Goal: Task Accomplishment & Management: Manage account settings

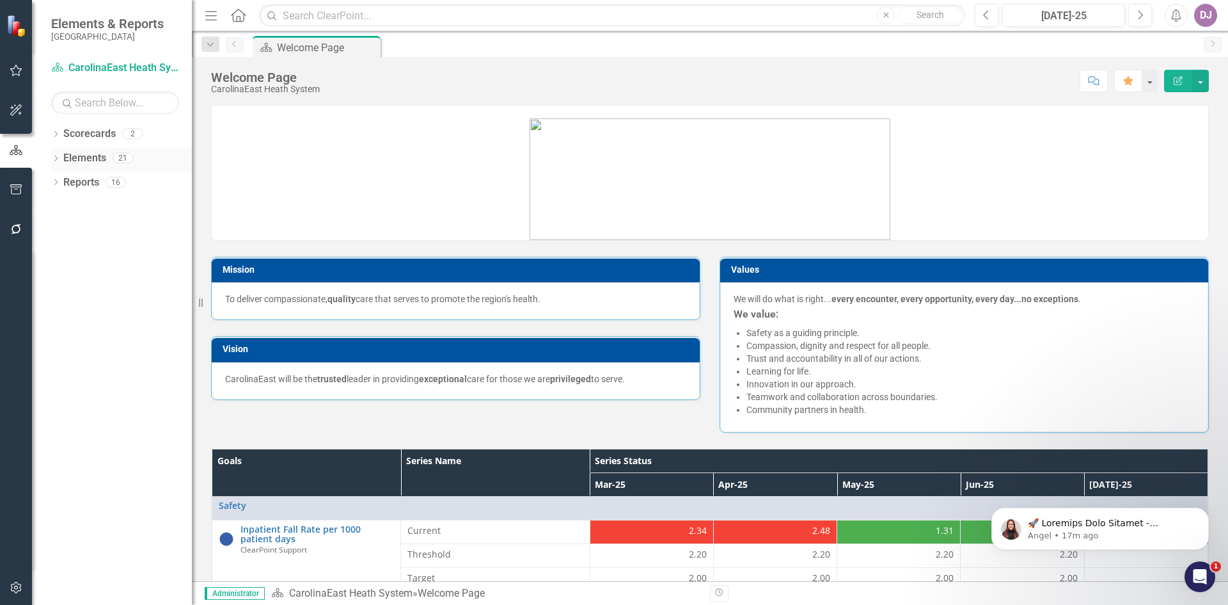
click at [85, 162] on link "Elements" at bounding box center [84, 158] width 43 height 15
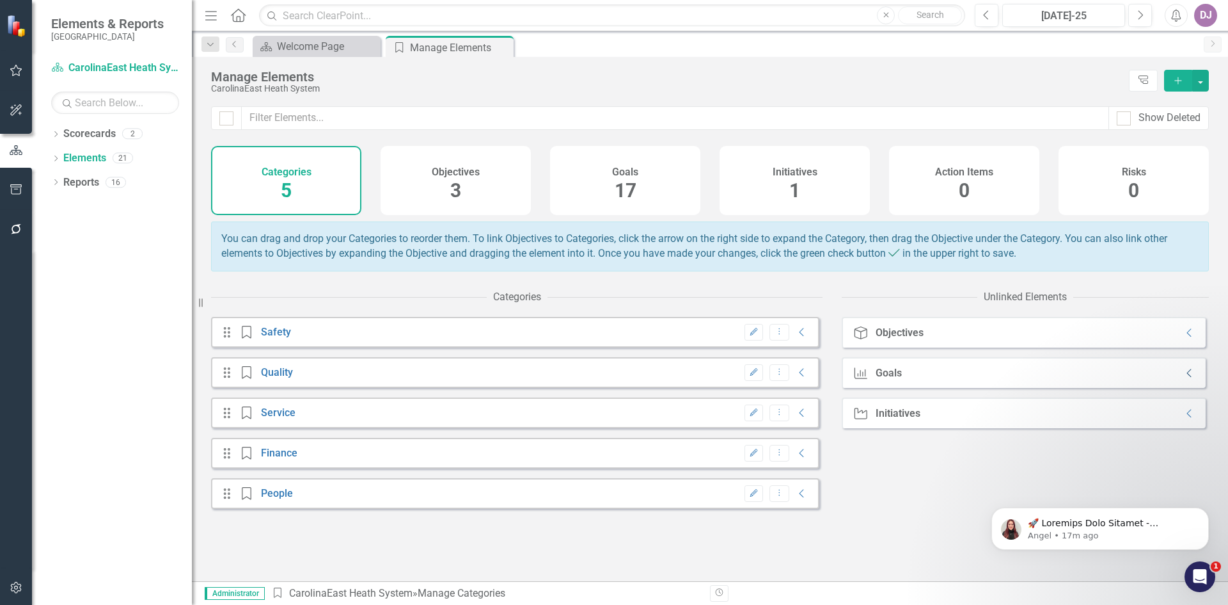
click at [1184, 378] on icon "Collapse" at bounding box center [1190, 373] width 13 height 10
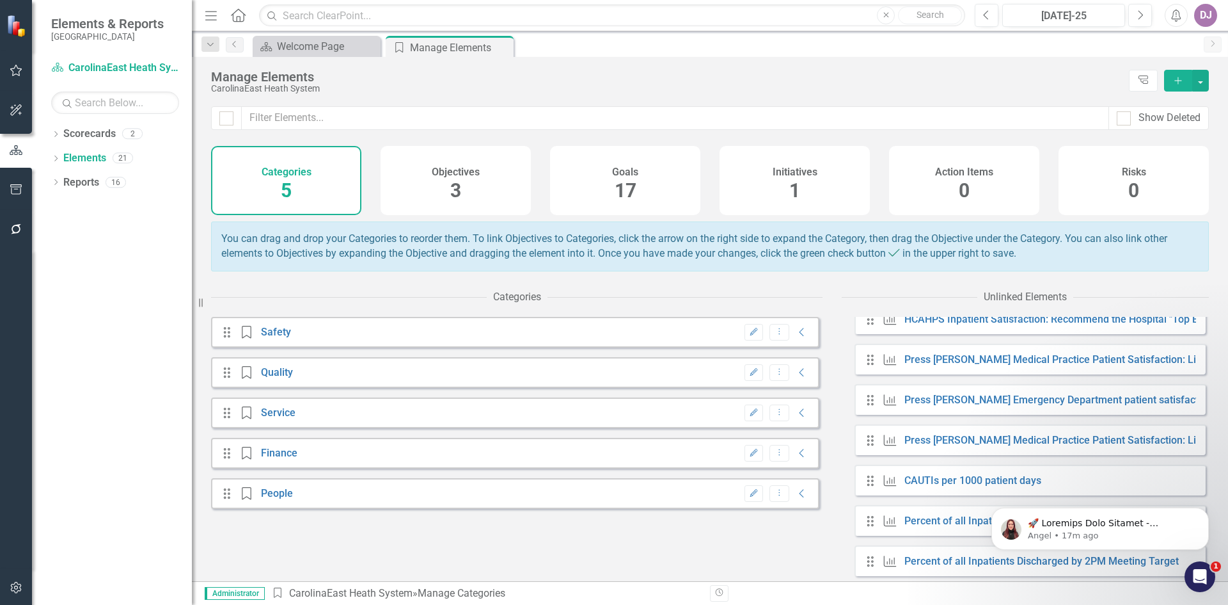
scroll to position [551, 0]
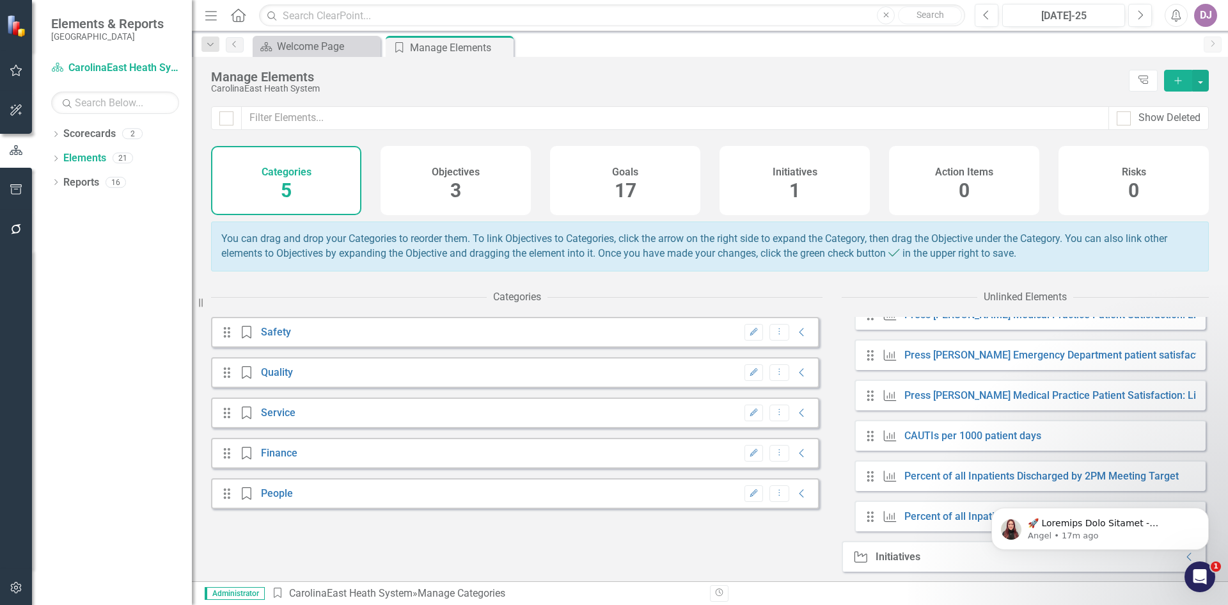
click at [871, 479] on icon "Drag" at bounding box center [870, 476] width 17 height 13
click at [931, 436] on link "CAUTIs per 1000 patient days" at bounding box center [973, 435] width 137 height 12
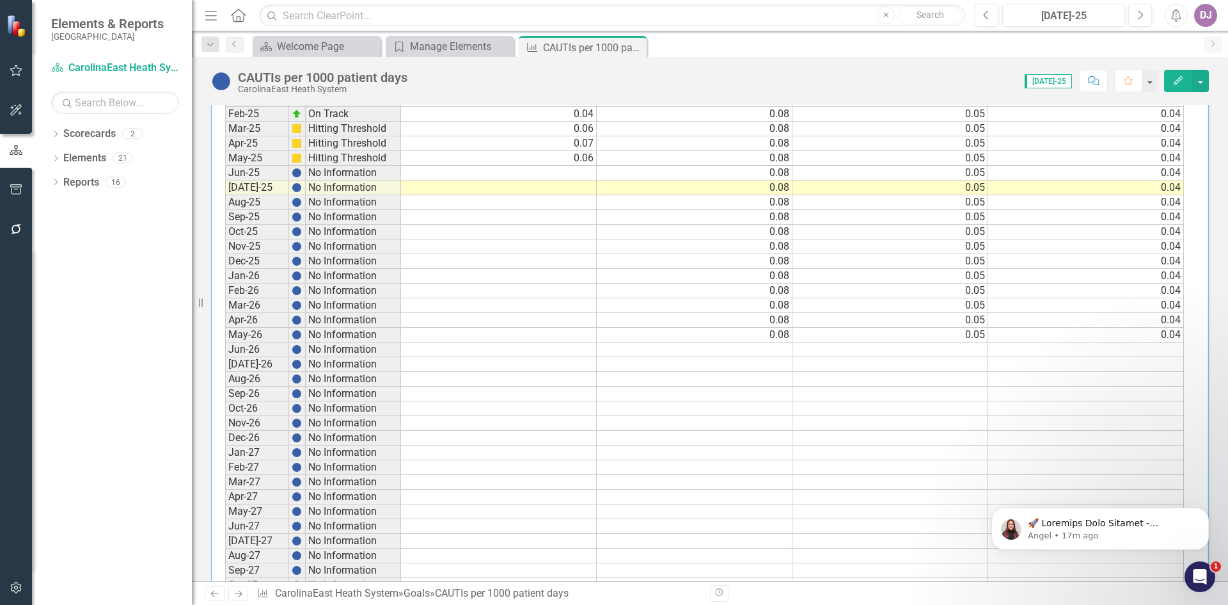
scroll to position [1237, 0]
drag, startPoint x: 1220, startPoint y: 181, endPoint x: 138, endPoint y: 3, distance: 1097.1
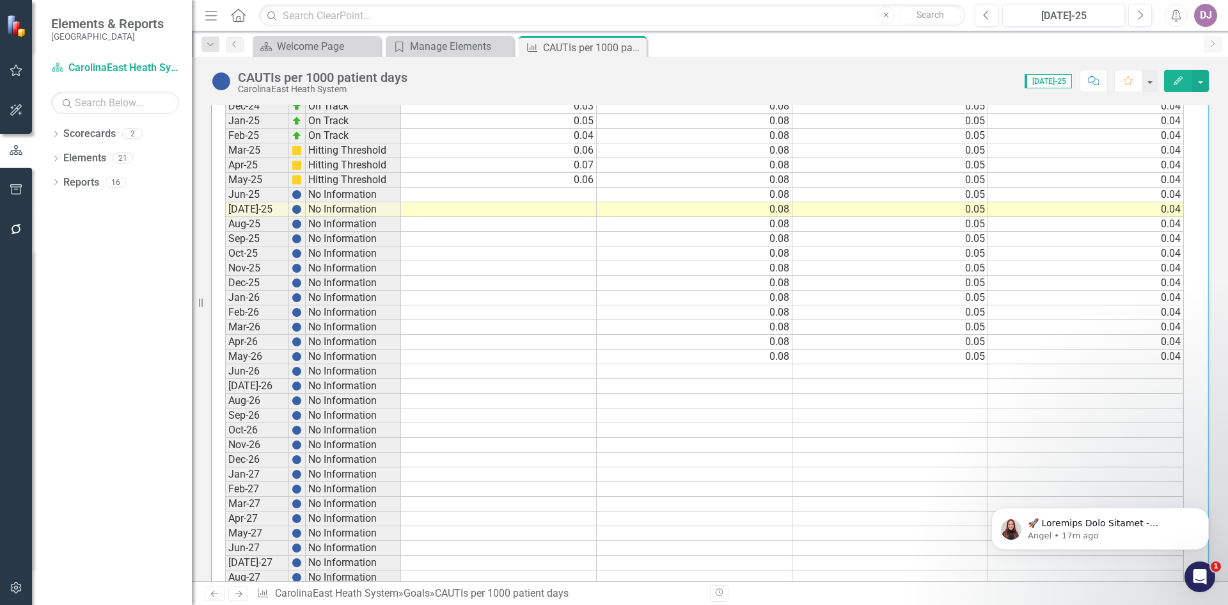
click at [574, 192] on td at bounding box center [499, 194] width 196 height 15
click at [576, 198] on td at bounding box center [499, 194] width 196 height 15
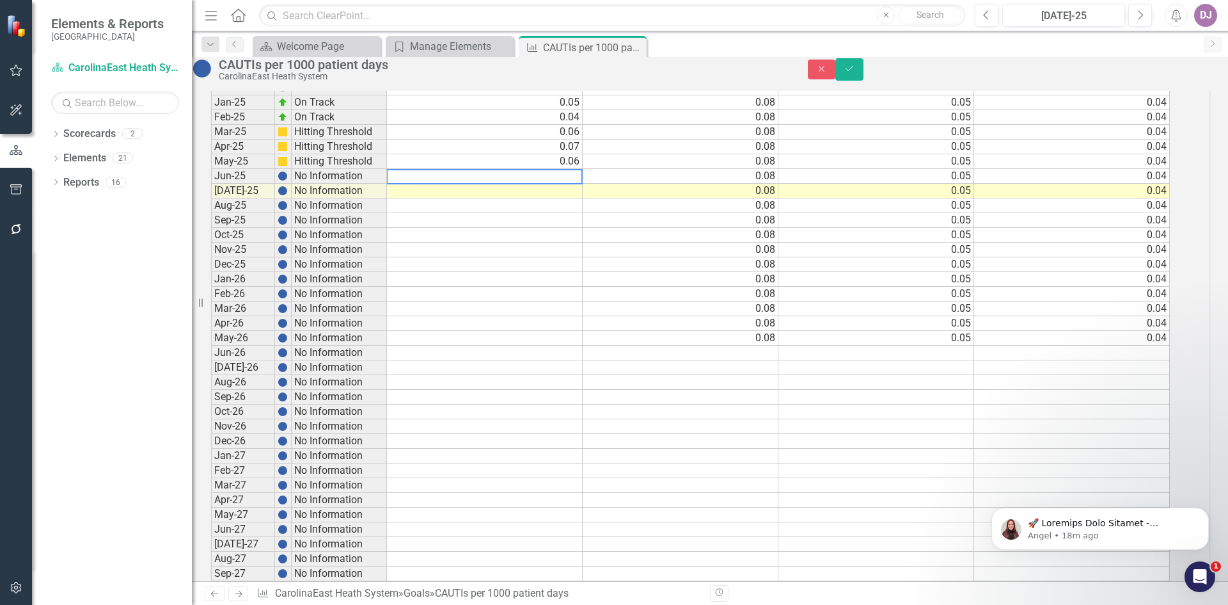
click at [576, 184] on textarea at bounding box center [484, 176] width 196 height 15
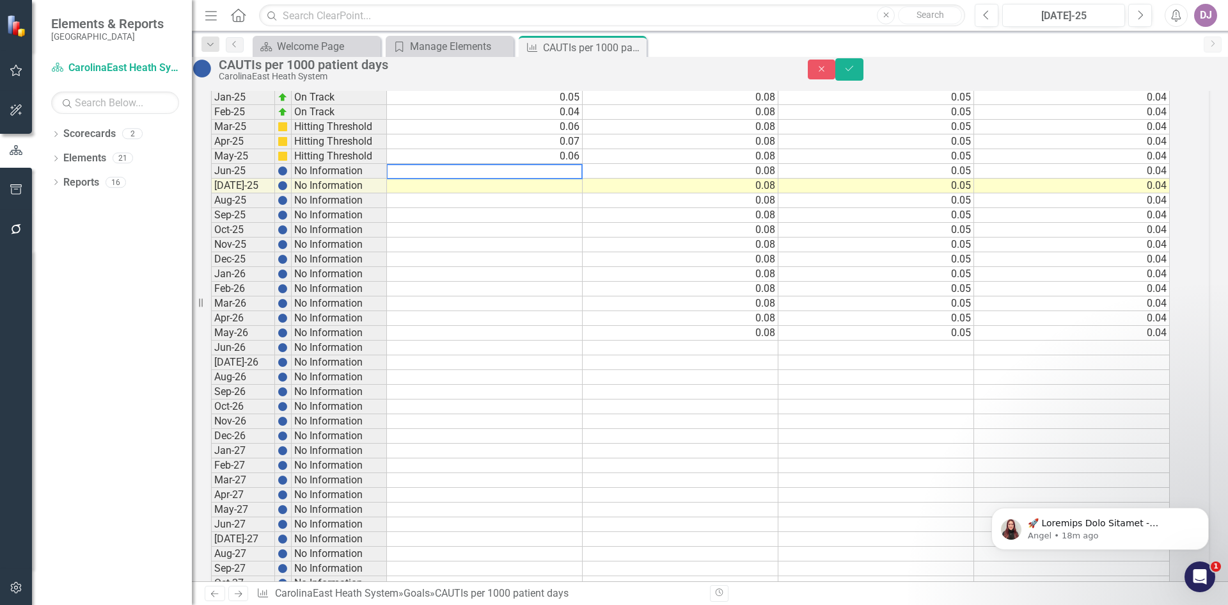
click at [576, 179] on textarea at bounding box center [484, 171] width 196 height 15
type textarea "0.07"
click at [560, 237] on td at bounding box center [485, 230] width 196 height 15
click at [855, 73] on icon "Save" at bounding box center [850, 68] width 12 height 9
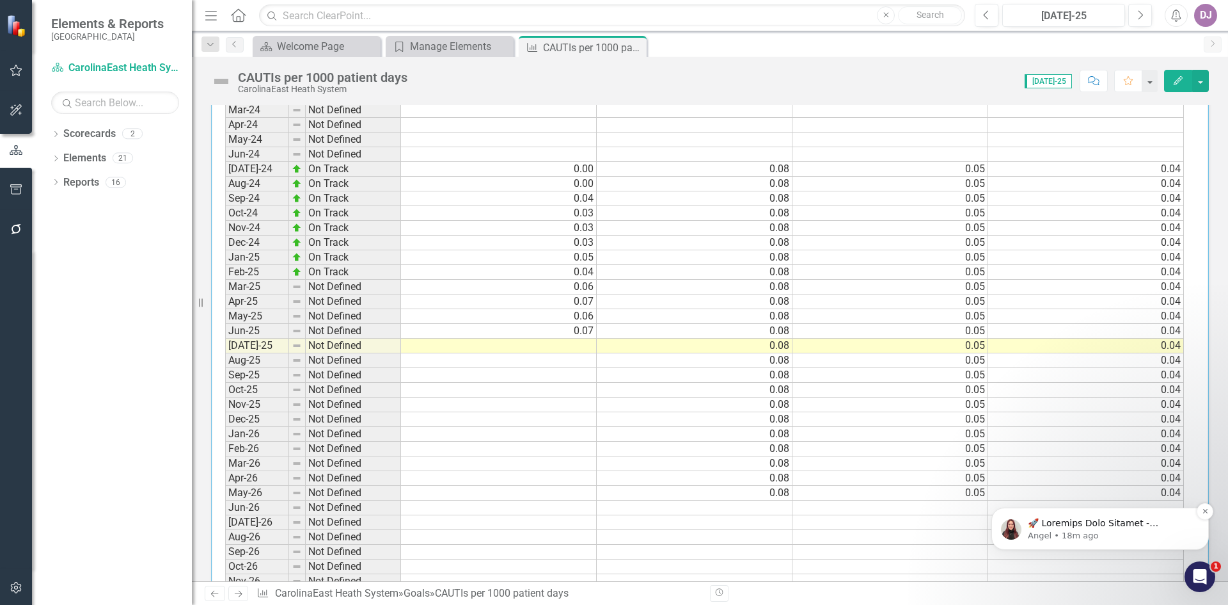
scroll to position [1062, 0]
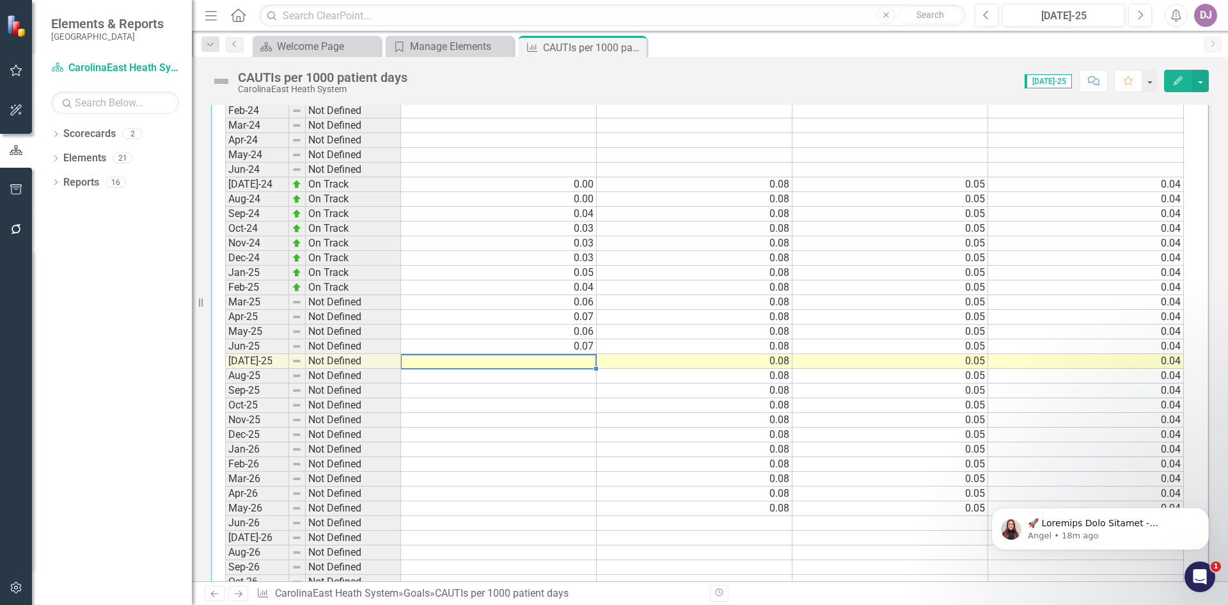
click at [577, 363] on td at bounding box center [499, 361] width 196 height 15
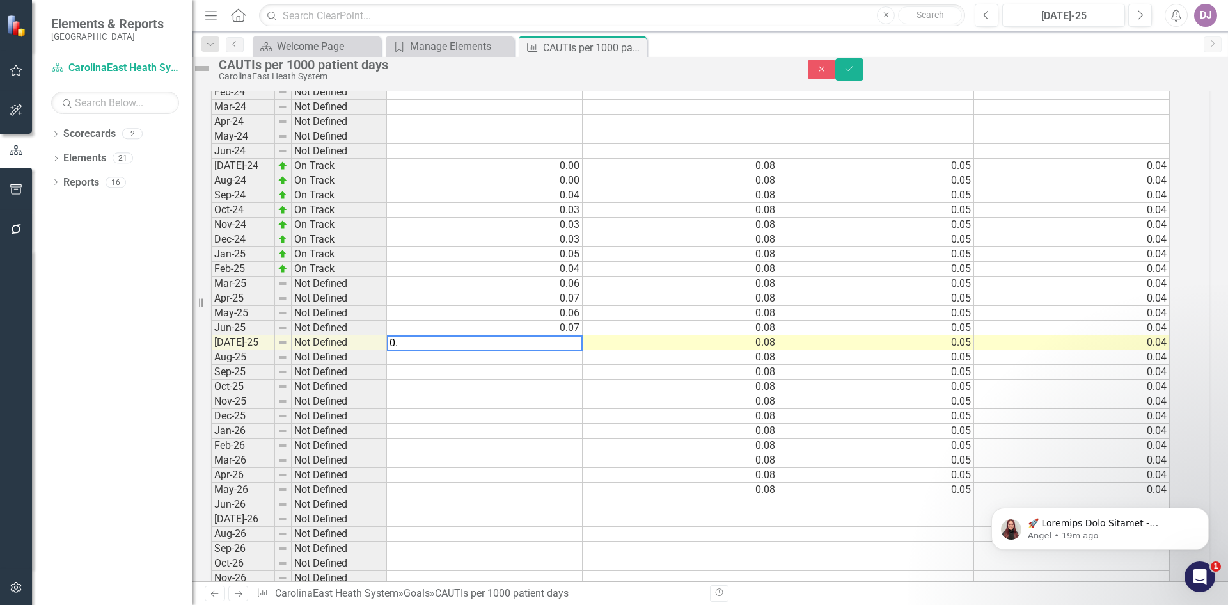
scroll to position [1067, 0]
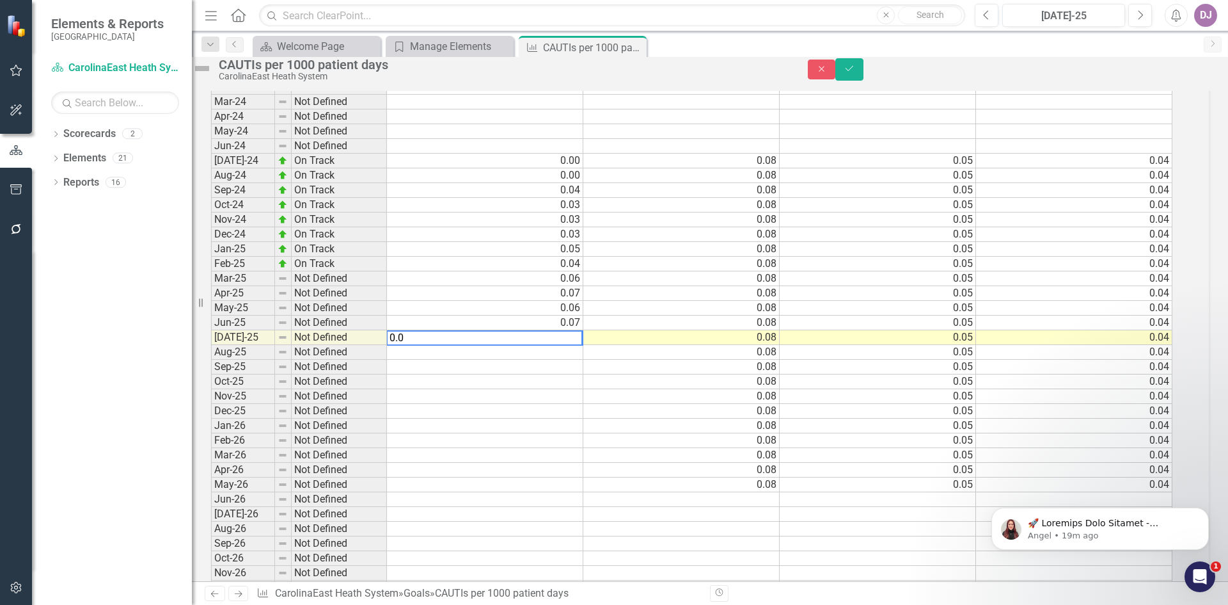
type textarea "0.07"
drag, startPoint x: 422, startPoint y: 363, endPoint x: 381, endPoint y: 366, distance: 41.1
click at [381, 366] on div "Period Status Current Threshold Target Stretch Dec-19 Not Defined Jun-20 Not De…" at bounding box center [692, 124] width 963 height 1296
click at [567, 345] on textarea at bounding box center [484, 337] width 196 height 15
type textarea "0.17"
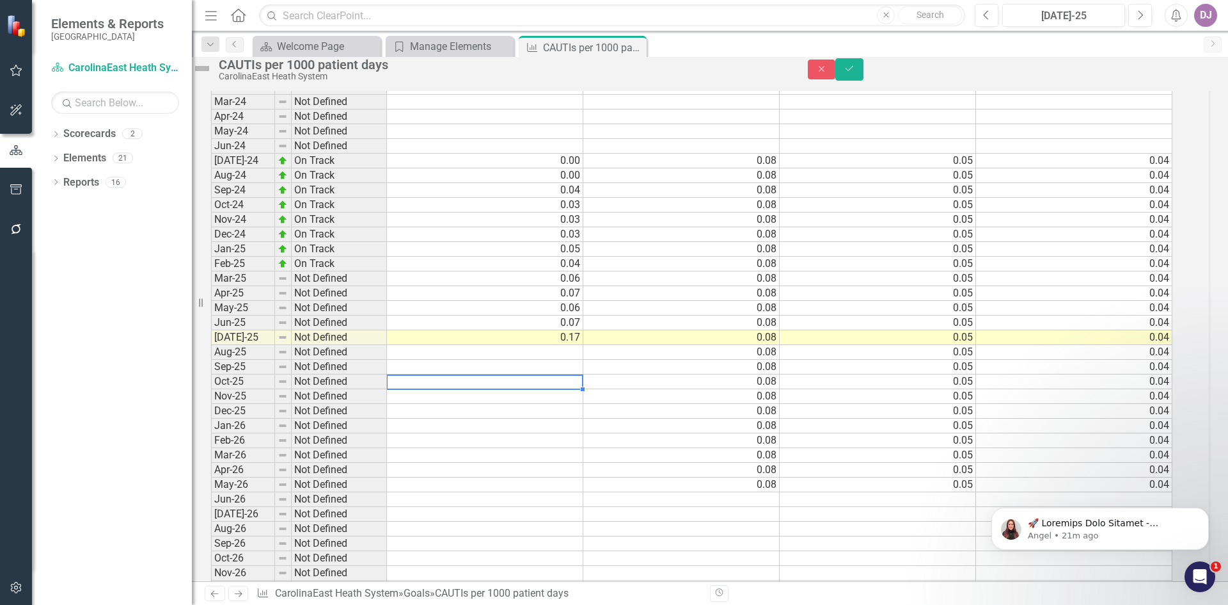
click at [570, 389] on td at bounding box center [485, 381] width 196 height 15
click at [864, 78] on button "Save" at bounding box center [850, 69] width 28 height 22
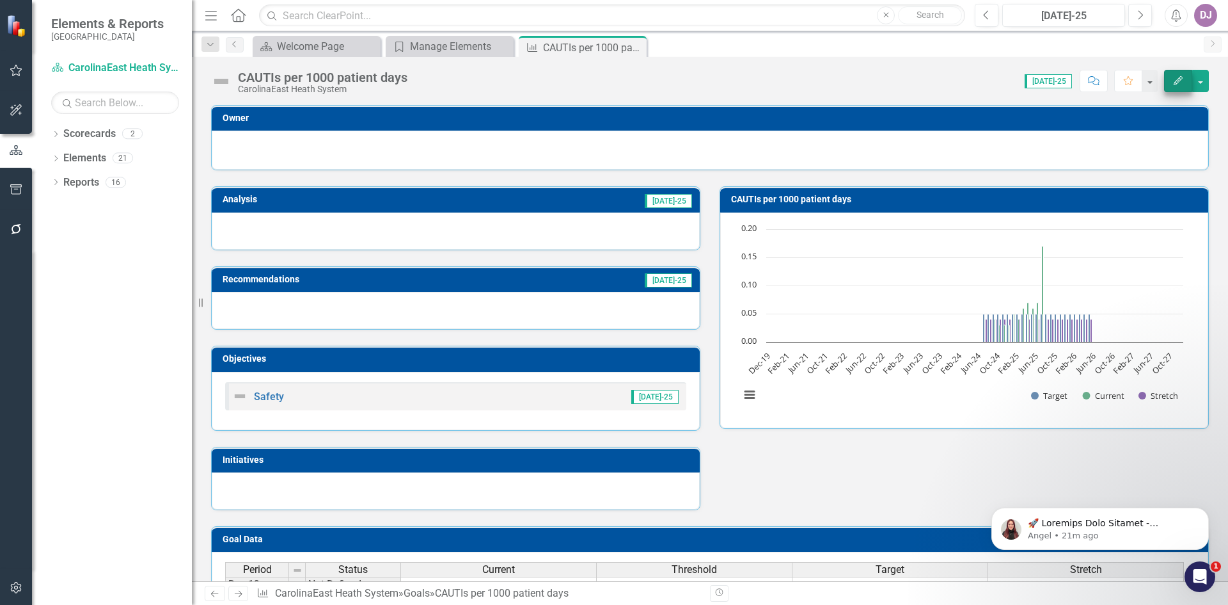
click at [1171, 79] on button "Edit" at bounding box center [1178, 81] width 28 height 22
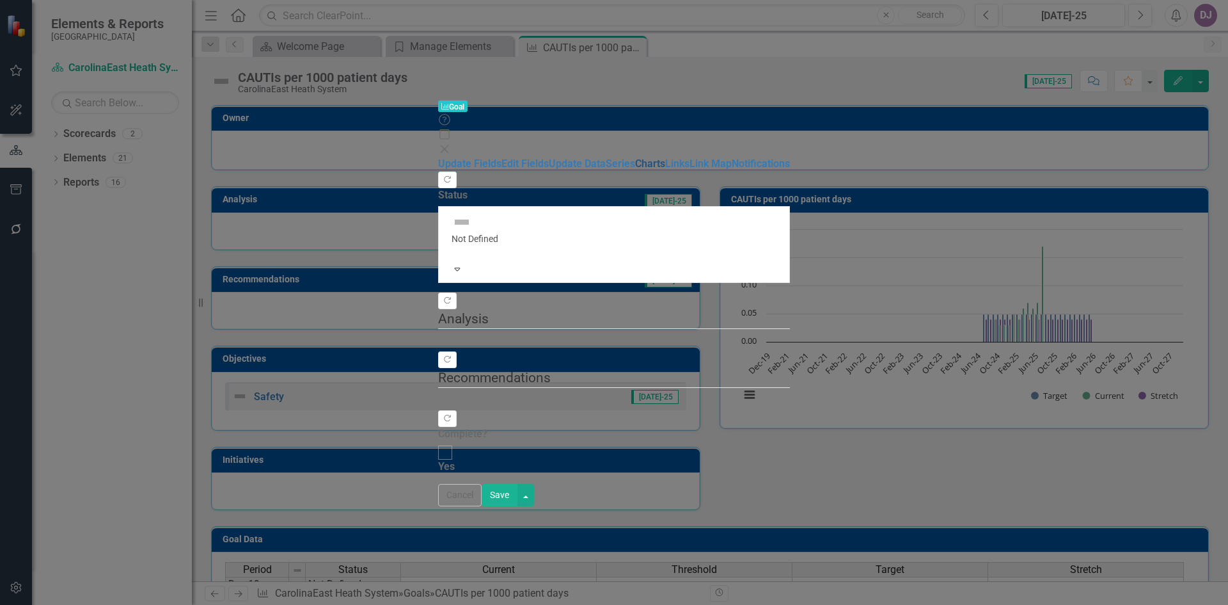
click at [635, 157] on link "Charts" at bounding box center [650, 163] width 30 height 12
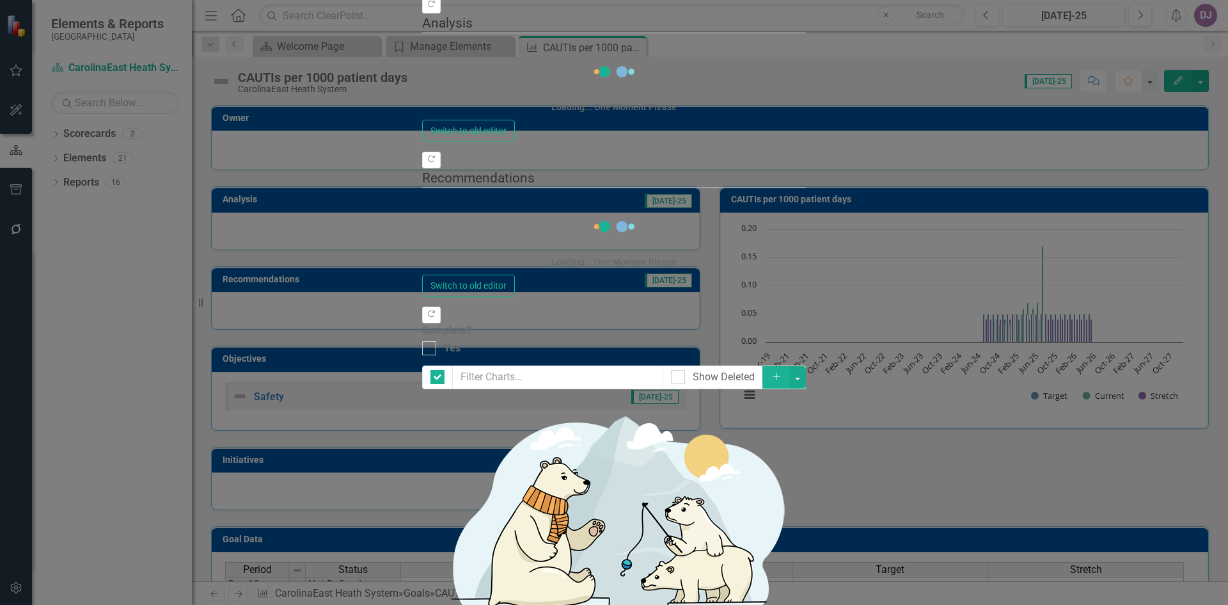
checkbox input "false"
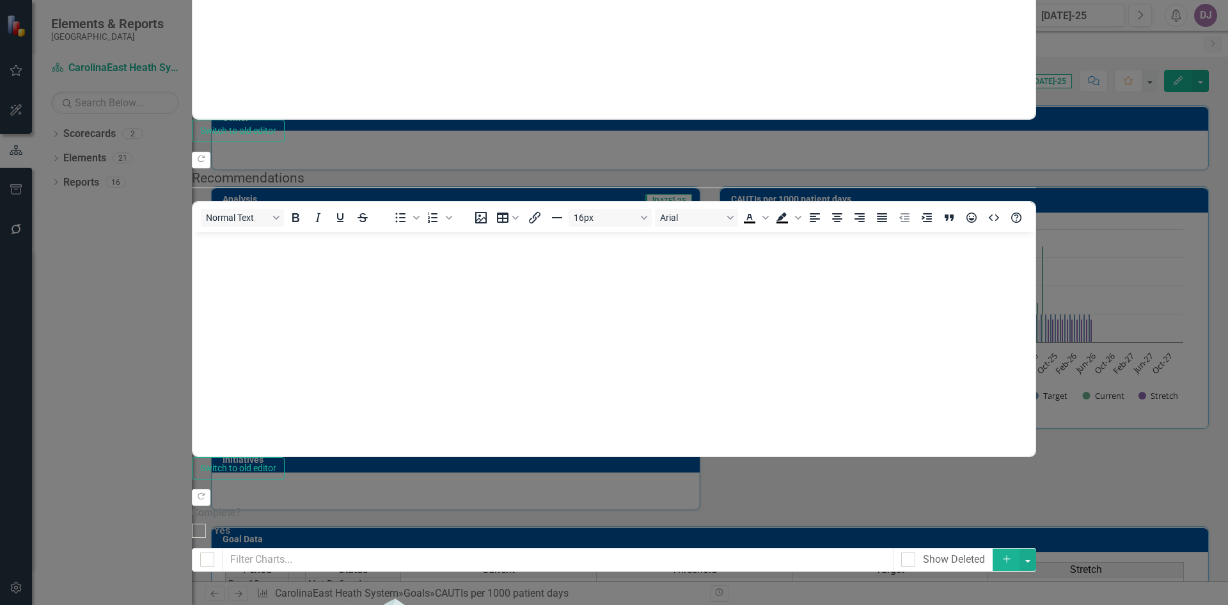
scroll to position [0, 0]
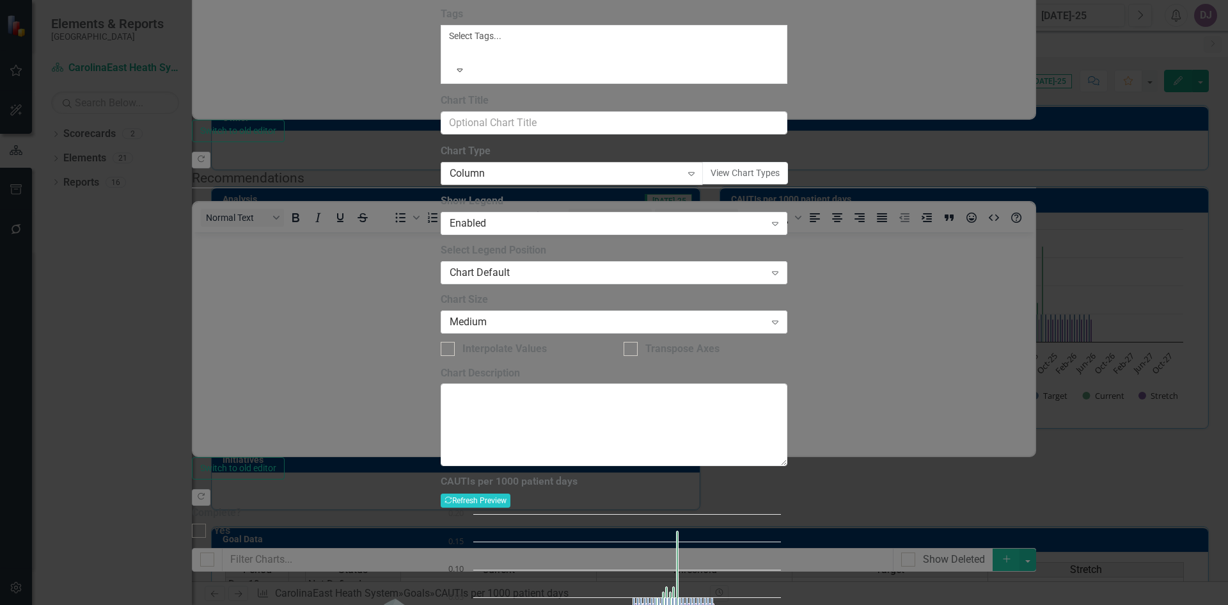
click at [698, 178] on icon "Expand" at bounding box center [691, 173] width 13 height 10
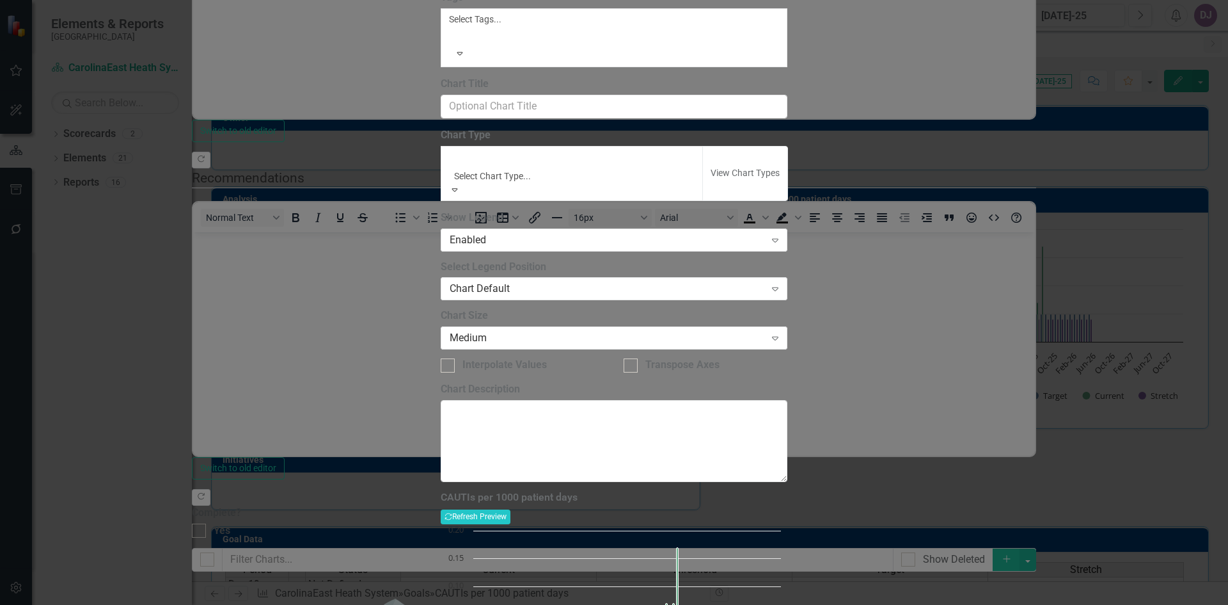
scroll to position [622, 0]
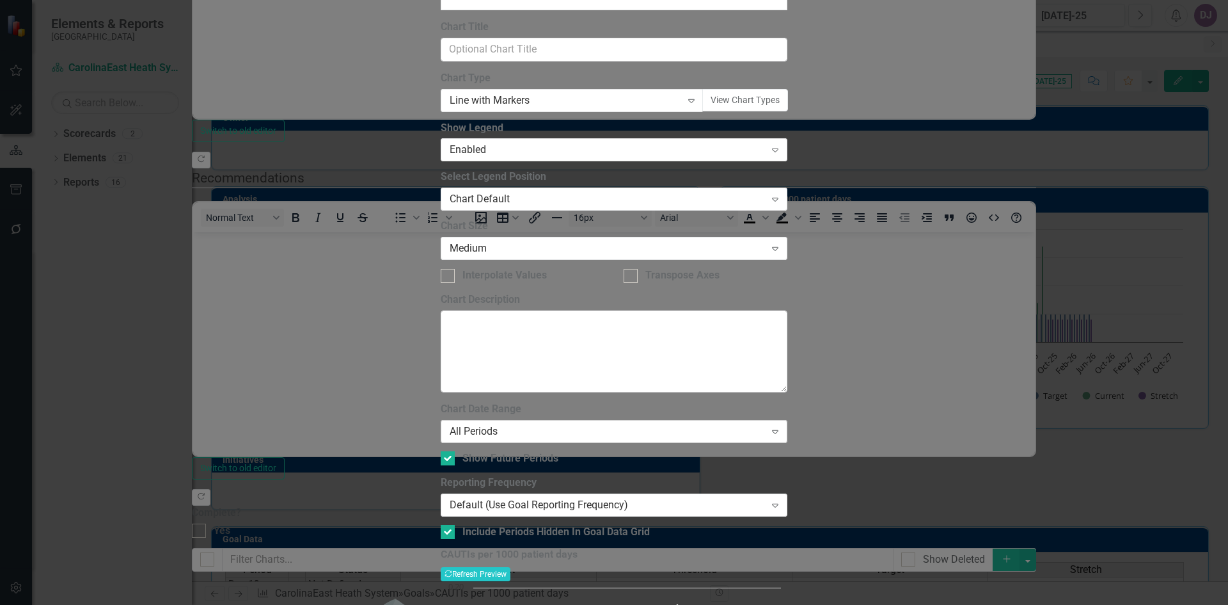
click at [782, 426] on icon "Expand" at bounding box center [775, 431] width 13 height 10
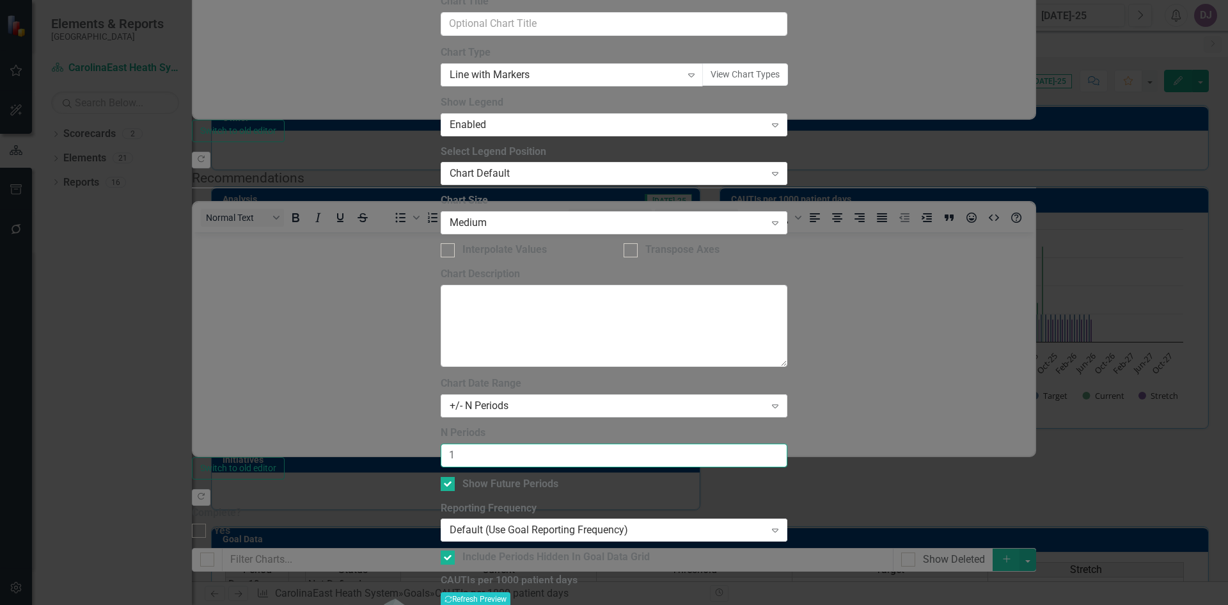
click at [788, 443] on input "1" at bounding box center [614, 455] width 347 height 24
click at [788, 443] on input "2" at bounding box center [614, 455] width 347 height 24
click at [788, 443] on input "3" at bounding box center [614, 455] width 347 height 24
click at [788, 443] on input "4" at bounding box center [614, 455] width 347 height 24
click at [788, 443] on input "5" at bounding box center [614, 455] width 347 height 24
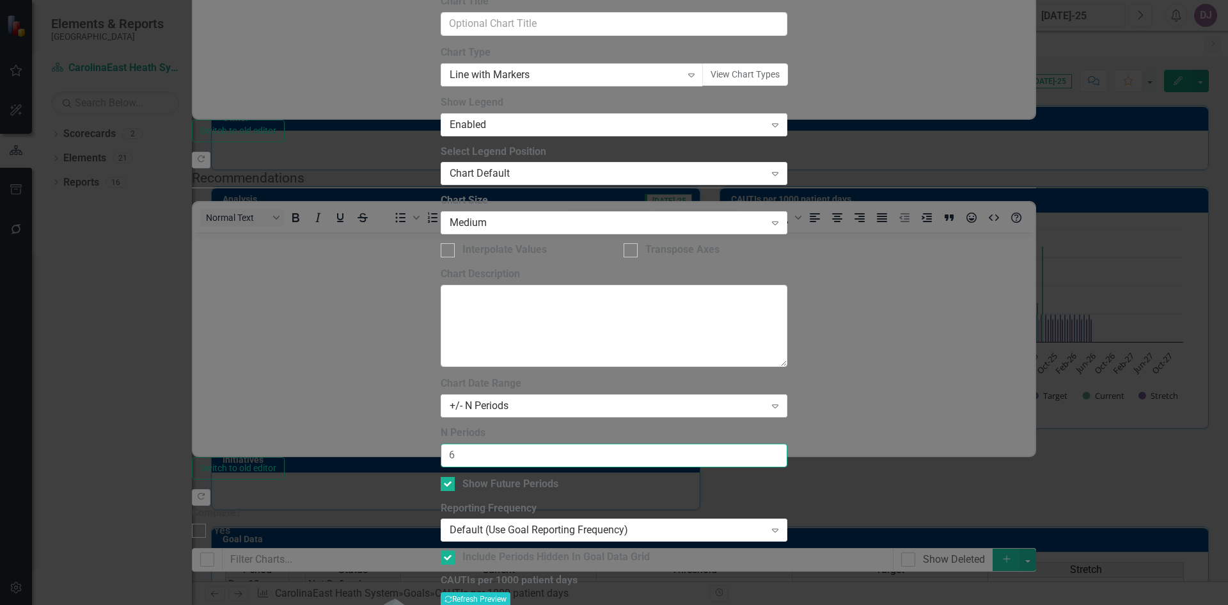
click at [788, 443] on input "6" at bounding box center [614, 455] width 347 height 24
click at [788, 443] on input "7" at bounding box center [614, 455] width 347 height 24
click at [788, 443] on input "8" at bounding box center [614, 455] width 347 height 24
click at [788, 443] on input "9" at bounding box center [614, 455] width 347 height 24
click at [788, 443] on input "10" at bounding box center [614, 455] width 347 height 24
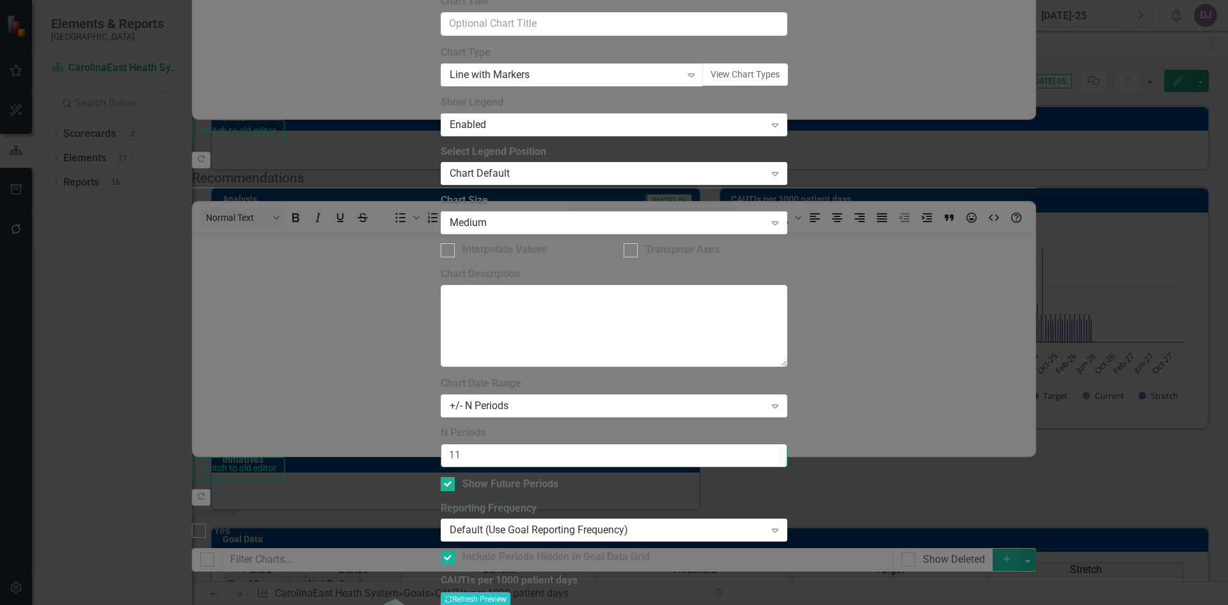
click at [788, 443] on input "11" at bounding box center [614, 455] width 347 height 24
type input "12"
click at [788, 443] on input "12" at bounding box center [614, 455] width 347 height 24
click at [511, 592] on button "Recalculate Refresh Preview" at bounding box center [476, 599] width 70 height 14
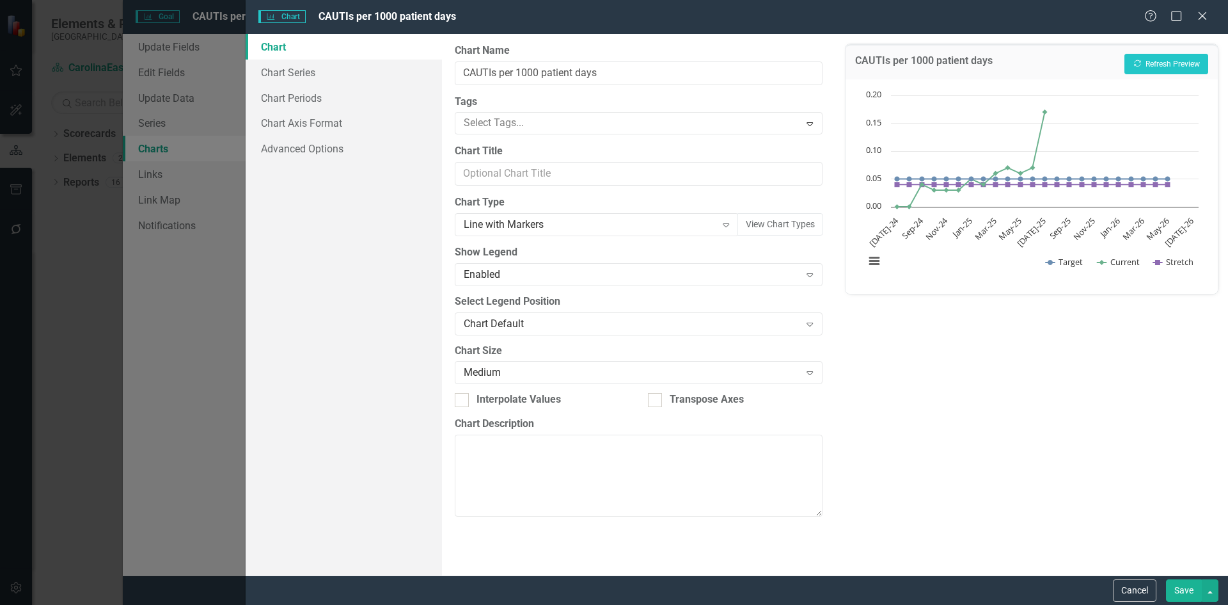
click at [1180, 592] on button "Save" at bounding box center [1184, 590] width 36 height 22
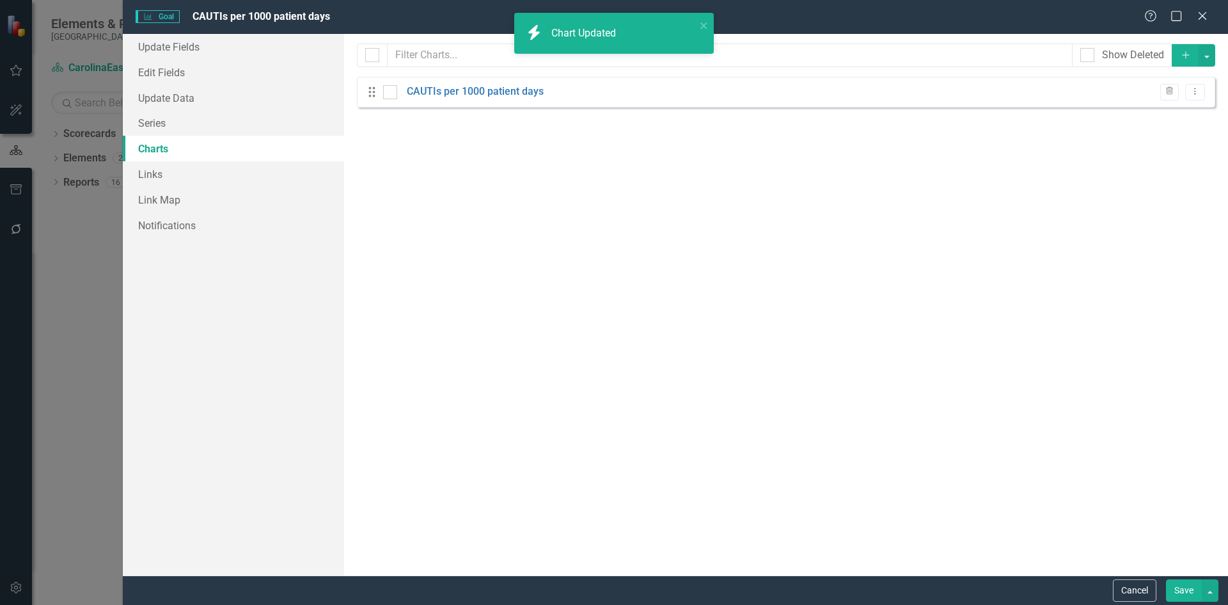
click at [1180, 596] on button "Save" at bounding box center [1184, 590] width 36 height 22
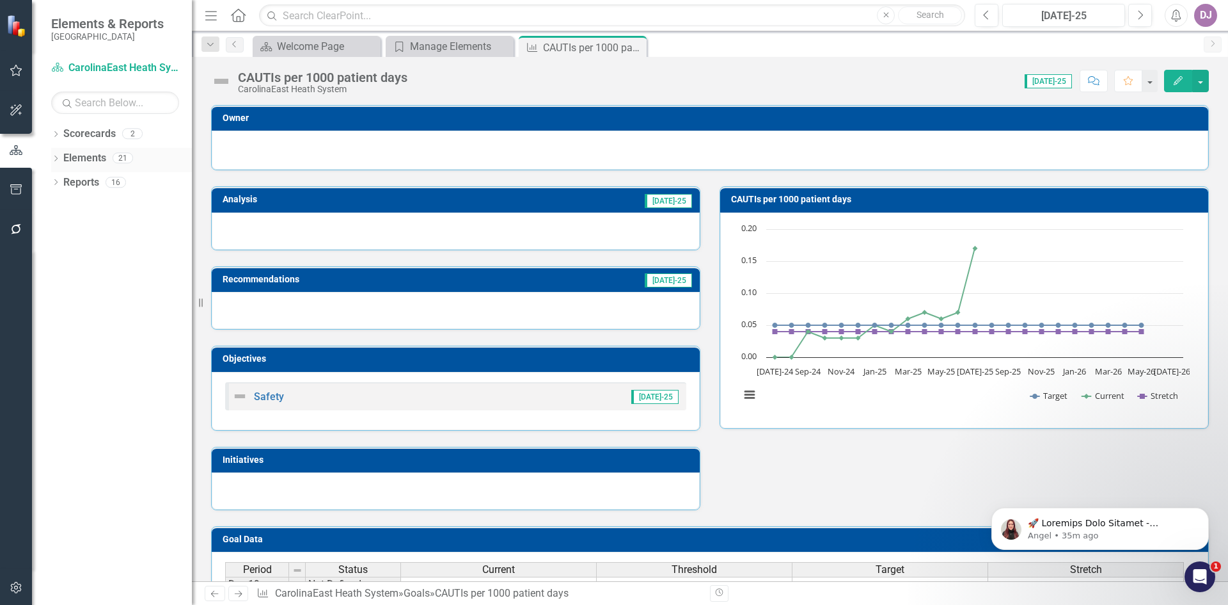
click at [96, 160] on link "Elements" at bounding box center [84, 158] width 43 height 15
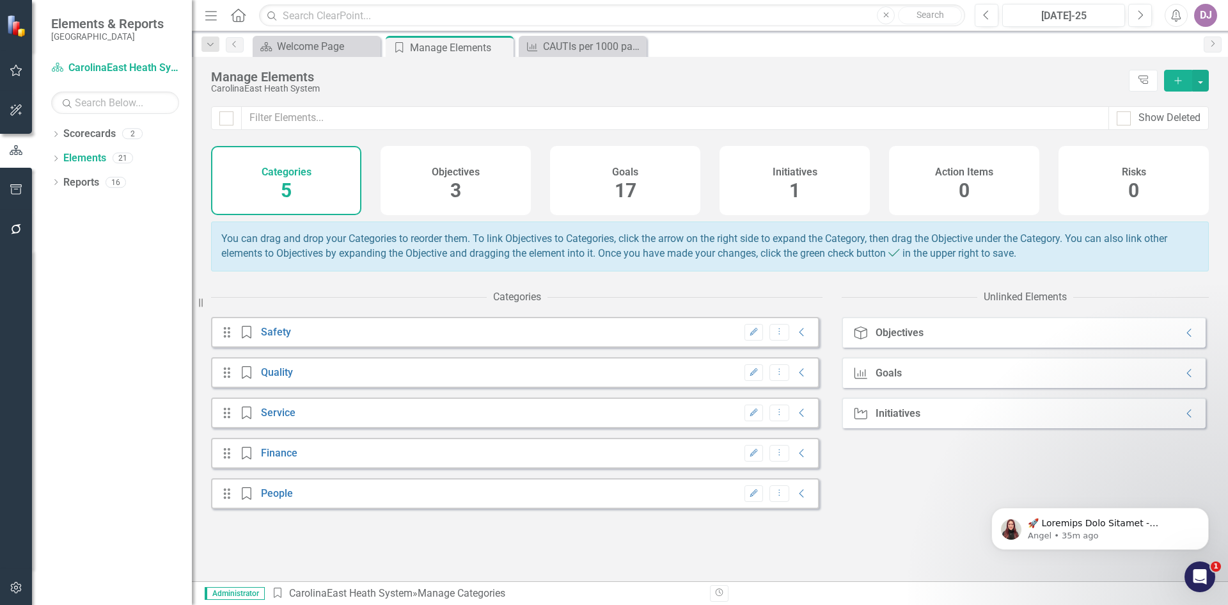
click at [980, 385] on div "Goal Goals Collapse" at bounding box center [1024, 372] width 364 height 31
click at [1184, 378] on icon "Collapse" at bounding box center [1190, 373] width 13 height 10
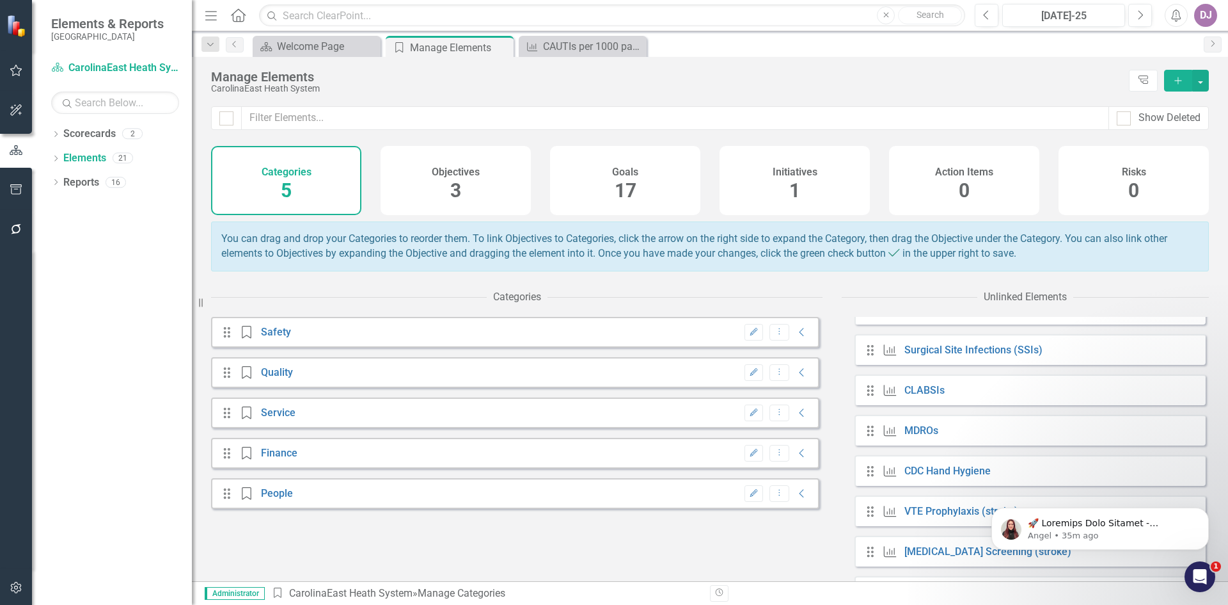
scroll to position [158, 0]
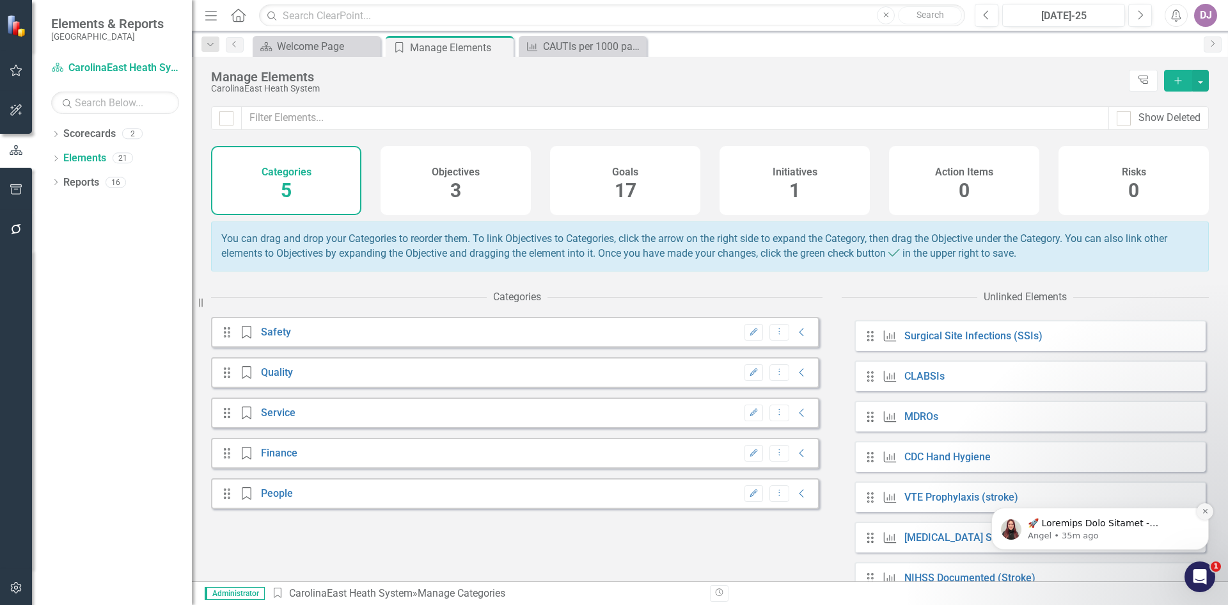
click at [1206, 514] on icon "Dismiss notification" at bounding box center [1205, 510] width 7 height 7
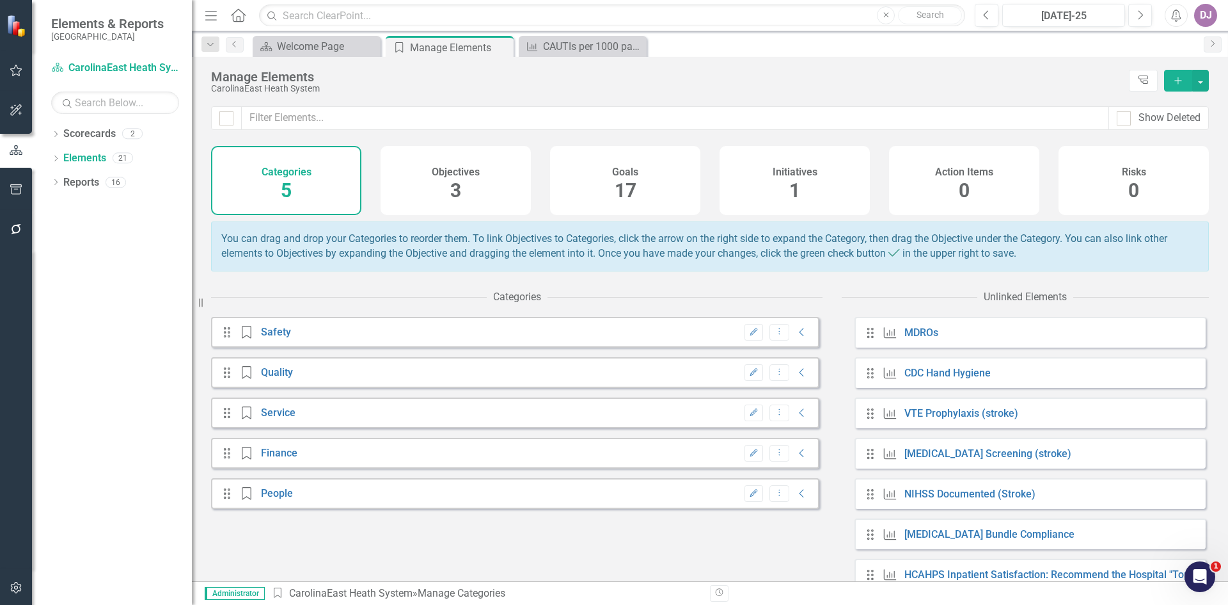
scroll to position [243, 0]
click at [930, 378] on div "Goal CDC Hand Hygiene" at bounding box center [938, 371] width 113 height 13
click at [933, 377] on link "CDC Hand Hygiene" at bounding box center [948, 371] width 86 height 12
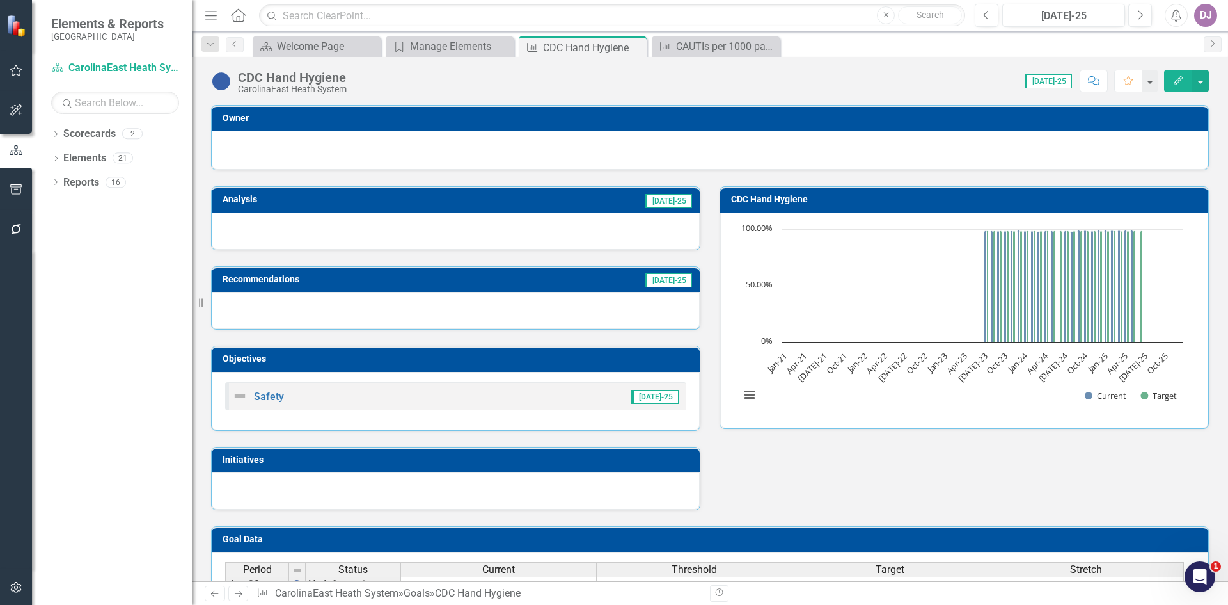
click at [1180, 81] on icon "button" at bounding box center [1178, 80] width 9 height 9
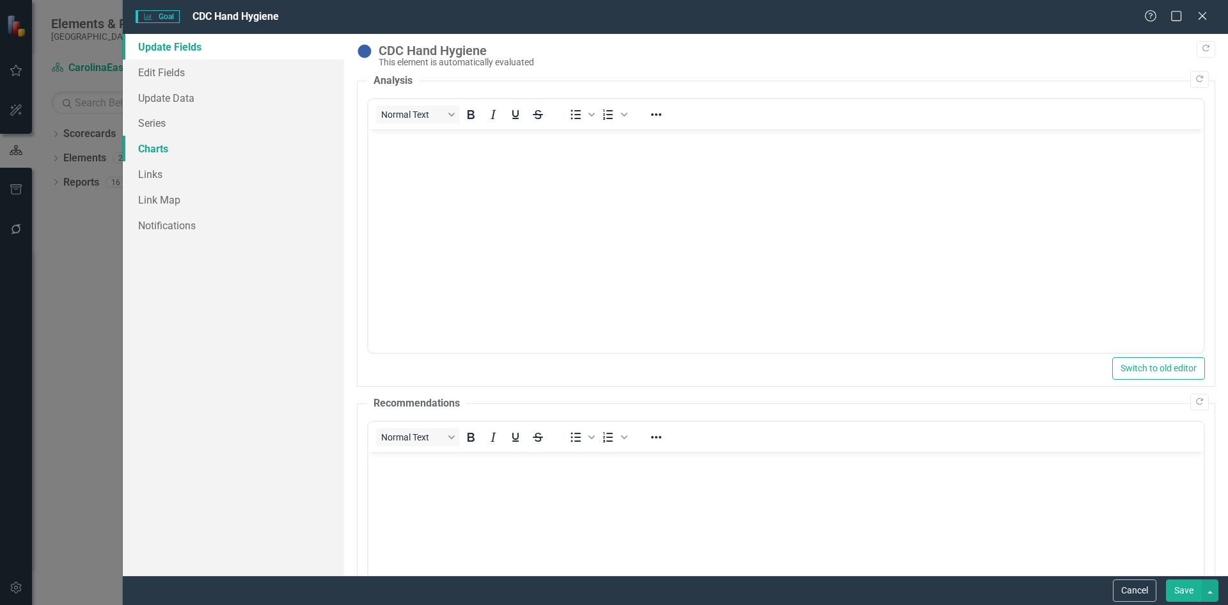
click at [161, 149] on link "Charts" at bounding box center [233, 149] width 221 height 26
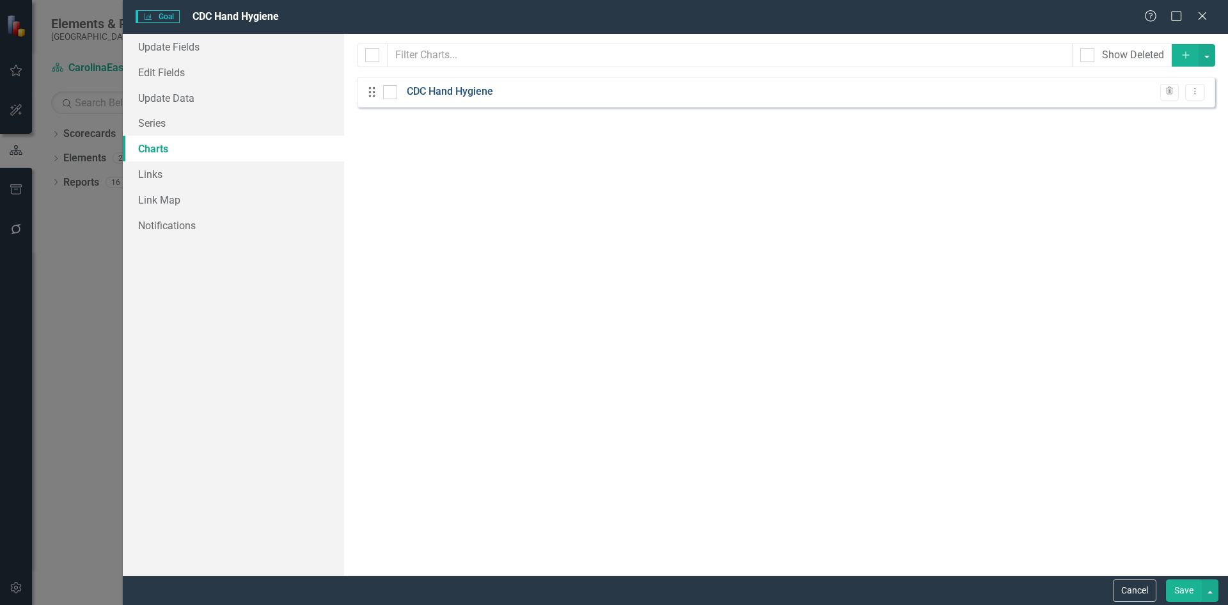
click at [433, 93] on link "CDC Hand Hygiene" at bounding box center [450, 91] width 86 height 15
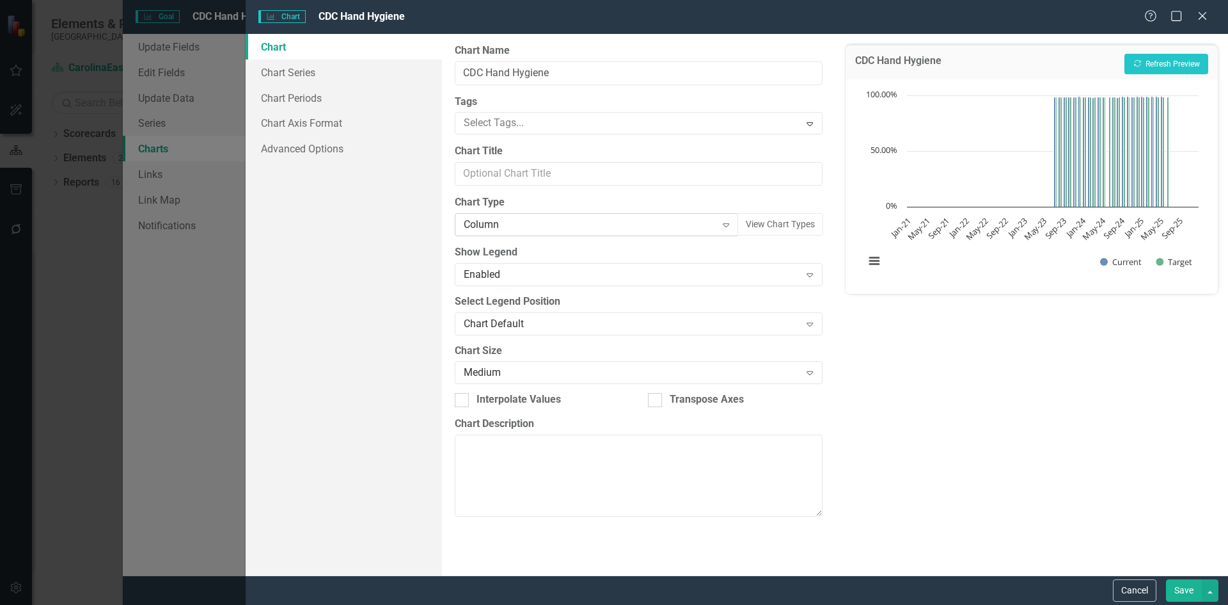
click at [728, 228] on icon "Expand" at bounding box center [726, 224] width 13 height 10
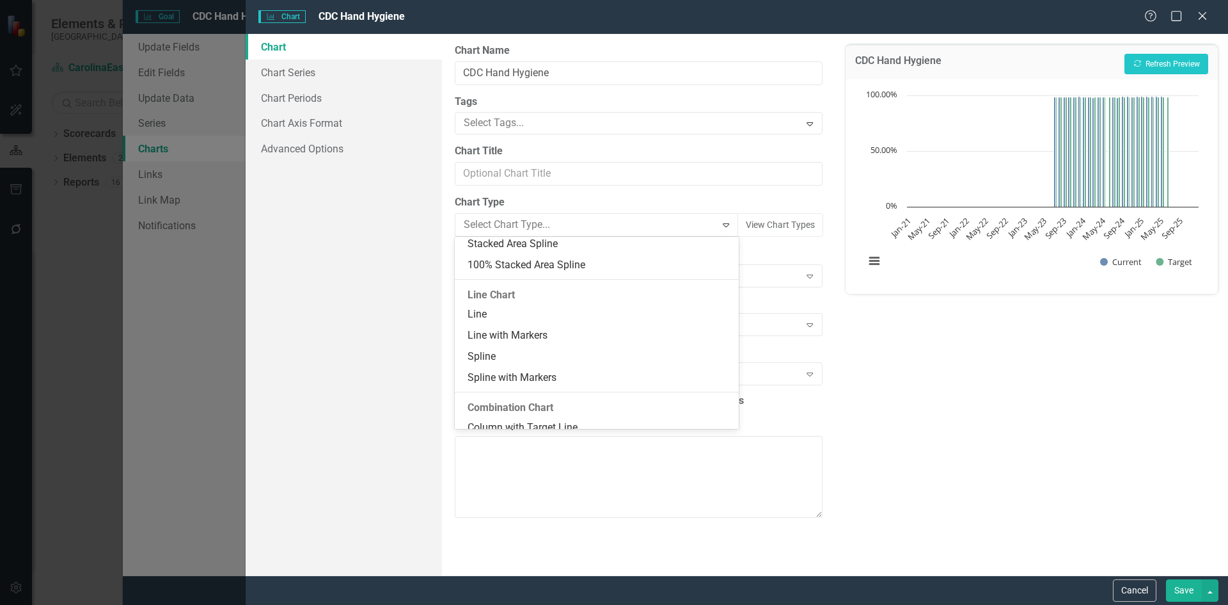
scroll to position [622, 0]
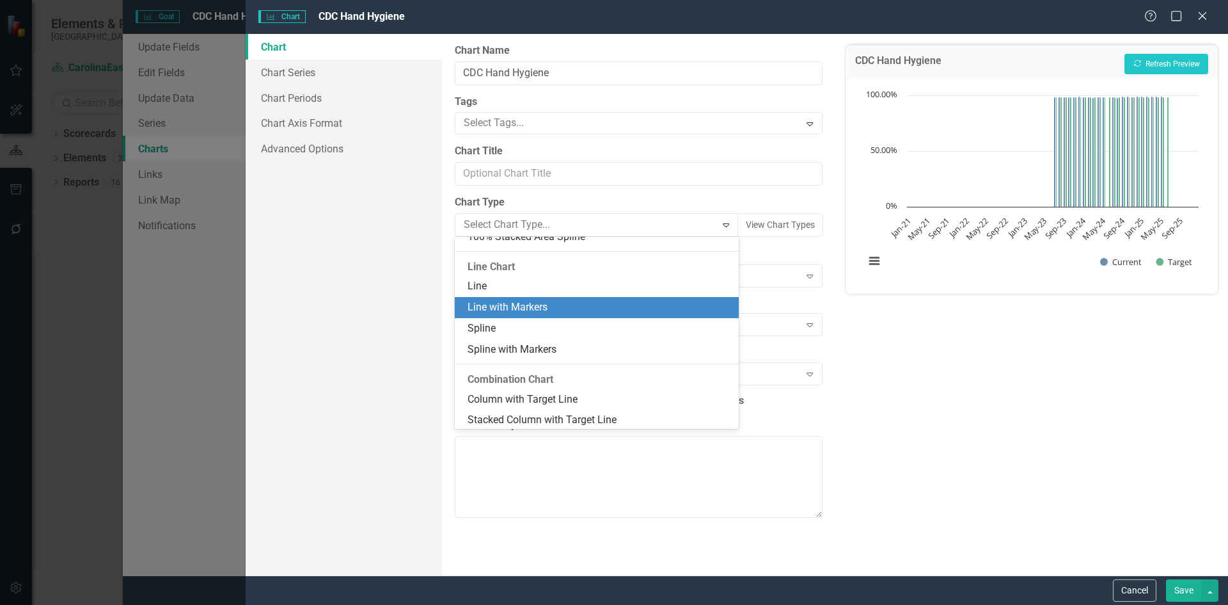
click at [548, 308] on div "Line with Markers" at bounding box center [599, 307] width 263 height 15
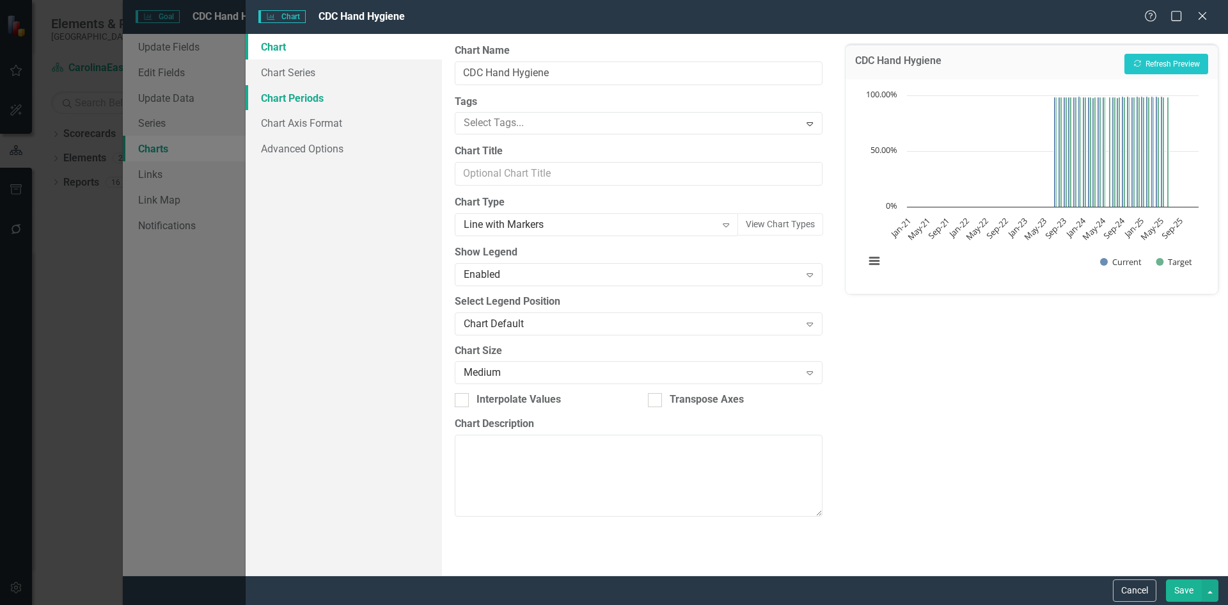
click at [291, 100] on link "Chart Periods" at bounding box center [344, 98] width 196 height 26
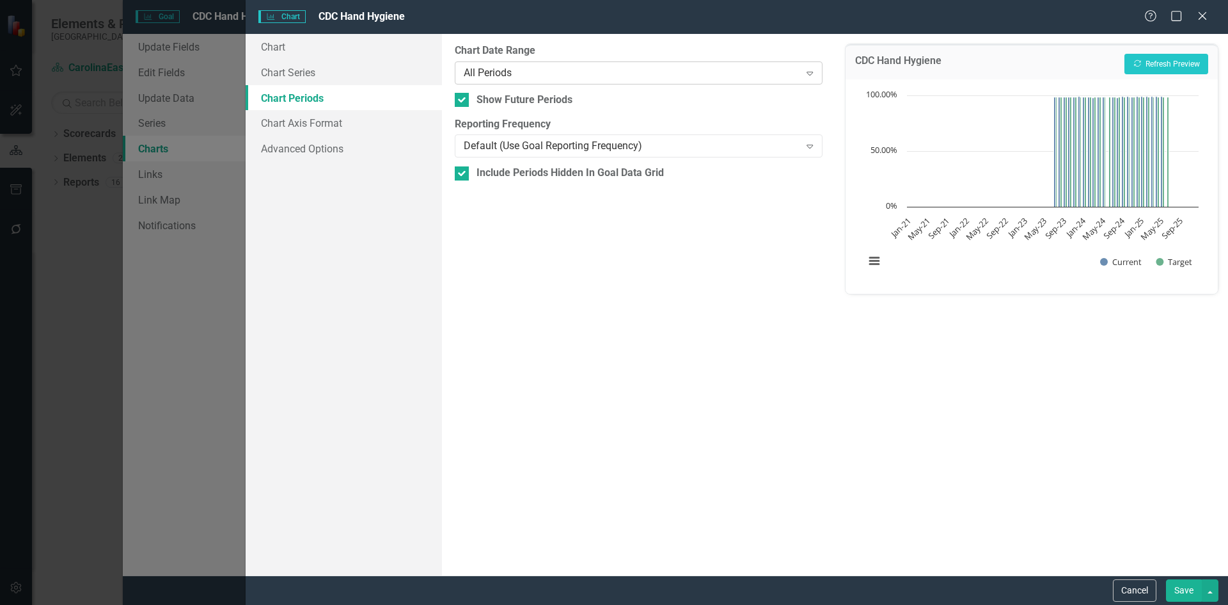
click at [808, 74] on icon "Expand" at bounding box center [810, 73] width 13 height 10
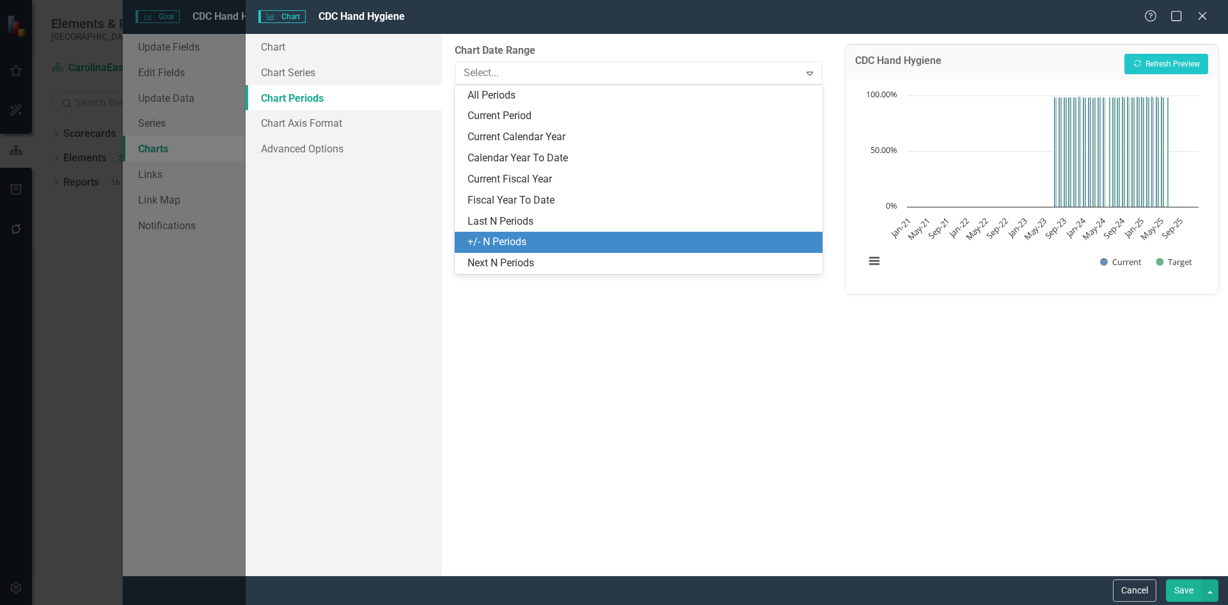
drag, startPoint x: 533, startPoint y: 241, endPoint x: 566, endPoint y: 203, distance: 50.4
click at [533, 241] on div "+/- N Periods" at bounding box center [641, 242] width 347 height 15
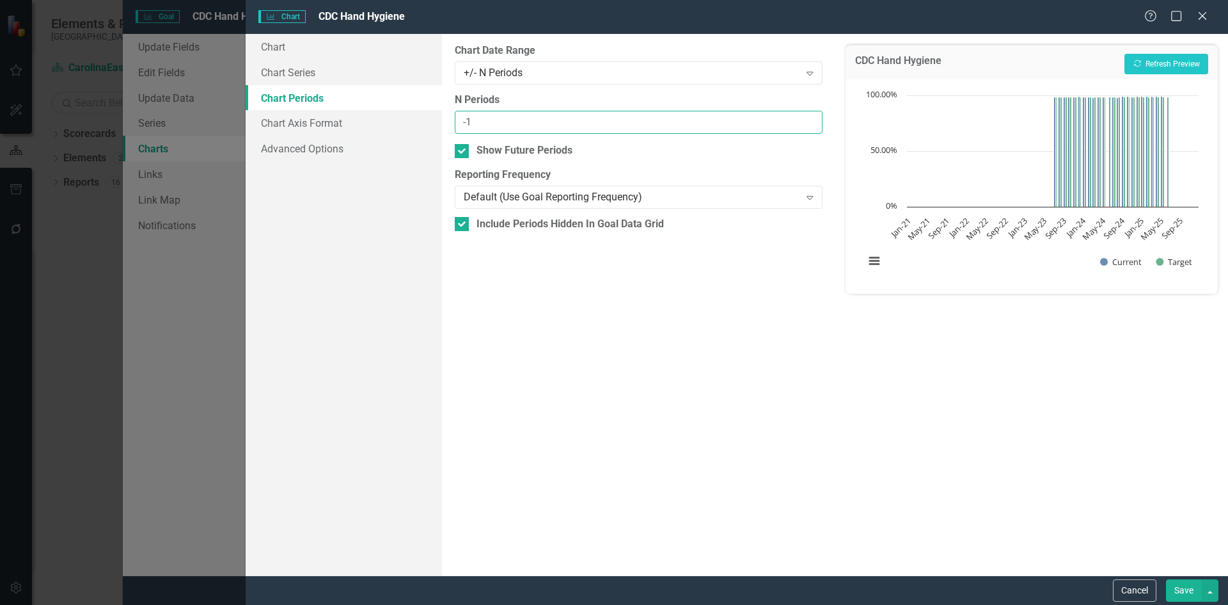
click at [810, 126] on input "-1" at bounding box center [638, 123] width 367 height 24
click at [811, 120] on input "0" at bounding box center [638, 123] width 367 height 24
click at [811, 120] on input "1" at bounding box center [638, 123] width 367 height 24
click at [811, 120] on input "2" at bounding box center [638, 123] width 367 height 24
click at [811, 120] on input "3" at bounding box center [638, 123] width 367 height 24
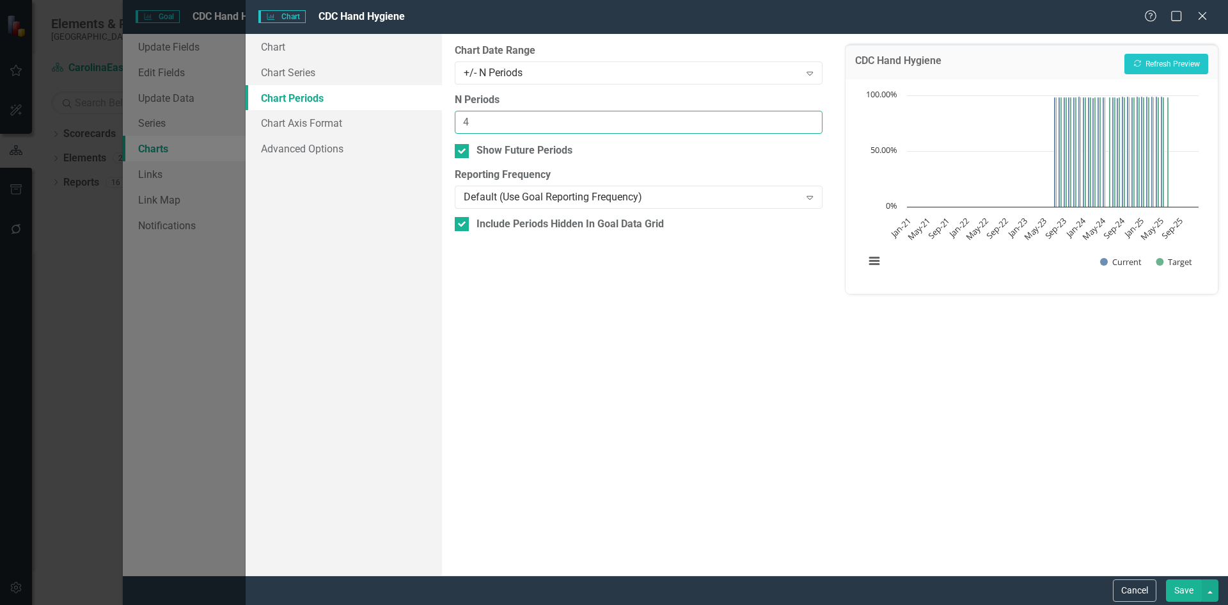
click at [811, 120] on input "4" at bounding box center [638, 123] width 367 height 24
click at [811, 120] on input "5" at bounding box center [638, 123] width 367 height 24
click at [811, 120] on input "6" at bounding box center [638, 123] width 367 height 24
click at [811, 120] on input "7" at bounding box center [638, 123] width 367 height 24
click at [811, 120] on input "8" at bounding box center [638, 123] width 367 height 24
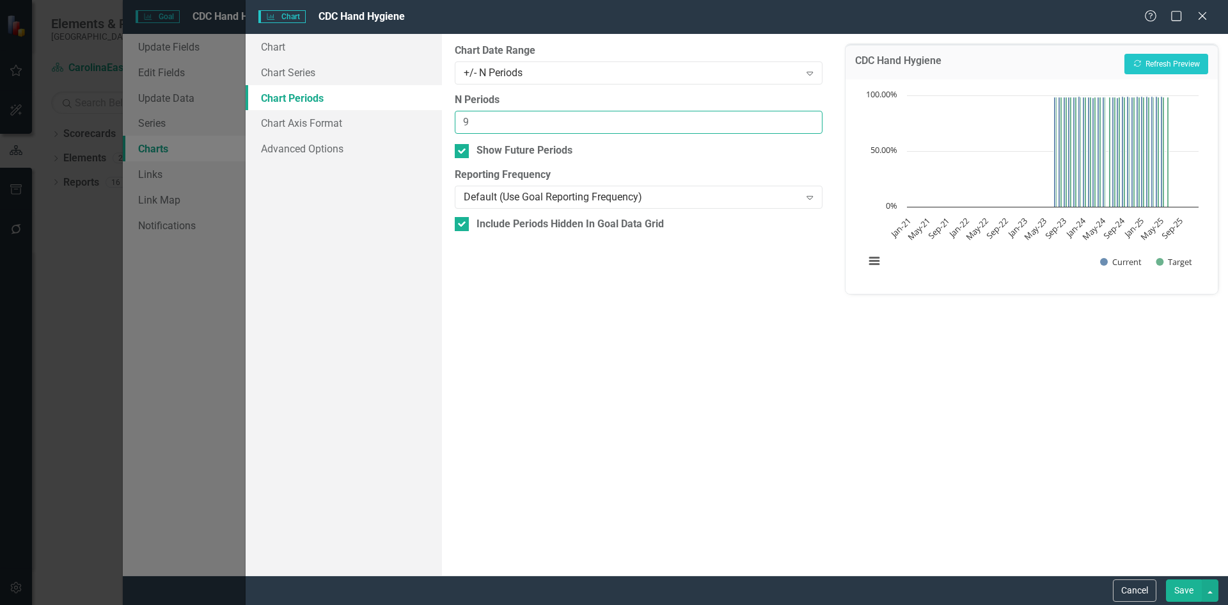
click at [811, 120] on input "9" at bounding box center [638, 123] width 367 height 24
click at [811, 120] on input "10" at bounding box center [638, 123] width 367 height 24
click at [811, 120] on input "11" at bounding box center [638, 123] width 367 height 24
type input "12"
click at [811, 120] on input "12" at bounding box center [638, 123] width 367 height 24
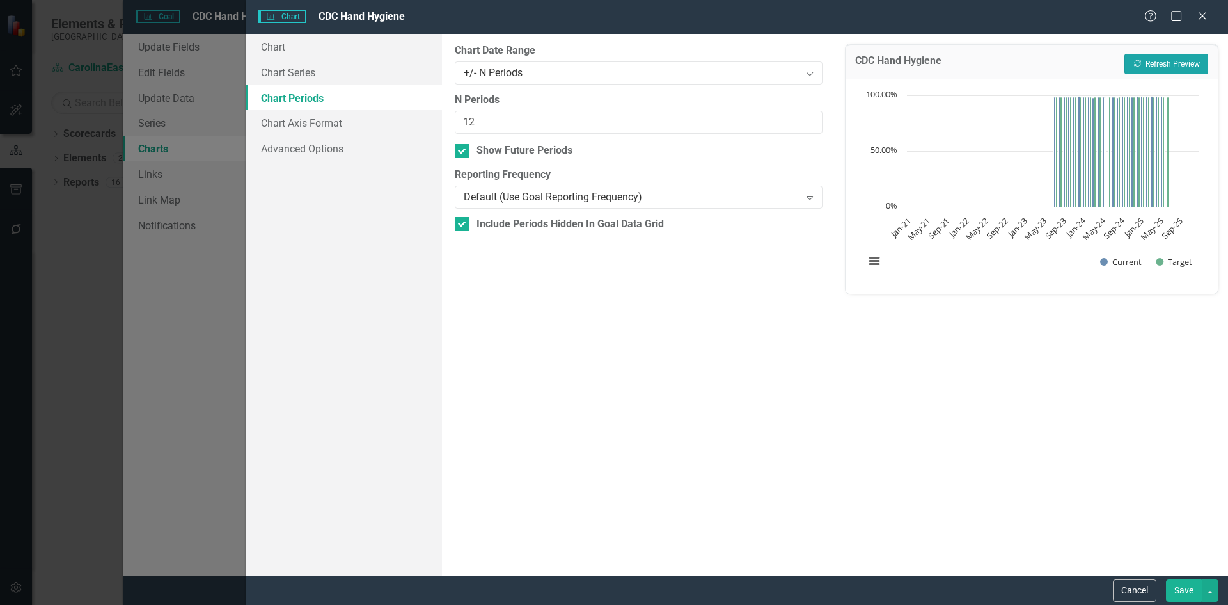
click at [1146, 56] on button "Recalculate Refresh Preview" at bounding box center [1167, 64] width 84 height 20
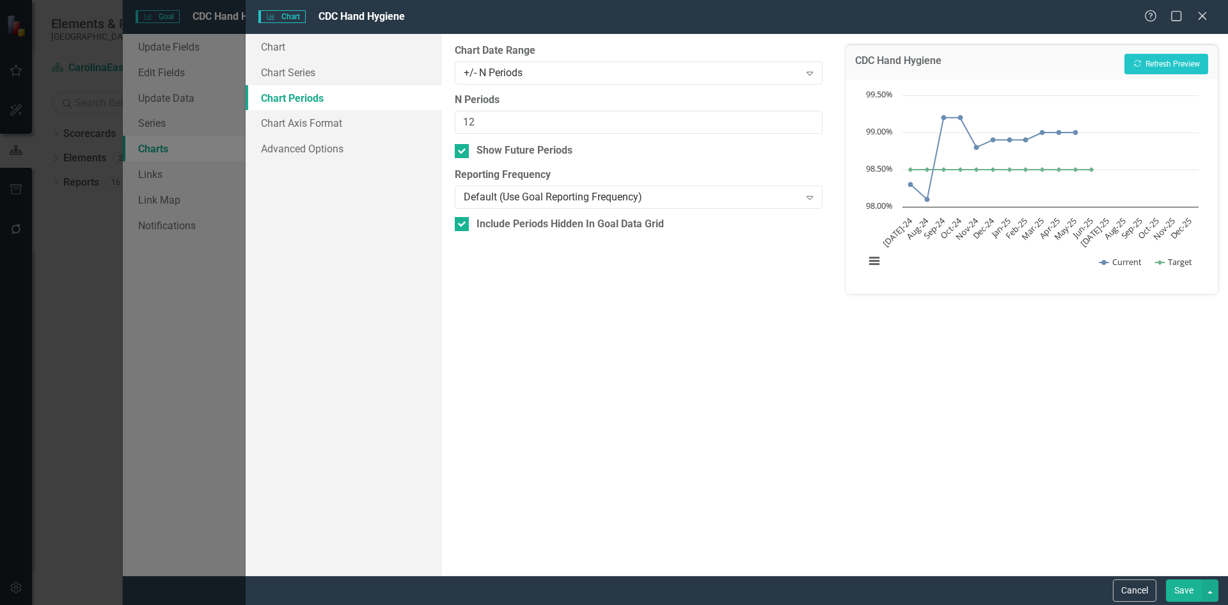
click at [1178, 590] on button "Save" at bounding box center [1184, 590] width 36 height 22
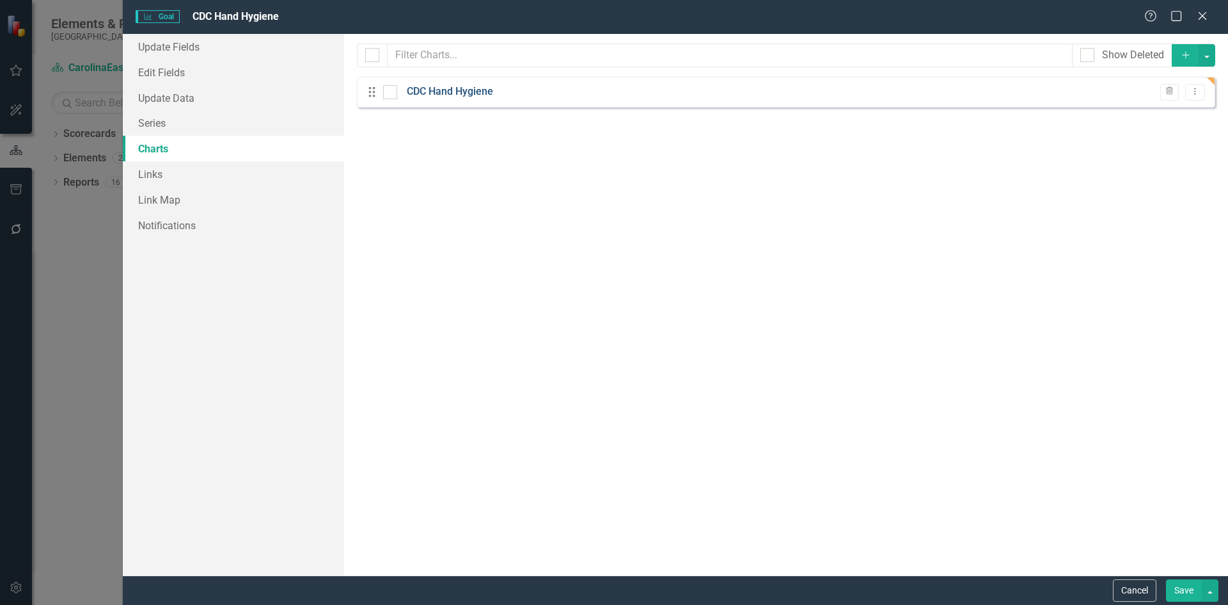
click at [437, 95] on link "CDC Hand Hygiene" at bounding box center [450, 91] width 86 height 15
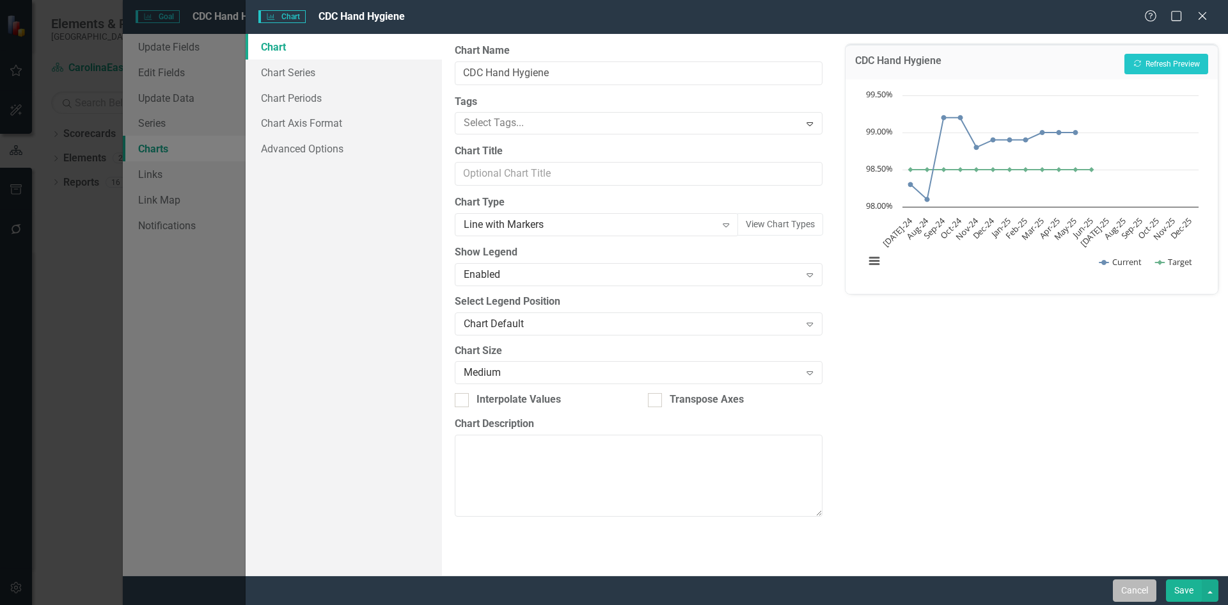
click at [1117, 594] on button "Cancel" at bounding box center [1135, 590] width 44 height 22
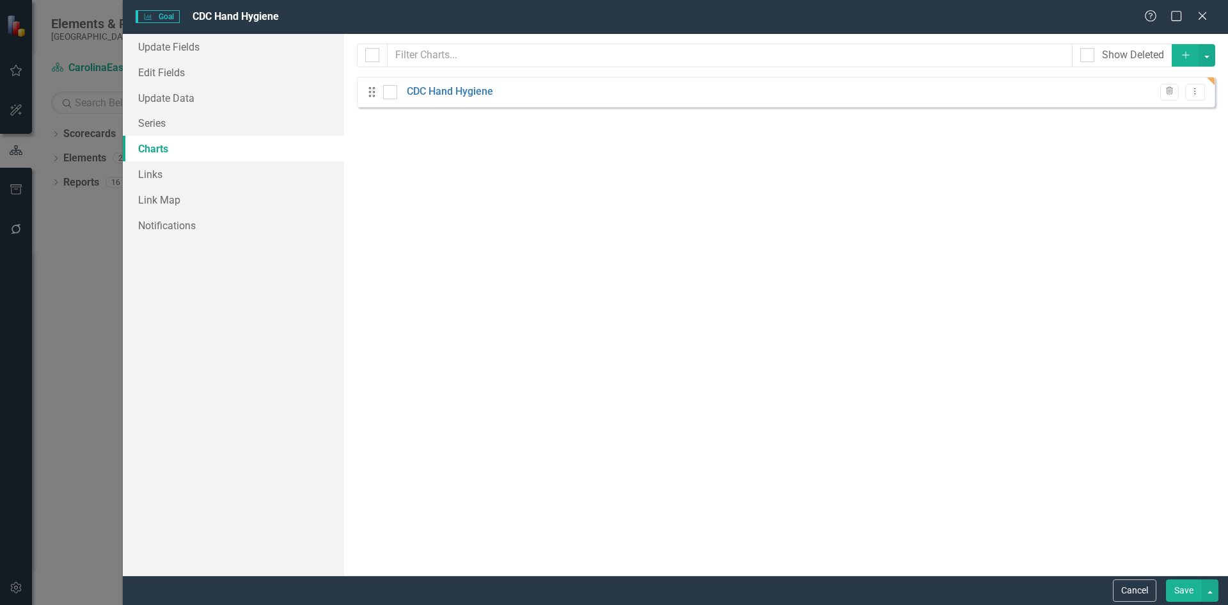
click at [1185, 589] on button "Save" at bounding box center [1184, 590] width 36 height 22
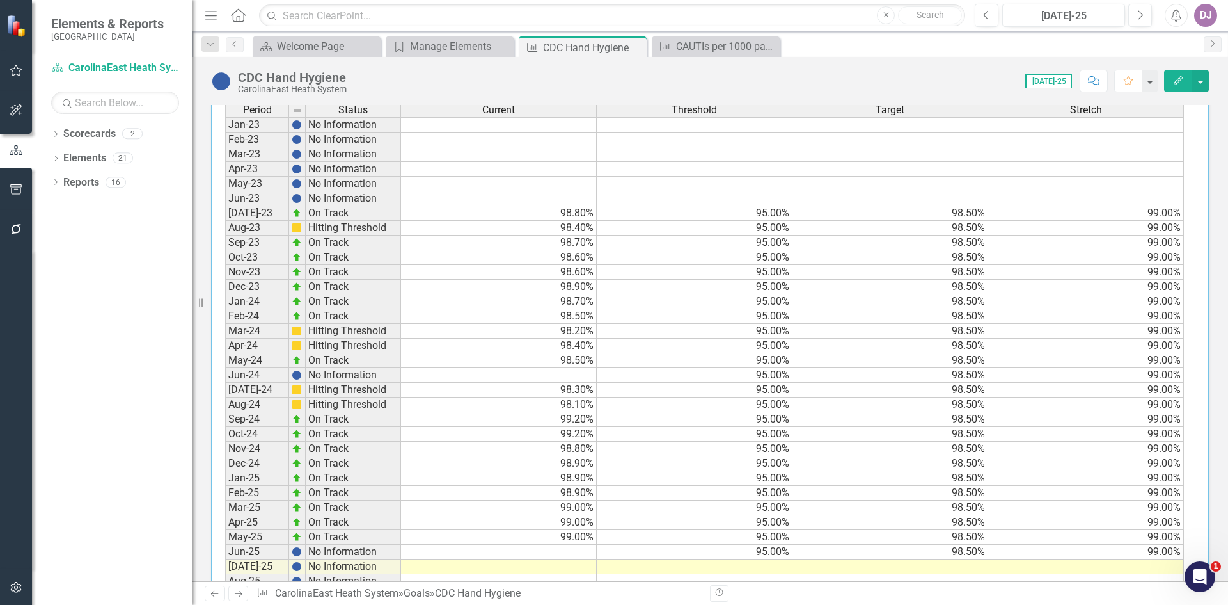
scroll to position [559, 0]
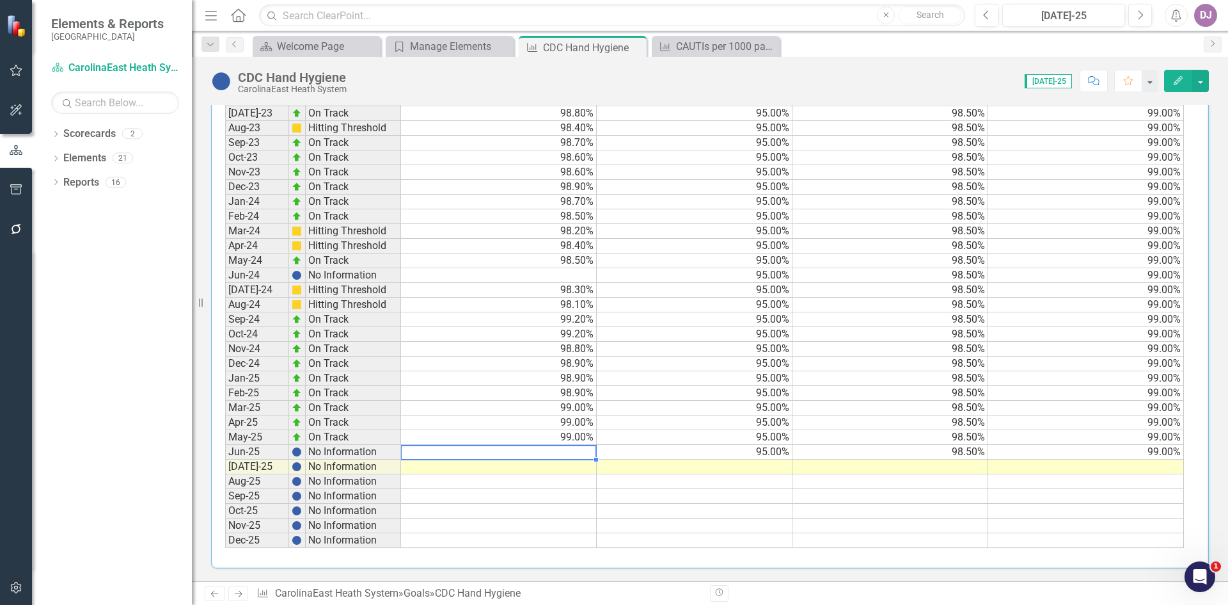
click at [569, 450] on td at bounding box center [499, 452] width 196 height 15
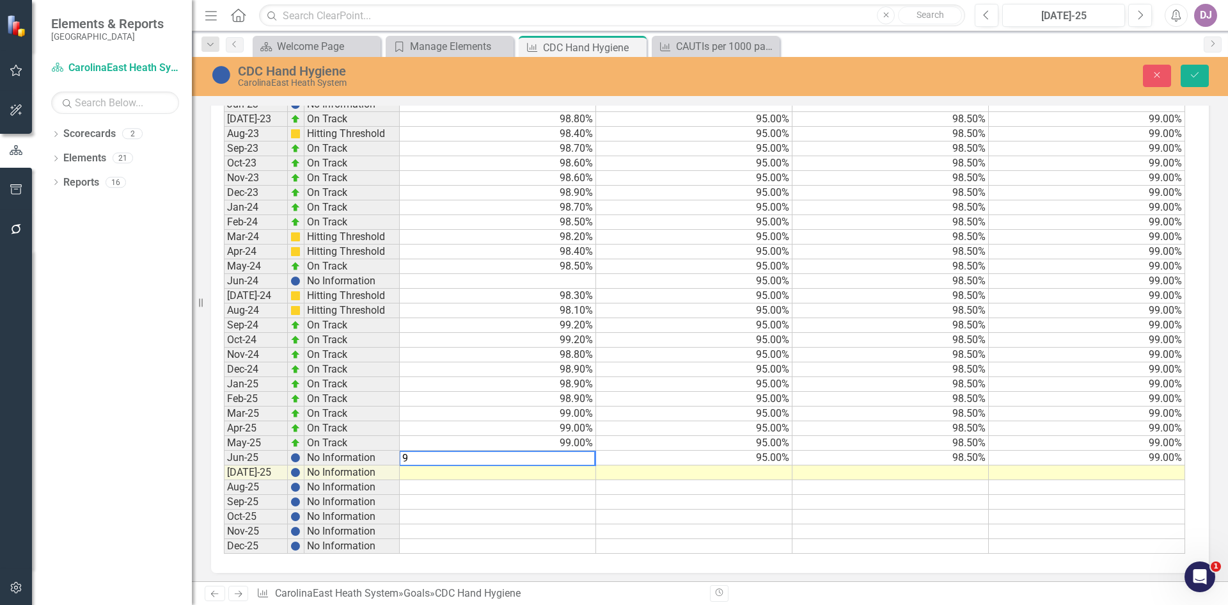
scroll to position [564, 0]
type textarea "98.9"
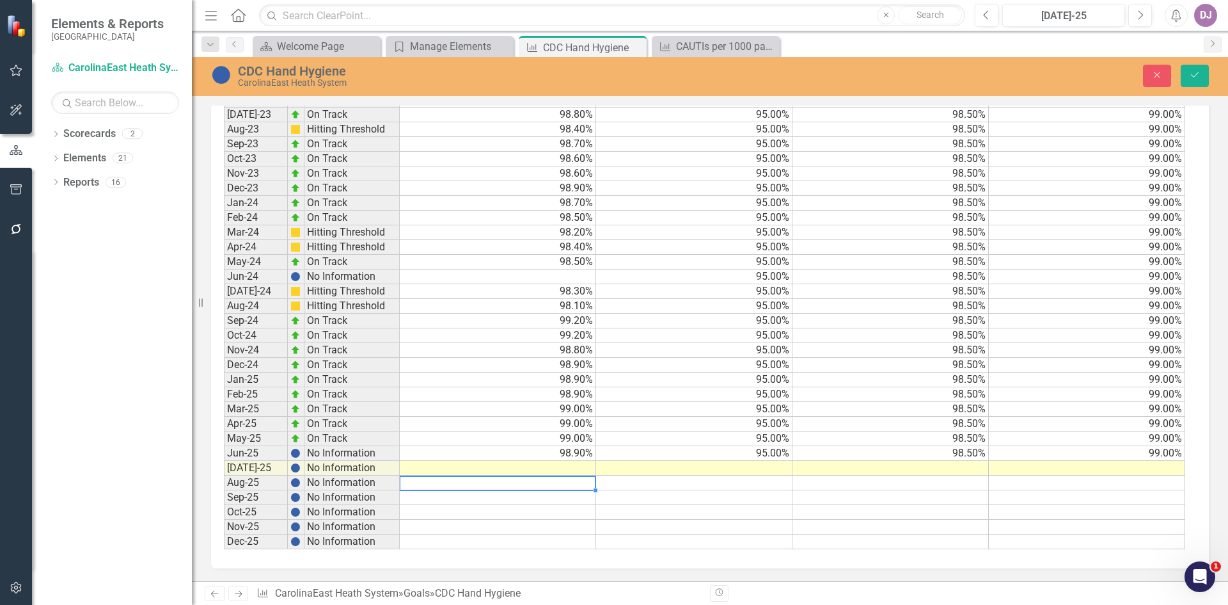
click at [224, 489] on div "Period Status Current Threshold Target Stretch Jan-23 No Information Feb-23 No …" at bounding box center [224, 276] width 0 height 545
click at [578, 453] on td "98.90%" at bounding box center [498, 453] width 196 height 15
click at [417, 452] on textarea "98.9" at bounding box center [497, 453] width 197 height 15
type textarea "98.4"
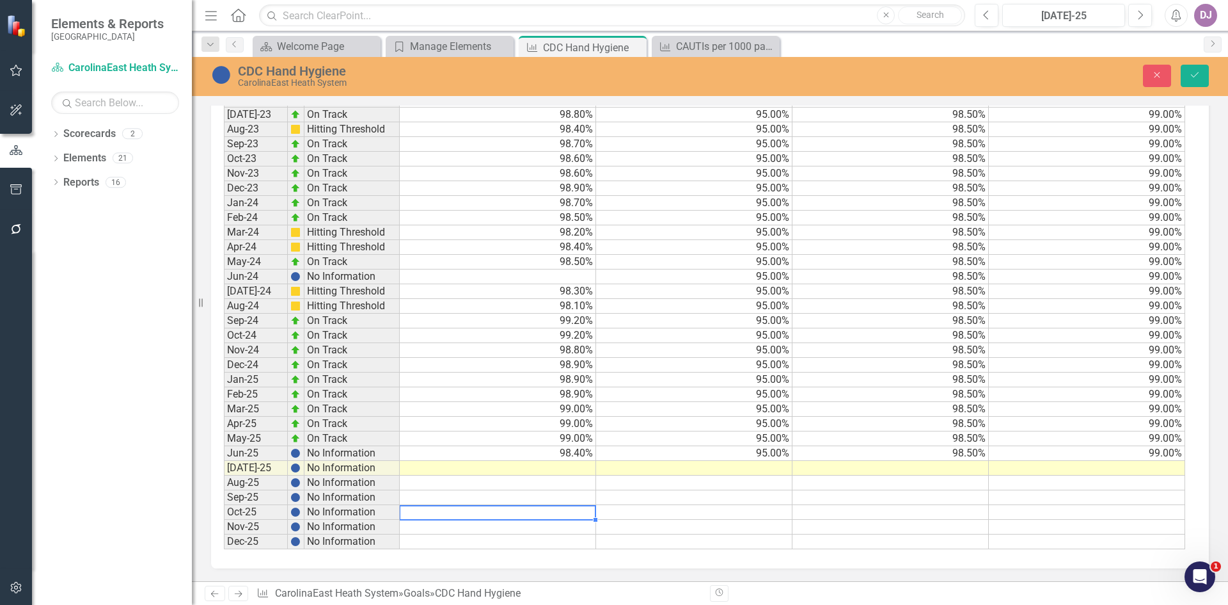
click at [224, 505] on div "Period Status Current Threshold Target Stretch Jan-23 No Information Feb-23 No …" at bounding box center [224, 276] width 0 height 545
click at [583, 438] on td "99.00%" at bounding box center [498, 438] width 196 height 15
click at [407, 439] on textarea "99" at bounding box center [497, 438] width 197 height 15
type textarea "98.9"
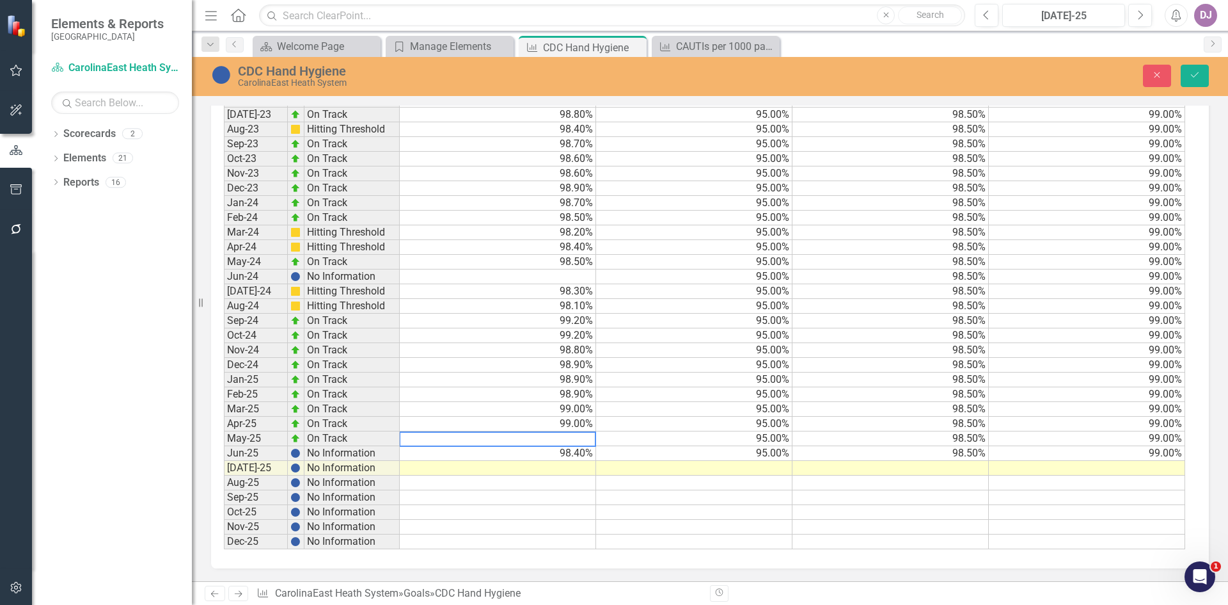
click at [482, 488] on td at bounding box center [498, 482] width 196 height 15
click at [1193, 76] on icon "Save" at bounding box center [1195, 74] width 12 height 9
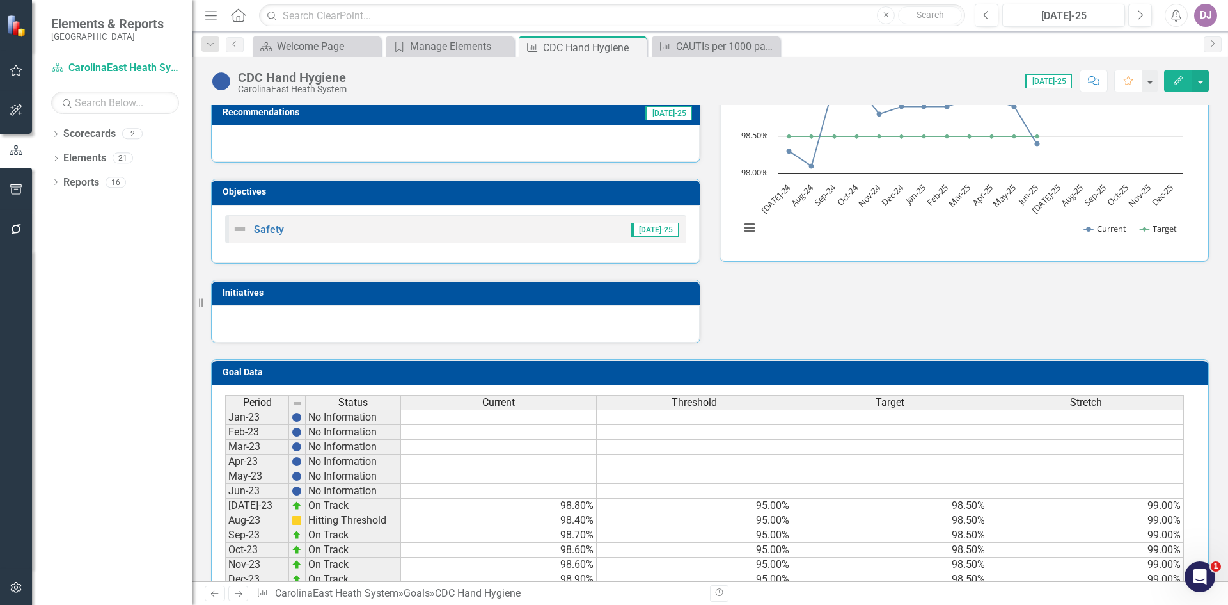
scroll to position [162, 0]
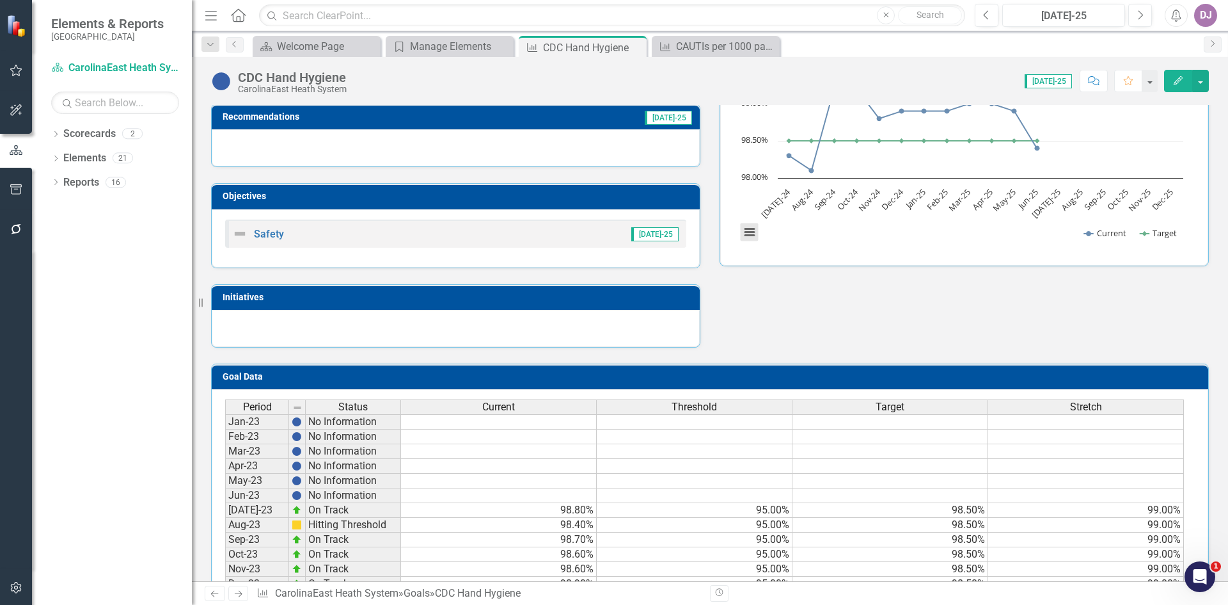
click at [749, 236] on button "View chart menu, Chart" at bounding box center [750, 232] width 18 height 18
click at [777, 302] on div "Analysis Jul-25 Recommendations Jul-25 Objectives Safety Jul-25 Initiatives CDC…" at bounding box center [710, 178] width 1017 height 340
click at [1175, 84] on icon "Edit" at bounding box center [1179, 80] width 12 height 9
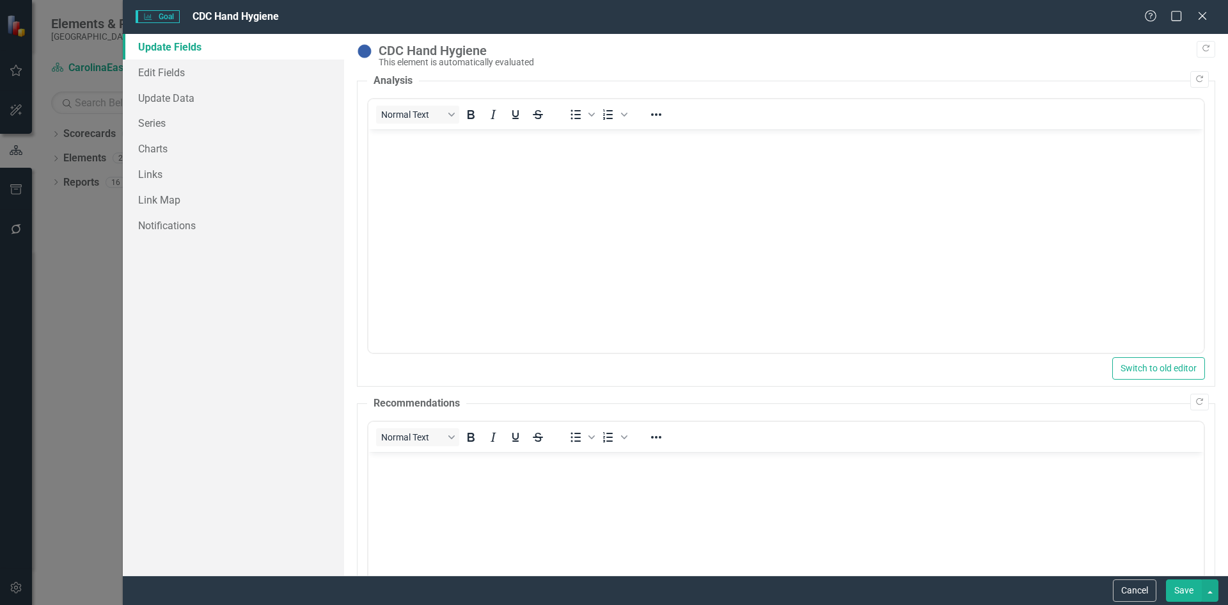
scroll to position [0, 0]
click at [155, 123] on link "Series" at bounding box center [233, 123] width 221 height 26
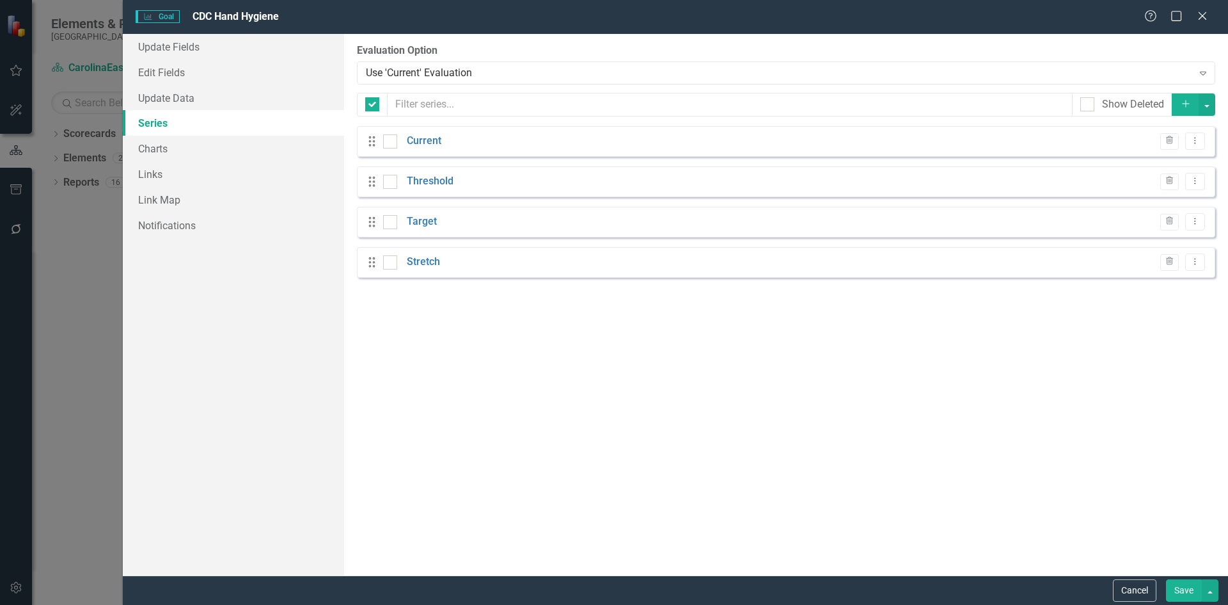
checkbox input "false"
click at [390, 145] on div at bounding box center [390, 141] width 14 height 14
click at [390, 143] on input "checkbox" at bounding box center [387, 138] width 8 height 8
checkbox input "true"
click at [387, 179] on input "checkbox" at bounding box center [387, 179] width 8 height 8
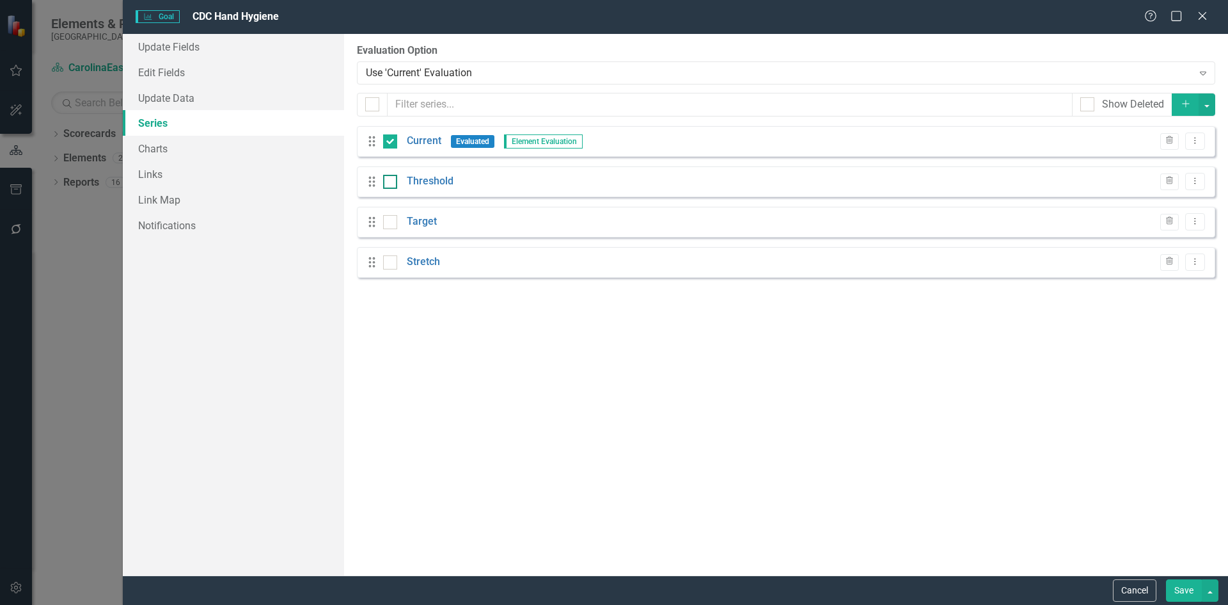
checkbox input "true"
click at [388, 221] on input "checkbox" at bounding box center [387, 219] width 8 height 8
checkbox input "true"
click at [393, 262] on div at bounding box center [390, 262] width 14 height 14
click at [392, 262] on input "checkbox" at bounding box center [387, 259] width 8 height 8
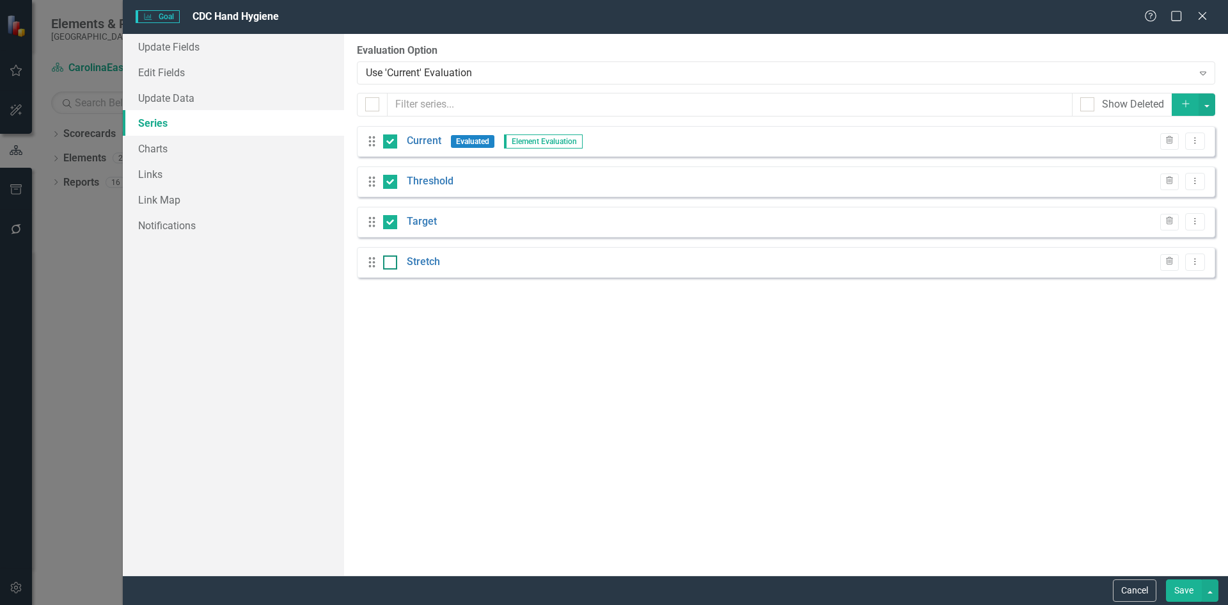
checkbox input "true"
click at [1182, 593] on button "Save" at bounding box center [1184, 590] width 36 height 22
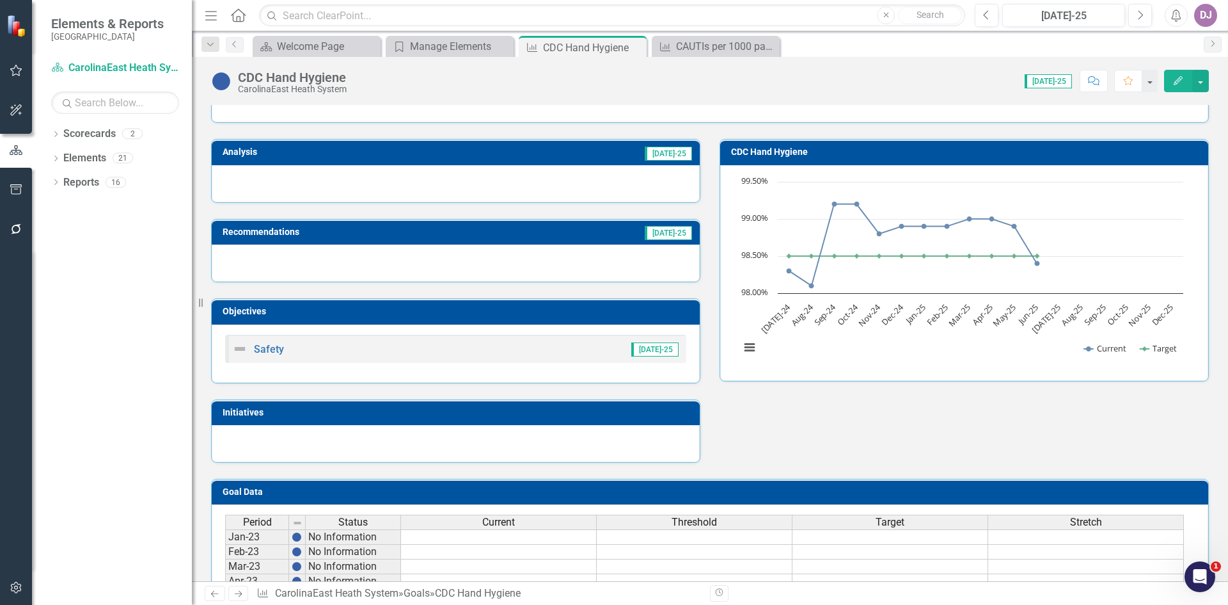
scroll to position [50, 0]
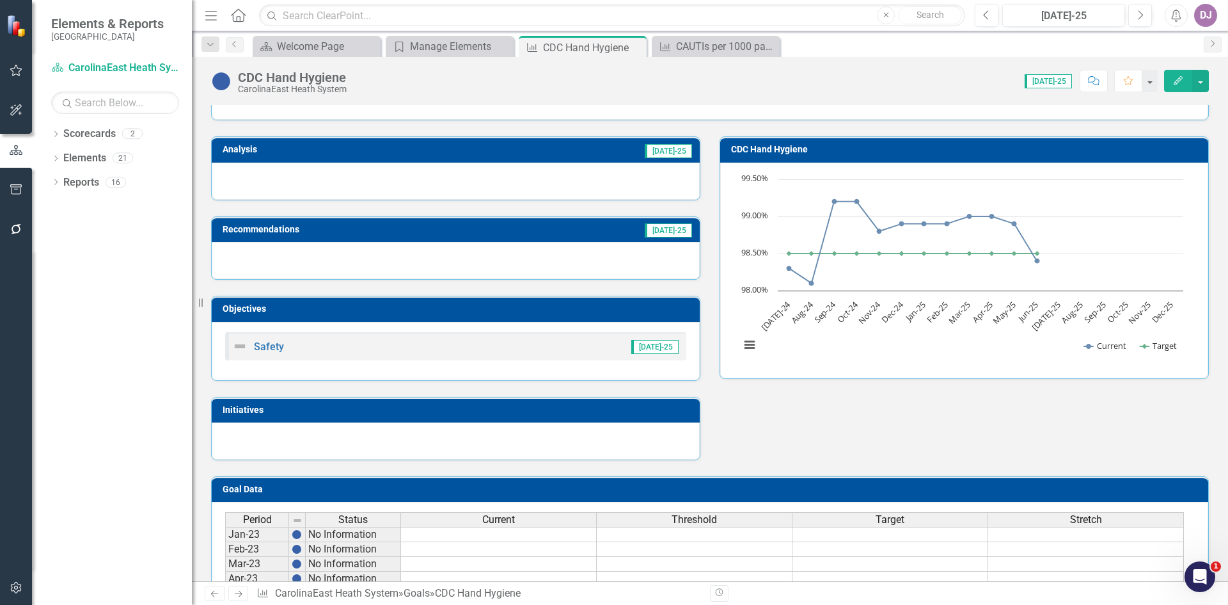
click at [1179, 86] on button "Edit" at bounding box center [1178, 81] width 28 height 22
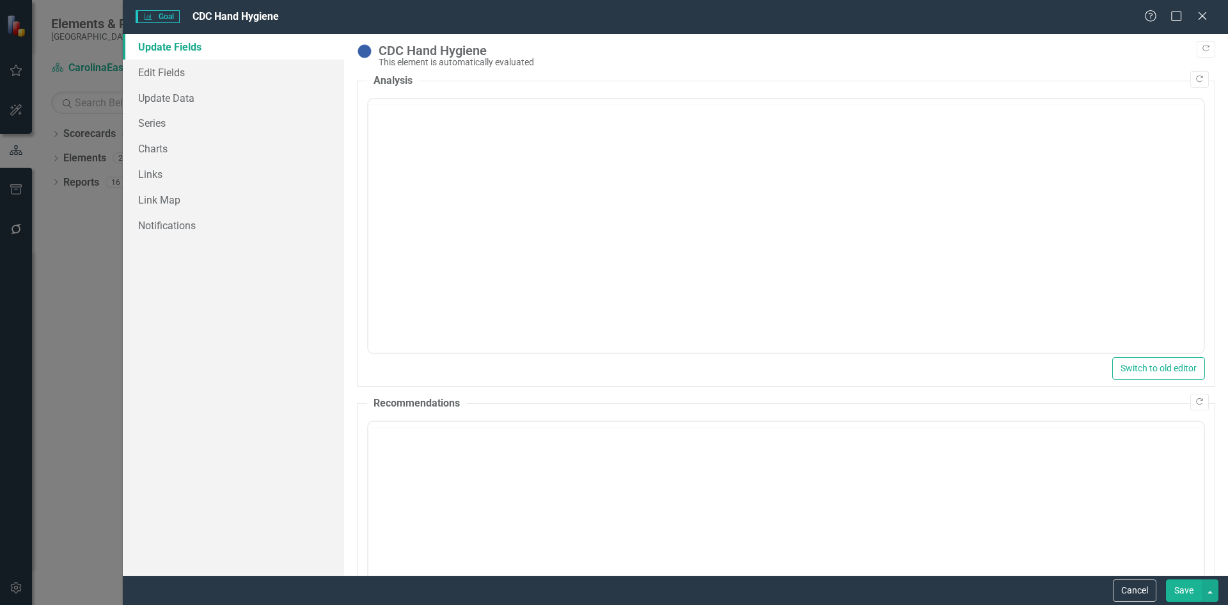
scroll to position [0, 0]
click at [162, 148] on link "Charts" at bounding box center [233, 149] width 221 height 26
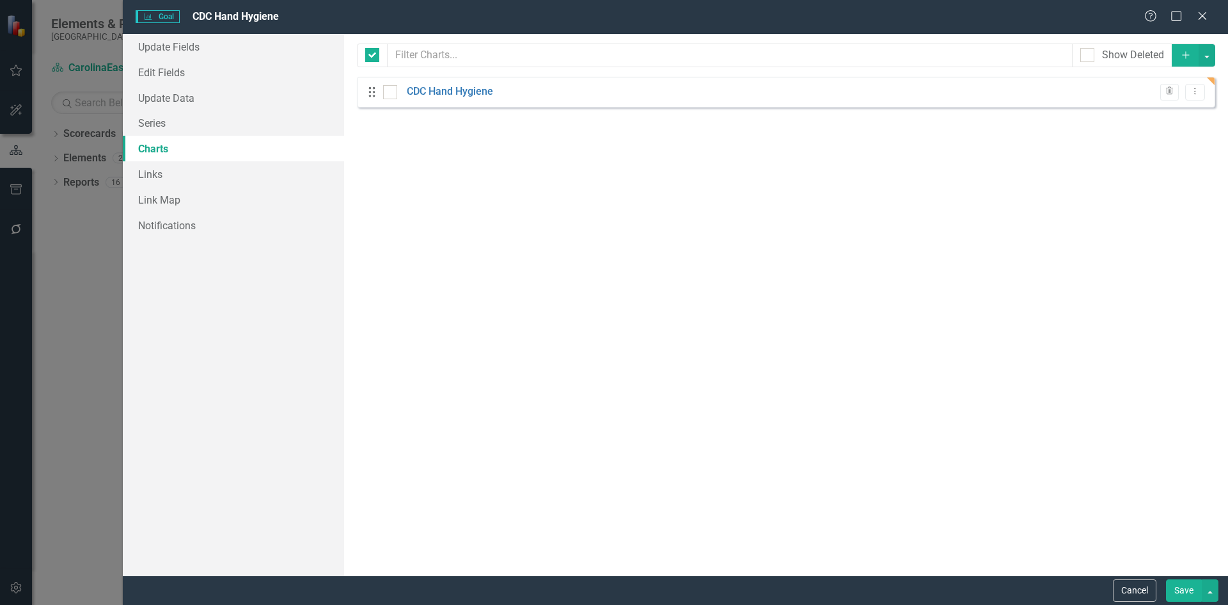
checkbox input "false"
click at [441, 90] on link "CDC Hand Hygiene" at bounding box center [450, 91] width 86 height 15
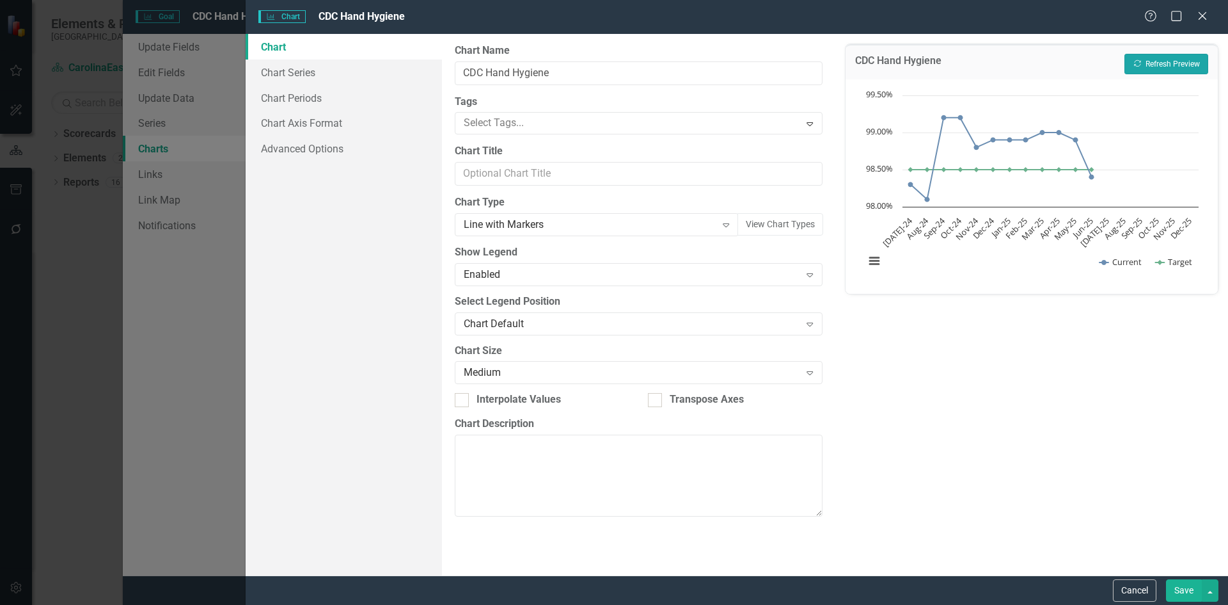
click at [1148, 68] on button "Recalculate Refresh Preview" at bounding box center [1167, 64] width 84 height 20
click at [297, 75] on link "Chart Series" at bounding box center [344, 72] width 196 height 26
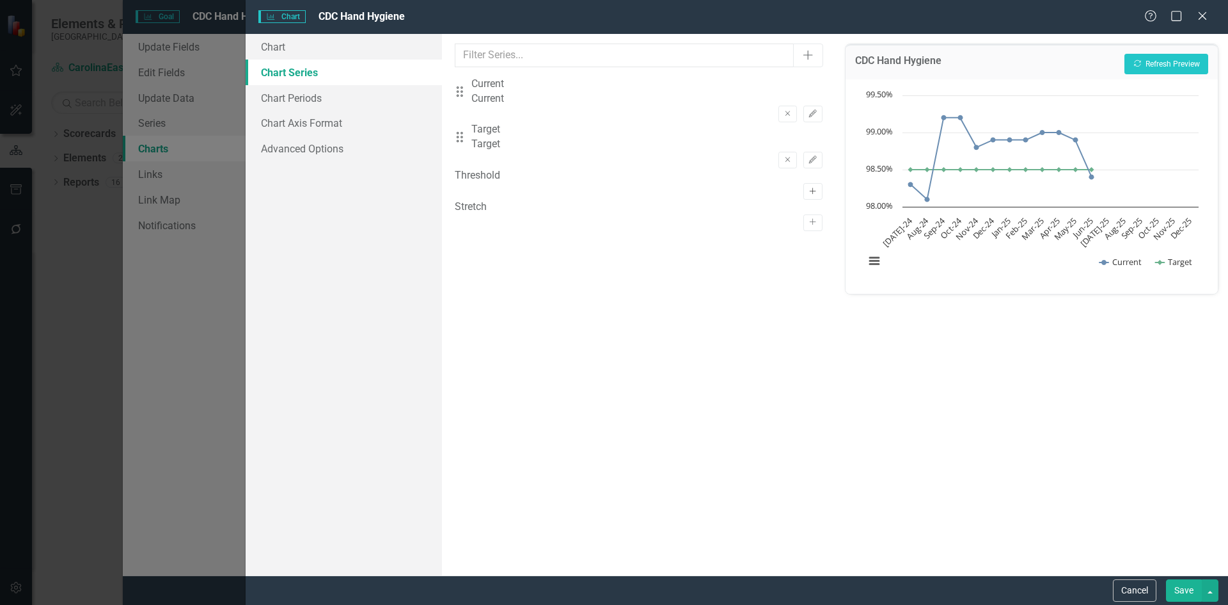
click at [808, 187] on icon "Activate" at bounding box center [813, 191] width 10 height 8
click at [808, 233] on icon "Activate" at bounding box center [813, 237] width 10 height 8
click at [1166, 60] on button "Recalculate Refresh Preview" at bounding box center [1167, 64] width 84 height 20
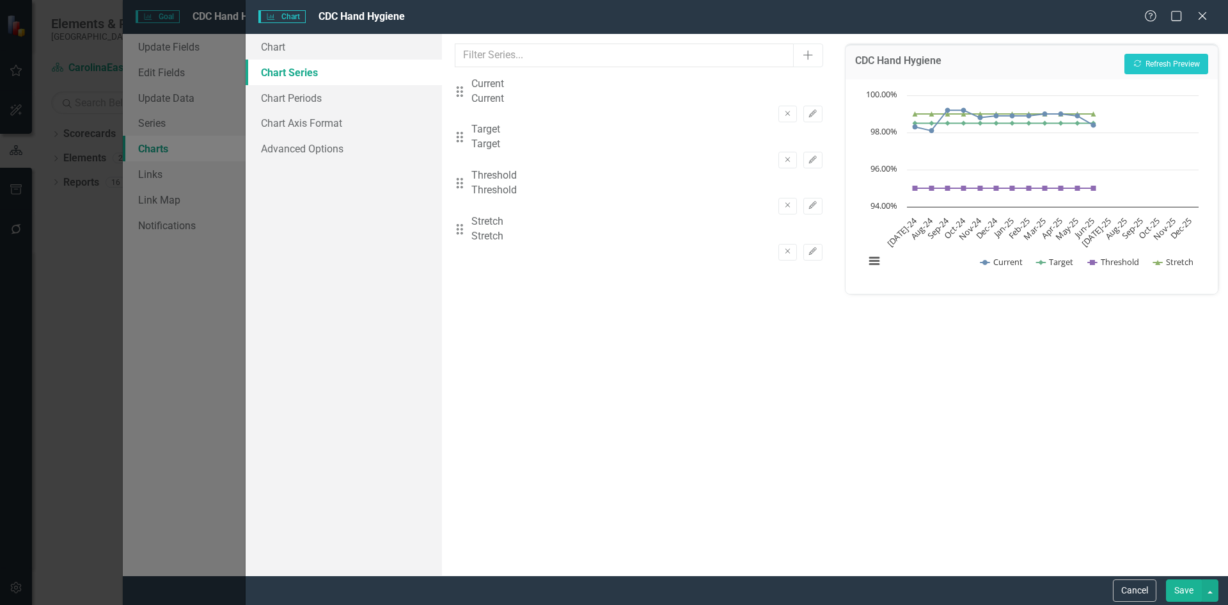
click at [1187, 593] on button "Save" at bounding box center [1184, 590] width 36 height 22
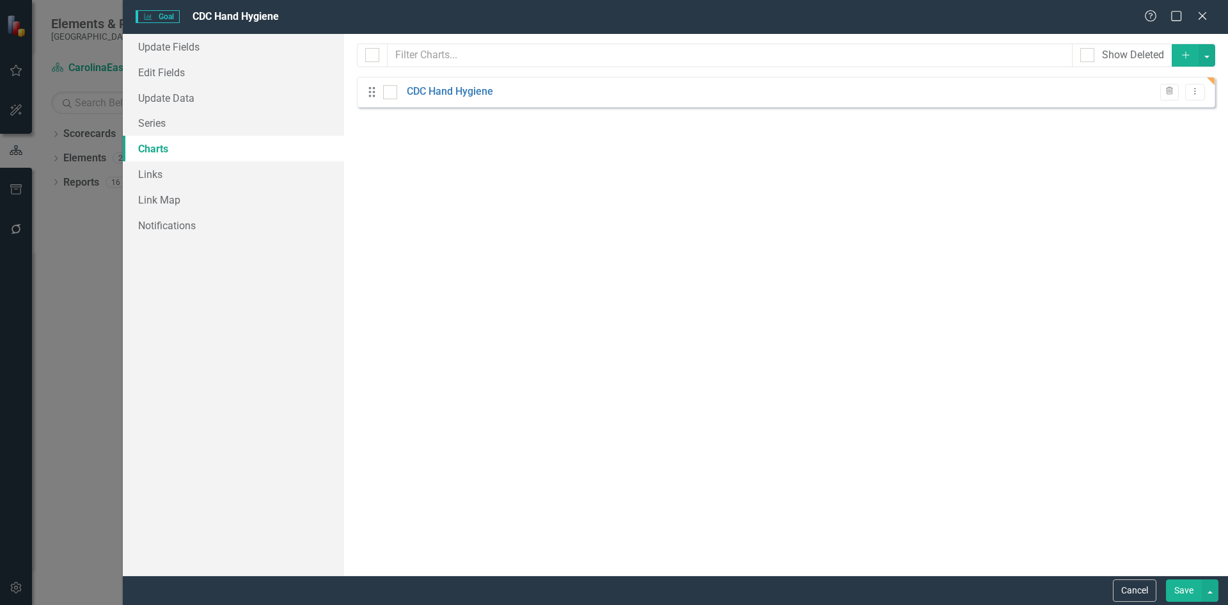
click at [1187, 593] on button "Save" at bounding box center [1184, 590] width 36 height 22
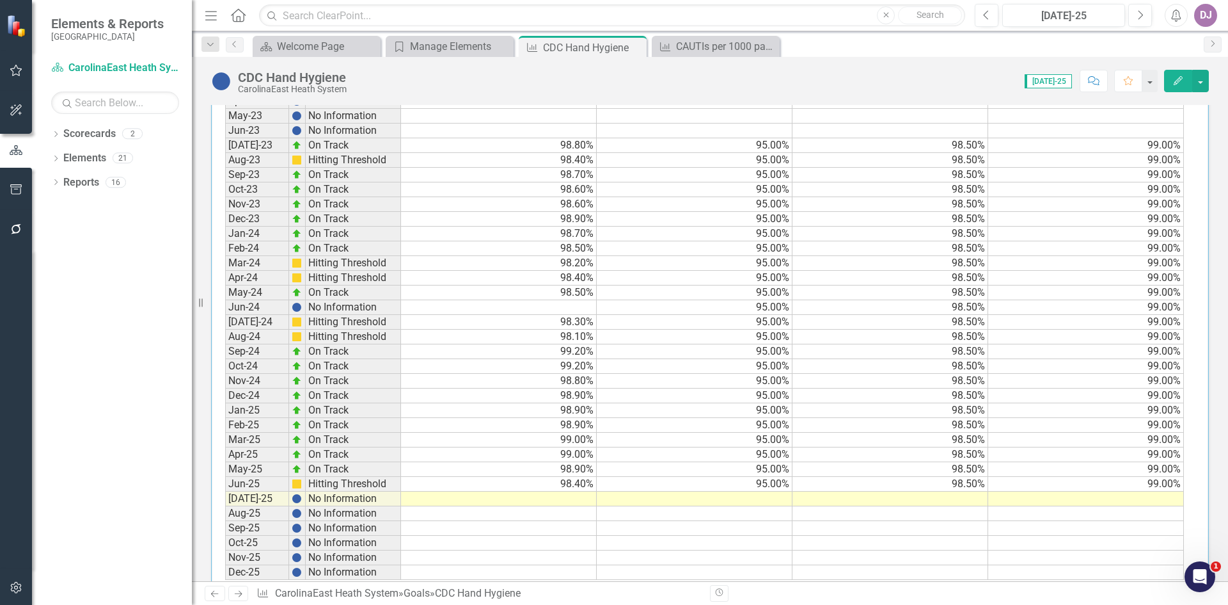
scroll to position [533, 0]
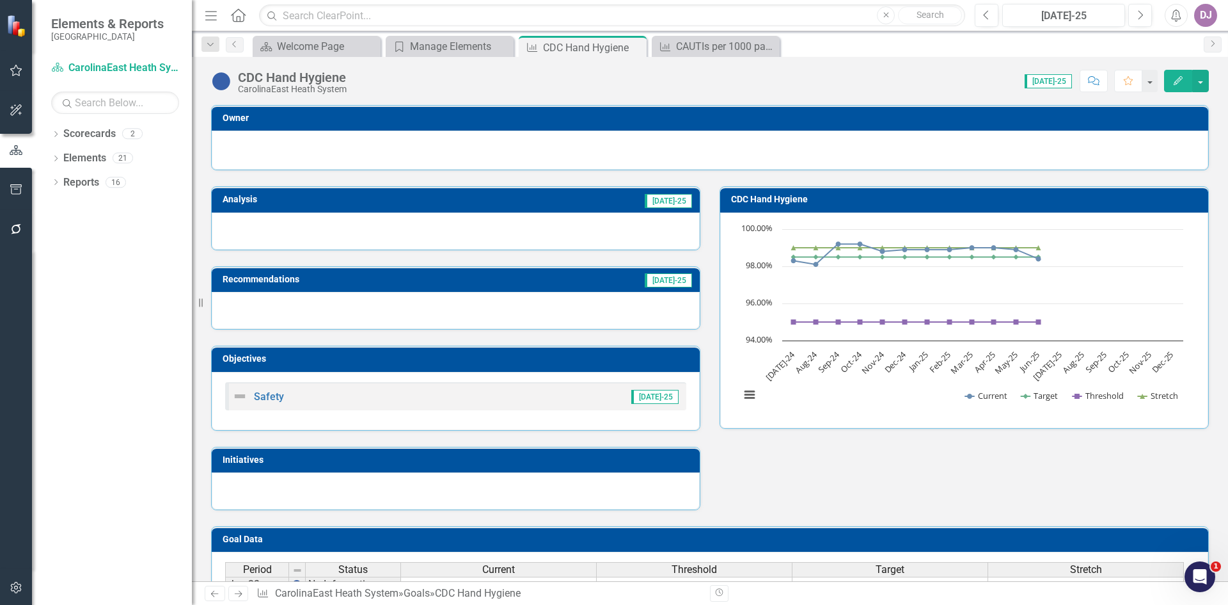
scroll to position [533, 0]
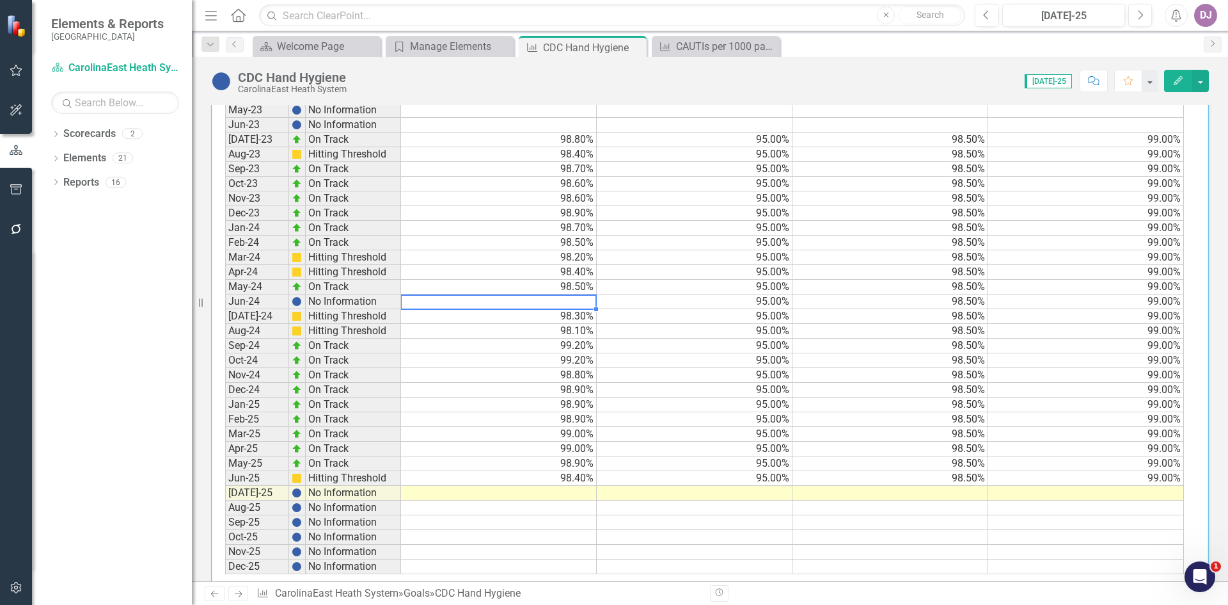
click at [568, 301] on td at bounding box center [499, 301] width 196 height 15
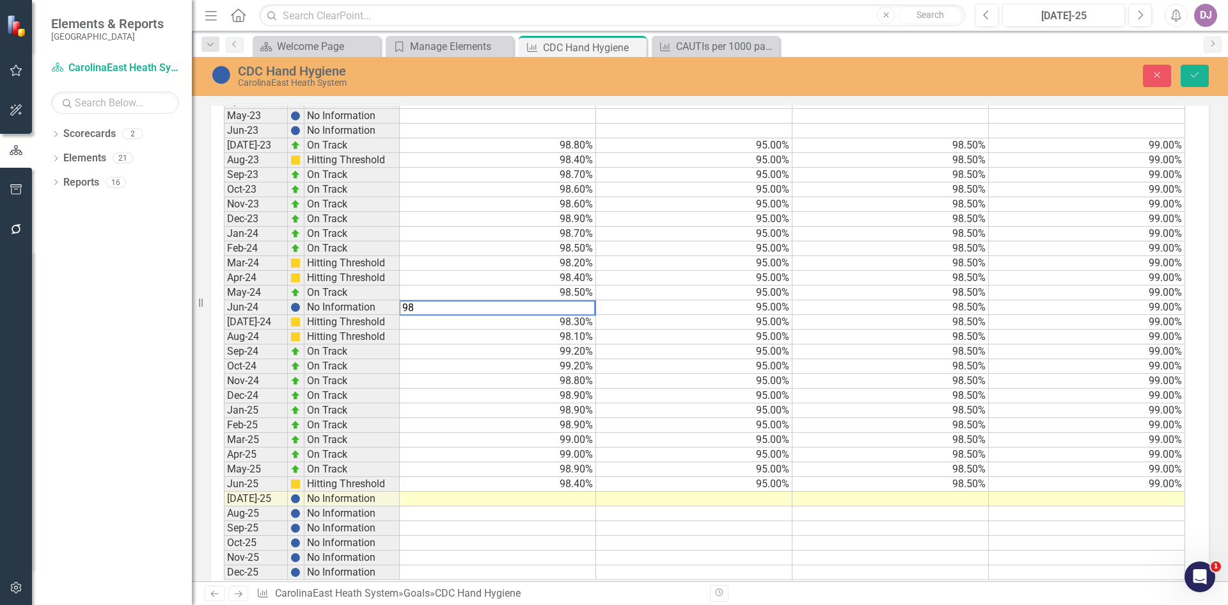
scroll to position [538, 0]
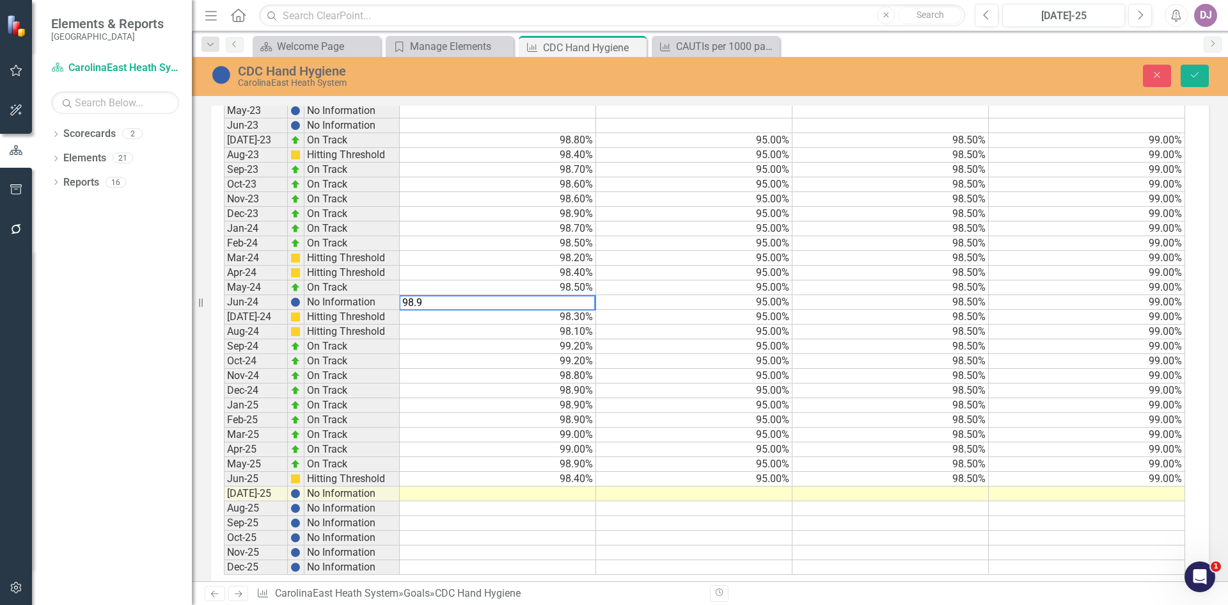
type textarea "99.2"
click at [495, 348] on td "99.20%" at bounding box center [498, 346] width 196 height 15
click at [1197, 78] on icon "Save" at bounding box center [1195, 74] width 12 height 9
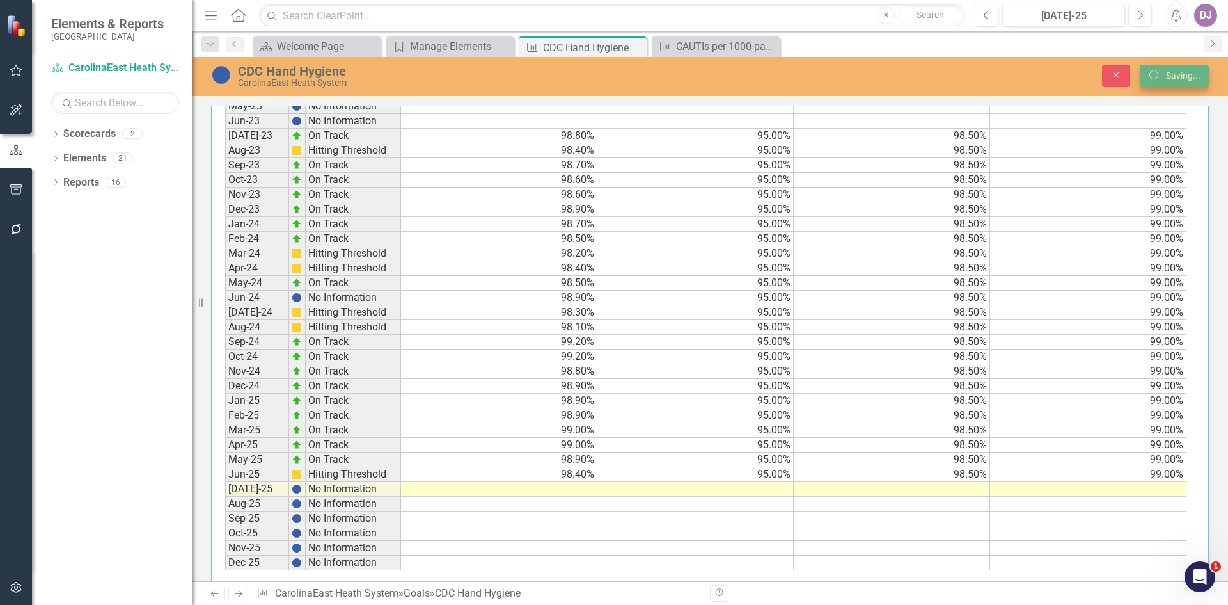
scroll to position [0, 0]
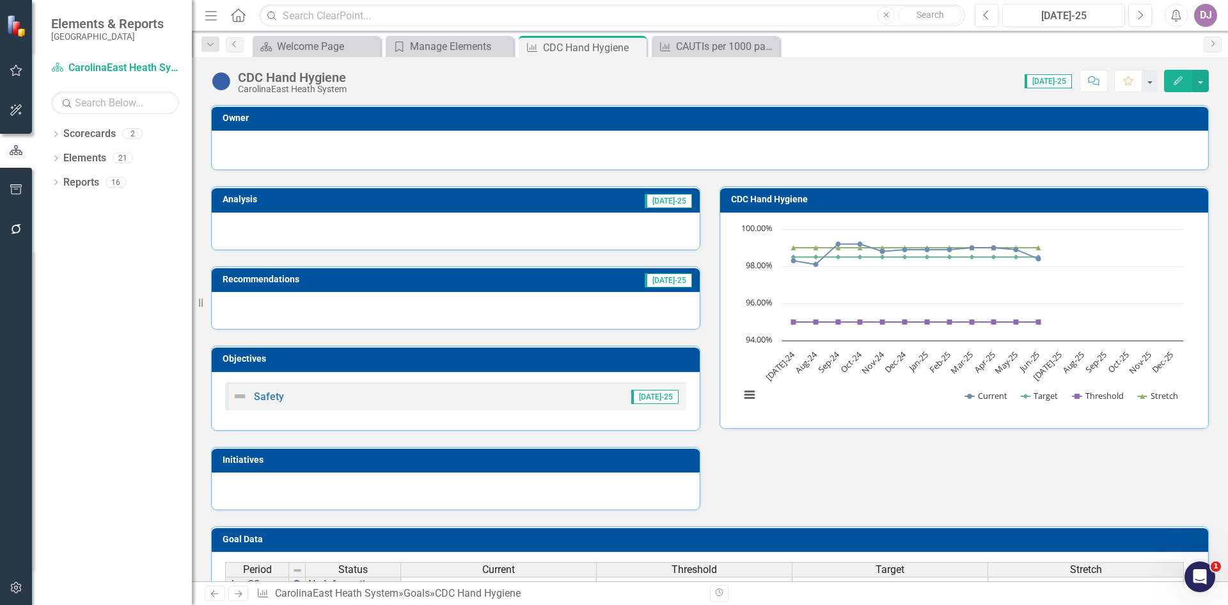
click at [1214, 566] on span "1" at bounding box center [1216, 566] width 10 height 10
click at [1197, 580] on icon "Open Intercom Messenger" at bounding box center [1200, 576] width 21 height 21
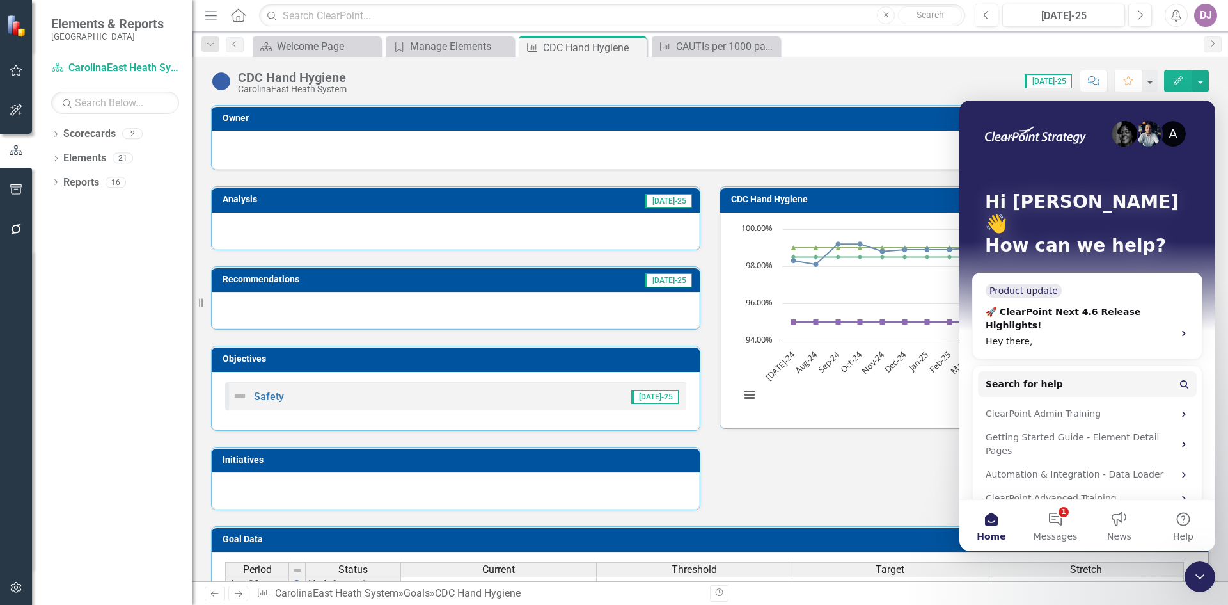
click at [902, 500] on div "Analysis Jul-25 Recommendations Jul-25 Objectives Safety Jul-25 Initiatives CDC…" at bounding box center [710, 340] width 1017 height 340
click at [1184, 305] on div "A Hi Dawn 👋 How can we help?" at bounding box center [1087, 226] width 230 height 252
click at [845, 494] on div "Analysis Jul-25 Recommendations Jul-25 Objectives Safety Jul-25 Initiatives CDC…" at bounding box center [710, 340] width 1017 height 340
click at [882, 164] on div at bounding box center [710, 150] width 997 height 39
click at [992, 519] on button "Home" at bounding box center [992, 525] width 64 height 51
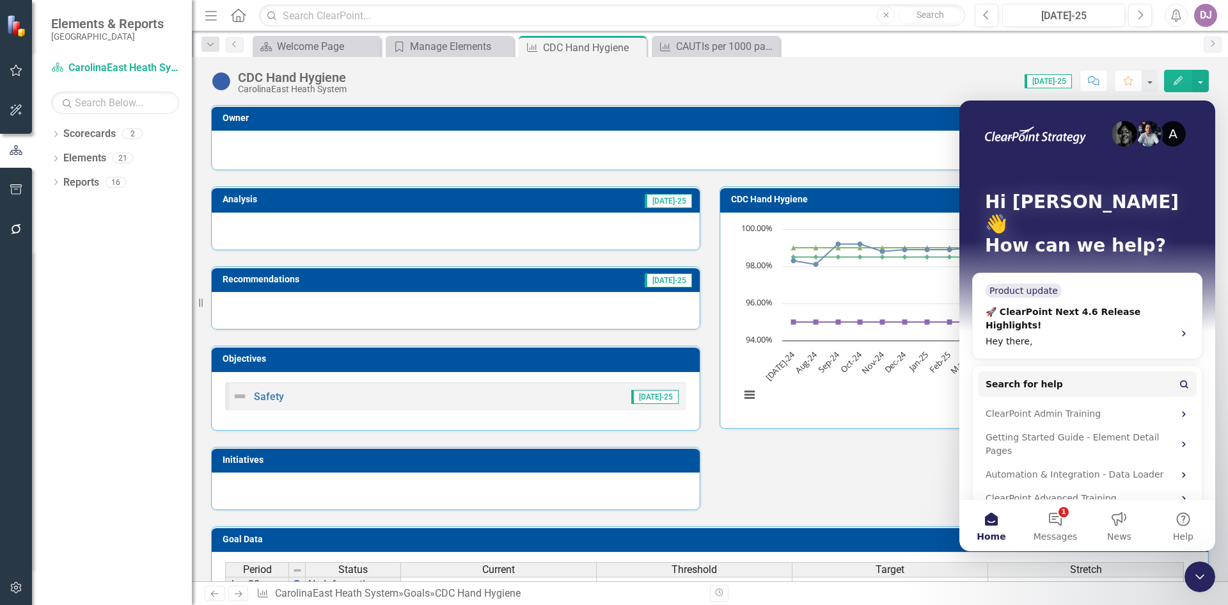
click at [904, 503] on div "Analysis Jul-25 Recommendations Jul-25 Objectives Safety Jul-25 Initiatives CDC…" at bounding box center [710, 340] width 1017 height 340
click at [903, 503] on div "Analysis Jul-25 Recommendations Jul-25 Objectives Safety Jul-25 Initiatives CDC…" at bounding box center [710, 340] width 1017 height 340
click at [1194, 571] on icon "Close Intercom Messenger" at bounding box center [1199, 576] width 15 height 15
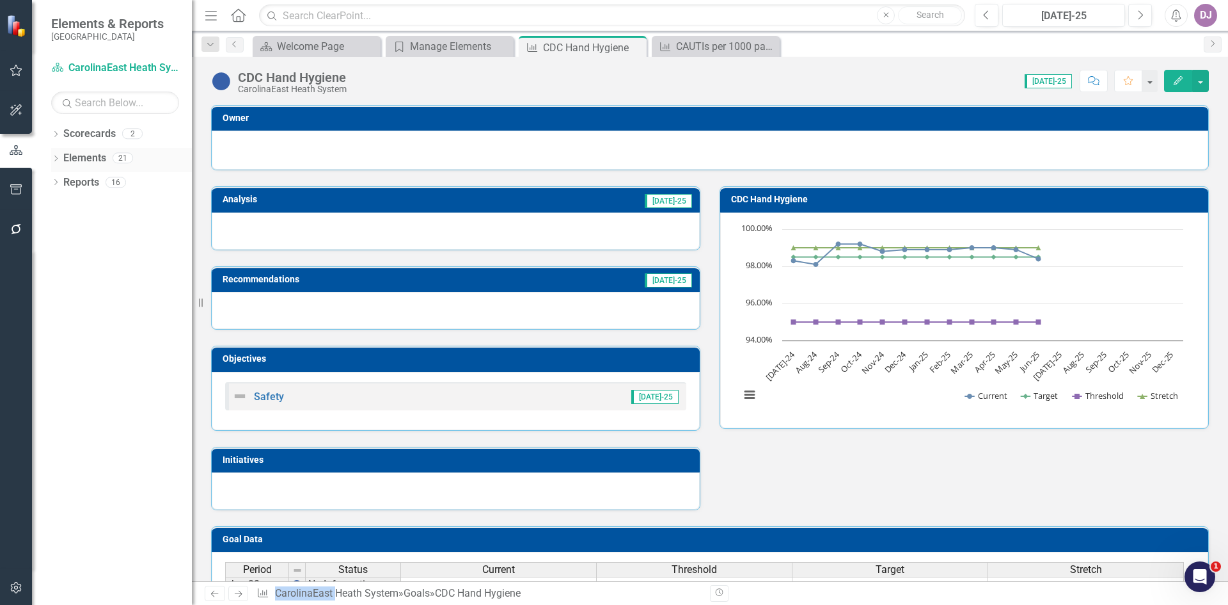
click at [81, 156] on link "Elements" at bounding box center [84, 158] width 43 height 15
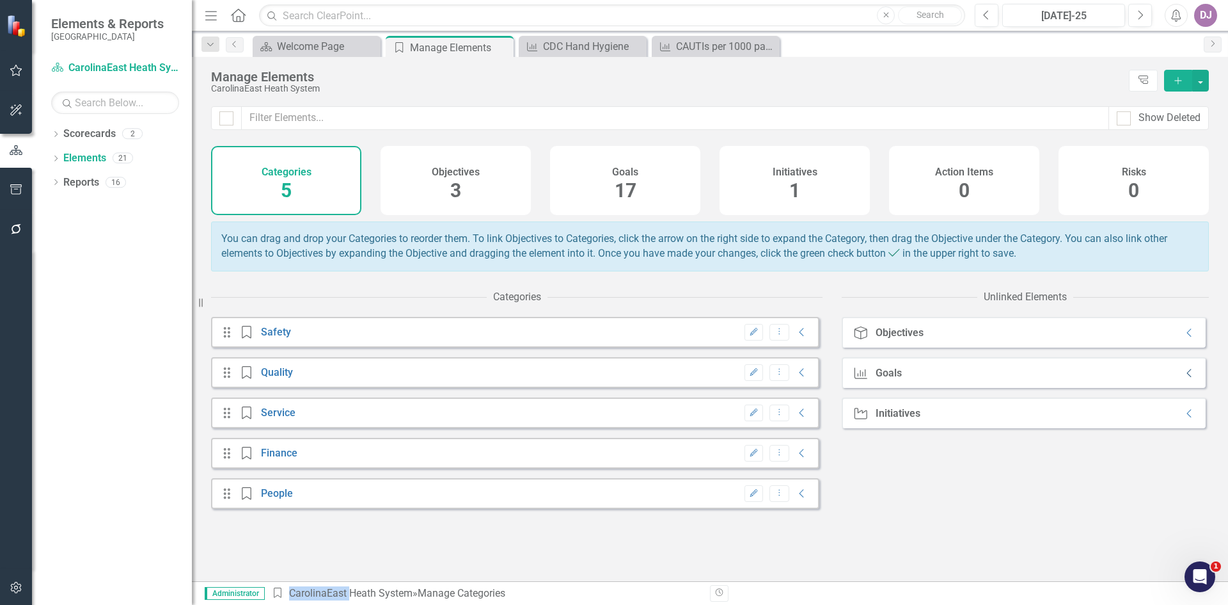
click at [1184, 378] on icon "Collapse" at bounding box center [1190, 373] width 13 height 10
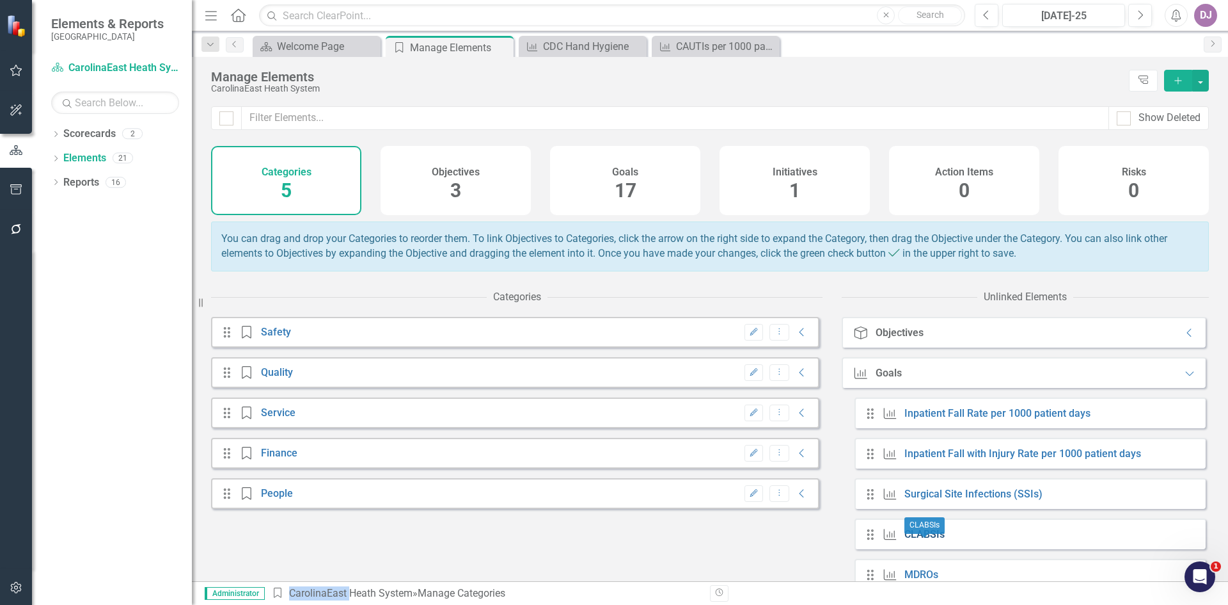
click at [921, 540] on link "CLABSIs" at bounding box center [925, 534] width 40 height 12
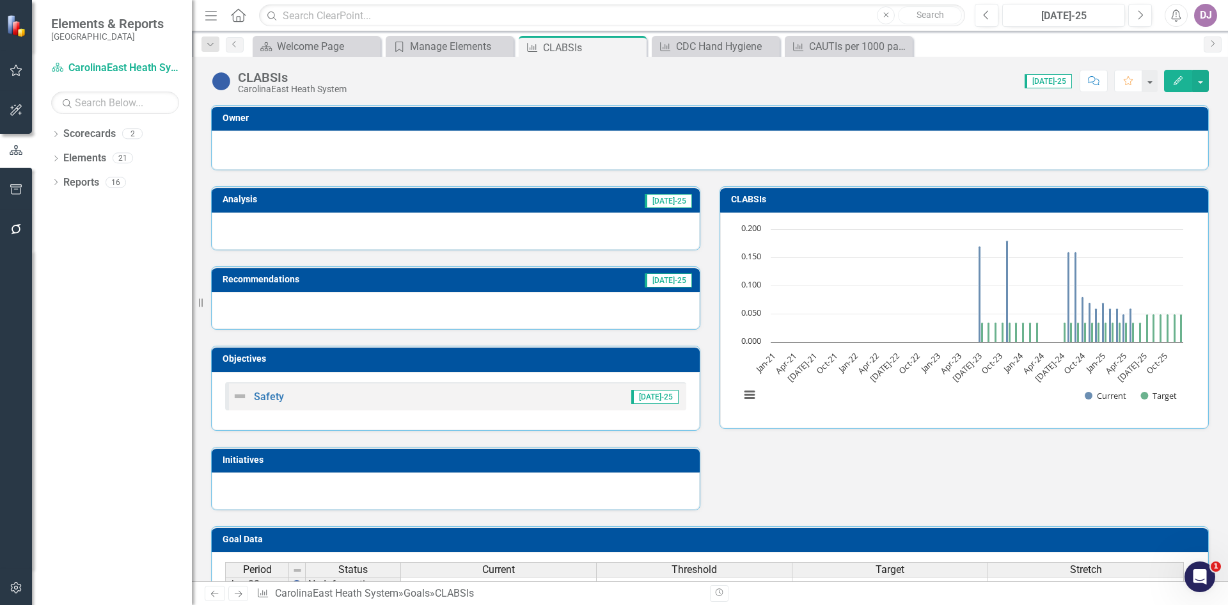
click at [1177, 86] on button "Edit" at bounding box center [1178, 81] width 28 height 22
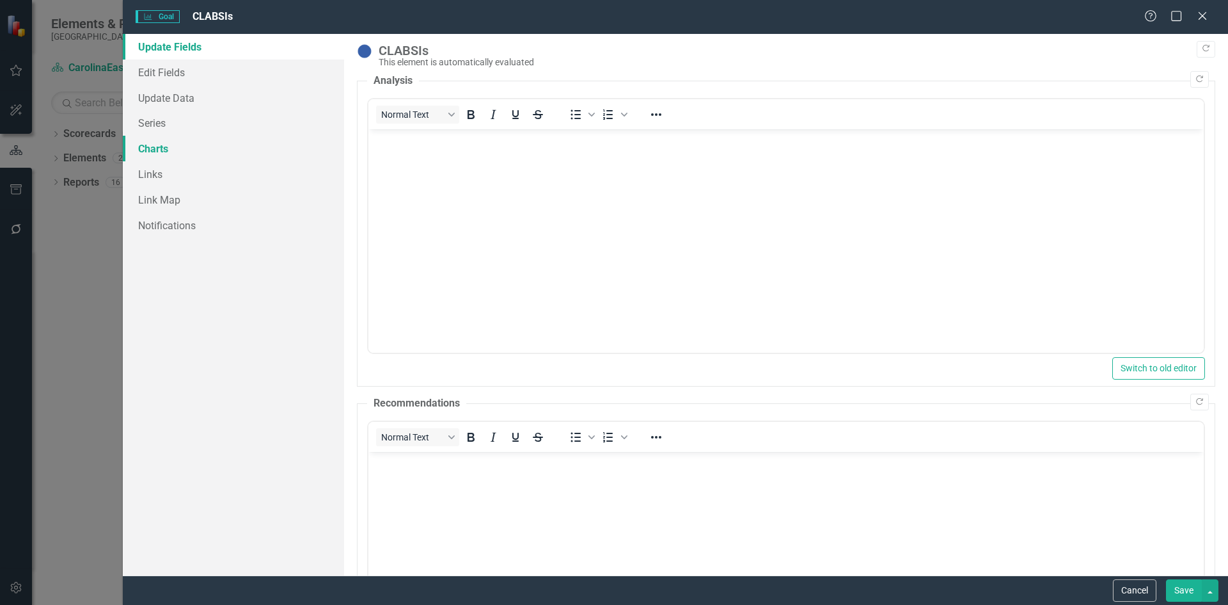
click at [154, 150] on link "Charts" at bounding box center [233, 149] width 221 height 26
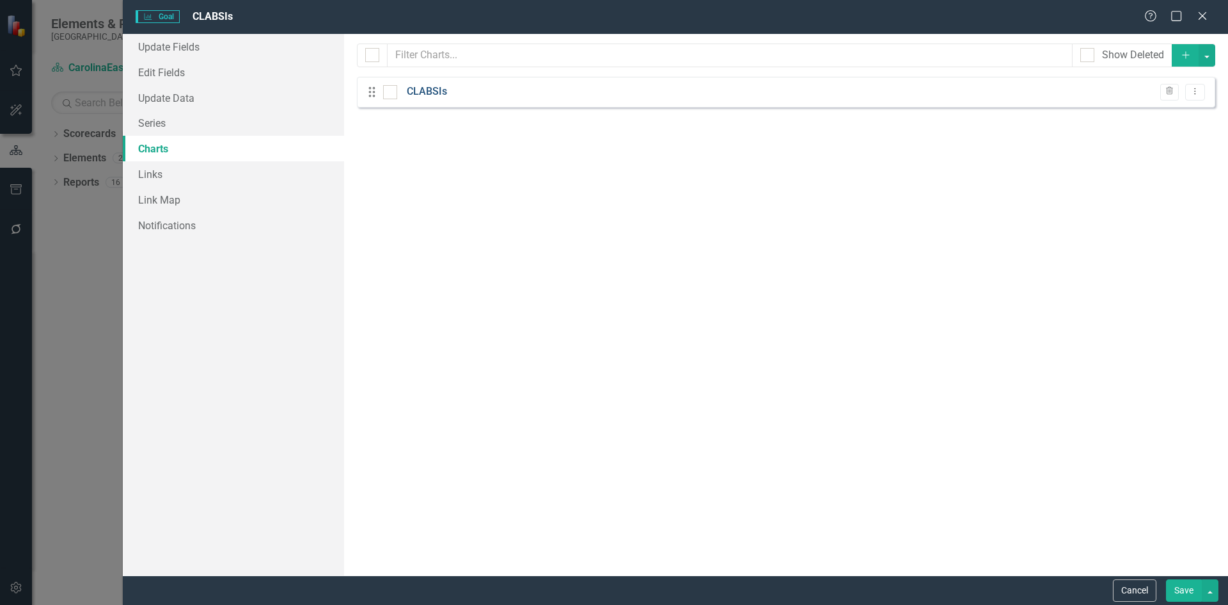
click at [422, 90] on link "CLABSIs" at bounding box center [427, 91] width 40 height 15
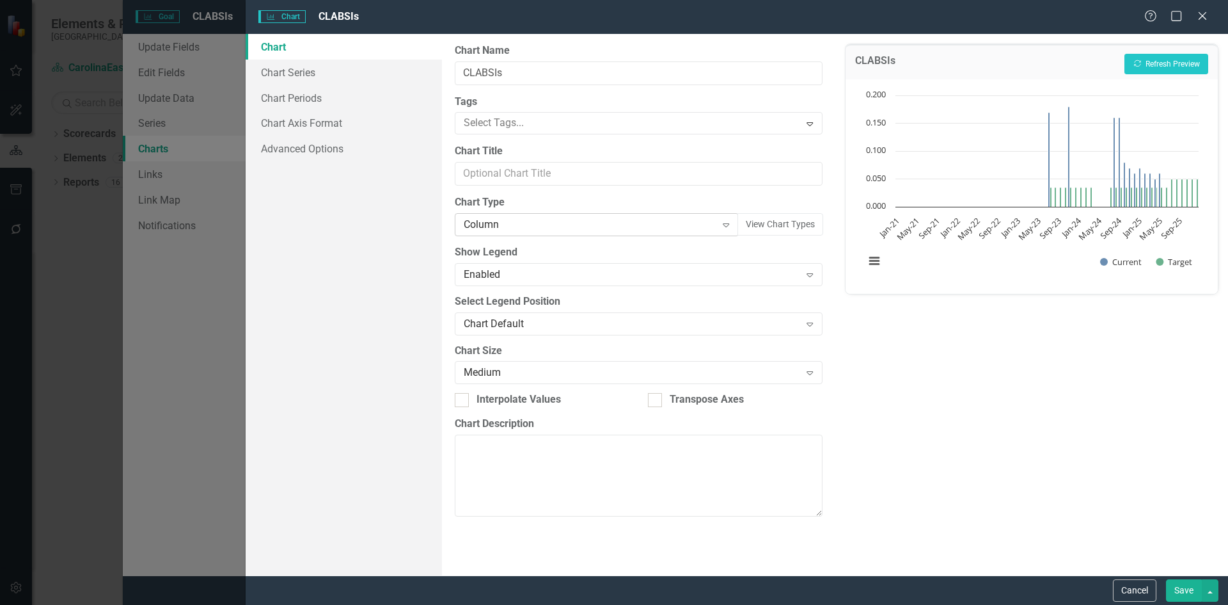
click at [729, 221] on icon "Expand" at bounding box center [726, 224] width 13 height 10
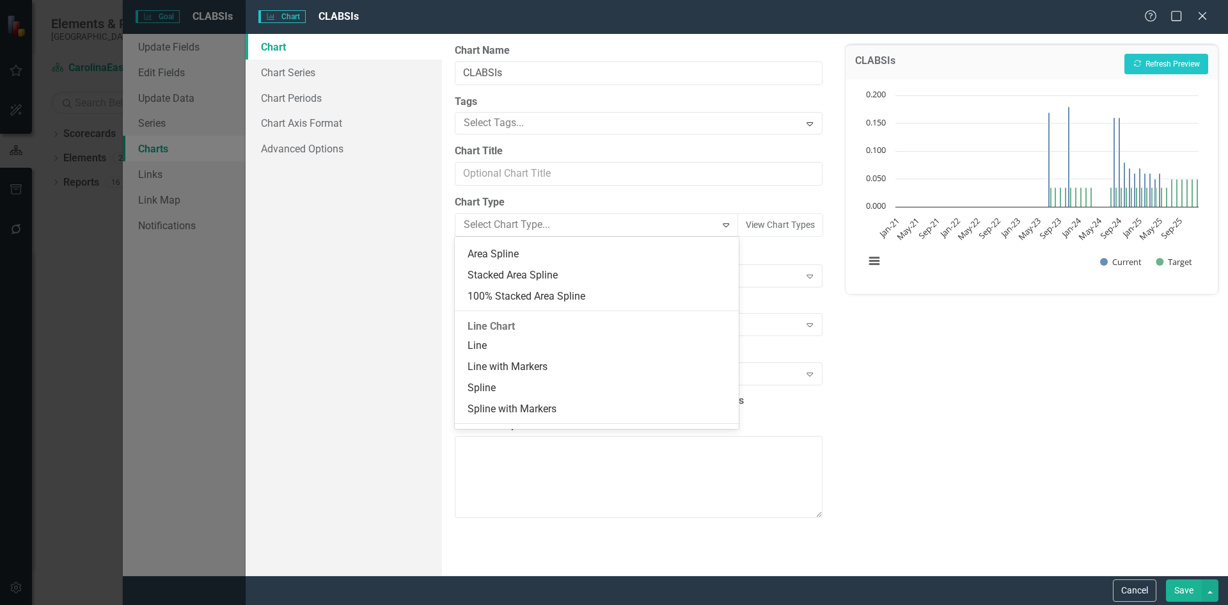
scroll to position [614, 0]
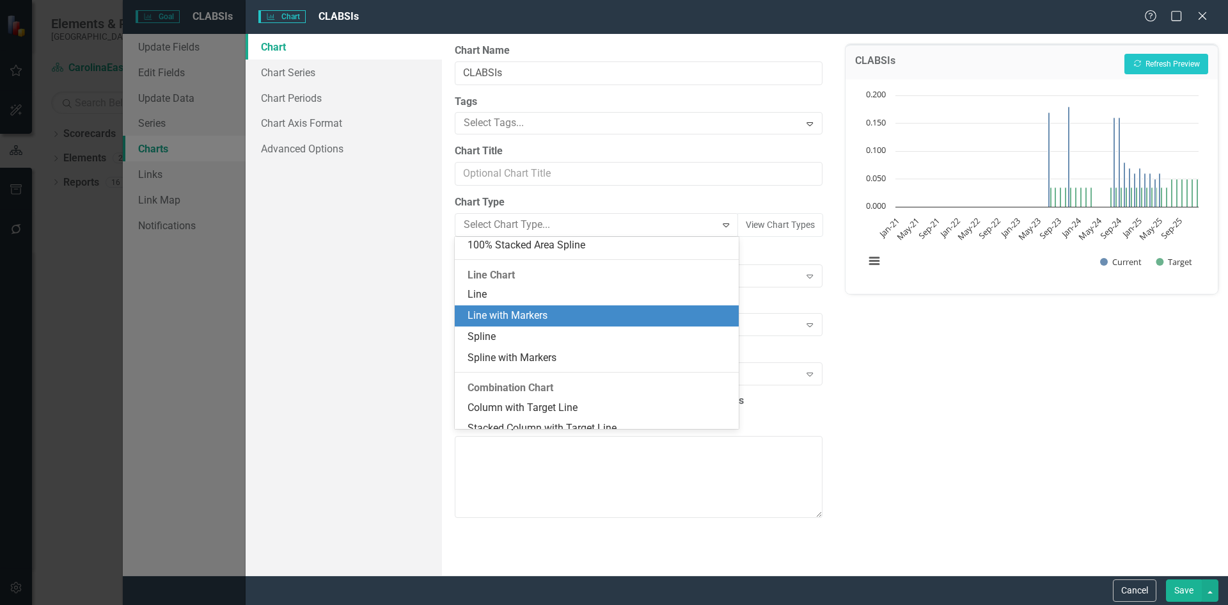
click at [546, 318] on div "Line with Markers" at bounding box center [599, 315] width 263 height 15
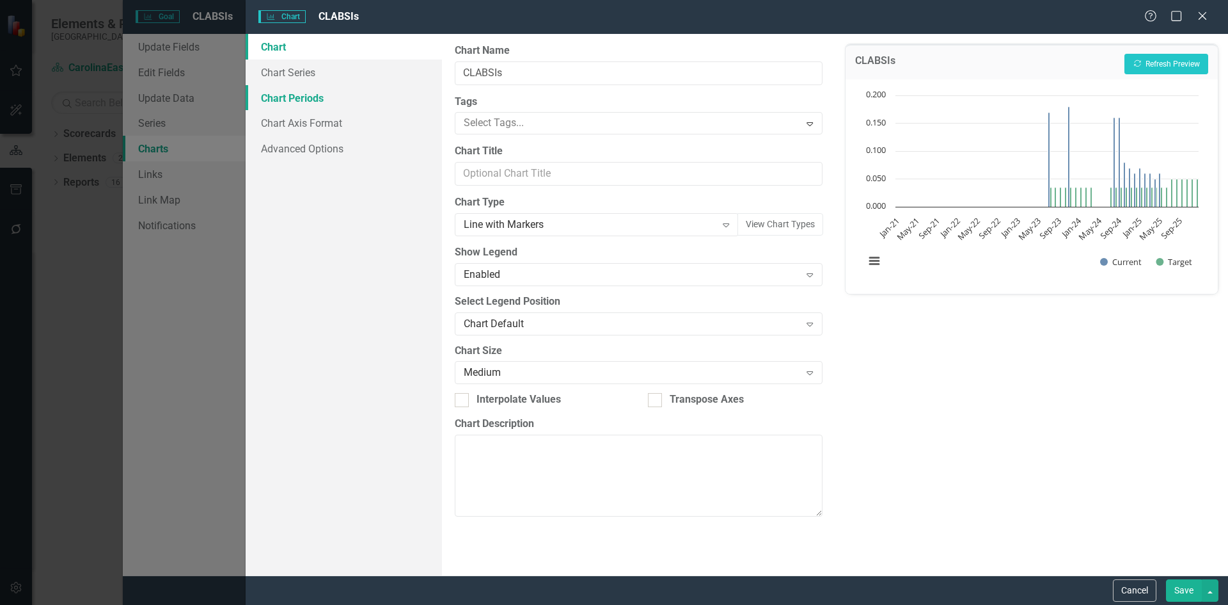
click at [314, 100] on link "Chart Periods" at bounding box center [344, 98] width 196 height 26
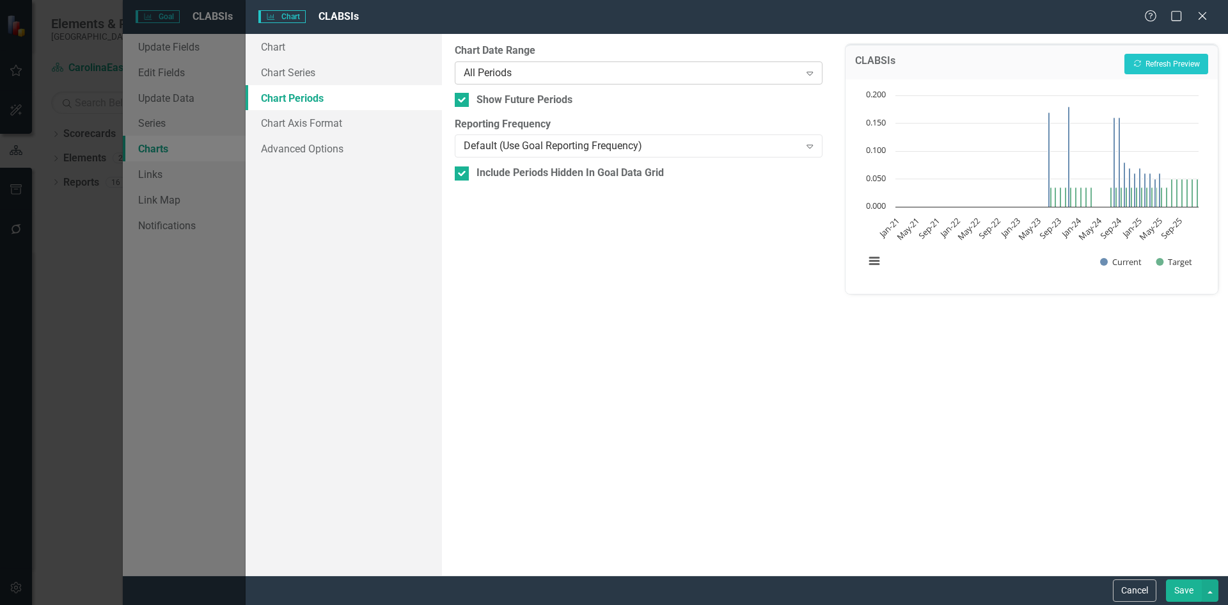
click at [813, 72] on icon "Expand" at bounding box center [810, 73] width 13 height 10
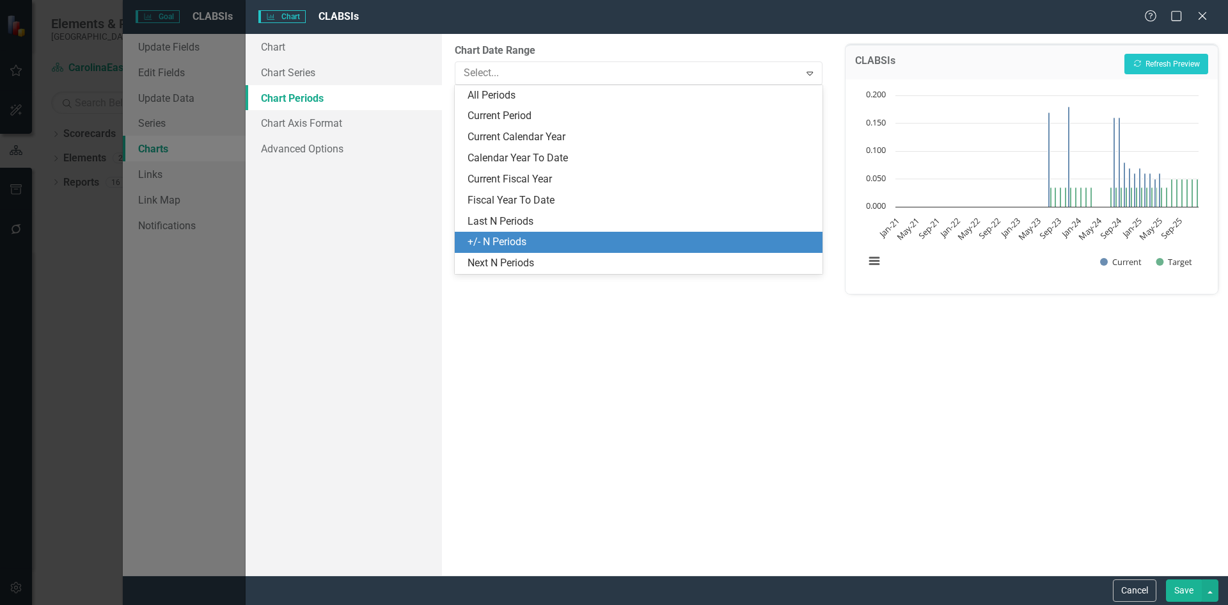
click at [509, 239] on div "+/- N Periods" at bounding box center [641, 242] width 347 height 15
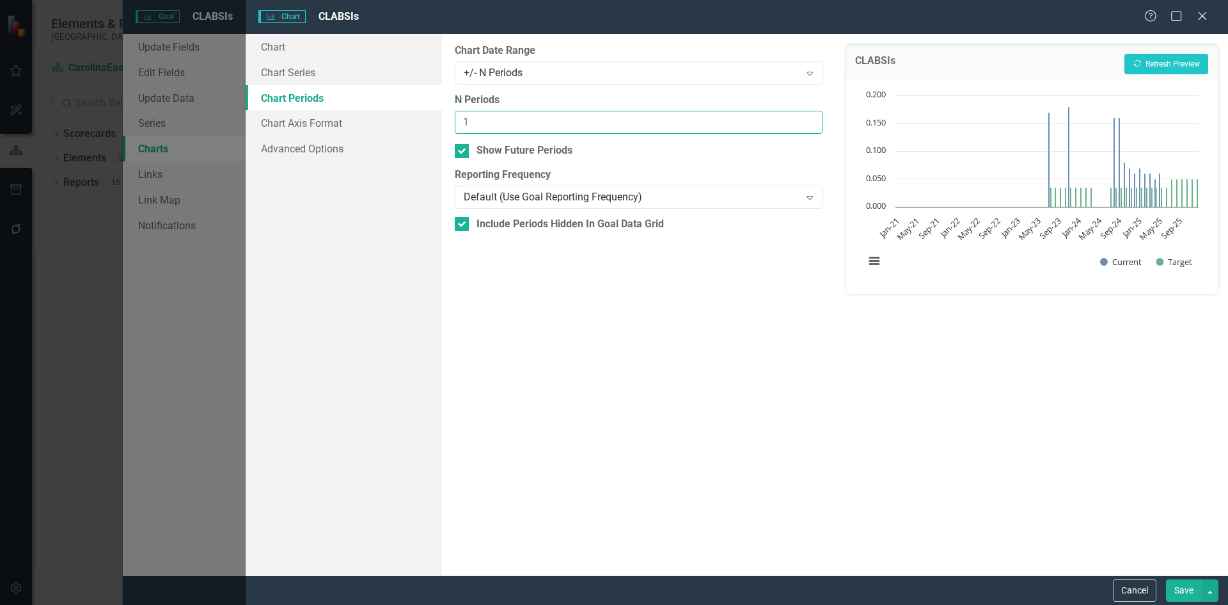
click at [809, 117] on input "1" at bounding box center [638, 123] width 367 height 24
click at [809, 117] on input "2" at bounding box center [638, 123] width 367 height 24
click at [809, 117] on input "3" at bounding box center [638, 123] width 367 height 24
click at [809, 117] on input "4" at bounding box center [638, 123] width 367 height 24
click at [809, 117] on input "5" at bounding box center [638, 123] width 367 height 24
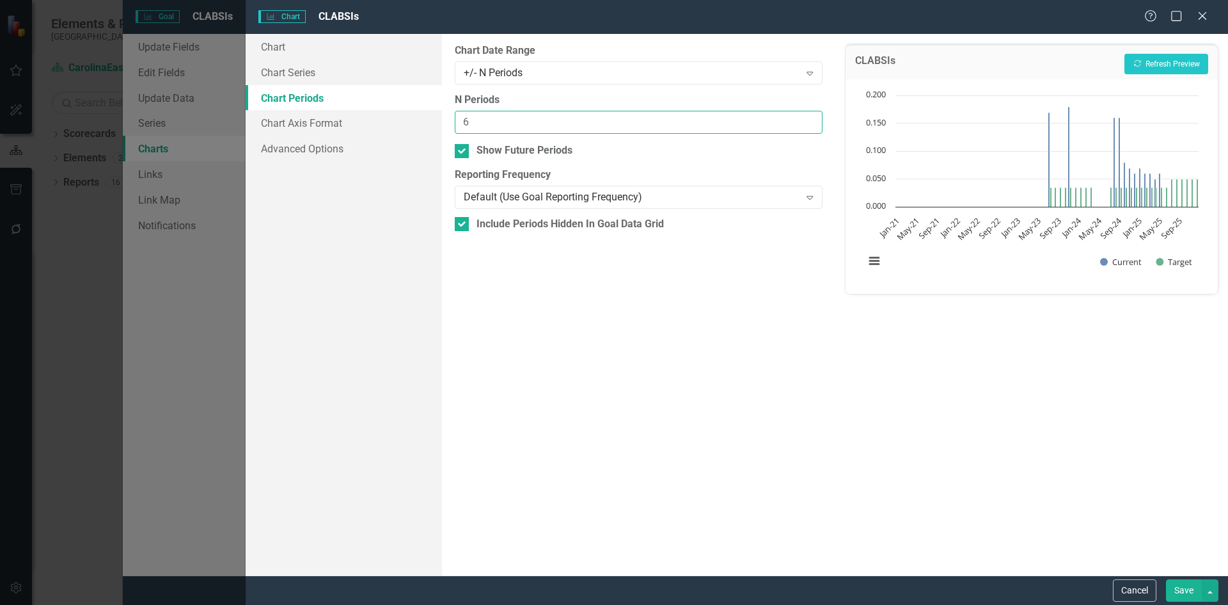
click at [809, 117] on input "6" at bounding box center [638, 123] width 367 height 24
click at [809, 117] on input "7" at bounding box center [638, 123] width 367 height 24
click at [809, 117] on input "8" at bounding box center [638, 123] width 367 height 24
click at [809, 117] on input "9" at bounding box center [638, 123] width 367 height 24
click at [809, 117] on input "10" at bounding box center [638, 123] width 367 height 24
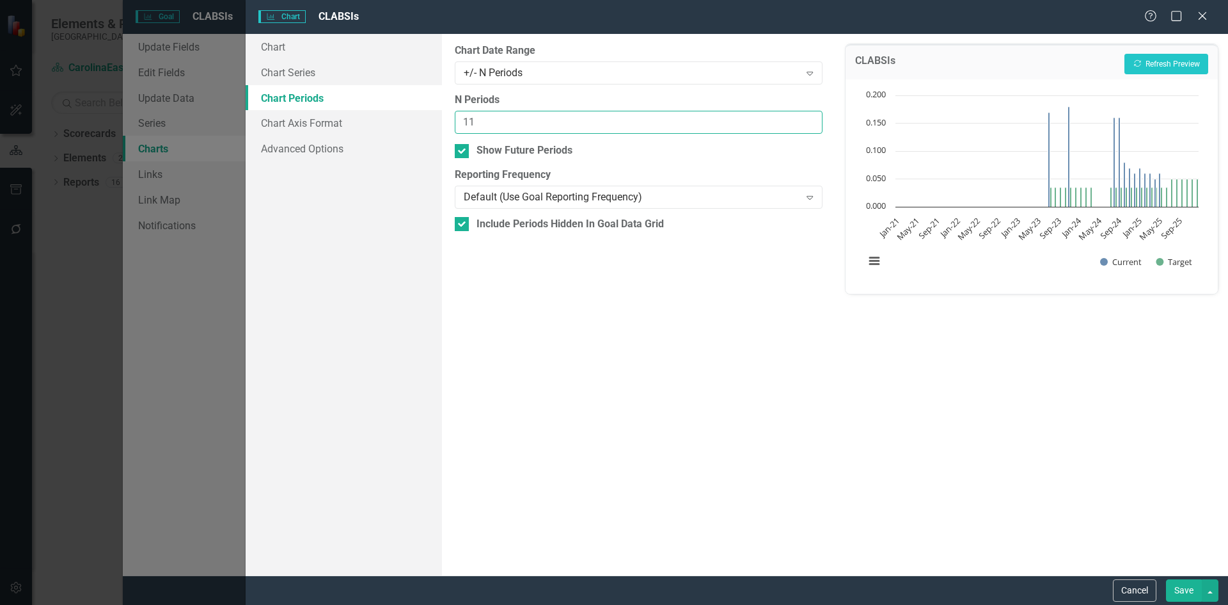
click at [809, 117] on input "11" at bounding box center [638, 123] width 367 height 24
type input "12"
click at [809, 116] on input "12" at bounding box center [638, 123] width 367 height 24
click at [809, 196] on icon "Expand" at bounding box center [810, 197] width 13 height 10
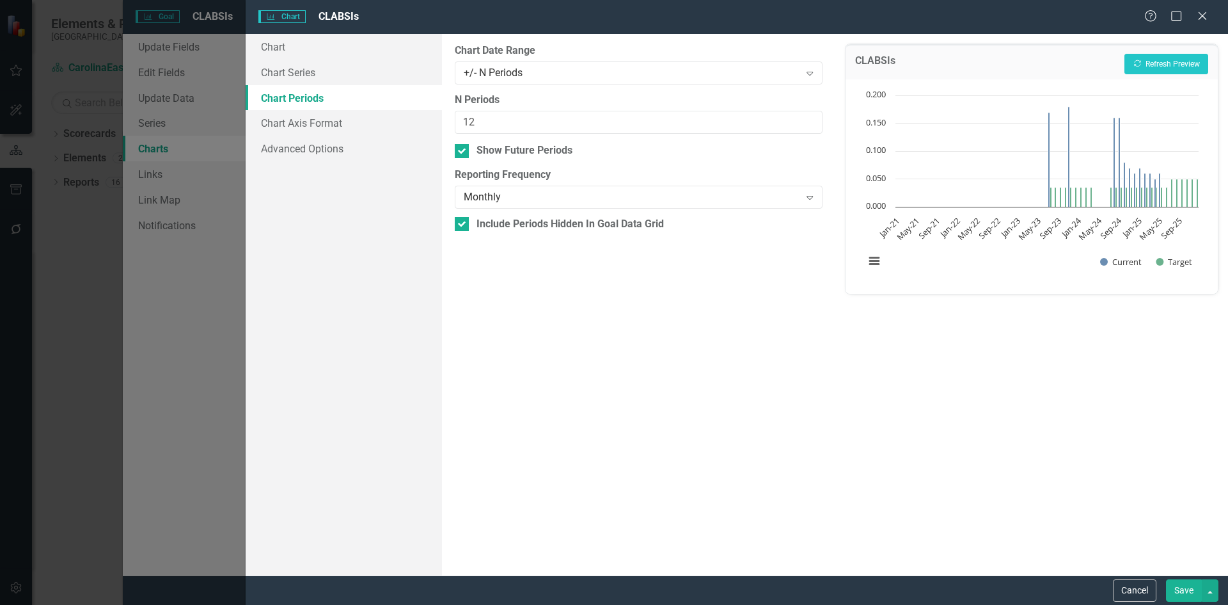
click at [1191, 589] on button "Save" at bounding box center [1184, 590] width 36 height 22
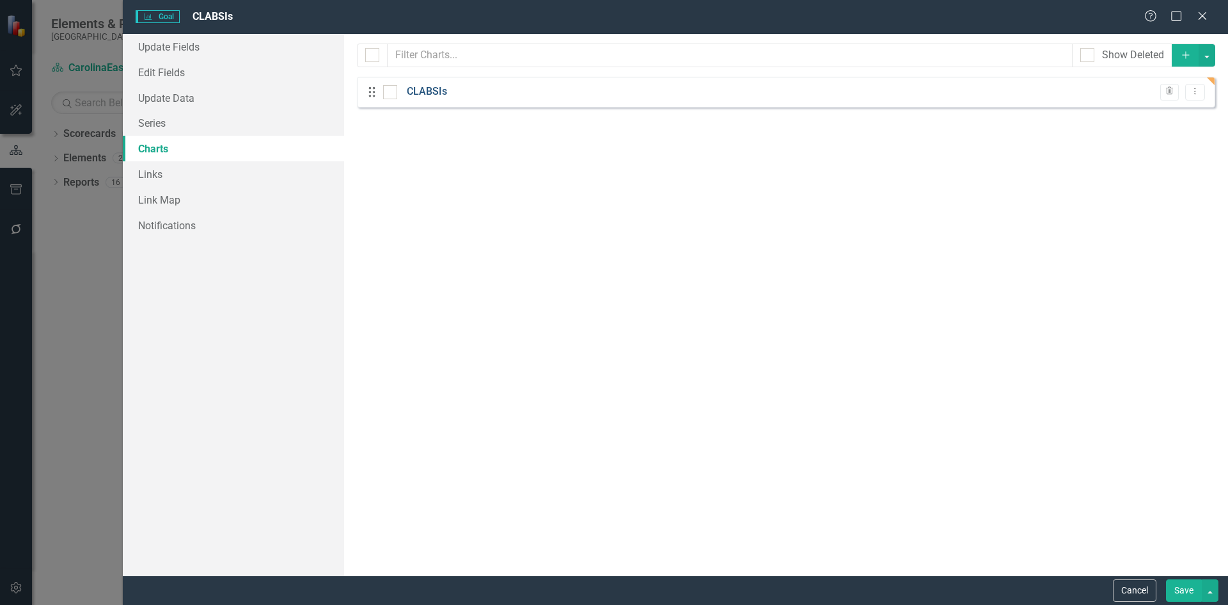
click at [412, 87] on link "CLABSIs" at bounding box center [427, 91] width 40 height 15
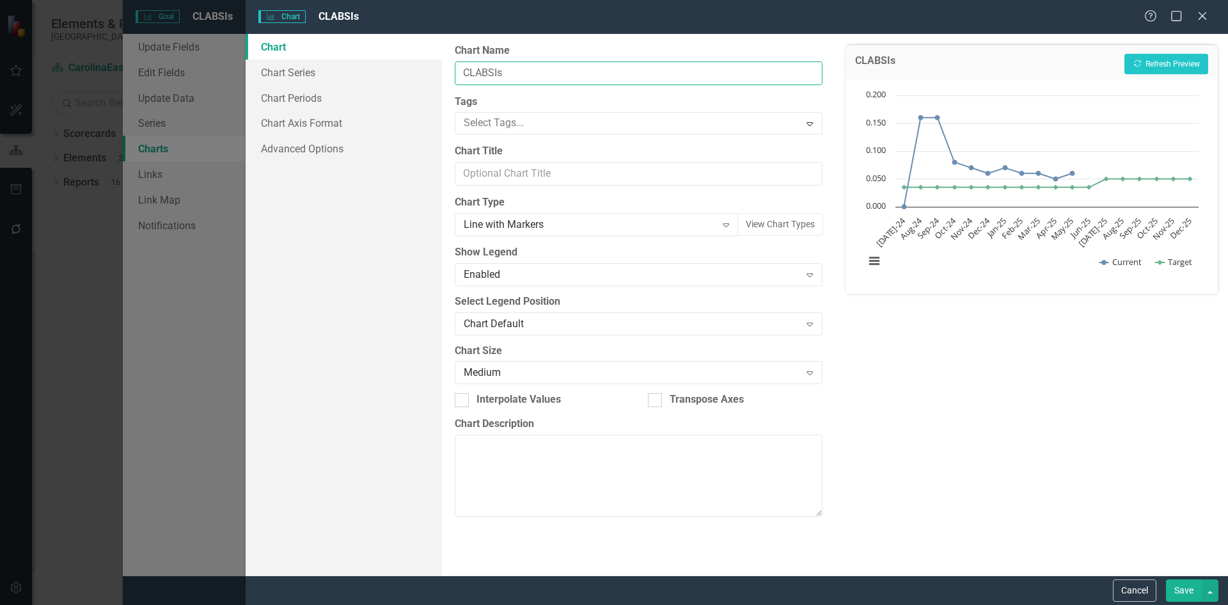
drag, startPoint x: 509, startPoint y: 71, endPoint x: 464, endPoint y: 67, distance: 45.6
click at [464, 67] on input "CLABSIs" at bounding box center [638, 73] width 367 height 24
click at [465, 68] on input "CLABSIs" at bounding box center [638, 73] width 367 height 24
click at [551, 79] on input "Reduce CLABSIs" at bounding box center [638, 73] width 367 height 24
type input "Reduce CLABSIs per 1000 patient days"
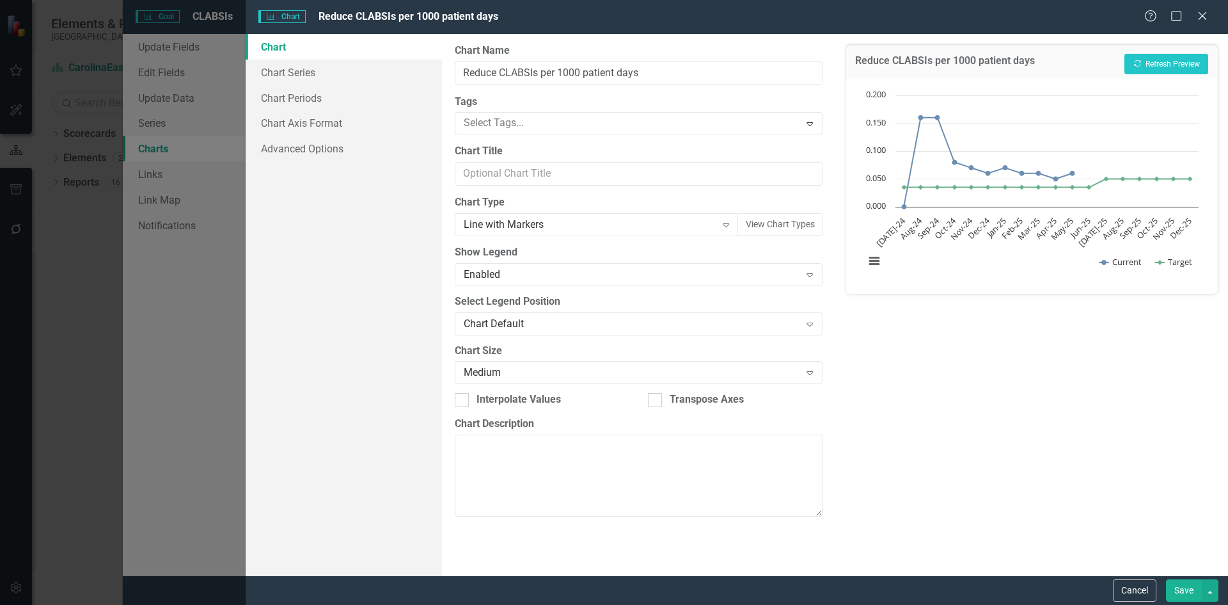
click at [963, 367] on div "Reduce CLABSIs per 1000 patient days Recalculate Refresh Preview Chart Line cha…" at bounding box center [1032, 304] width 393 height 541
click at [1175, 67] on button "Recalculate Refresh Preview" at bounding box center [1167, 64] width 84 height 20
click at [1192, 589] on button "Save" at bounding box center [1184, 590] width 36 height 22
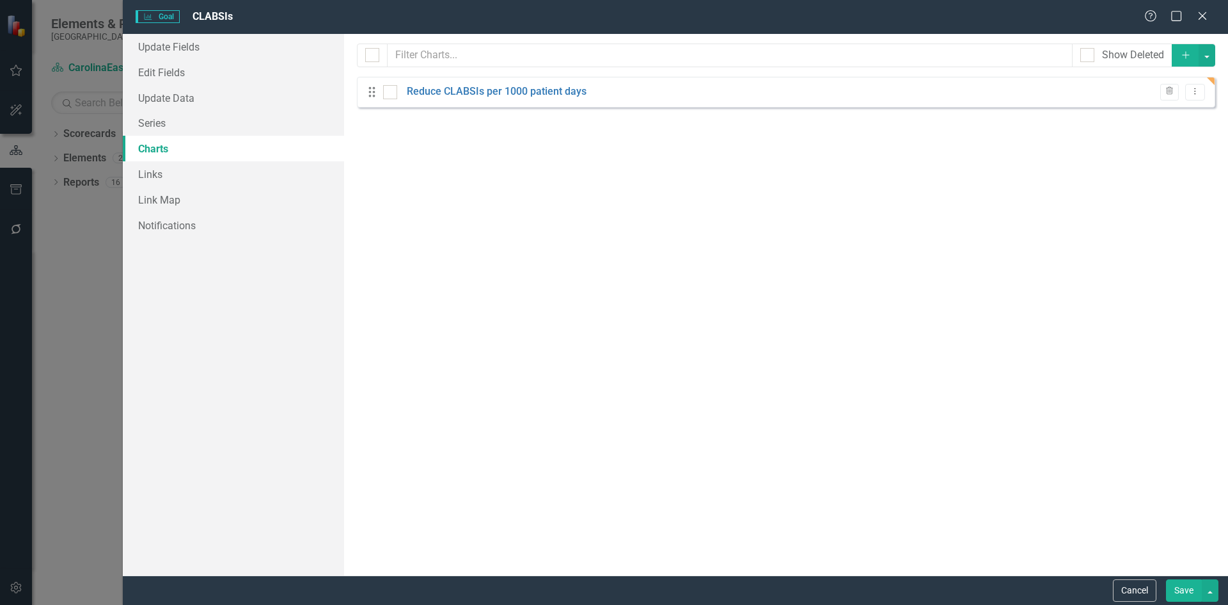
click at [1182, 599] on button "Save" at bounding box center [1184, 590] width 36 height 22
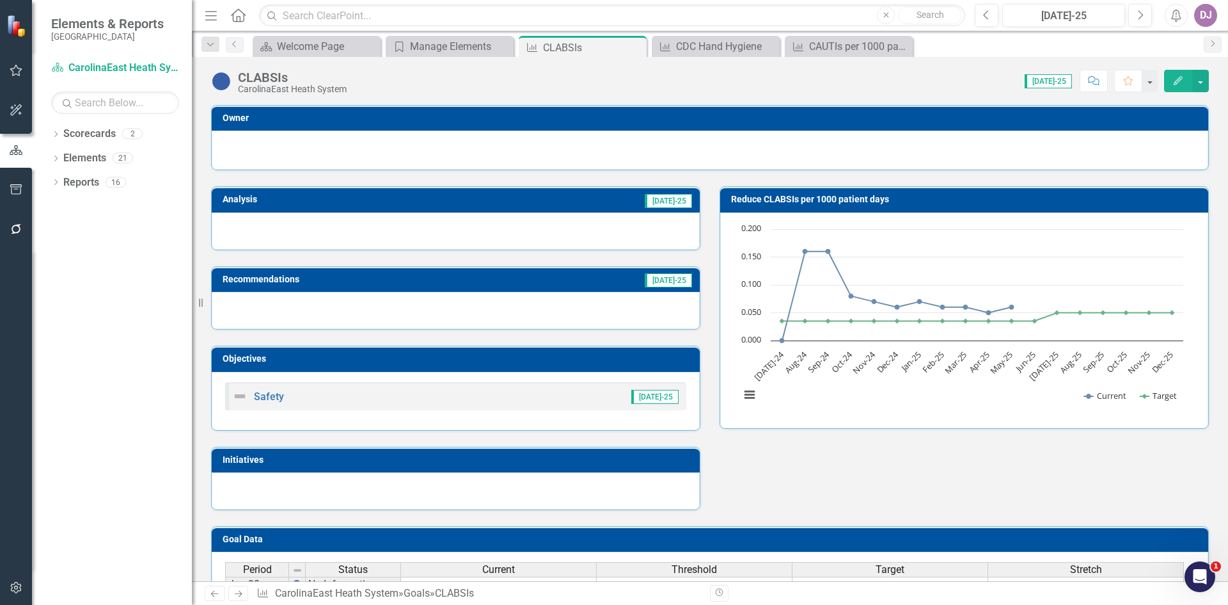
click at [271, 84] on div "CarolinaEast Heath System" at bounding box center [292, 89] width 109 height 10
click at [226, 87] on img at bounding box center [221, 81] width 20 height 20
click at [257, 78] on div "CLABSIs" at bounding box center [292, 77] width 109 height 14
click at [97, 150] on div "Elements" at bounding box center [84, 158] width 43 height 21
click at [94, 154] on link "Elements" at bounding box center [84, 158] width 43 height 15
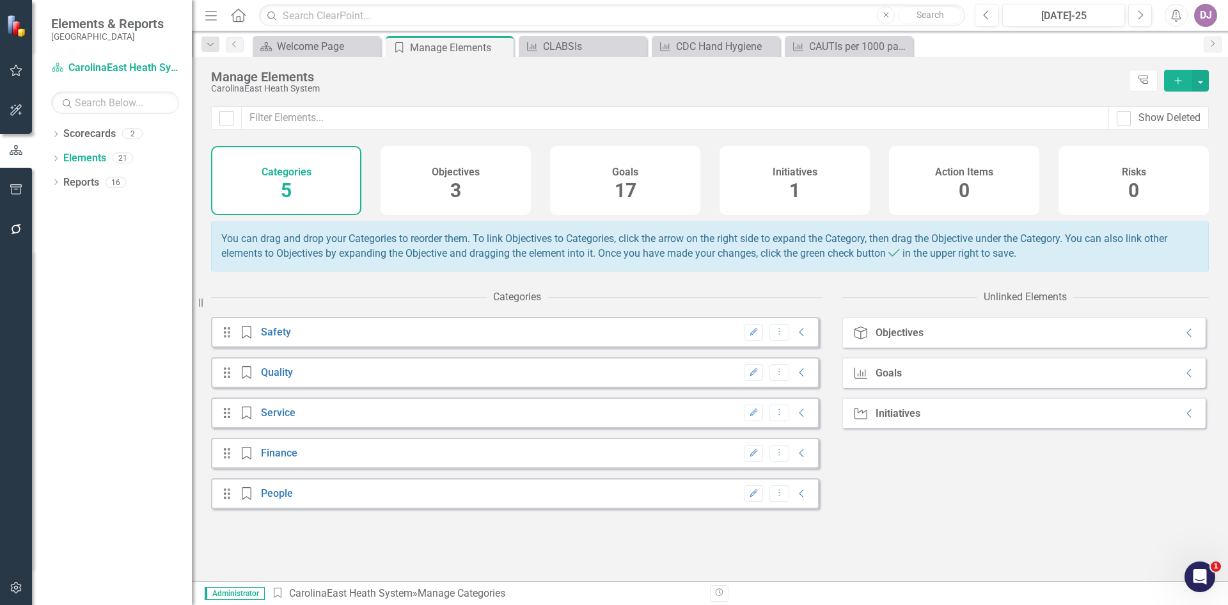
click at [1185, 388] on div "Goal Goals Collapse" at bounding box center [1024, 372] width 364 height 31
click at [1184, 378] on icon "Collapse" at bounding box center [1190, 373] width 13 height 10
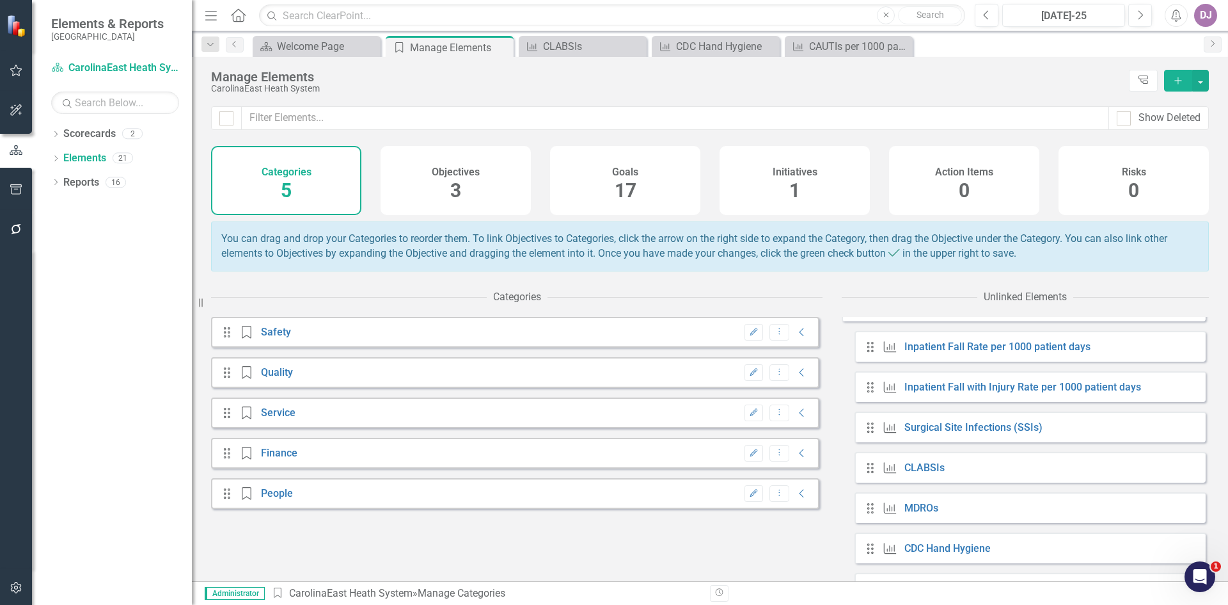
scroll to position [83, 0]
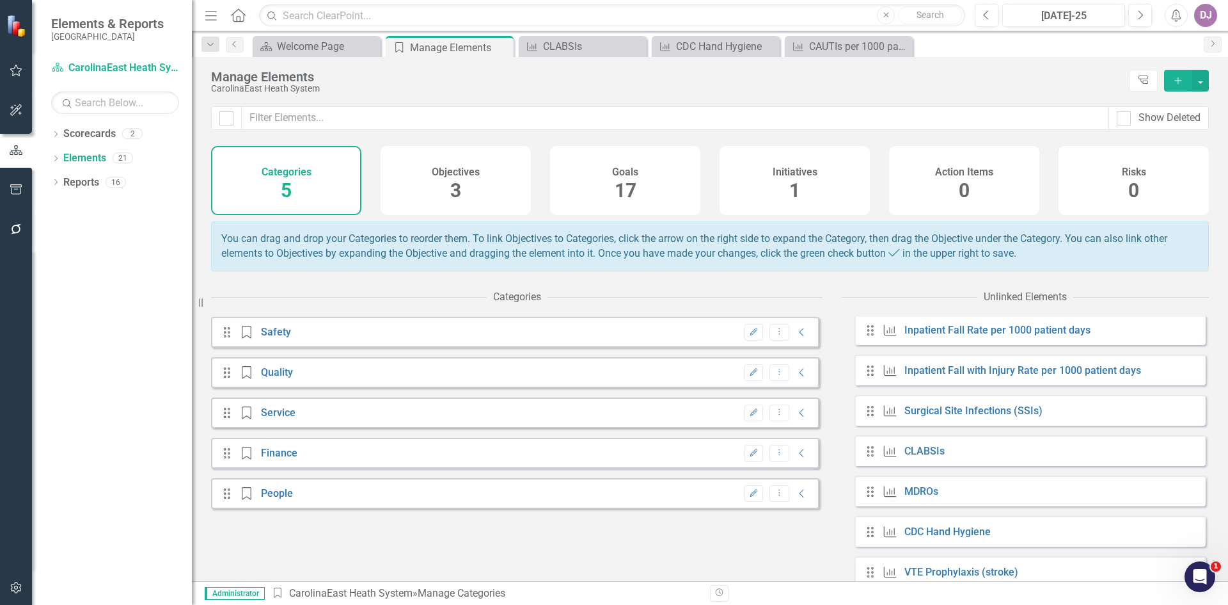
click at [871, 457] on icon "Drag" at bounding box center [870, 451] width 17 height 13
click at [875, 457] on icon "Drag" at bounding box center [870, 451] width 17 height 13
click at [925, 457] on link "CLABSIs" at bounding box center [925, 451] width 40 height 12
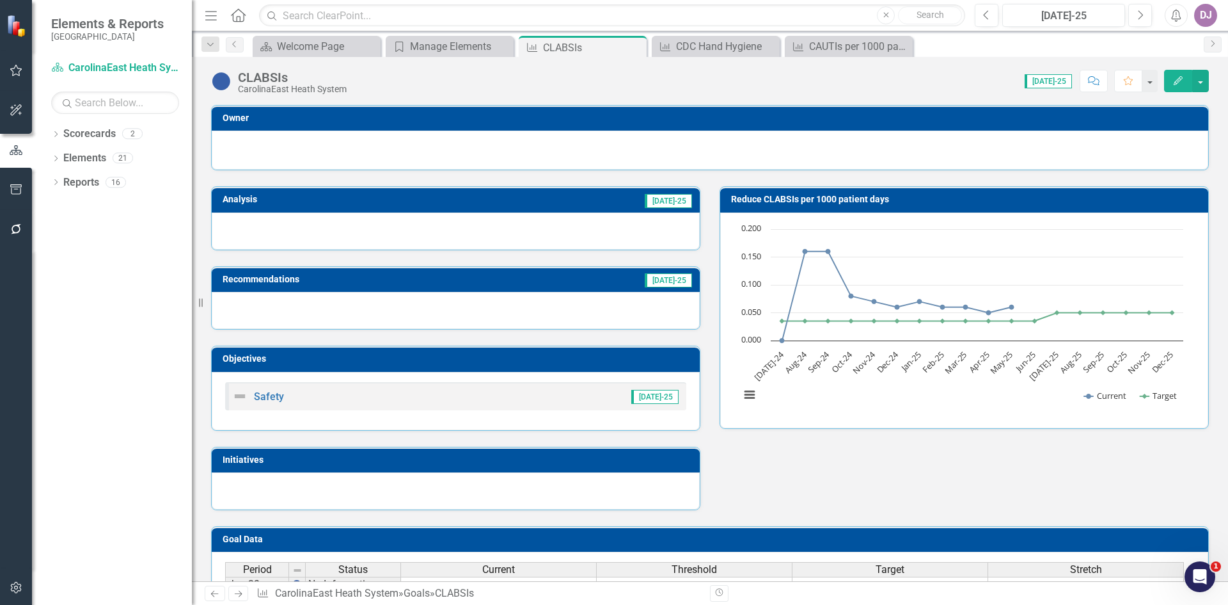
click at [265, 95] on div "CLABSIs CarolinaEast Heath System Score: 0.00 Jul-25 Completed Comment Favorite…" at bounding box center [710, 76] width 1036 height 38
click at [1169, 81] on button "Edit" at bounding box center [1178, 81] width 28 height 22
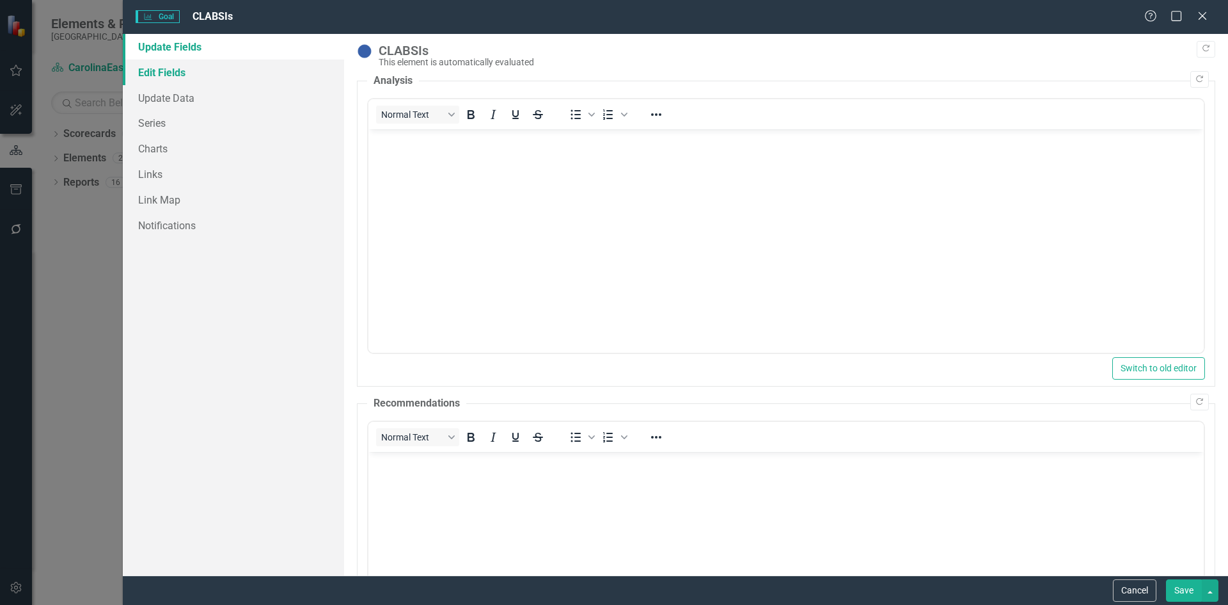
click at [177, 74] on link "Edit Fields" at bounding box center [233, 72] width 221 height 26
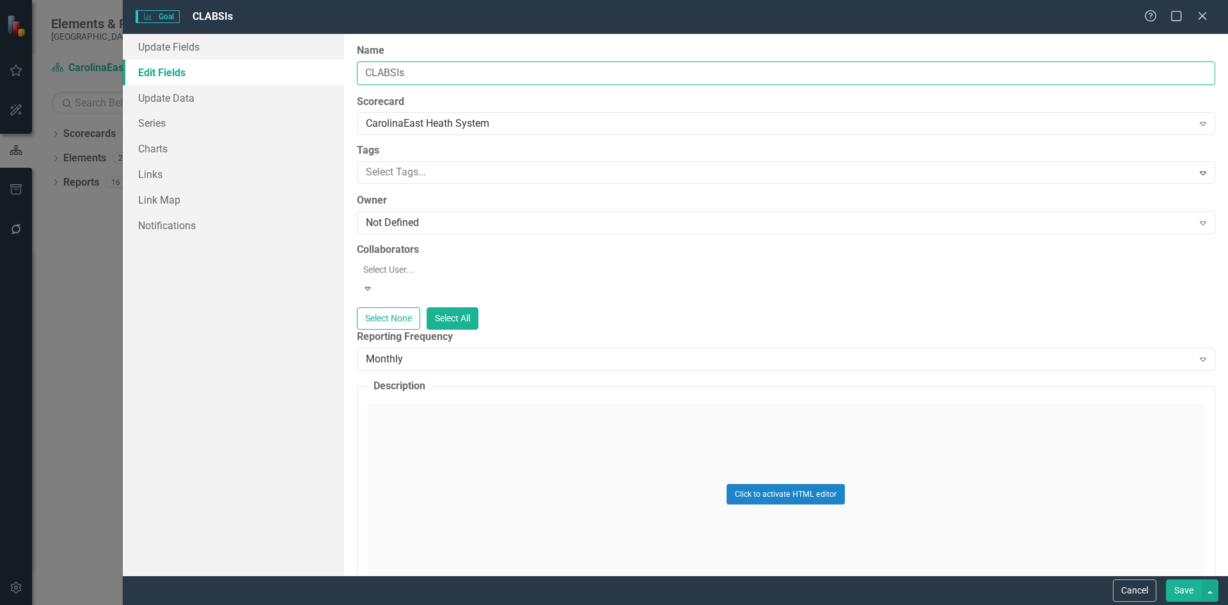
click at [368, 74] on input "CLABSIs" at bounding box center [786, 73] width 859 height 24
type input "Reduce CLABSIs per 1000 patient days"
click at [1182, 587] on button "Save" at bounding box center [1184, 590] width 36 height 22
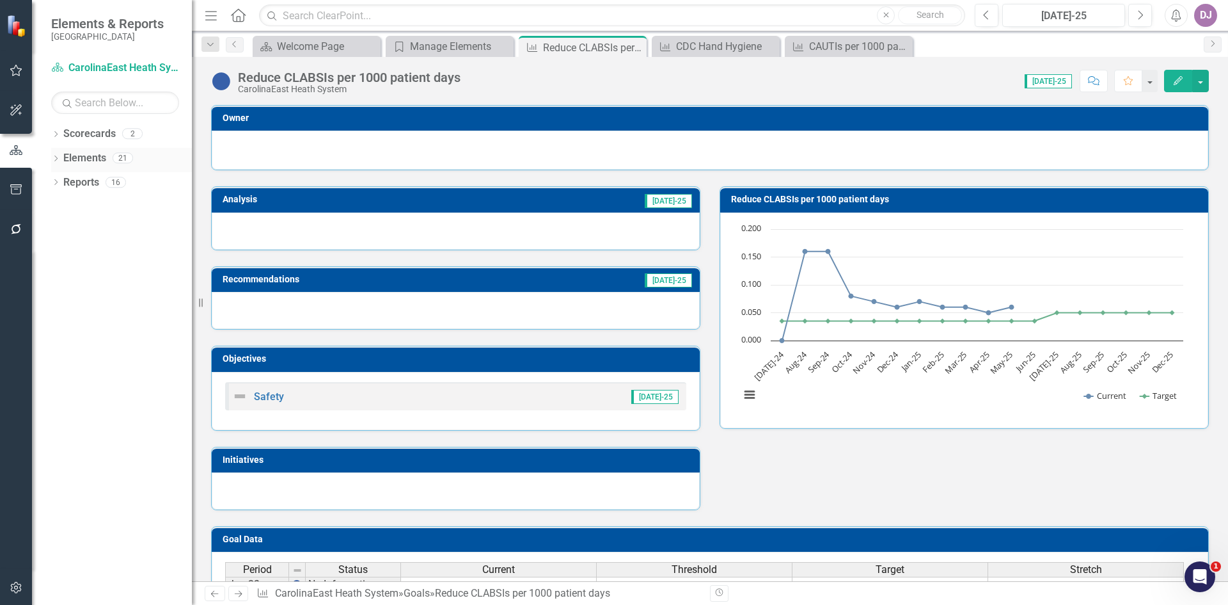
click at [98, 154] on link "Elements" at bounding box center [84, 158] width 43 height 15
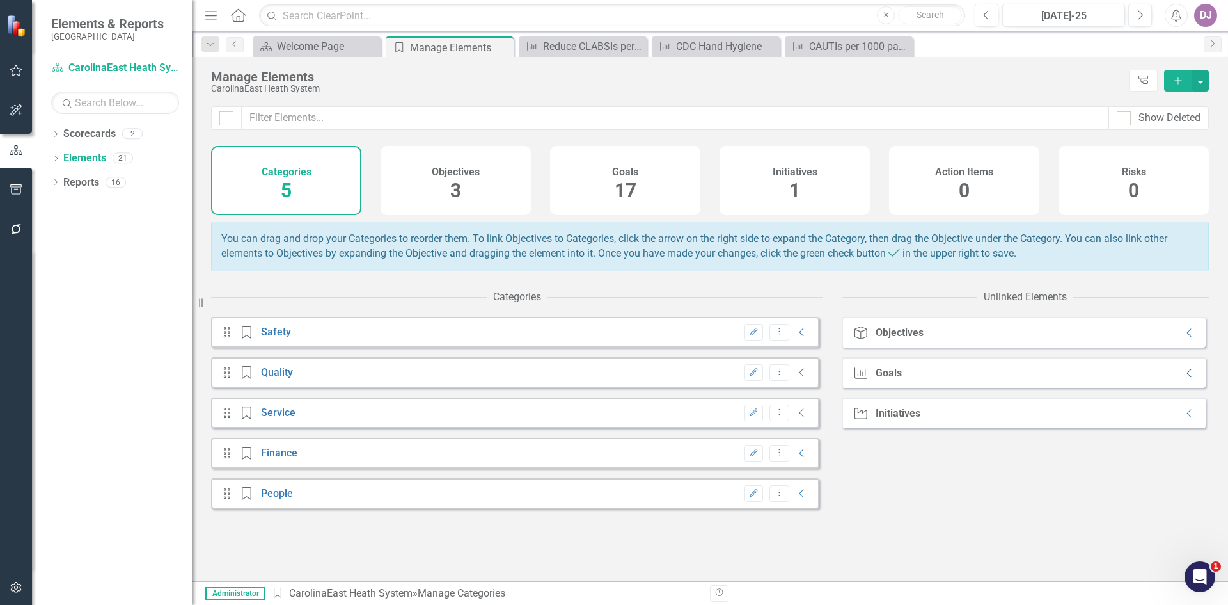
click at [1185, 378] on icon "Collapse" at bounding box center [1190, 373] width 13 height 10
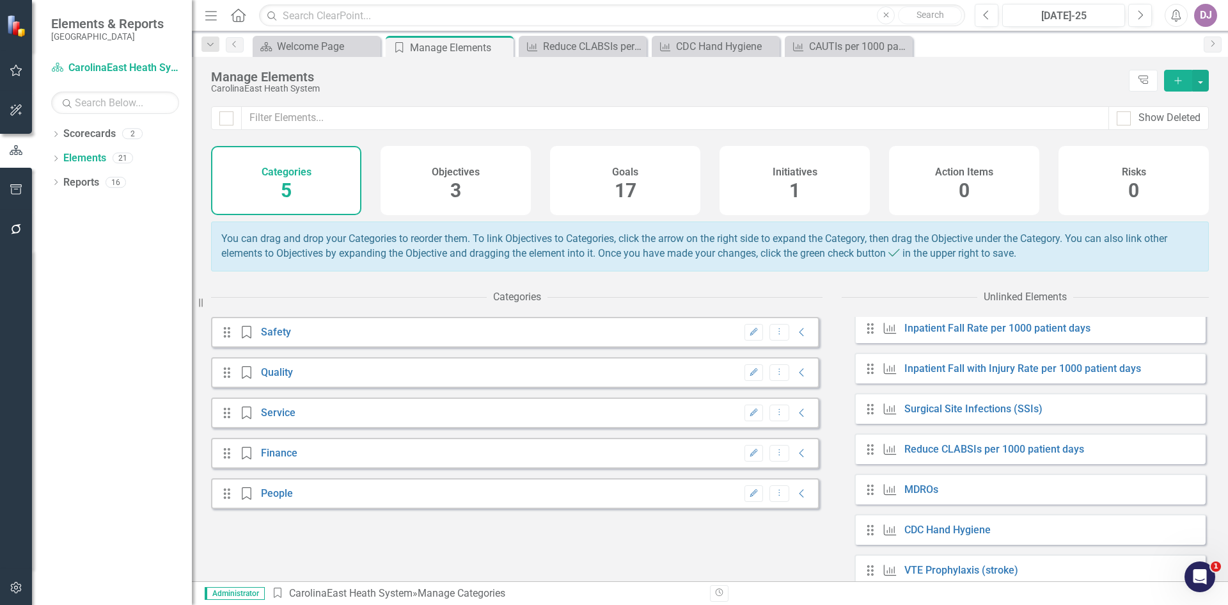
scroll to position [116, 0]
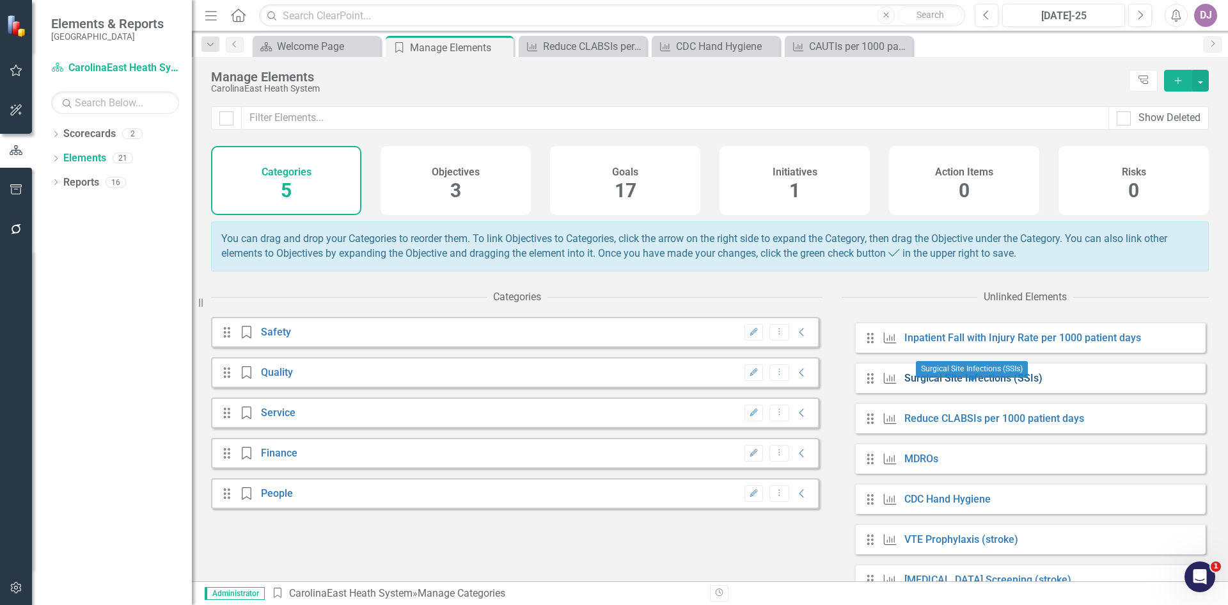
click at [917, 384] on link "Surgical Site Infections (SSIs)" at bounding box center [974, 378] width 138 height 12
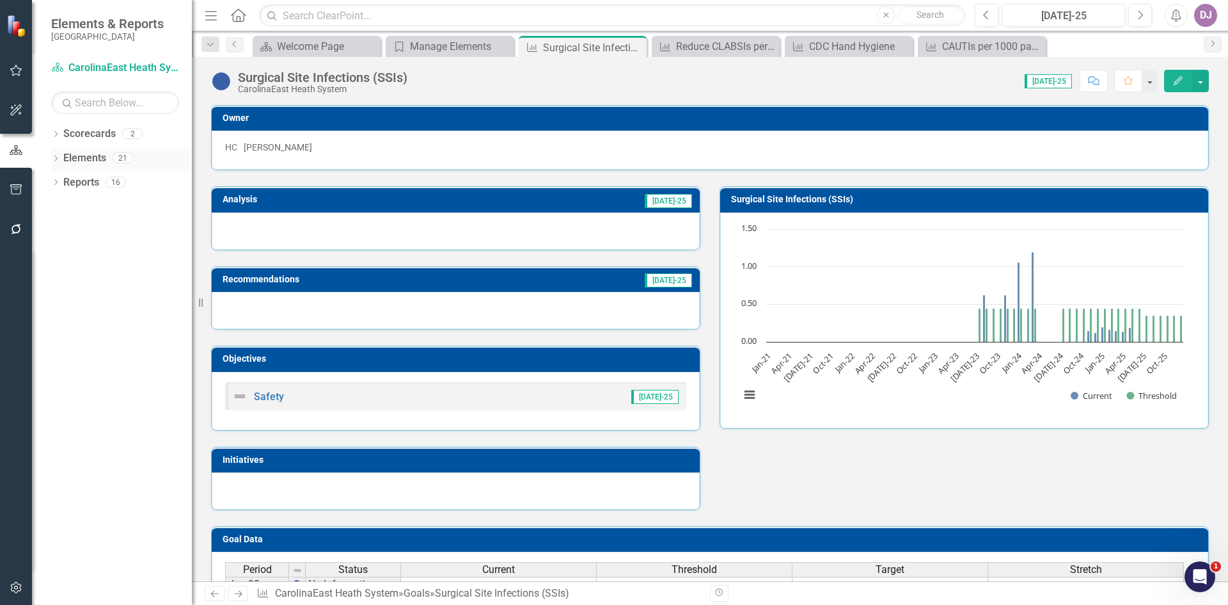
click at [107, 155] on div "Elements 21" at bounding box center [127, 160] width 129 height 24
click at [1167, 81] on button "Edit" at bounding box center [1178, 81] width 28 height 22
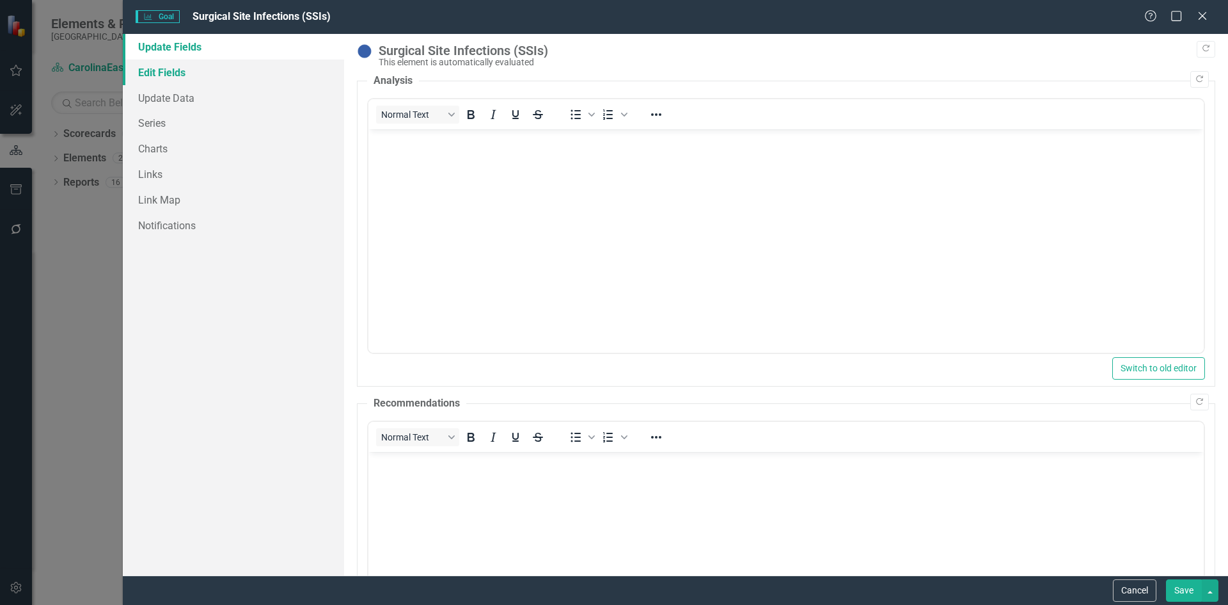
click at [180, 71] on link "Edit Fields" at bounding box center [233, 72] width 221 height 26
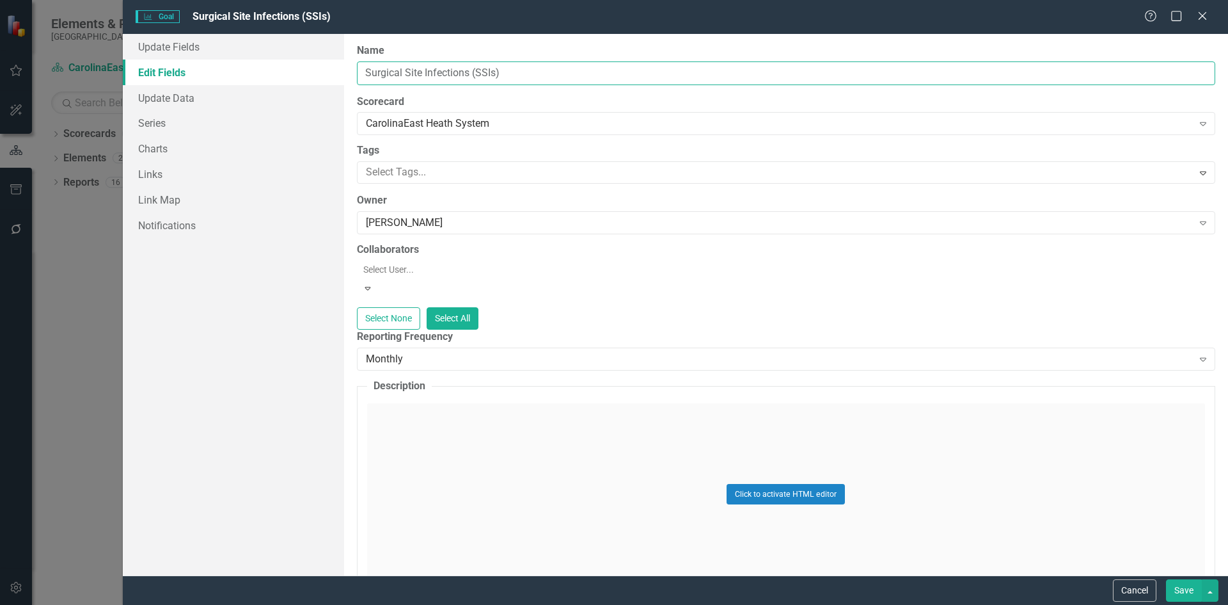
click at [366, 68] on input "Surgical Site Infections (SSIs)" at bounding box center [786, 73] width 859 height 24
click at [576, 69] on input "Reduce Surgical Site Infections (SSIs)" at bounding box center [786, 73] width 859 height 24
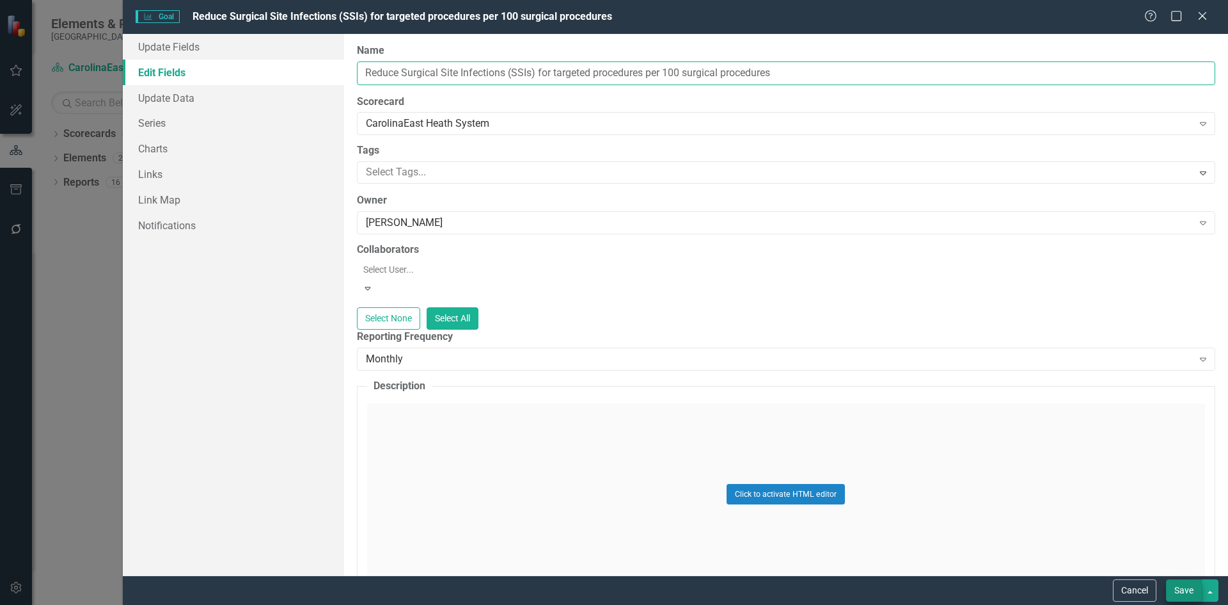
type input "Reduce Surgical Site Infections (SSIs) for targeted procedures per 100 surgical…"
click at [1182, 587] on button "Save" at bounding box center [1184, 590] width 36 height 22
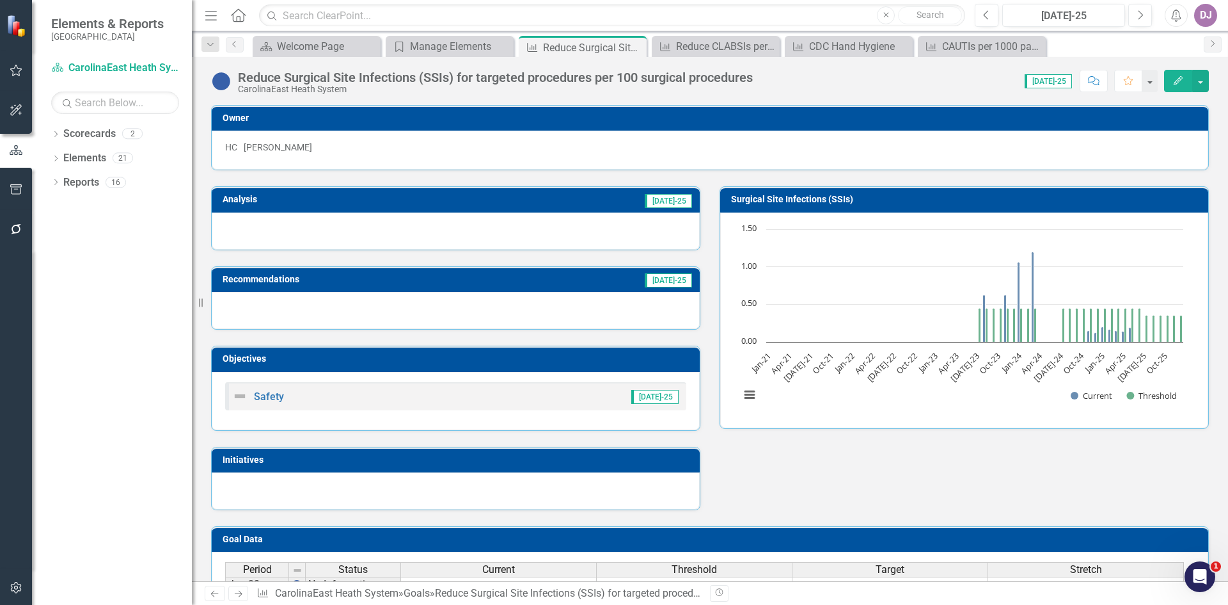
click at [1176, 82] on icon "button" at bounding box center [1178, 80] width 9 height 9
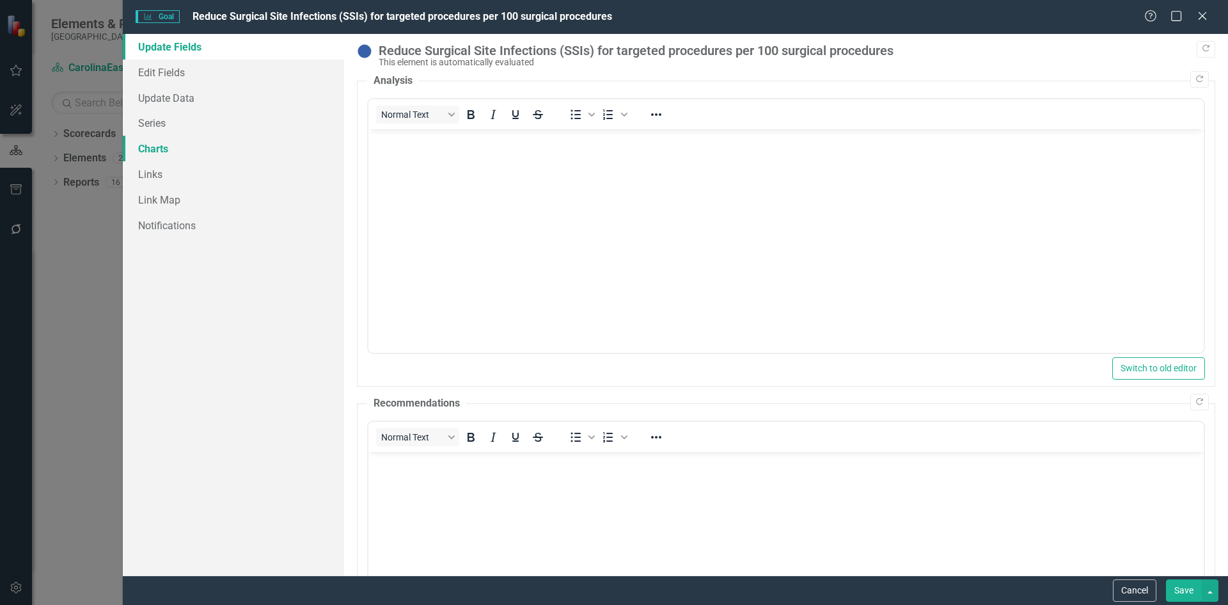
click at [145, 147] on link "Charts" at bounding box center [233, 149] width 221 height 26
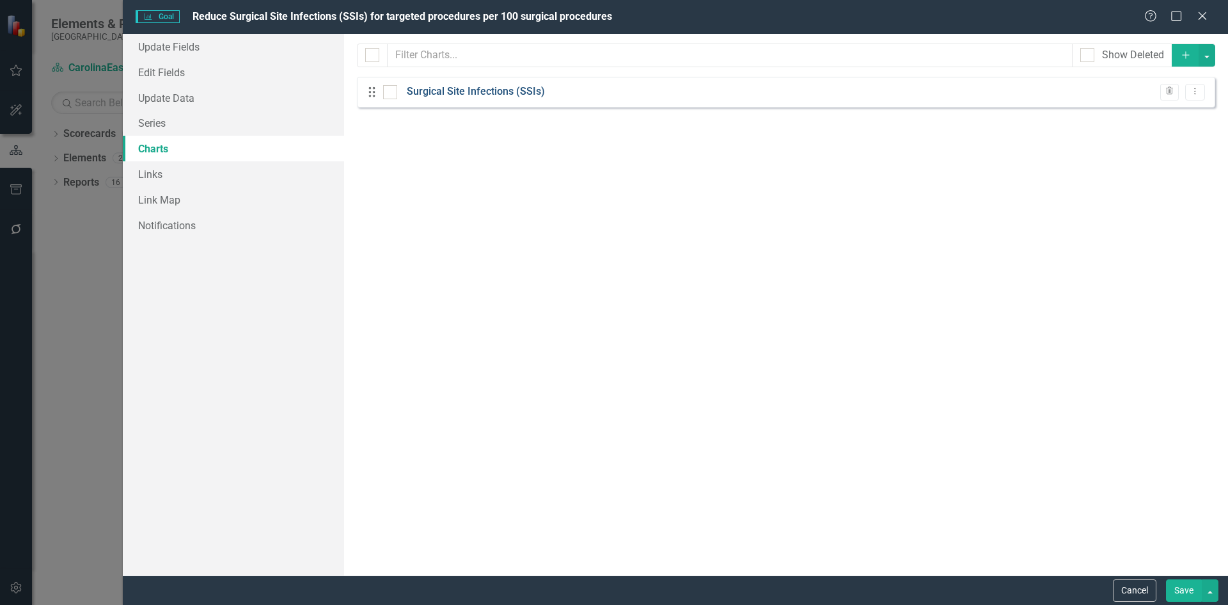
click at [448, 92] on link "Surgical Site Infections (SSIs)" at bounding box center [476, 91] width 138 height 15
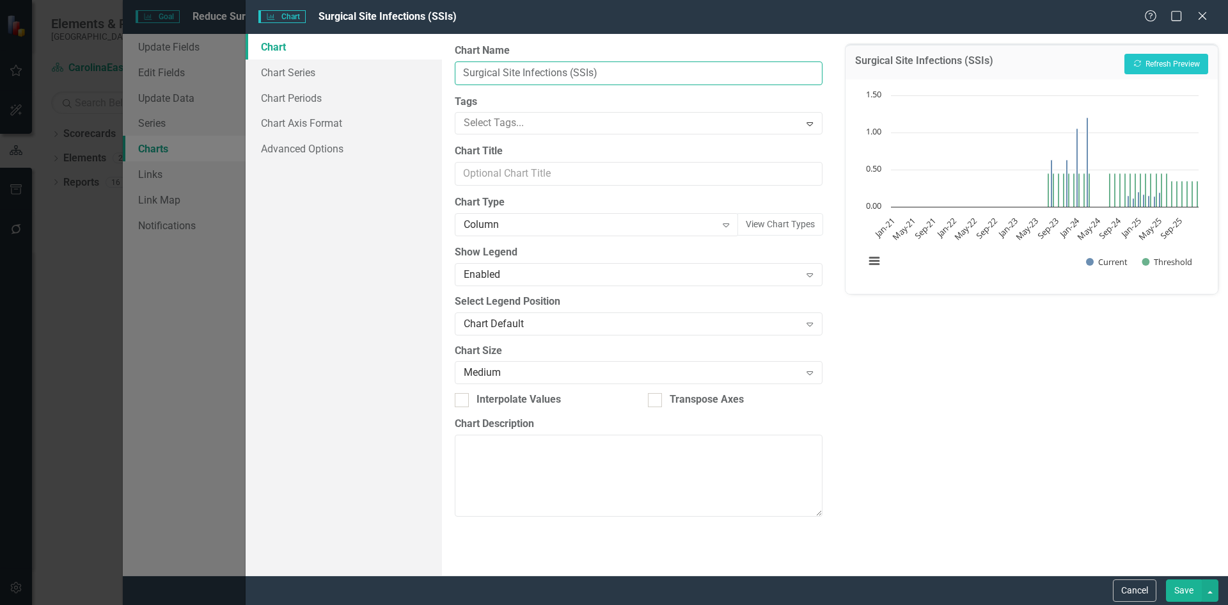
click at [464, 72] on input "Surgical Site Infections (SSIs)" at bounding box center [638, 73] width 367 height 24
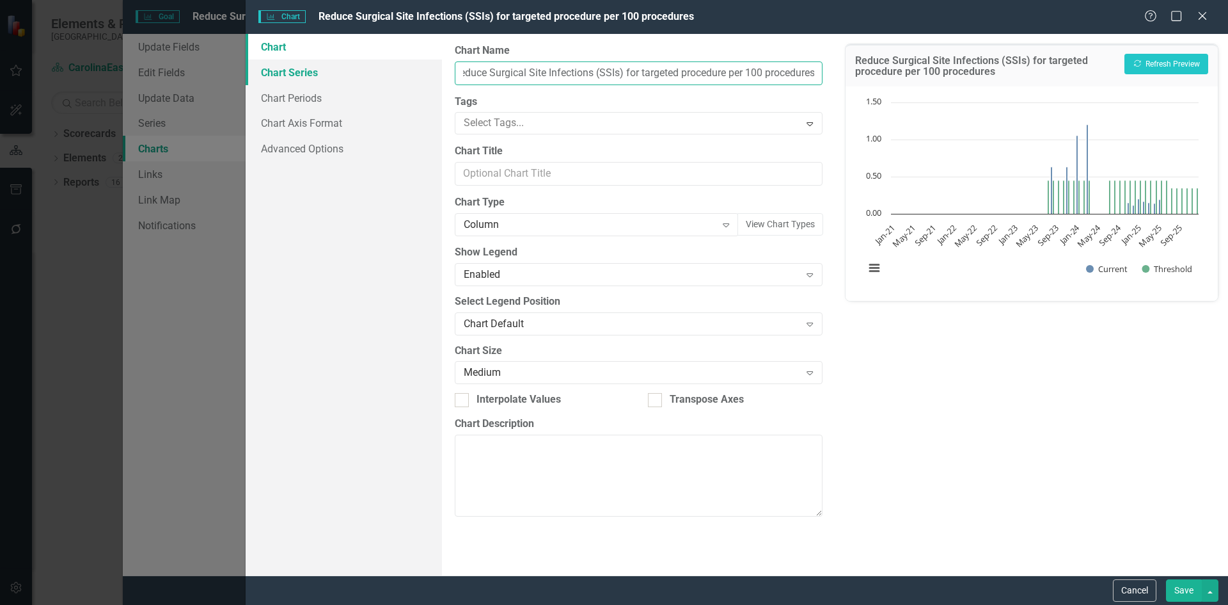
scroll to position [0, 15]
type input "Reduce Surgical Site Infections (SSIs) for targeted procedure per 100 procedures"
click at [1180, 590] on button "Save" at bounding box center [1184, 590] width 36 height 22
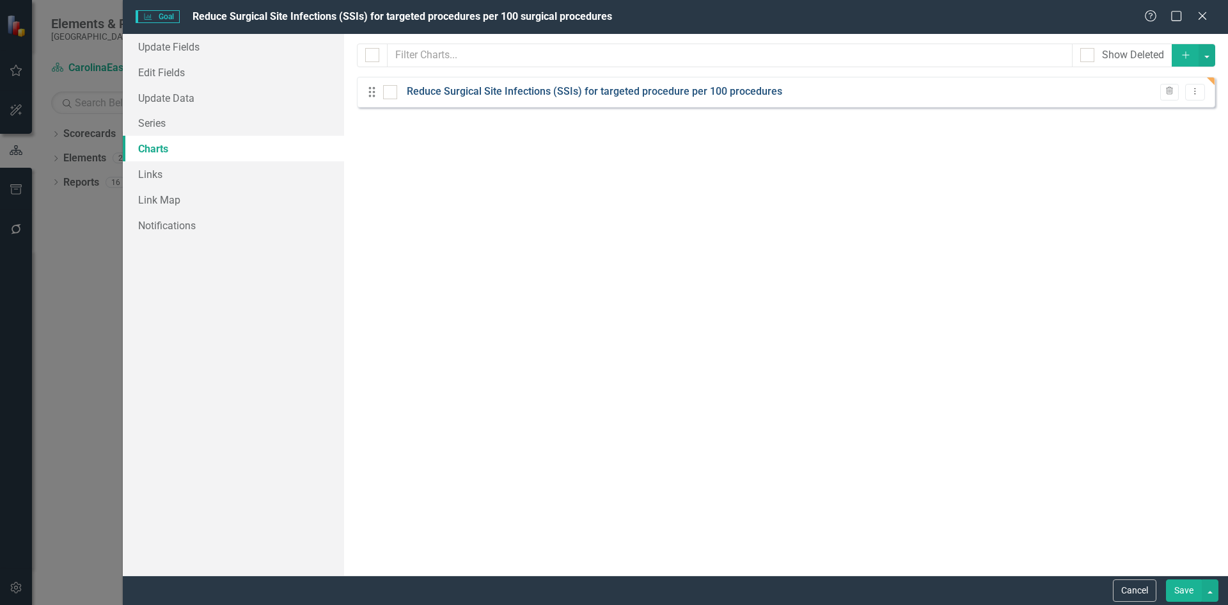
click at [480, 94] on link "Reduce Surgical Site Infections (SSIs) for targeted procedure per 100 procedures" at bounding box center [595, 91] width 376 height 15
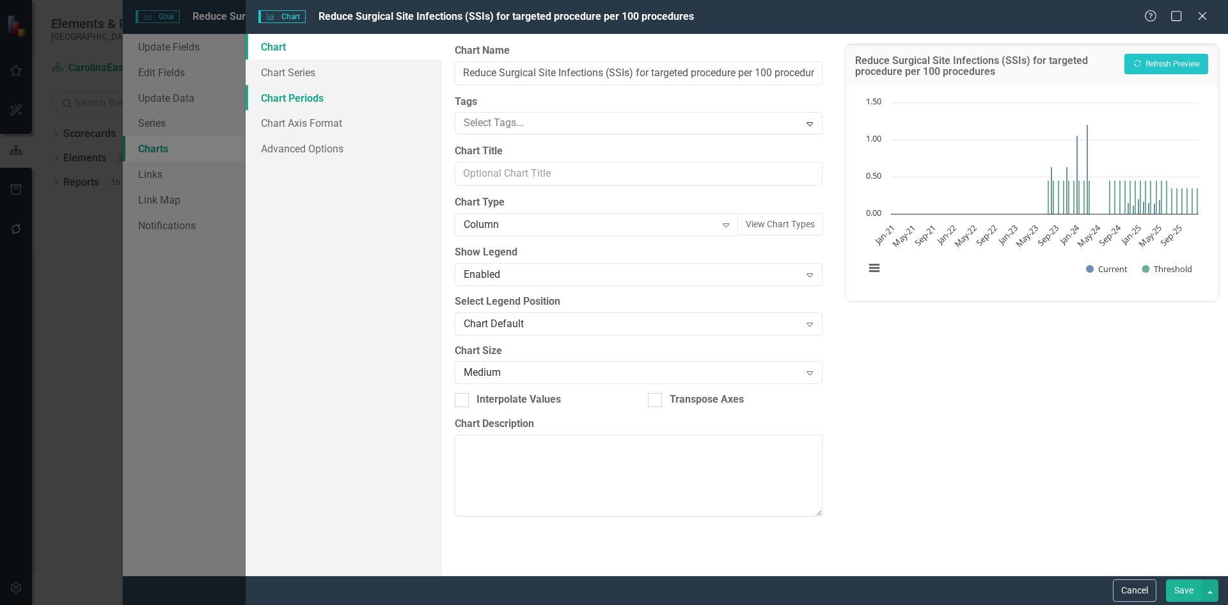
click at [297, 101] on link "Chart Periods" at bounding box center [344, 98] width 196 height 26
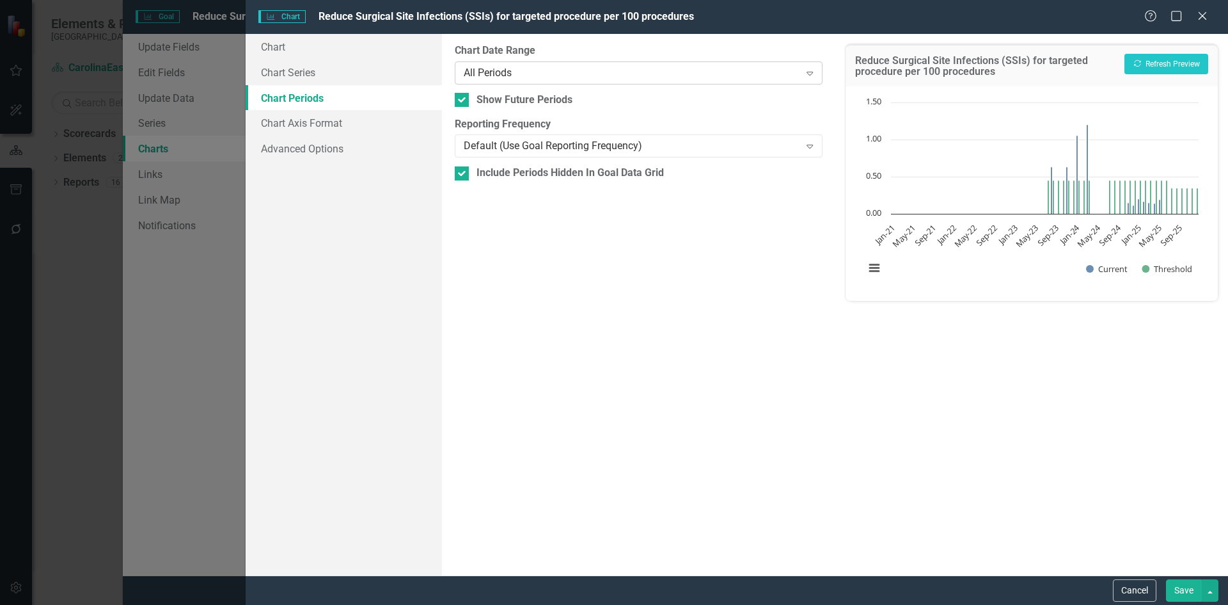
click at [809, 75] on icon "Expand" at bounding box center [810, 73] width 13 height 10
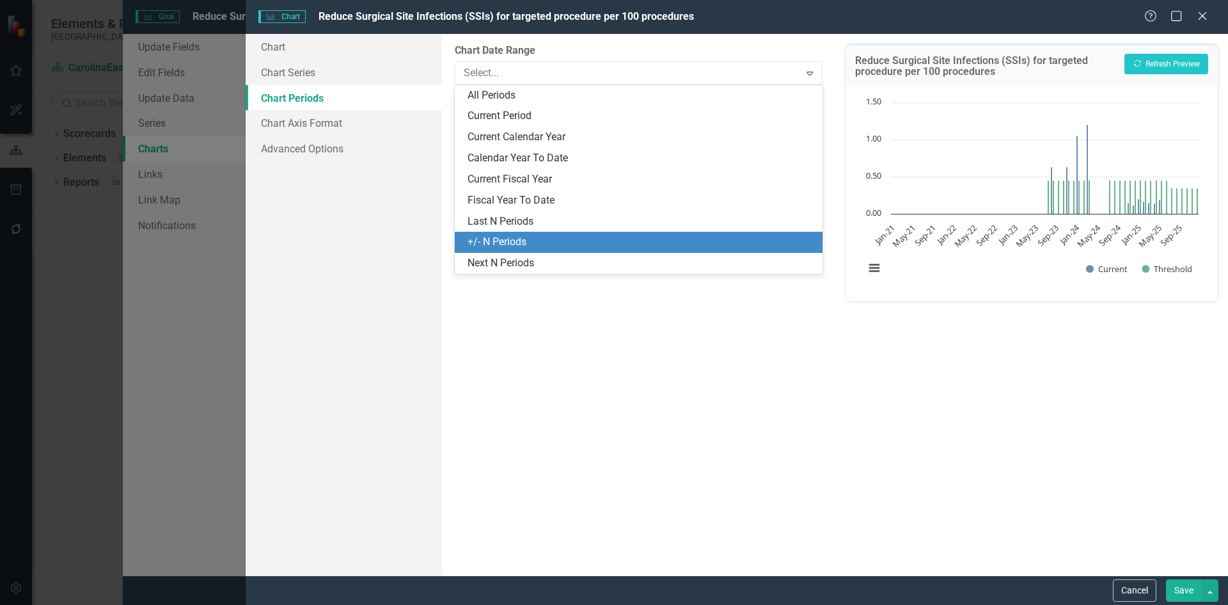
click at [503, 245] on div "+/- N Periods" at bounding box center [641, 242] width 347 height 15
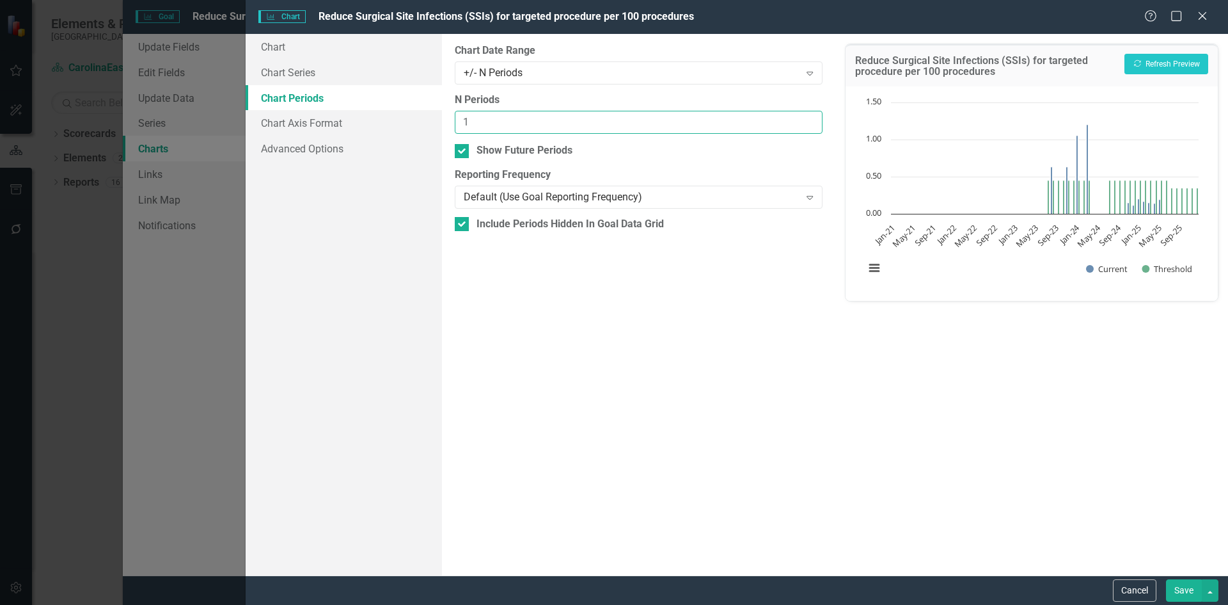
click at [811, 120] on input "1" at bounding box center [638, 123] width 367 height 24
click at [811, 120] on input "2" at bounding box center [638, 123] width 367 height 24
click at [811, 120] on input "3" at bounding box center [638, 123] width 367 height 24
click at [811, 120] on input "4" at bounding box center [638, 123] width 367 height 24
click at [811, 120] on input "5" at bounding box center [638, 123] width 367 height 24
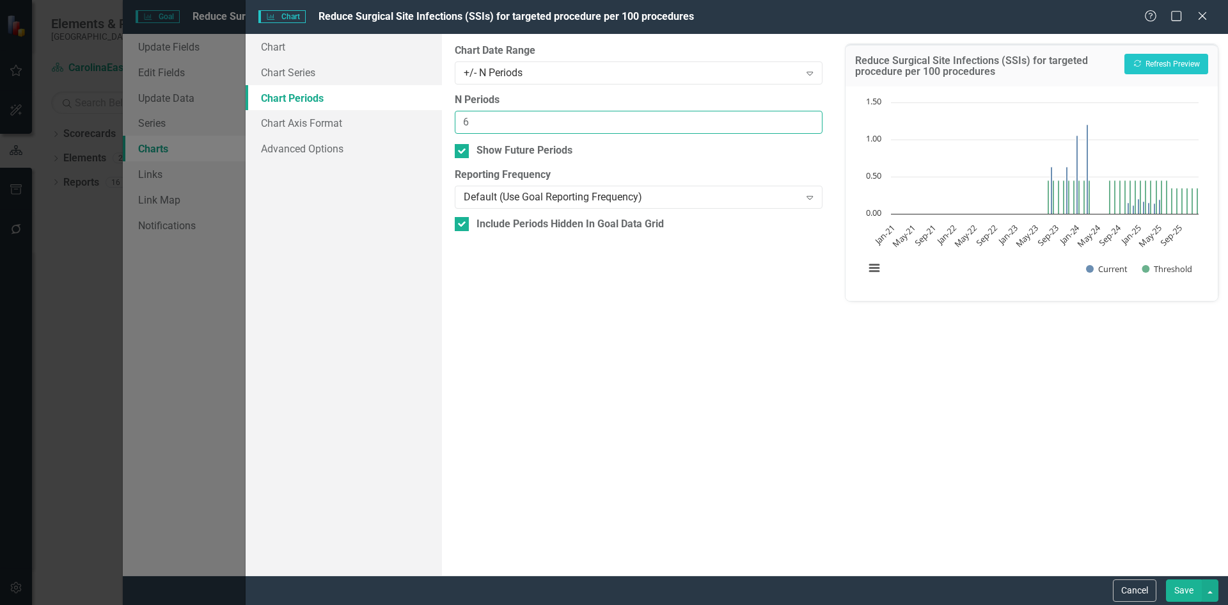
click at [811, 120] on input "6" at bounding box center [638, 123] width 367 height 24
click at [811, 120] on input "7" at bounding box center [638, 123] width 367 height 24
click at [809, 119] on input "8" at bounding box center [638, 123] width 367 height 24
click at [809, 118] on input "9" at bounding box center [638, 123] width 367 height 24
click at [809, 118] on input "10" at bounding box center [638, 123] width 367 height 24
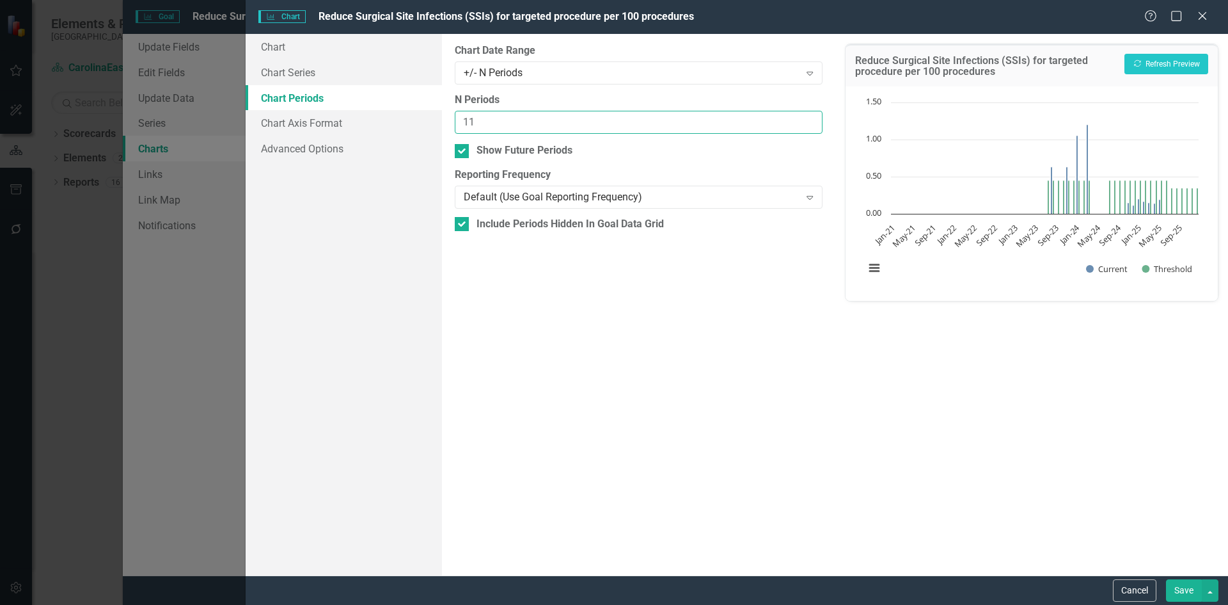
click at [809, 118] on input "11" at bounding box center [638, 123] width 367 height 24
type input "12"
click at [809, 118] on input "12" at bounding box center [638, 123] width 367 height 24
click at [281, 51] on link "Chart" at bounding box center [344, 47] width 196 height 26
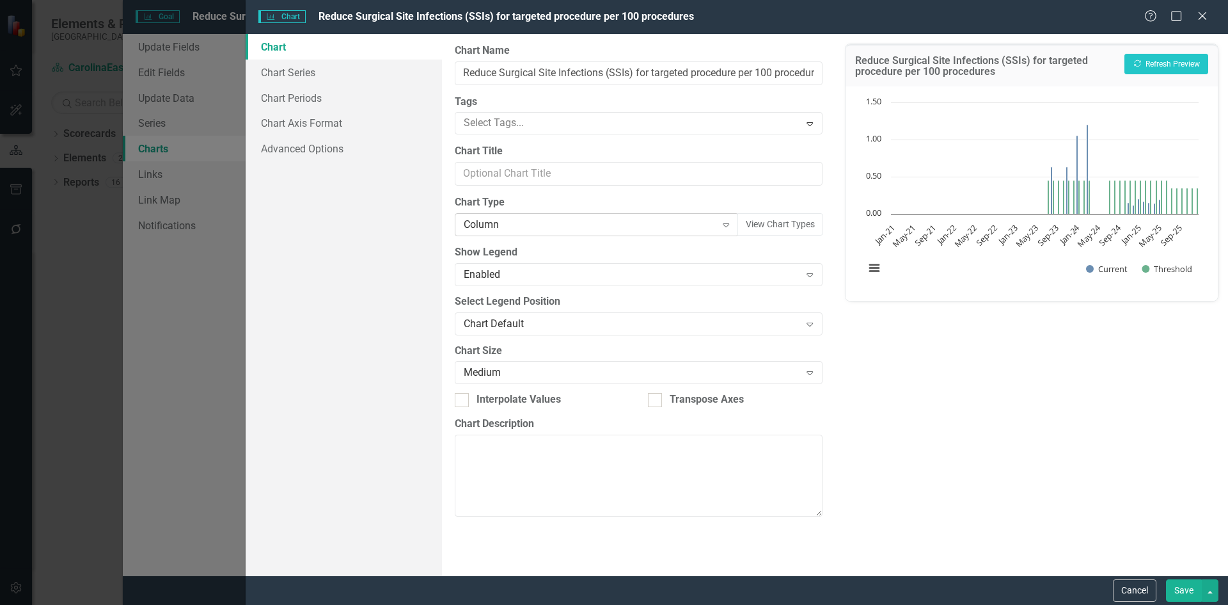
click at [726, 226] on icon "Expand" at bounding box center [726, 224] width 13 height 10
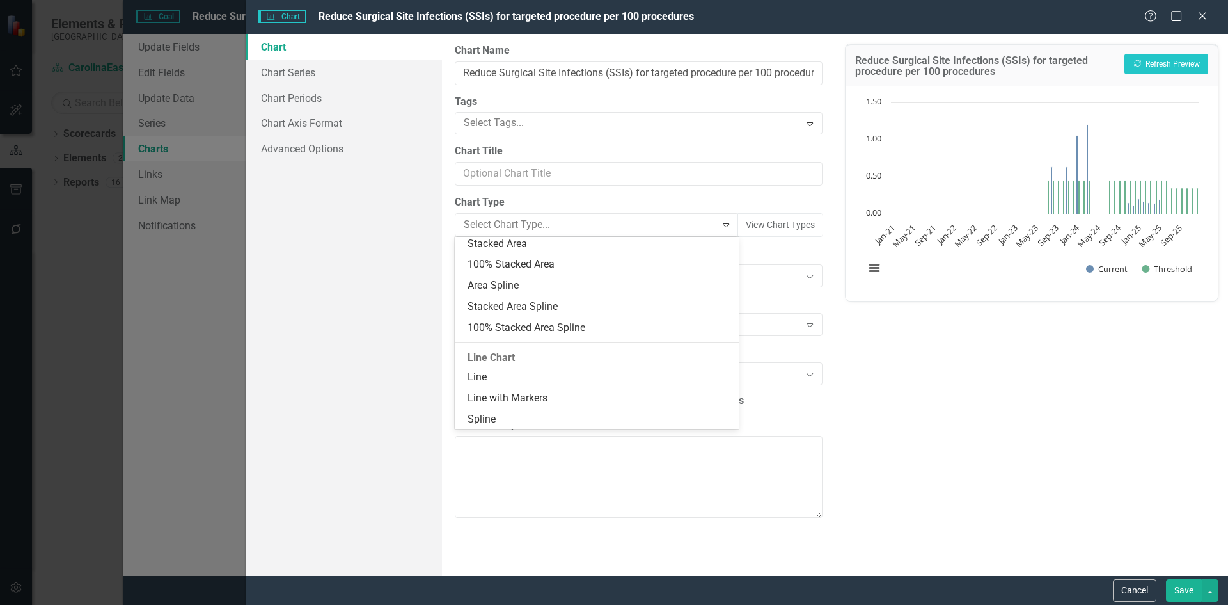
scroll to position [571, 0]
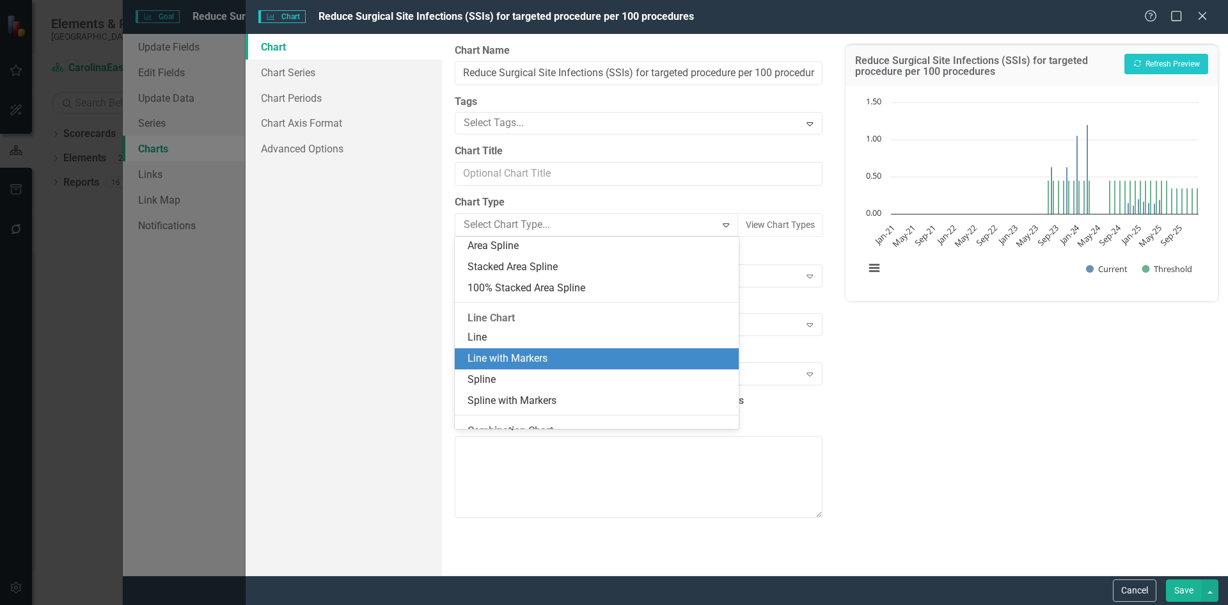
click at [580, 360] on div "Line with Markers" at bounding box center [599, 358] width 263 height 15
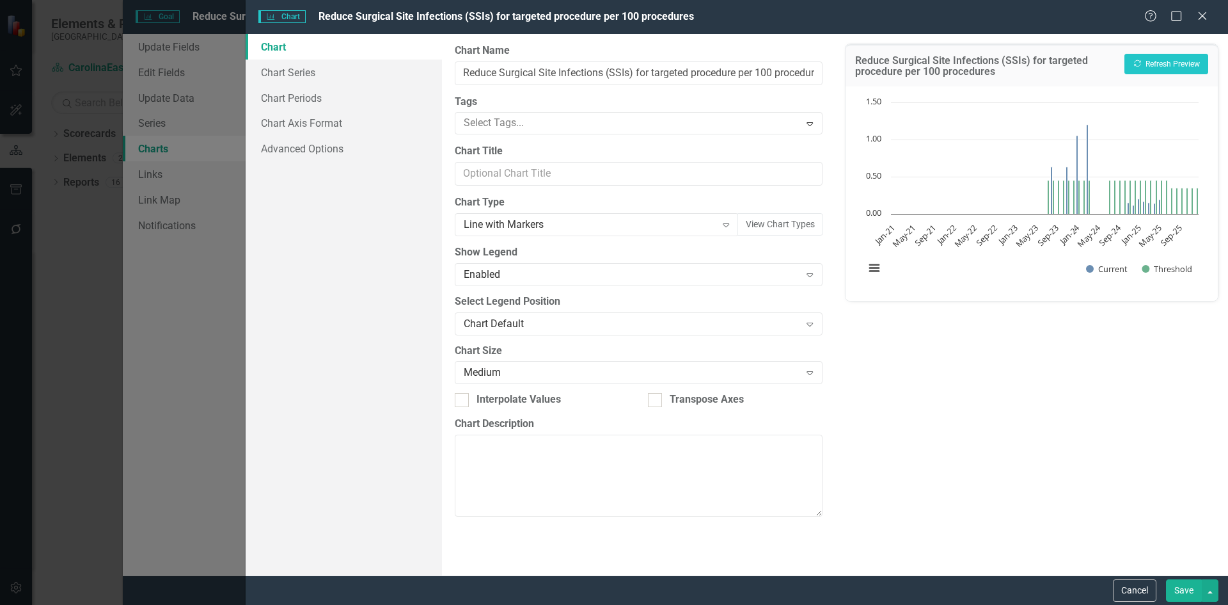
click at [1185, 590] on button "Save" at bounding box center [1184, 590] width 36 height 22
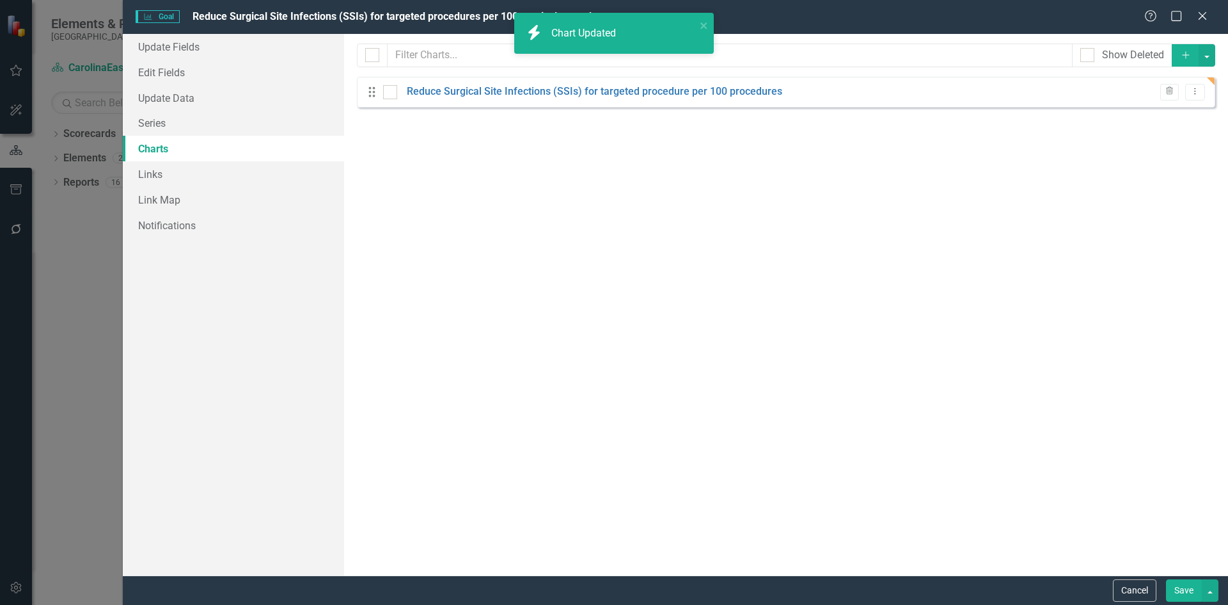
click at [1184, 592] on button "Save" at bounding box center [1184, 590] width 36 height 22
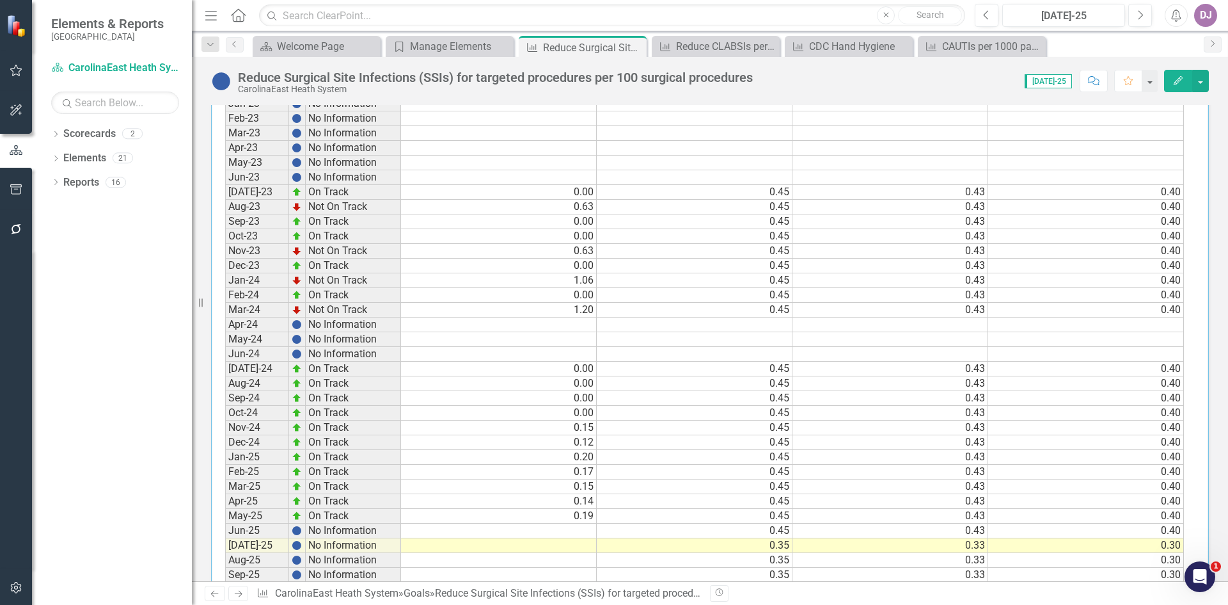
scroll to position [562, 0]
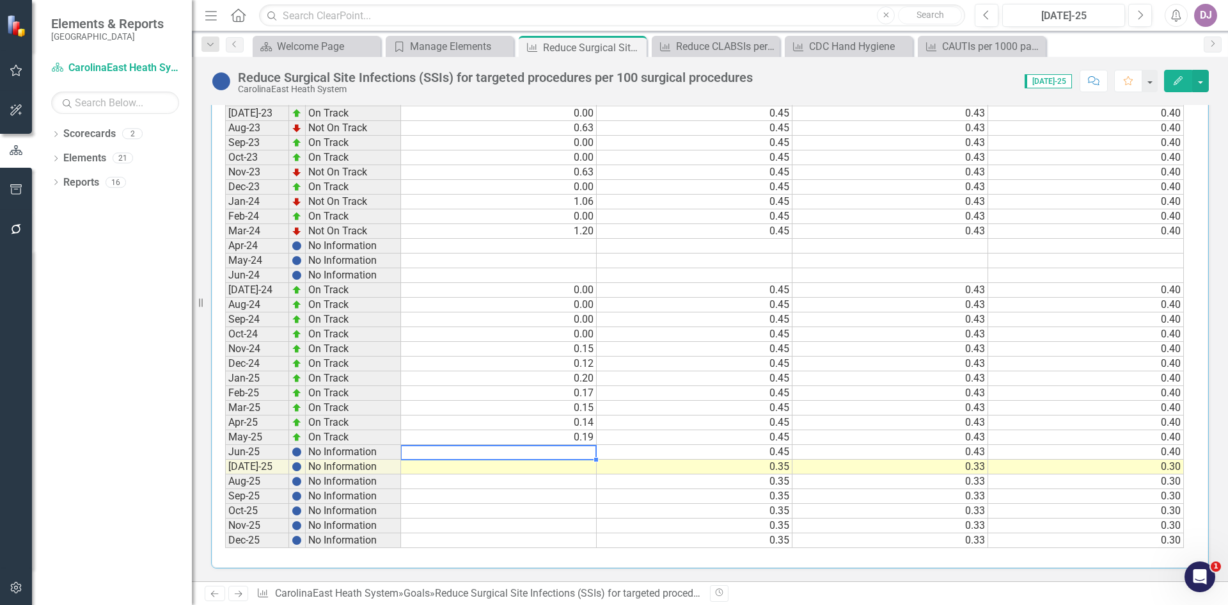
click at [557, 452] on td at bounding box center [499, 452] width 196 height 15
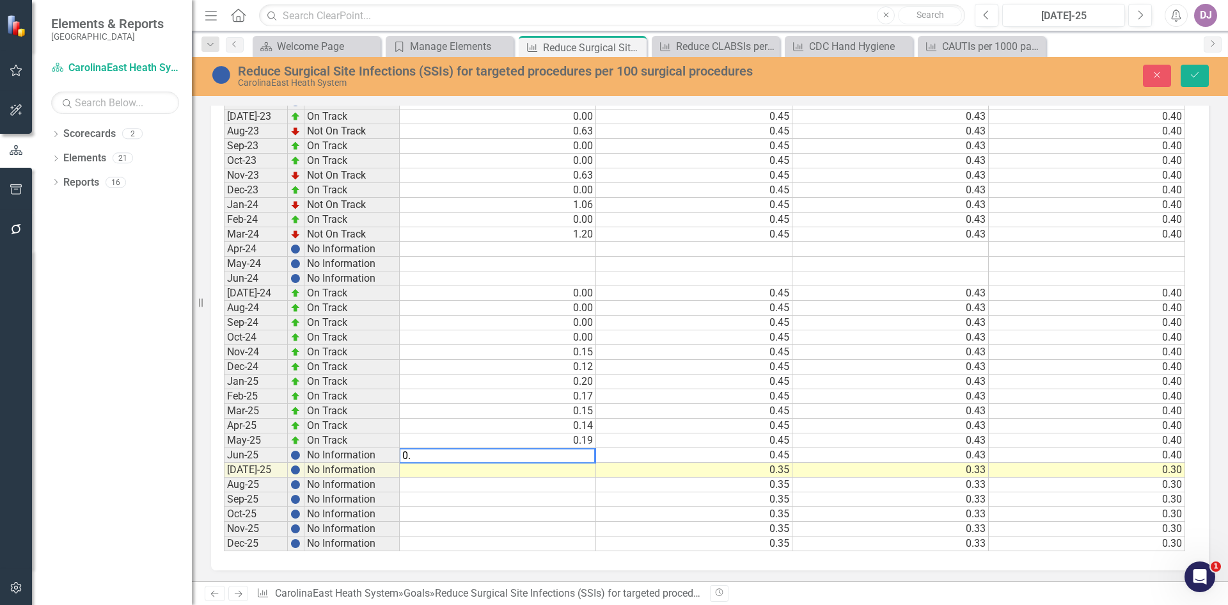
scroll to position [566, 0]
type textarea "0.23"
click at [470, 511] on td at bounding box center [498, 512] width 196 height 15
click at [576, 468] on td at bounding box center [498, 468] width 196 height 15
type textarea "0.63"
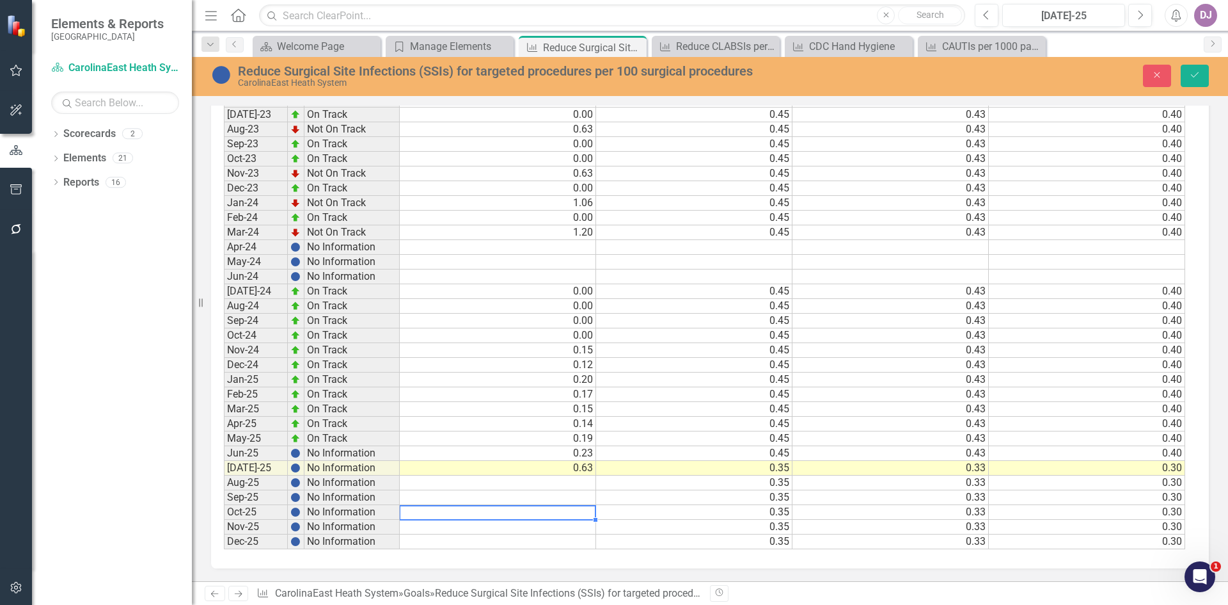
click at [548, 516] on td at bounding box center [498, 512] width 196 height 15
click at [1200, 77] on icon "Save" at bounding box center [1195, 74] width 12 height 9
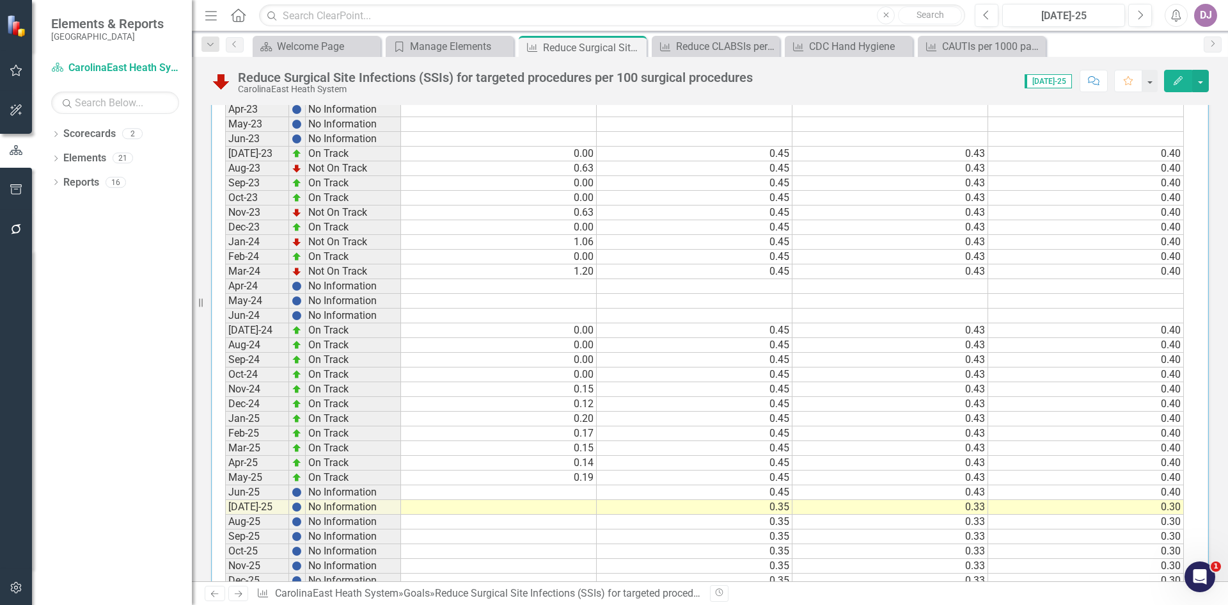
scroll to position [562, 0]
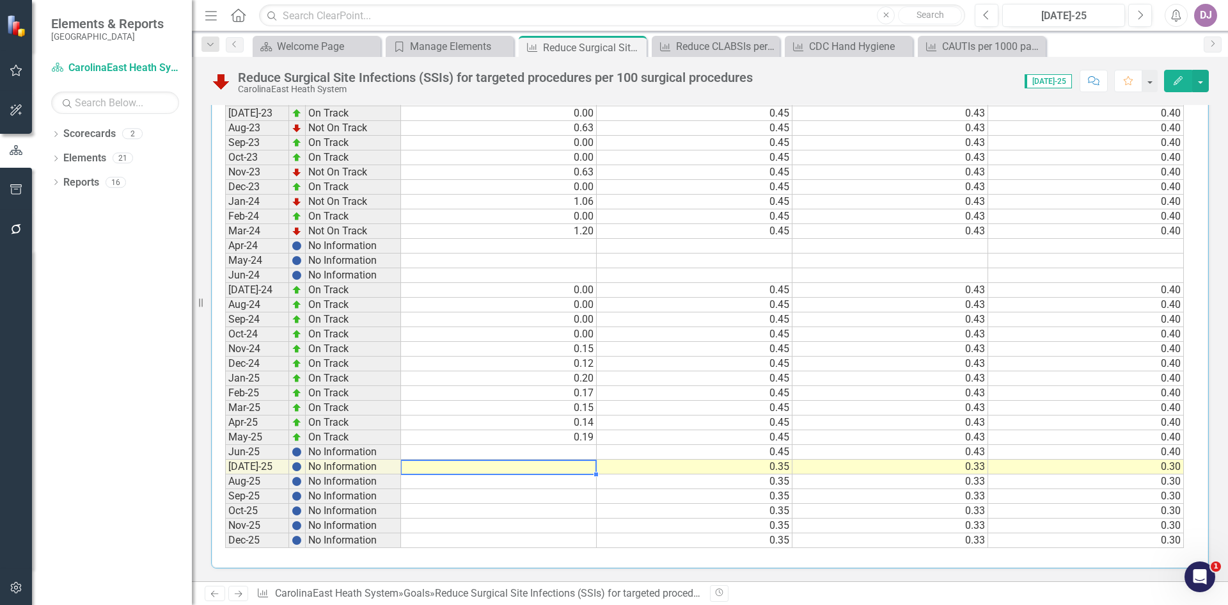
click at [568, 463] on td at bounding box center [499, 466] width 196 height 15
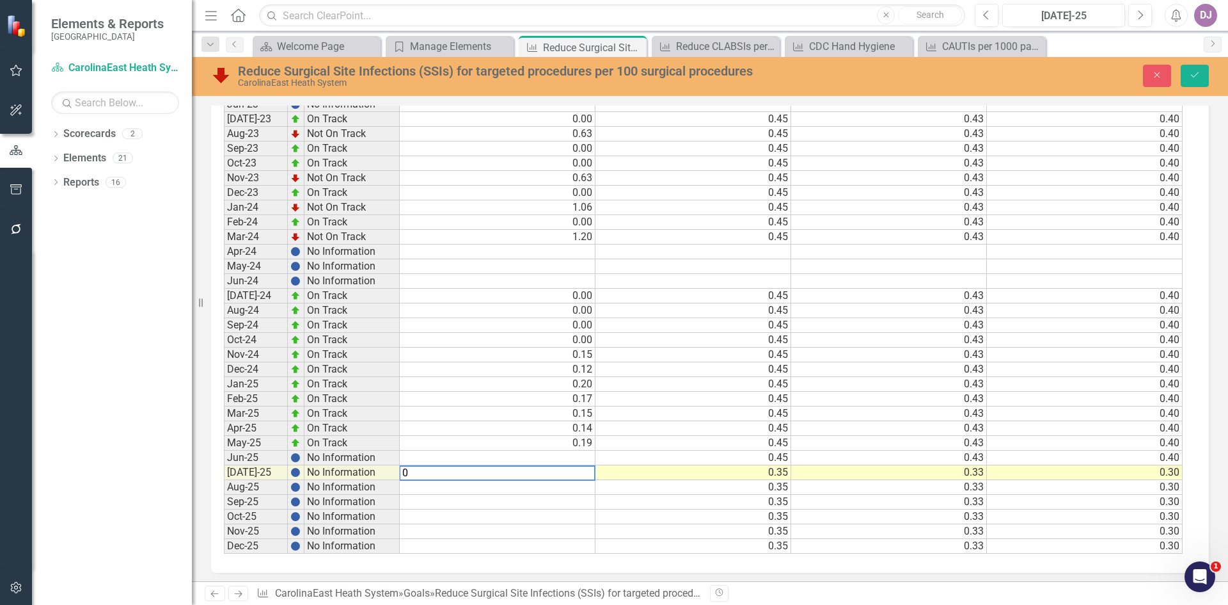
scroll to position [566, 0]
type textarea "0.63"
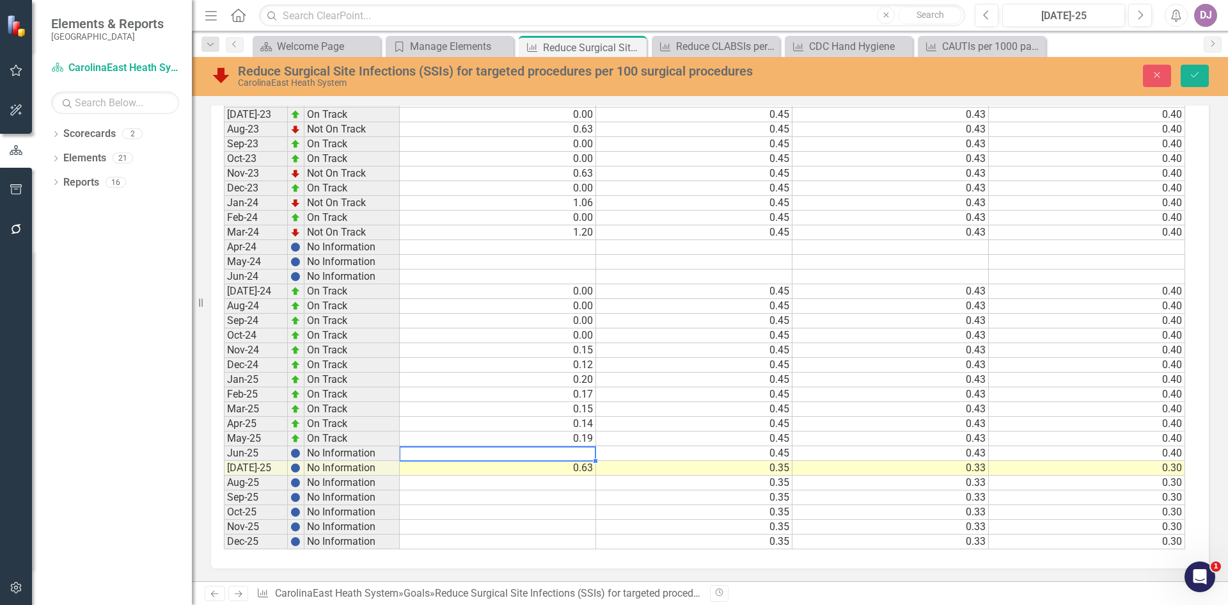
click at [553, 452] on td at bounding box center [498, 453] width 196 height 15
type textarea "23"
click at [531, 509] on td at bounding box center [498, 512] width 196 height 15
click at [580, 452] on td "0.00" at bounding box center [498, 453] width 196 height 15
type textarea "0.23"
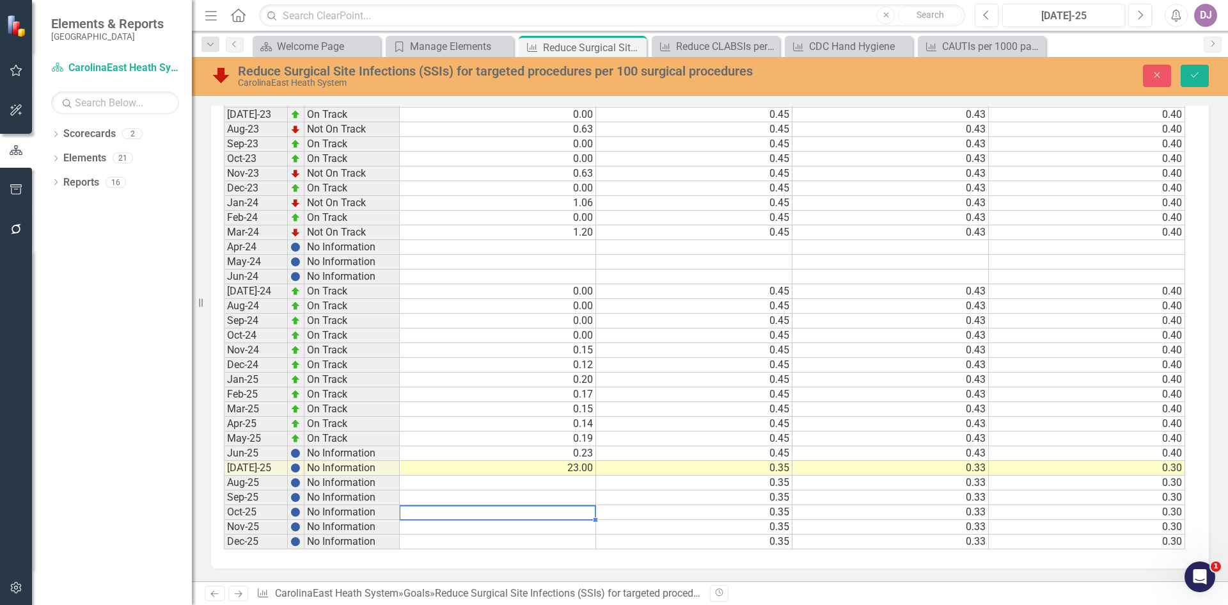
click at [530, 513] on td at bounding box center [498, 512] width 196 height 15
click at [550, 466] on td "23.00" at bounding box center [498, 468] width 196 height 15
click at [459, 500] on td at bounding box center [498, 497] width 196 height 15
click at [507, 464] on td "23.00" at bounding box center [498, 468] width 196 height 15
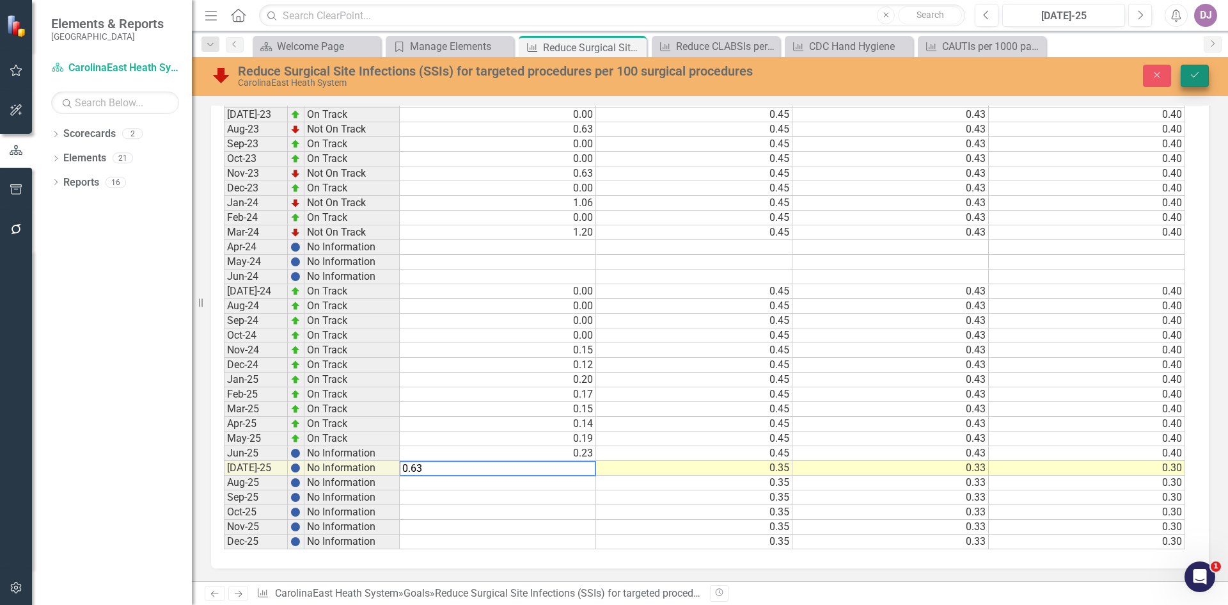
type textarea "0.63"
click at [1198, 79] on icon "Save" at bounding box center [1195, 74] width 12 height 9
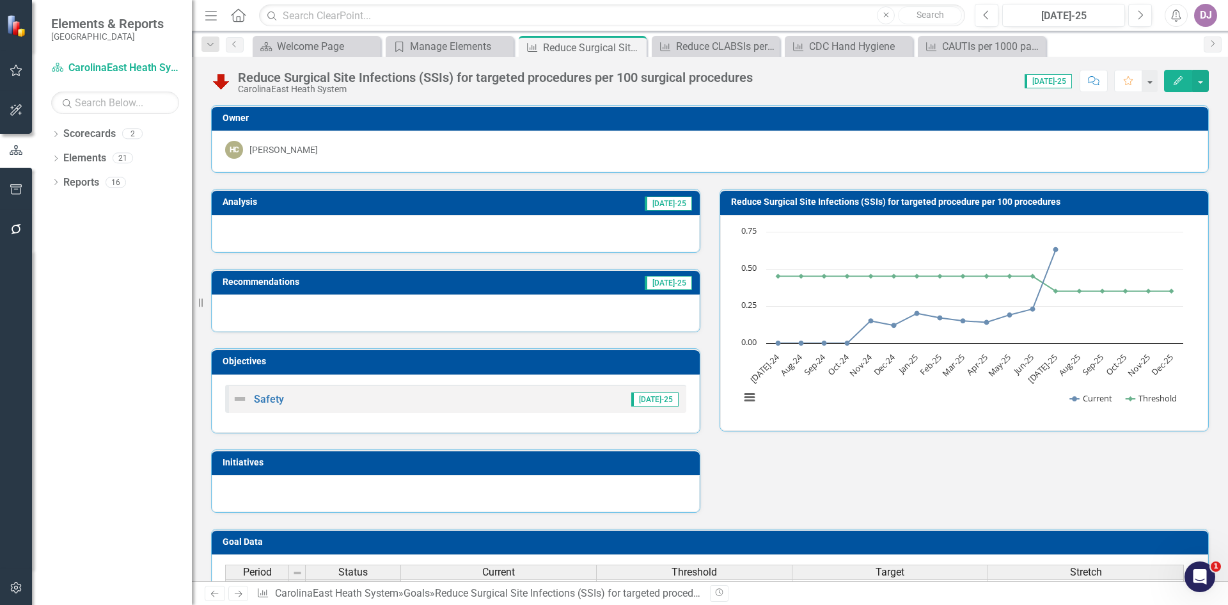
click at [1175, 80] on icon "Edit" at bounding box center [1179, 80] width 12 height 9
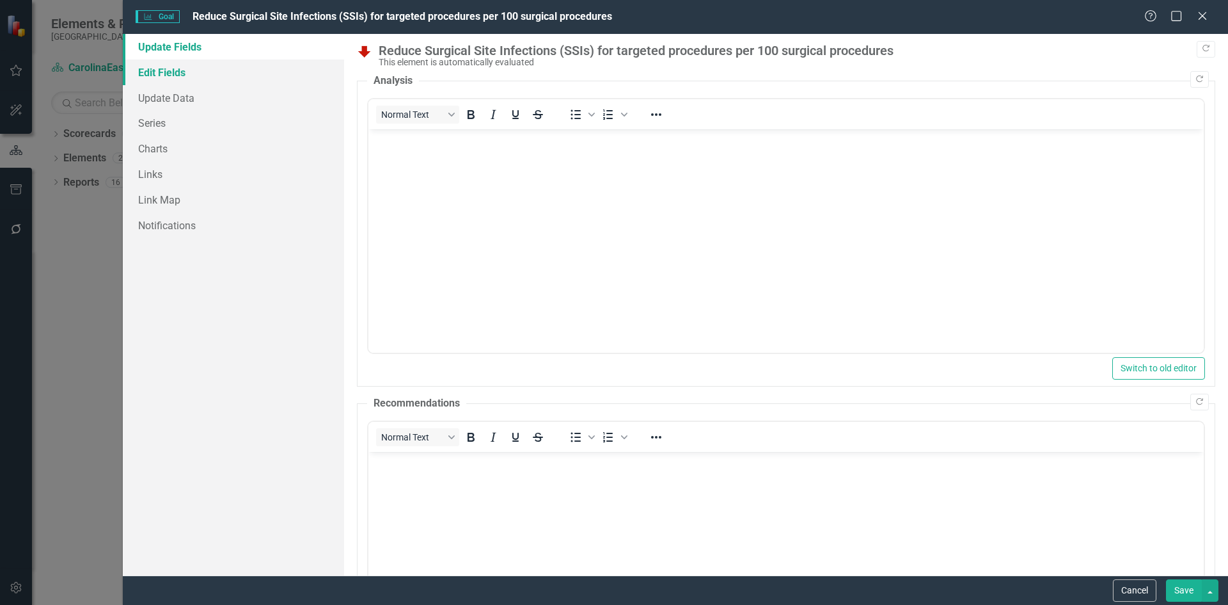
scroll to position [0, 0]
click at [184, 76] on link "Edit Fields" at bounding box center [233, 72] width 221 height 26
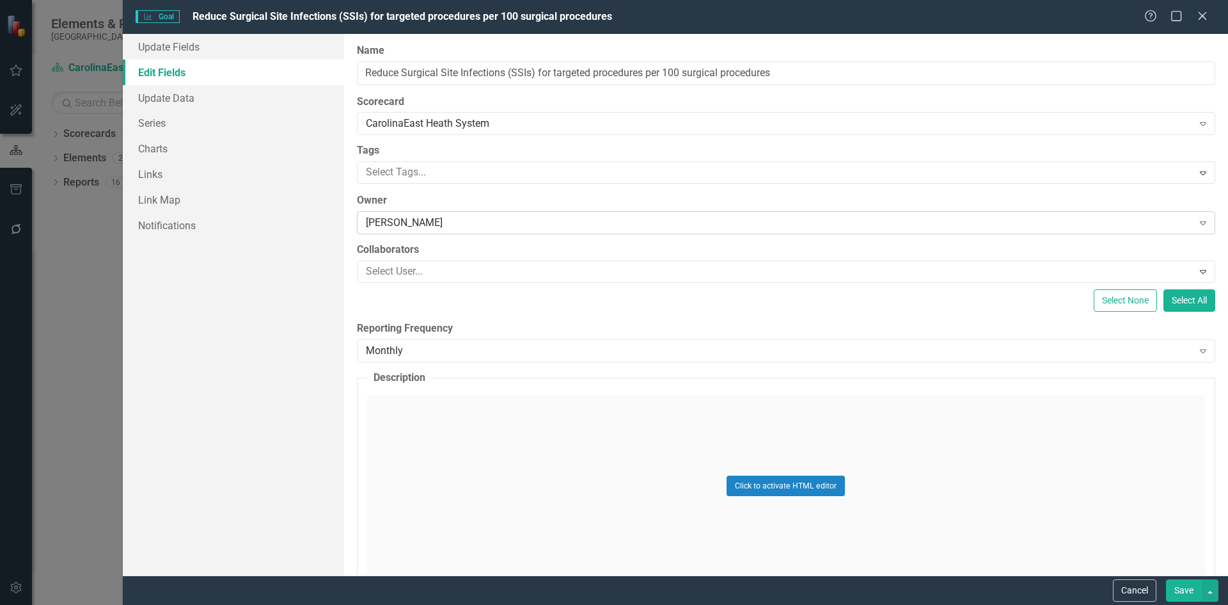
click at [1197, 223] on icon "Expand" at bounding box center [1203, 223] width 13 height 10
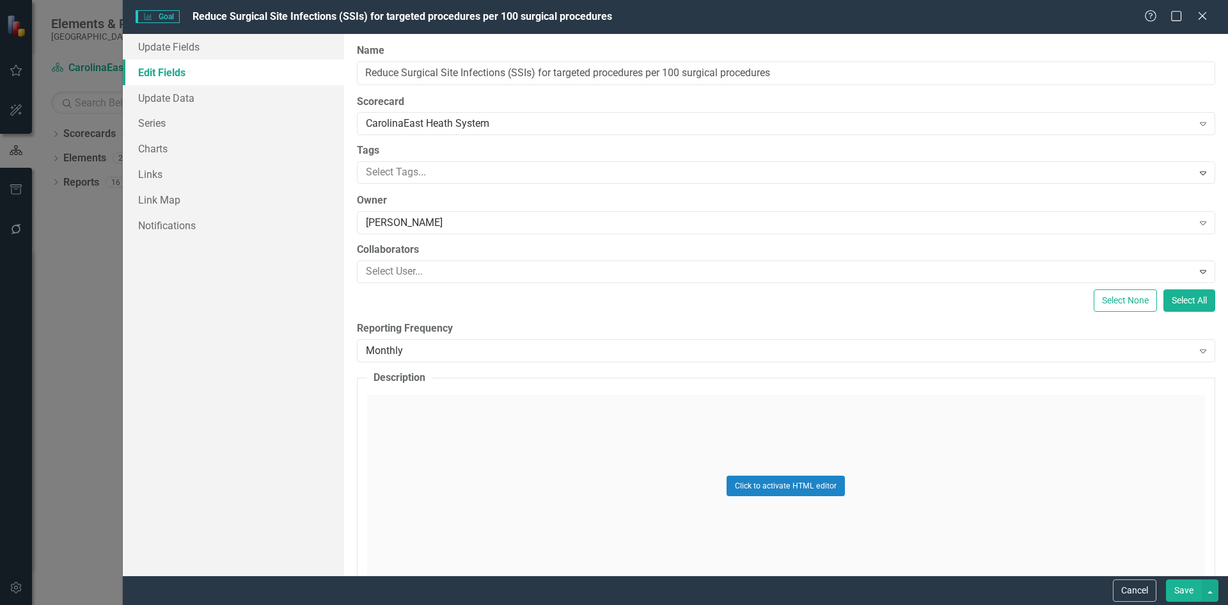
click at [1178, 589] on button "Save" at bounding box center [1184, 590] width 36 height 22
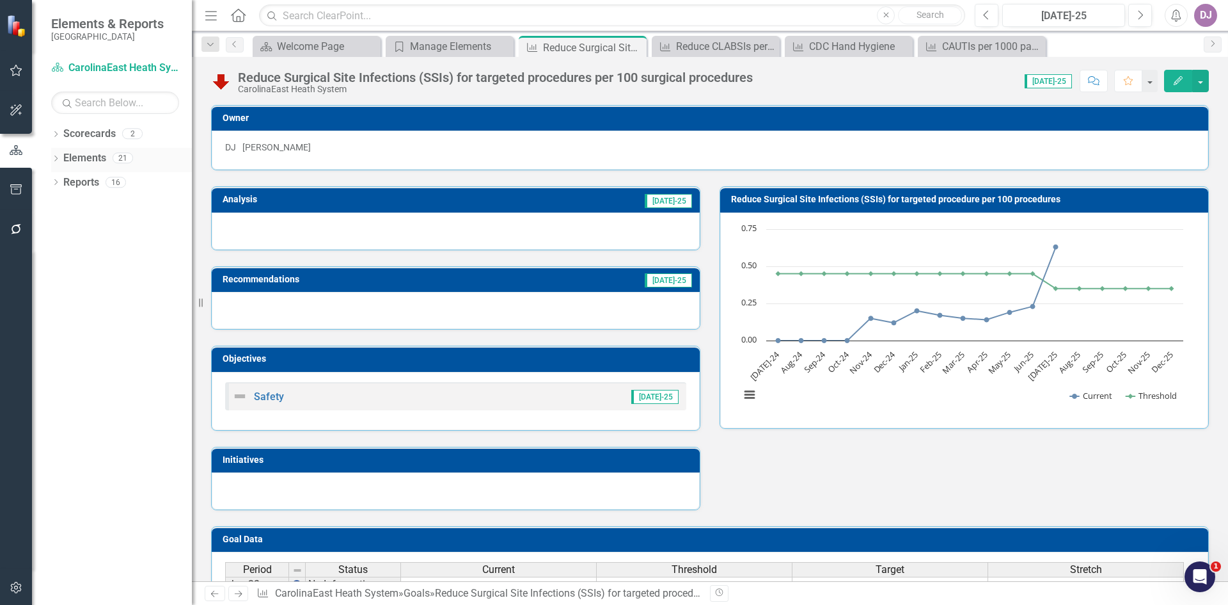
click at [95, 157] on link "Elements" at bounding box center [84, 158] width 43 height 15
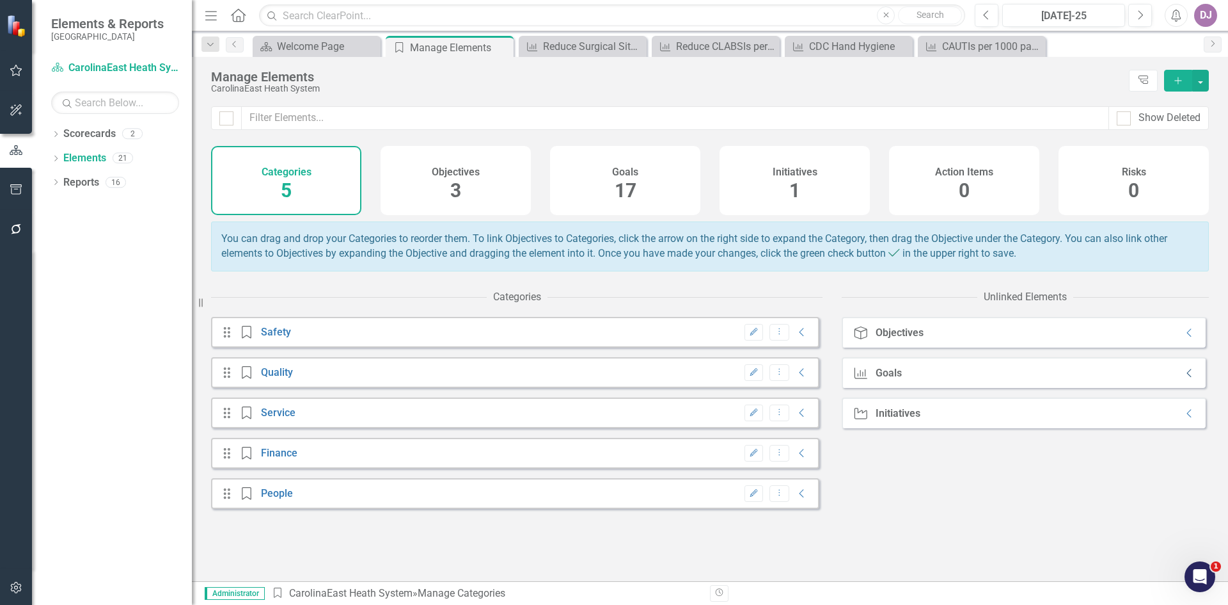
click at [1187, 377] on icon at bounding box center [1189, 373] width 4 height 8
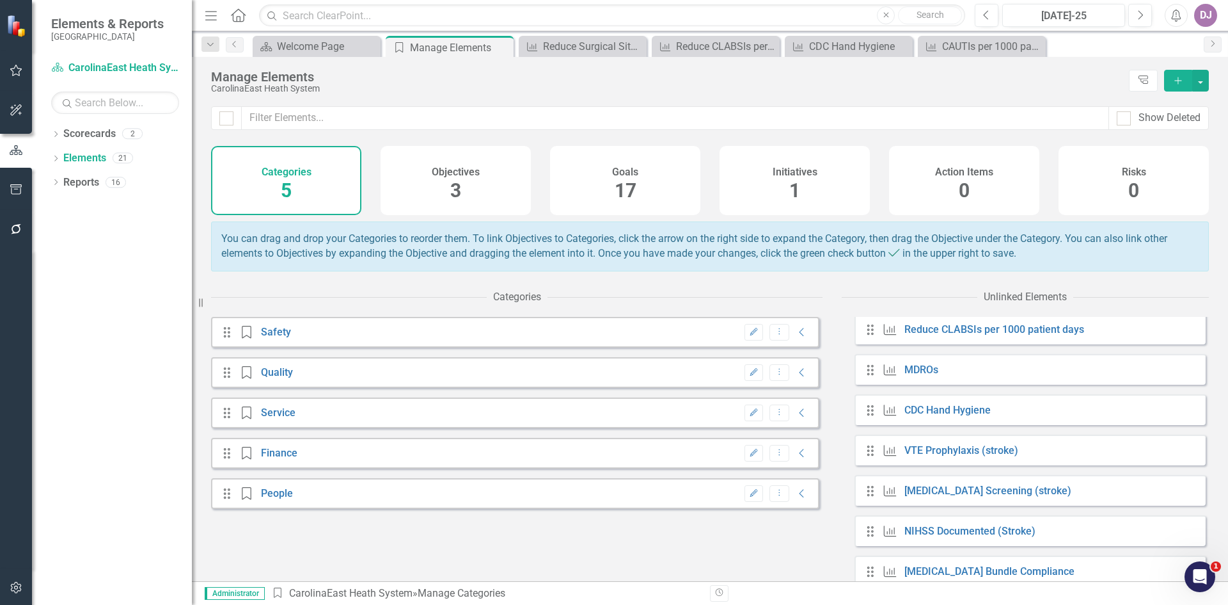
scroll to position [207, 0]
click at [924, 373] on link "MDROs" at bounding box center [922, 367] width 34 height 12
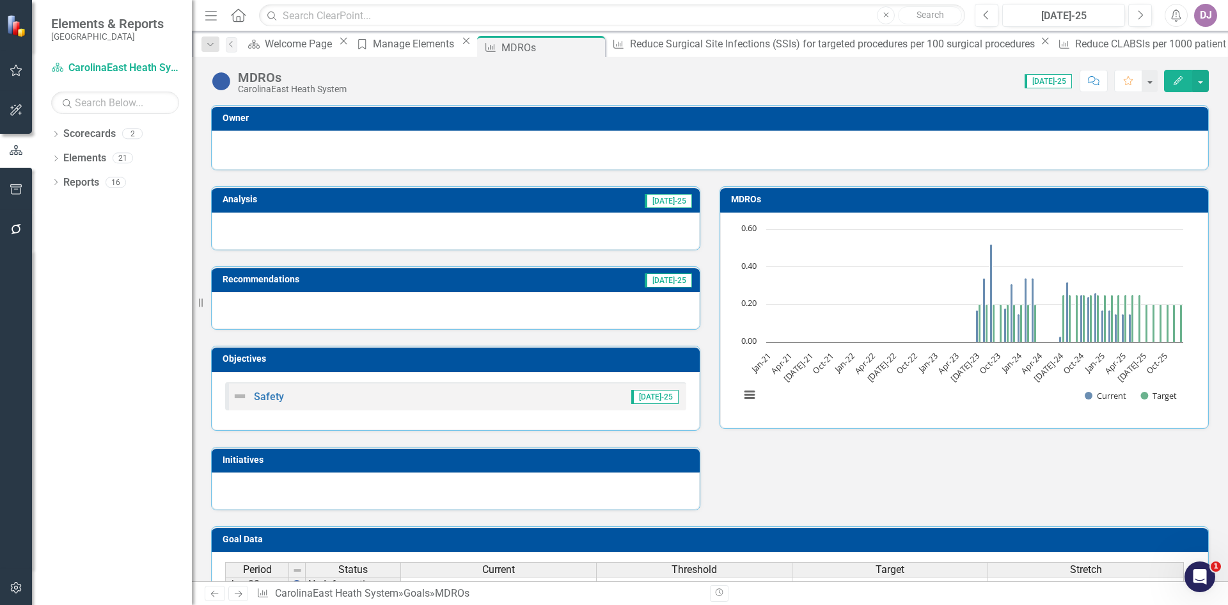
click at [1176, 83] on icon "button" at bounding box center [1178, 80] width 9 height 9
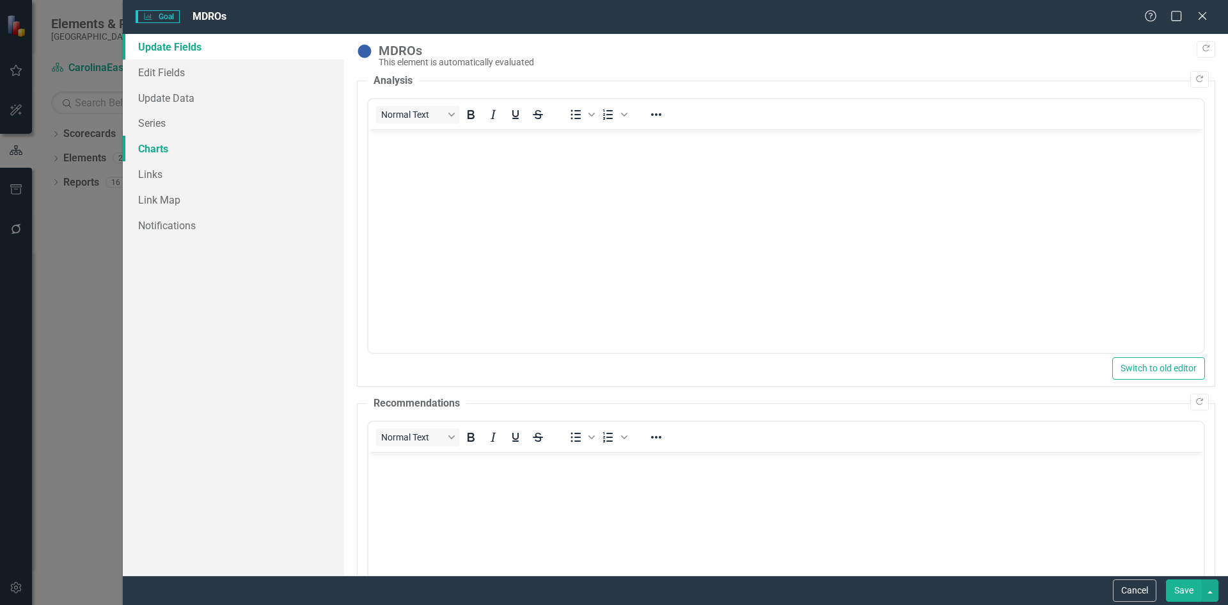
click at [159, 151] on link "Charts" at bounding box center [233, 149] width 221 height 26
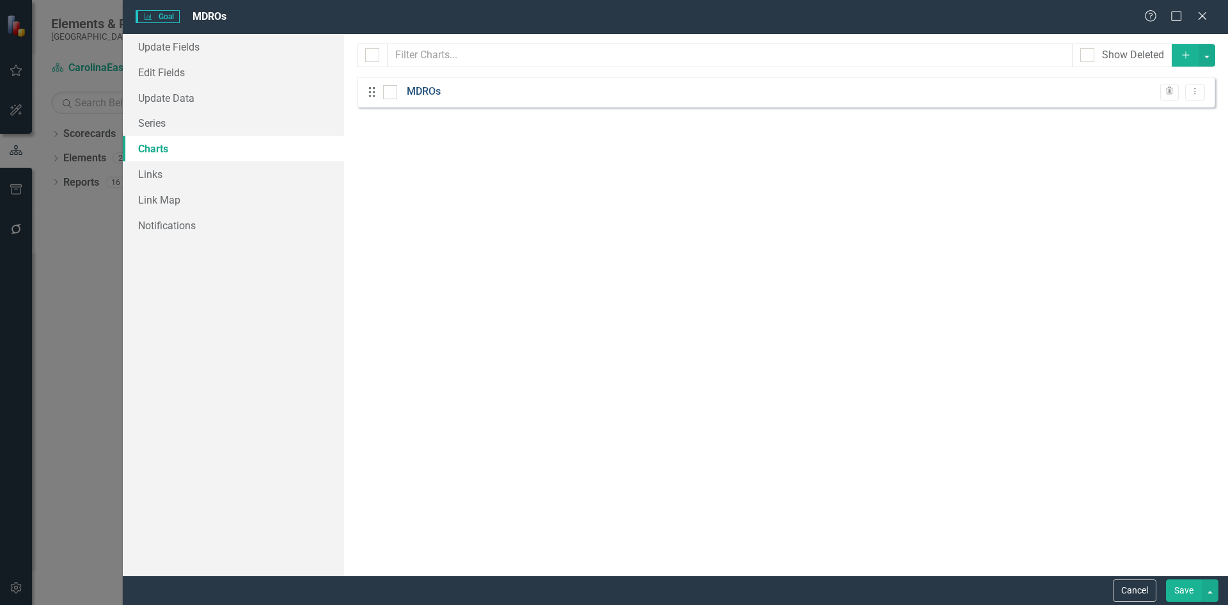
click at [416, 86] on link "MDROs" at bounding box center [424, 91] width 34 height 15
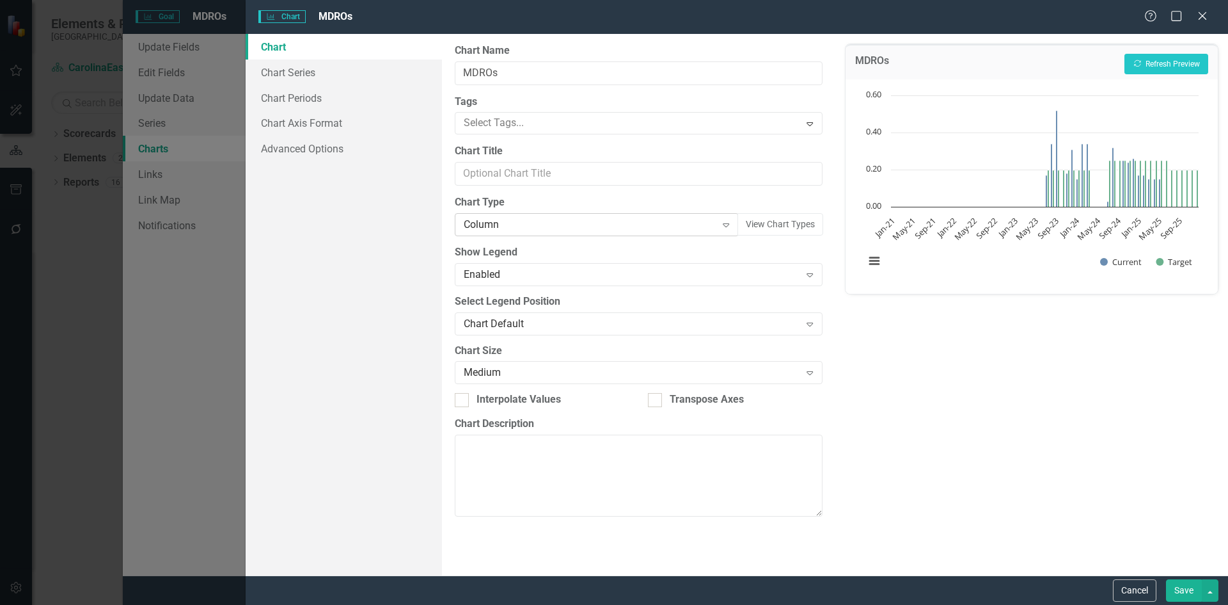
click at [731, 229] on icon "Expand" at bounding box center [726, 224] width 13 height 10
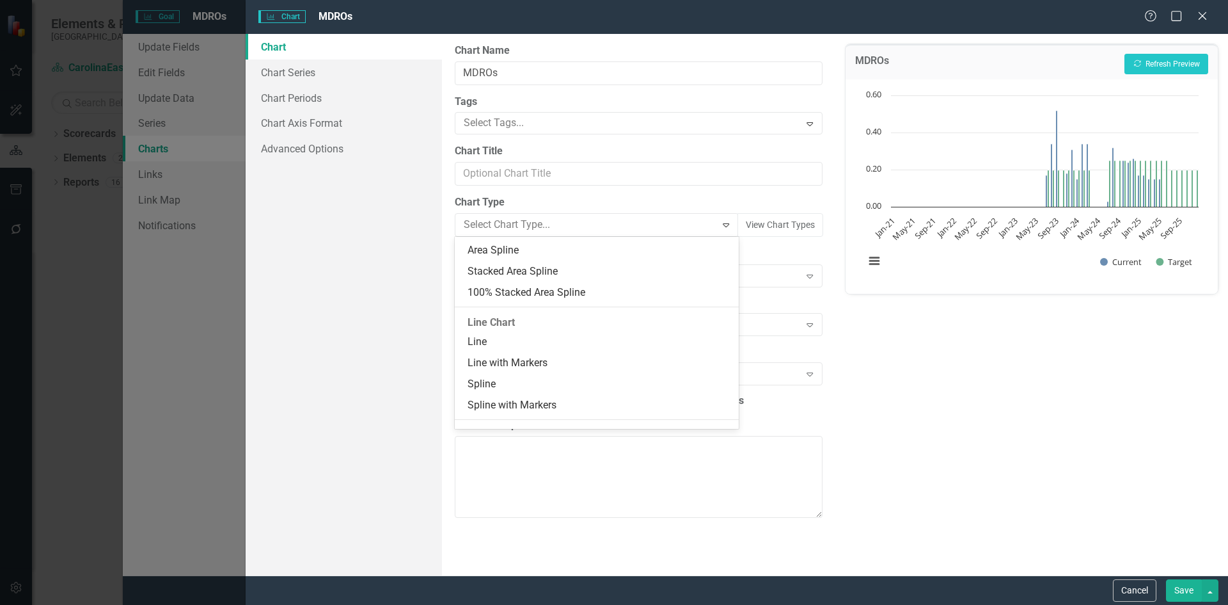
scroll to position [570, 0]
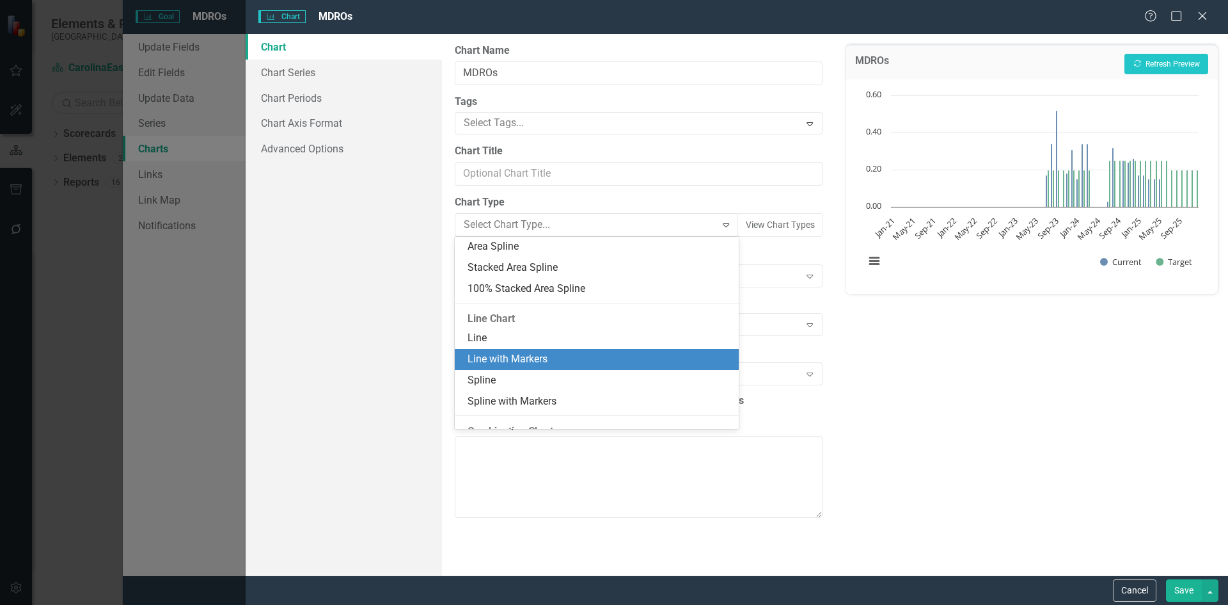
click at [574, 365] on div "Line with Markers" at bounding box center [599, 359] width 263 height 15
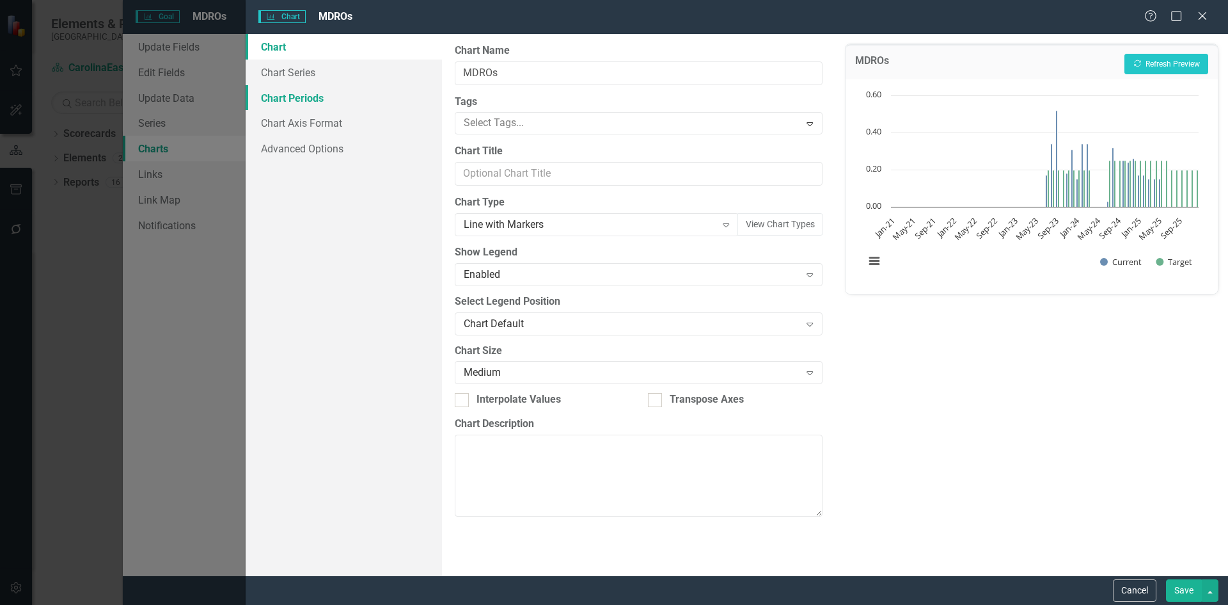
click at [313, 100] on link "Chart Periods" at bounding box center [344, 98] width 196 height 26
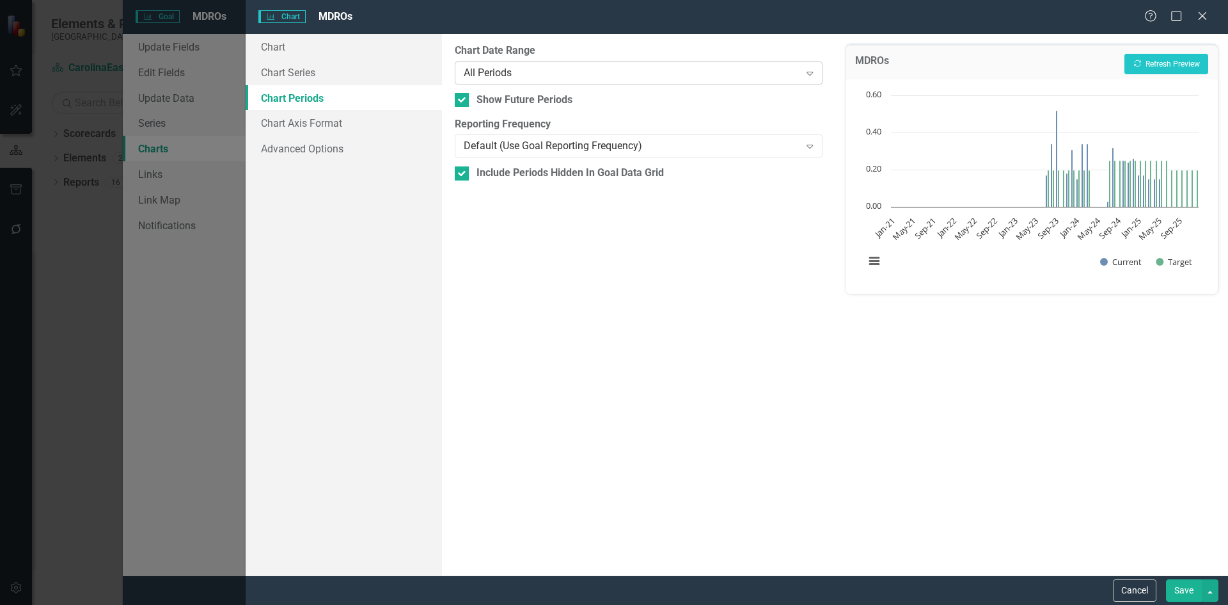
click at [811, 70] on icon "Expand" at bounding box center [810, 73] width 13 height 10
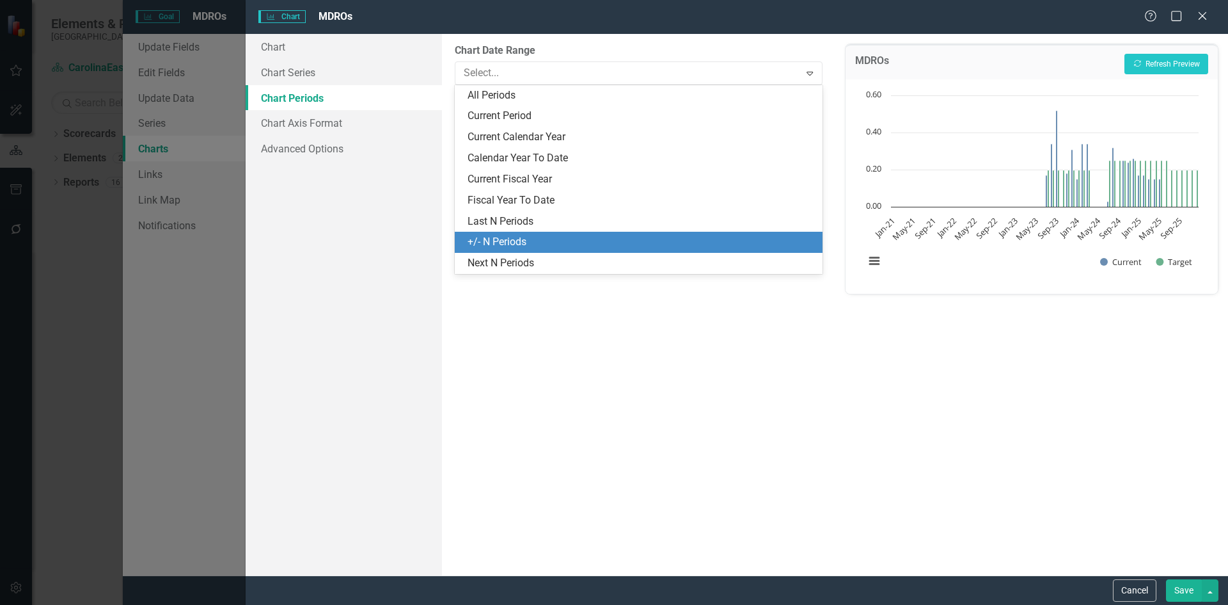
click at [546, 239] on div "+/- N Periods" at bounding box center [641, 242] width 347 height 15
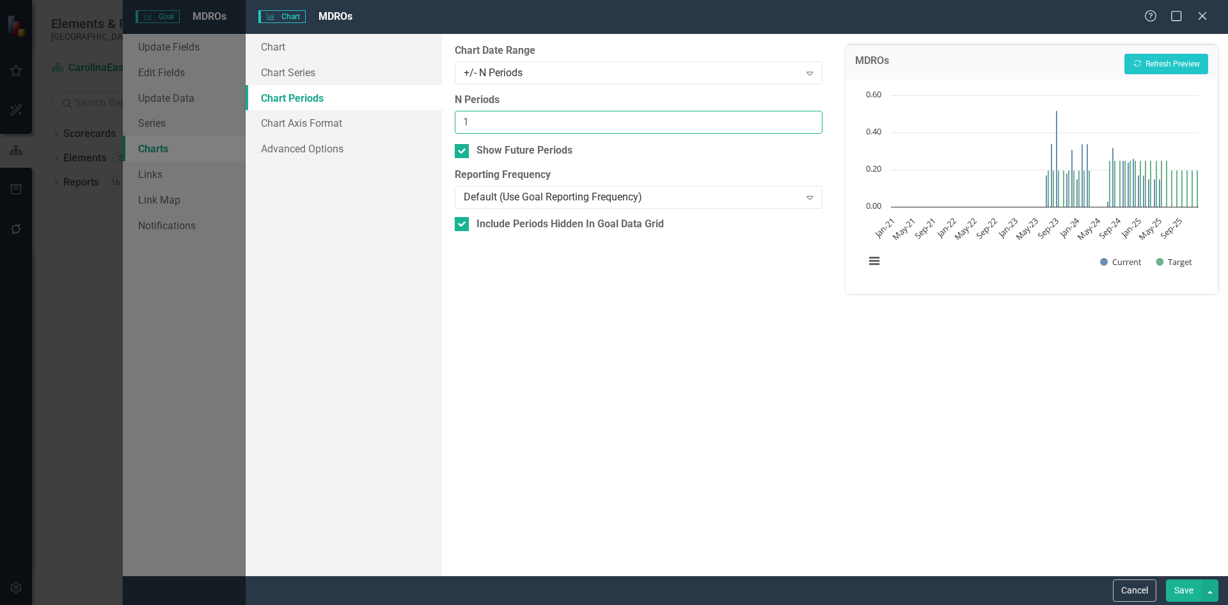
click at [809, 121] on input "1" at bounding box center [638, 123] width 367 height 24
click at [809, 121] on input "2" at bounding box center [638, 123] width 367 height 24
click at [809, 120] on input "3" at bounding box center [638, 123] width 367 height 24
click at [809, 119] on input "4" at bounding box center [638, 123] width 367 height 24
click at [809, 119] on input "5" at bounding box center [638, 123] width 367 height 24
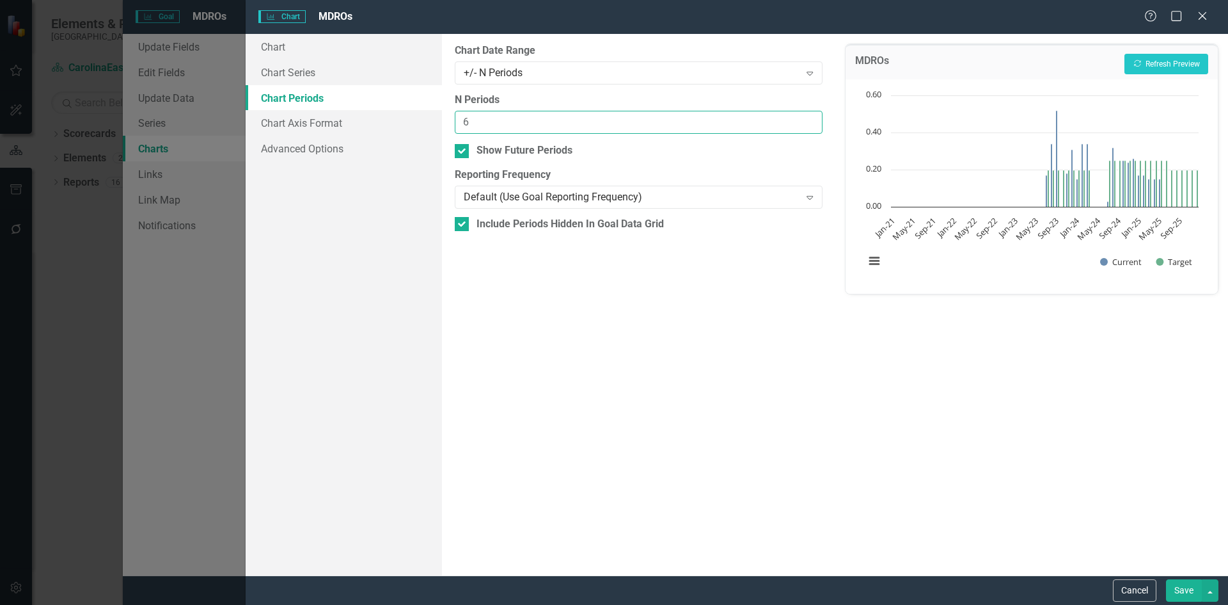
click at [809, 119] on input "6" at bounding box center [638, 123] width 367 height 24
click at [809, 119] on input "7" at bounding box center [638, 123] width 367 height 24
click at [809, 119] on input "8" at bounding box center [638, 123] width 367 height 24
click at [809, 119] on input "9" at bounding box center [638, 123] width 367 height 24
click at [809, 119] on input "10" at bounding box center [638, 123] width 367 height 24
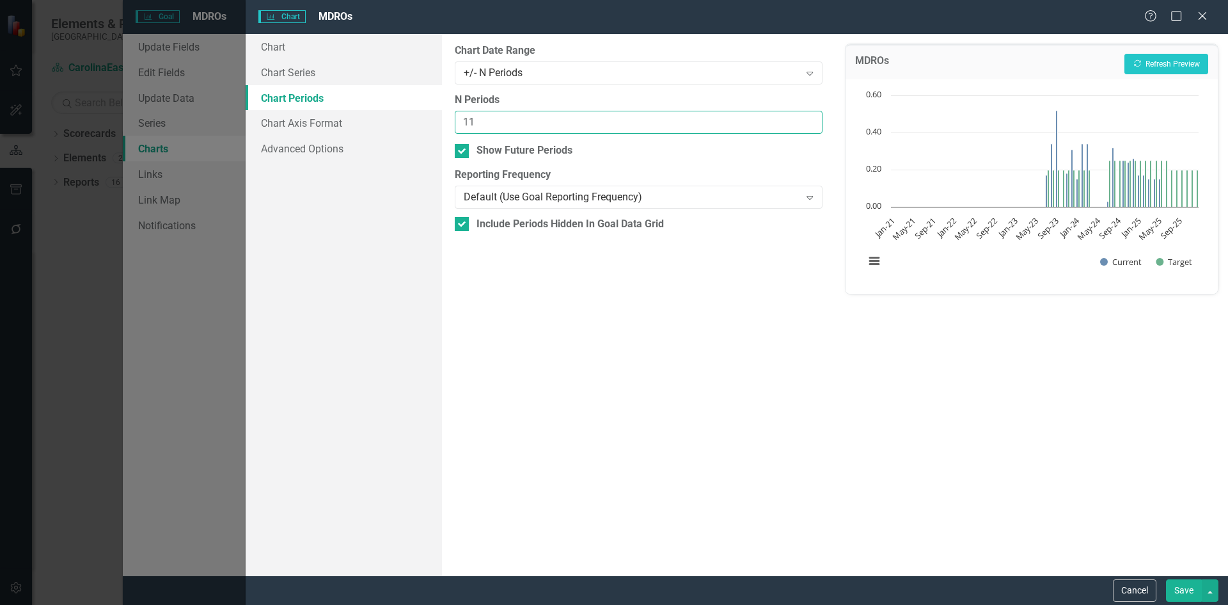
click at [809, 119] on input "11" at bounding box center [638, 123] width 367 height 24
type input "12"
click at [809, 119] on input "12" at bounding box center [638, 123] width 367 height 24
click at [1185, 590] on button "Save" at bounding box center [1184, 590] width 36 height 22
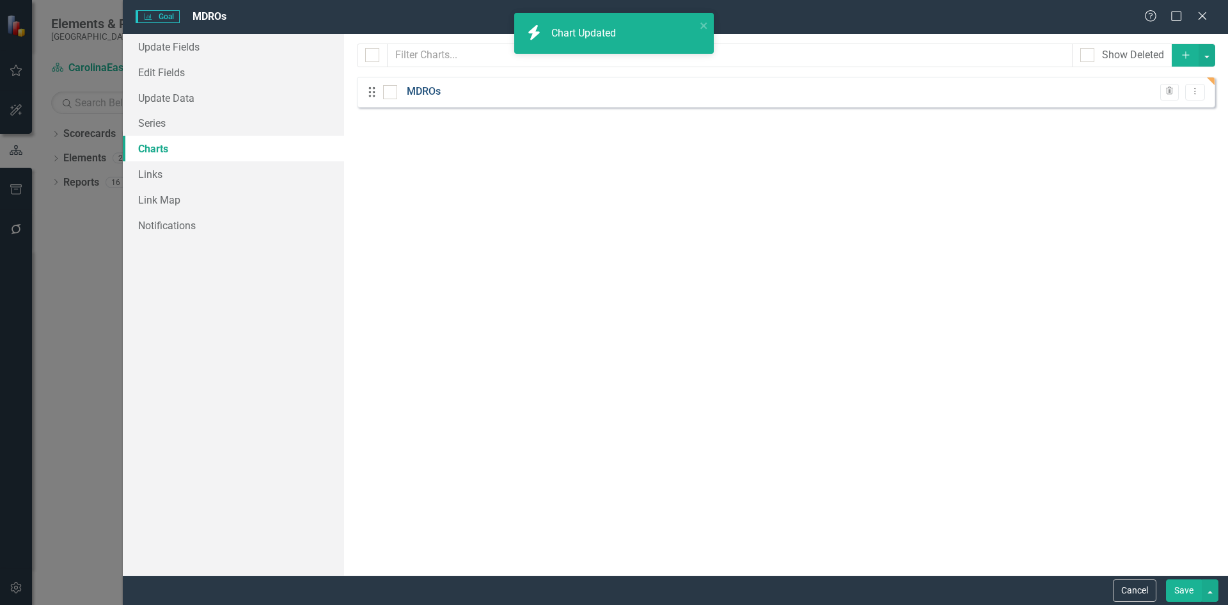
click at [428, 93] on link "MDROs" at bounding box center [424, 91] width 34 height 15
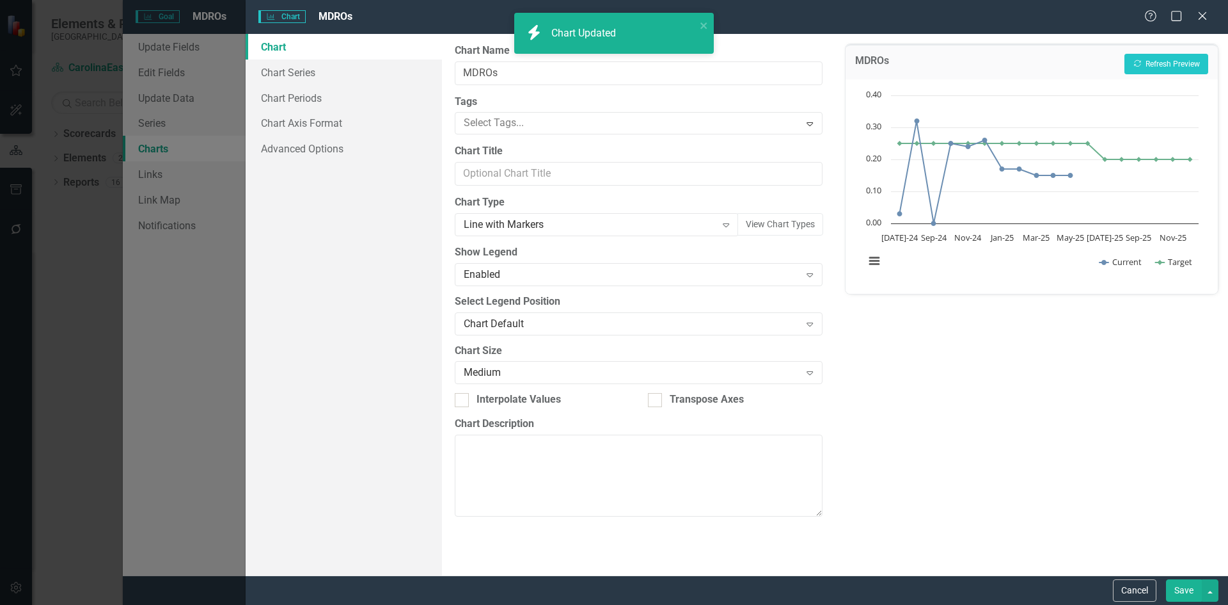
click at [428, 93] on div "Charts Chart MDROs Help Maximize Close Chart Chart Series Chart Periods Chart A…" at bounding box center [614, 302] width 1228 height 605
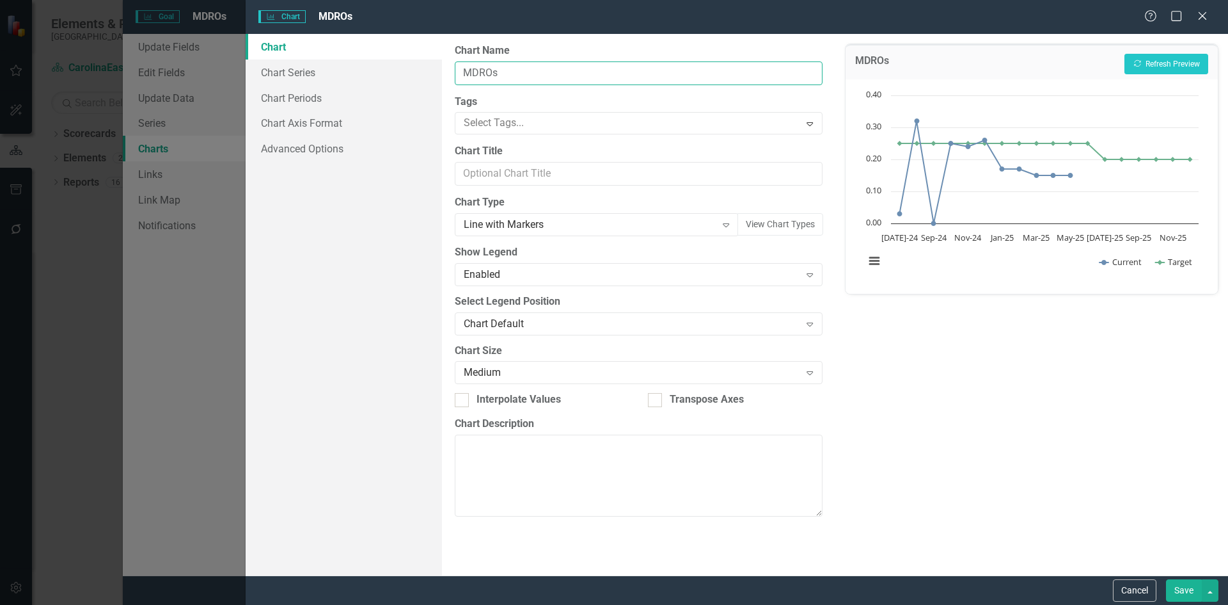
click at [462, 72] on input "MDROs" at bounding box center [638, 73] width 367 height 24
click at [550, 67] on input "Reduce MDROs" at bounding box center [638, 73] width 367 height 24
type input "Reduce MDROs per 1000 patient days"
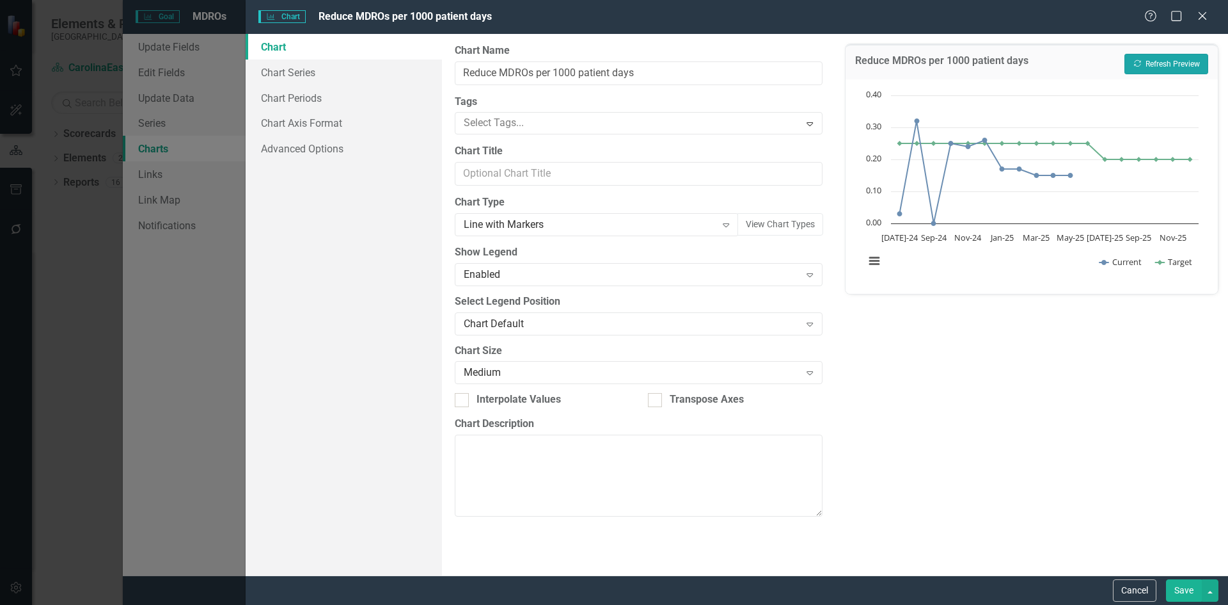
click at [1171, 69] on button "Recalculate Refresh Preview" at bounding box center [1167, 64] width 84 height 20
click at [1184, 592] on button "Save" at bounding box center [1184, 590] width 36 height 22
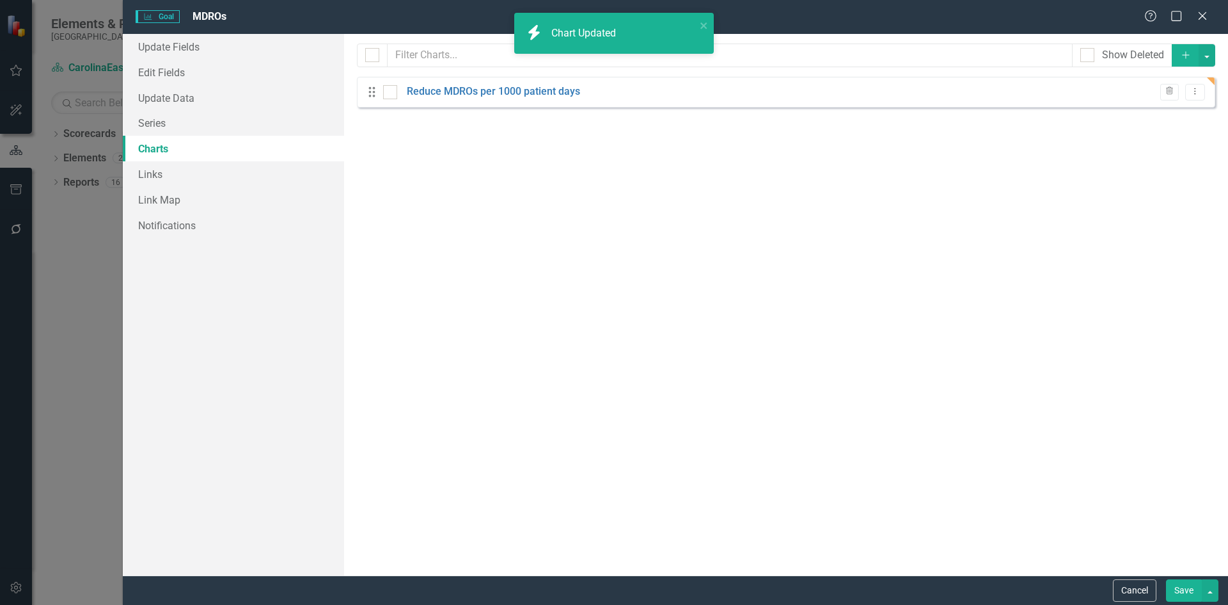
click at [1184, 592] on button "Save" at bounding box center [1184, 590] width 36 height 22
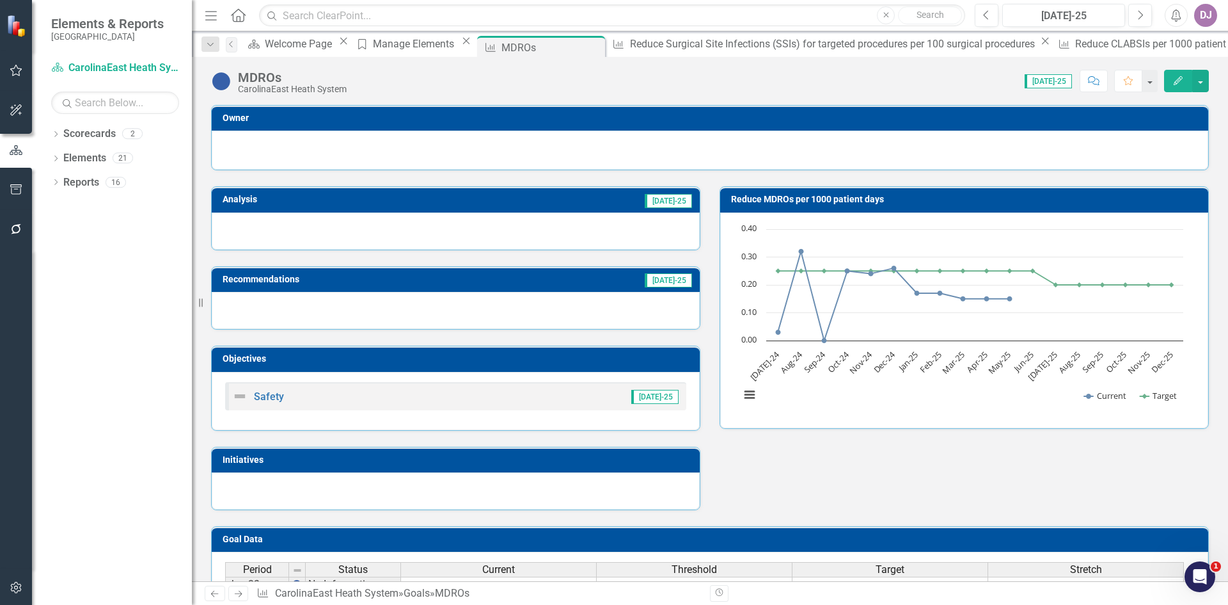
click at [1185, 77] on button "Edit" at bounding box center [1178, 81] width 28 height 22
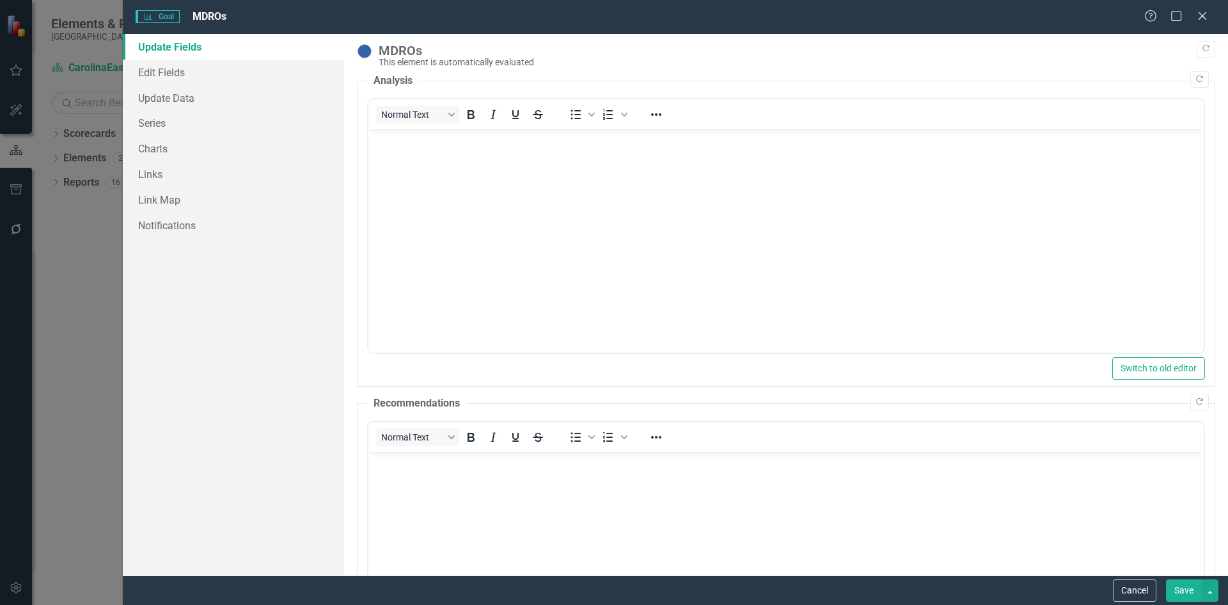
scroll to position [0, 0]
click at [166, 73] on link "Edit Fields" at bounding box center [233, 72] width 221 height 26
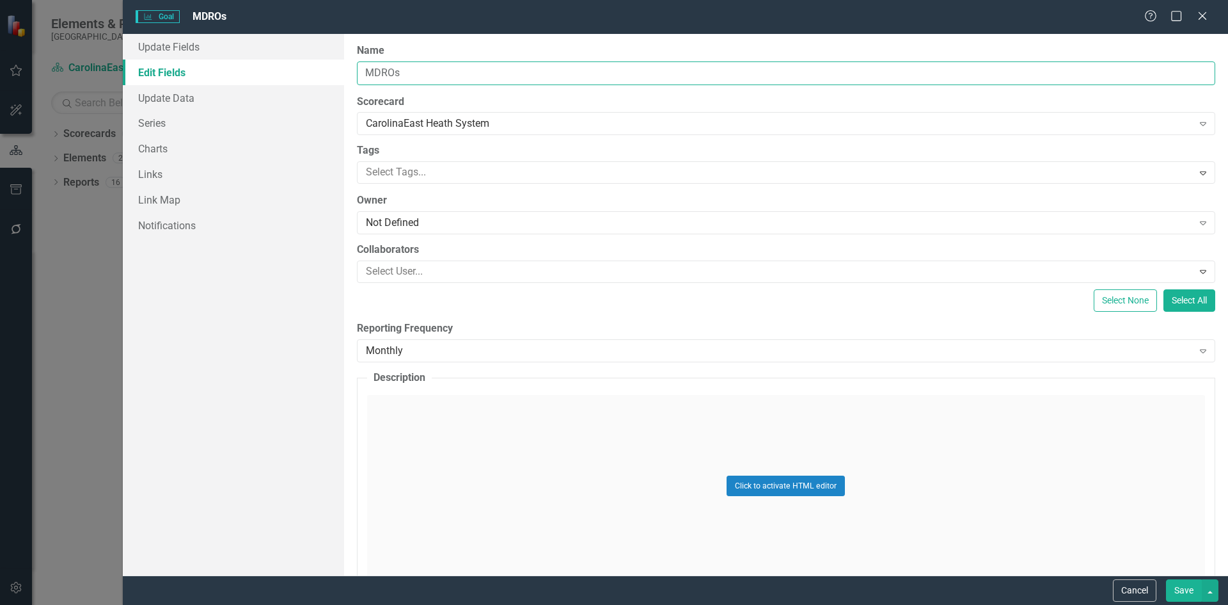
click at [367, 70] on input "MDROs" at bounding box center [786, 73] width 859 height 24
type input "Reduce MDROs per 1000 patient days"
click at [1180, 589] on button "Save" at bounding box center [1184, 590] width 36 height 22
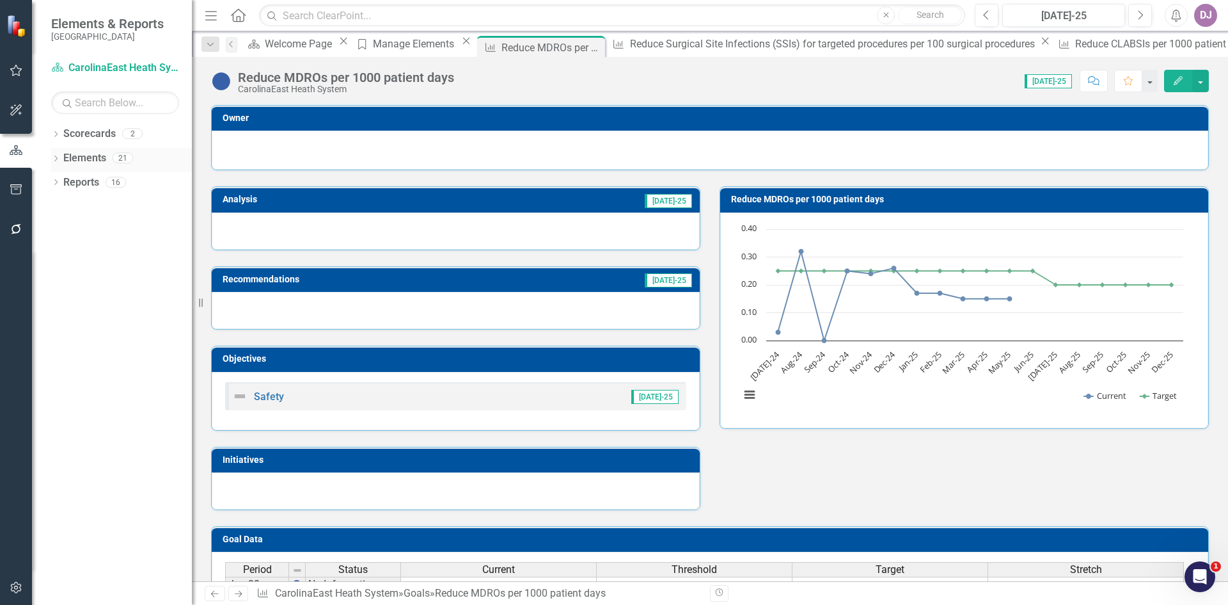
click at [85, 157] on link "Elements" at bounding box center [84, 158] width 43 height 15
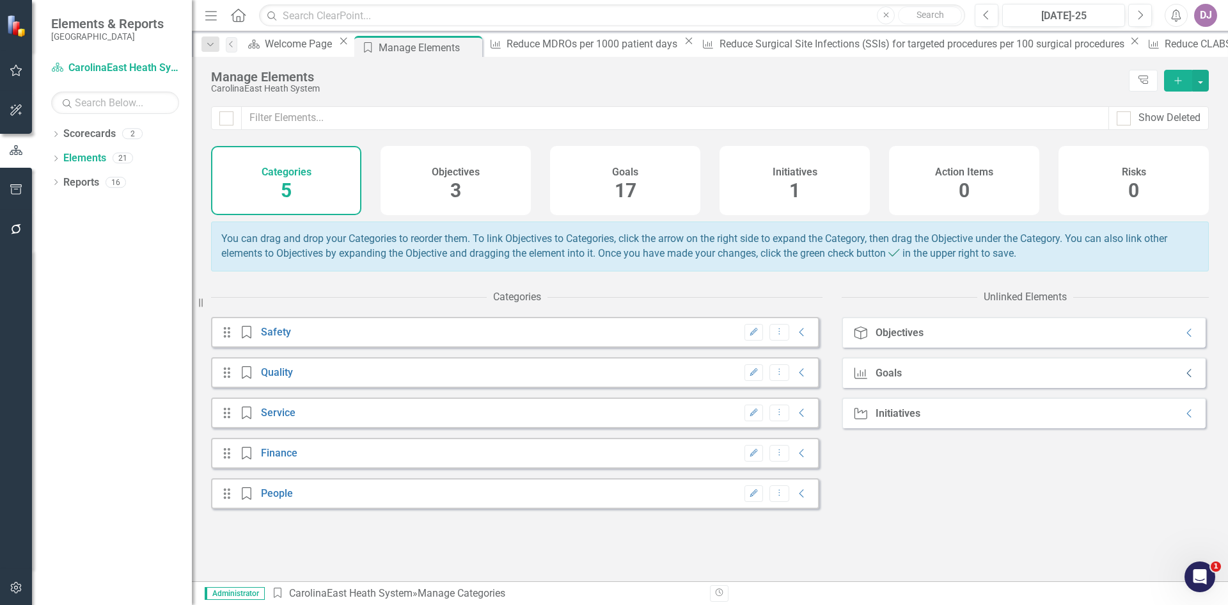
click at [1184, 378] on icon "Collapse" at bounding box center [1190, 373] width 13 height 10
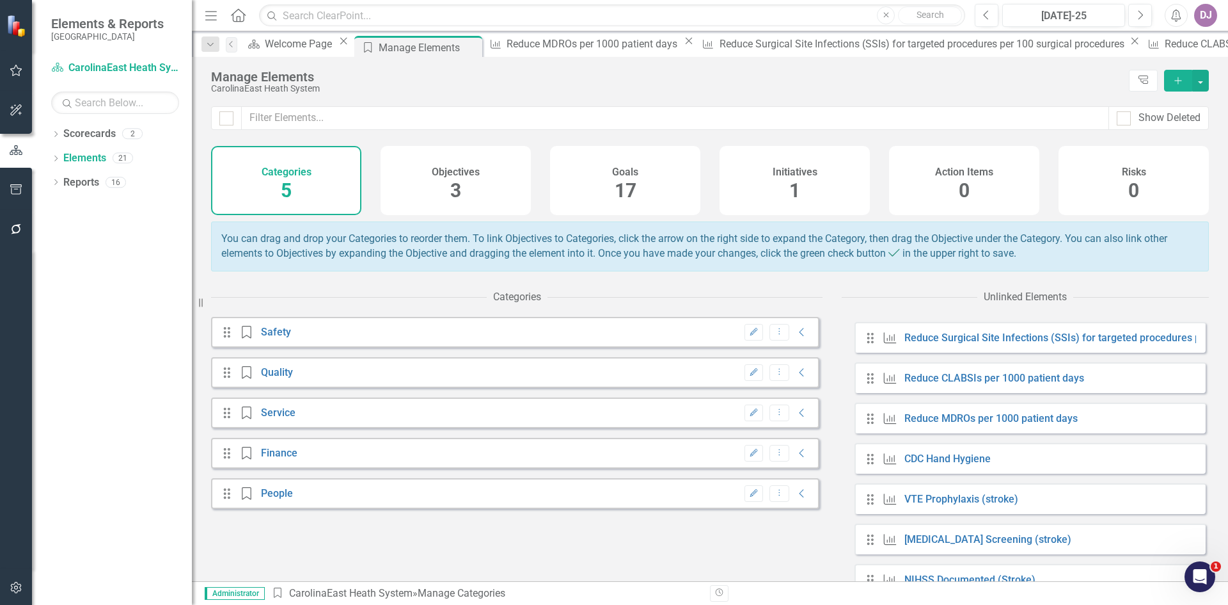
scroll to position [166, 0]
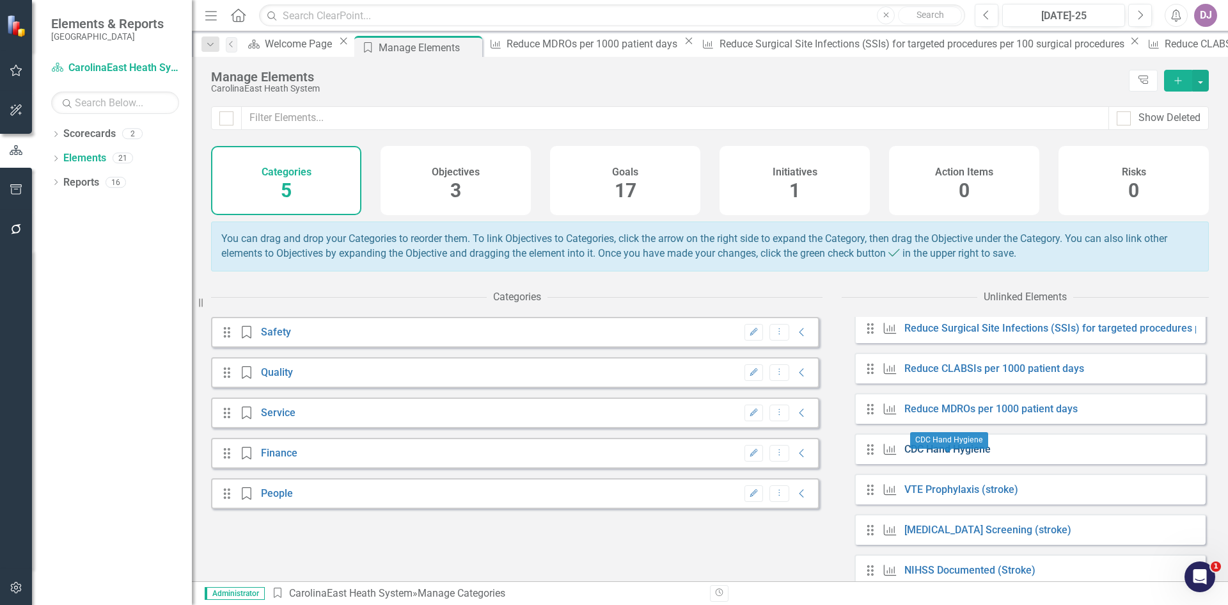
click at [951, 455] on link "CDC Hand Hygiene" at bounding box center [948, 449] width 86 height 12
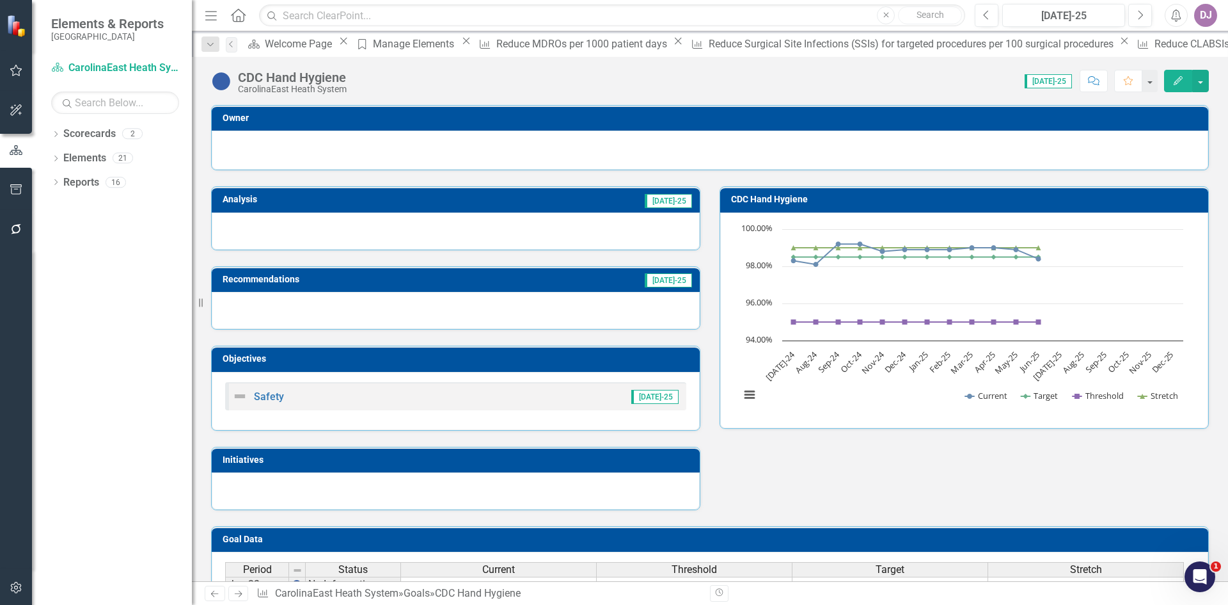
click at [1176, 88] on button "Edit" at bounding box center [1178, 81] width 28 height 22
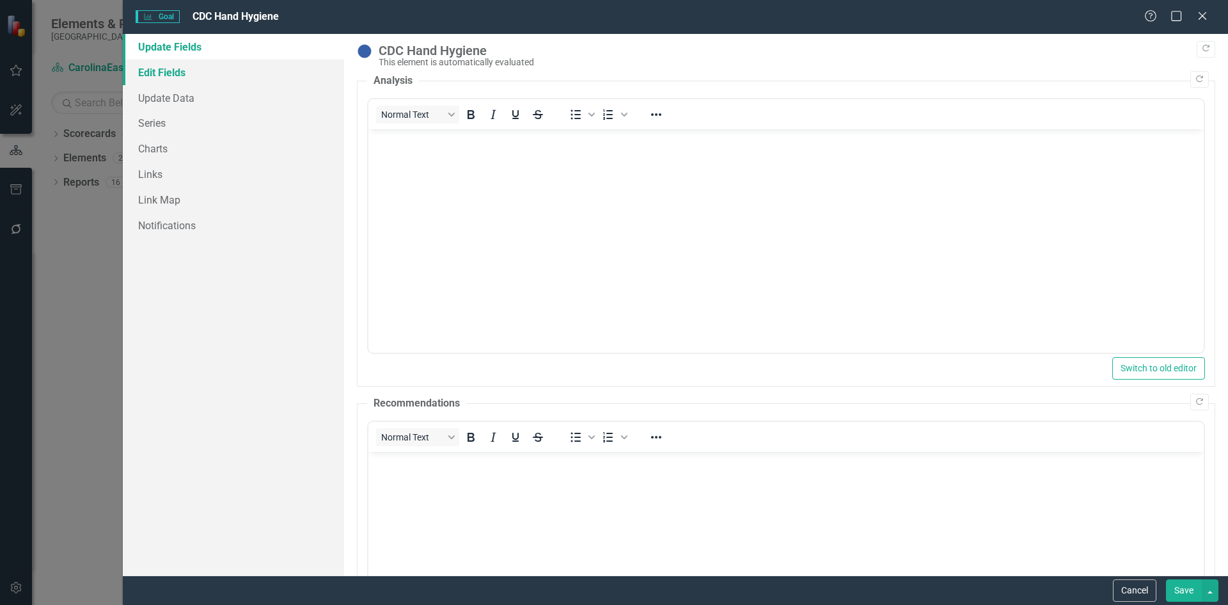
click at [172, 73] on link "Edit Fields" at bounding box center [233, 72] width 221 height 26
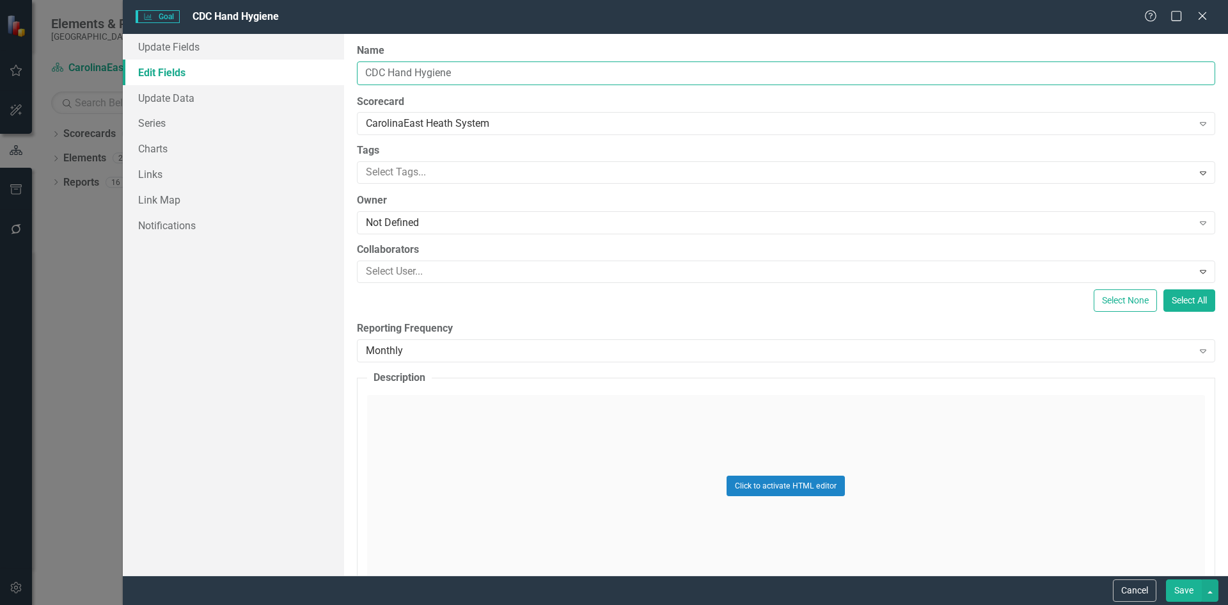
click at [362, 72] on input "CDC Hand Hygiene" at bounding box center [786, 73] width 859 height 24
click at [590, 72] on input "Maintain compliance with CDC Hand Hygiene" at bounding box center [786, 73] width 859 height 24
type input "Maintain compliance with CDC Hand Hygiene guidelines"
click at [1184, 593] on button "Save" at bounding box center [1184, 590] width 36 height 22
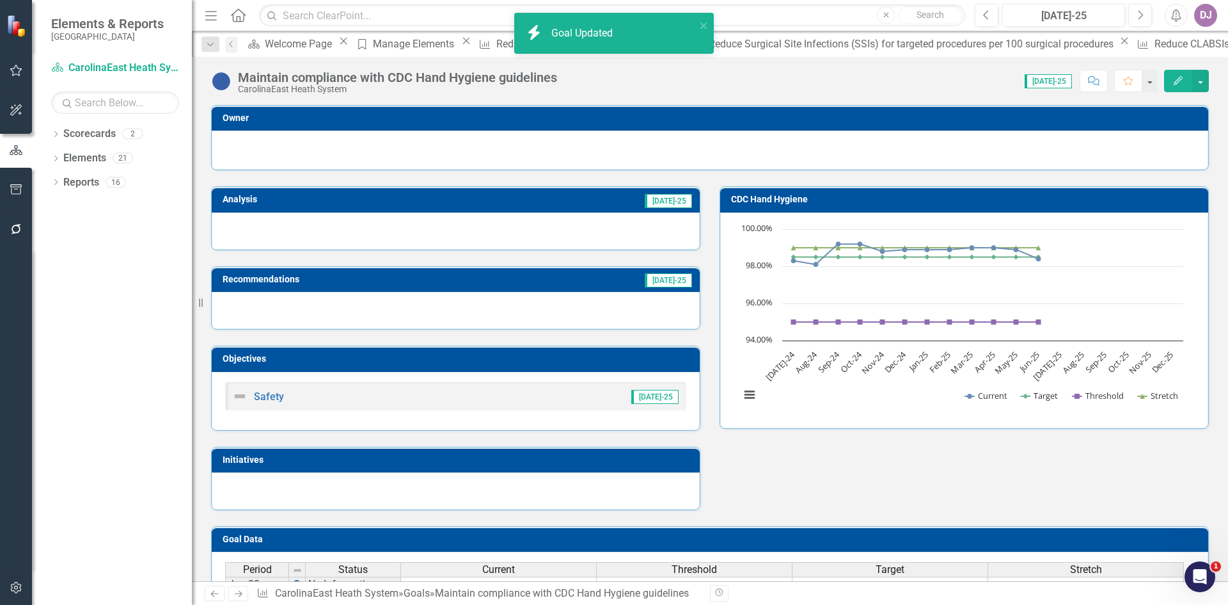
click at [1182, 78] on icon "button" at bounding box center [1178, 80] width 9 height 9
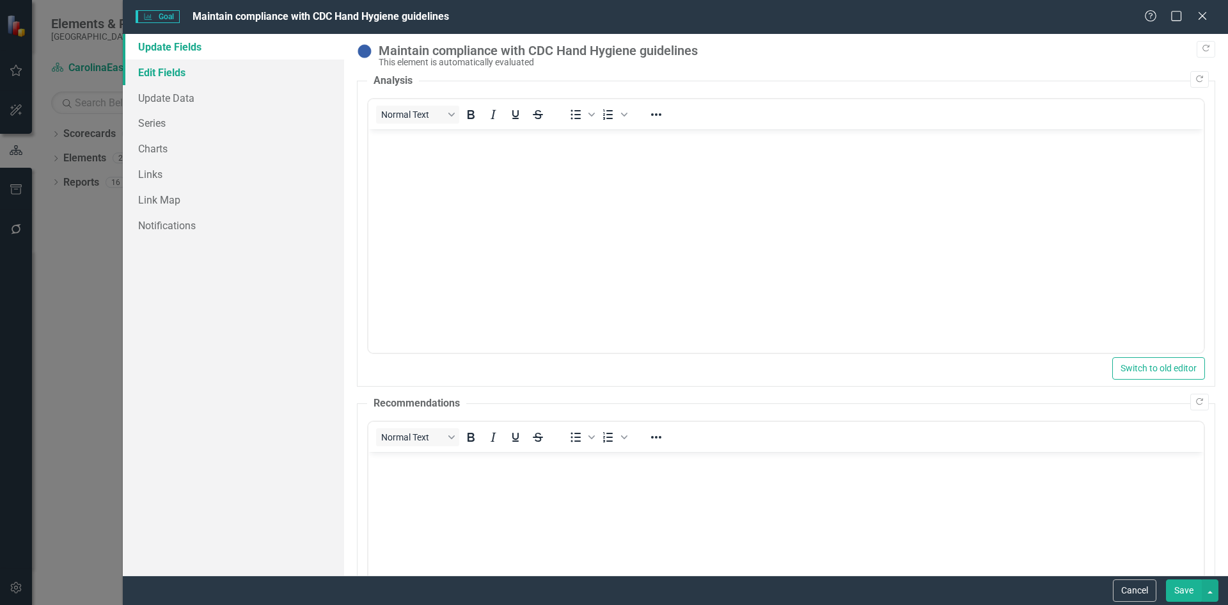
click at [167, 67] on link "Edit Fields" at bounding box center [233, 72] width 221 height 26
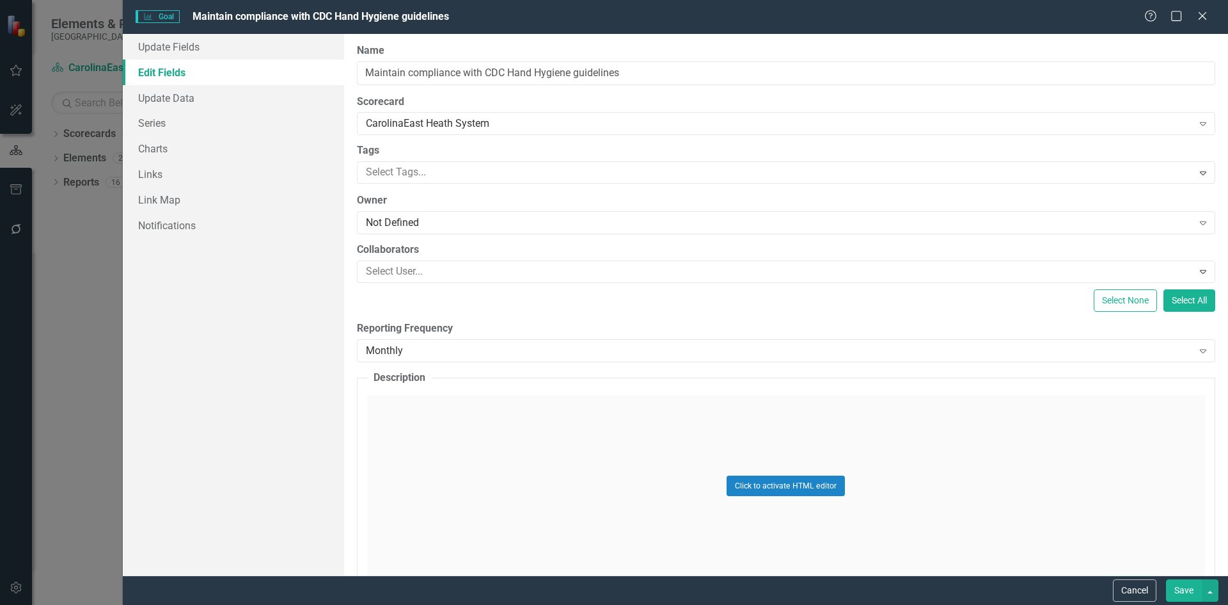
click at [1186, 596] on button "Save" at bounding box center [1184, 590] width 36 height 22
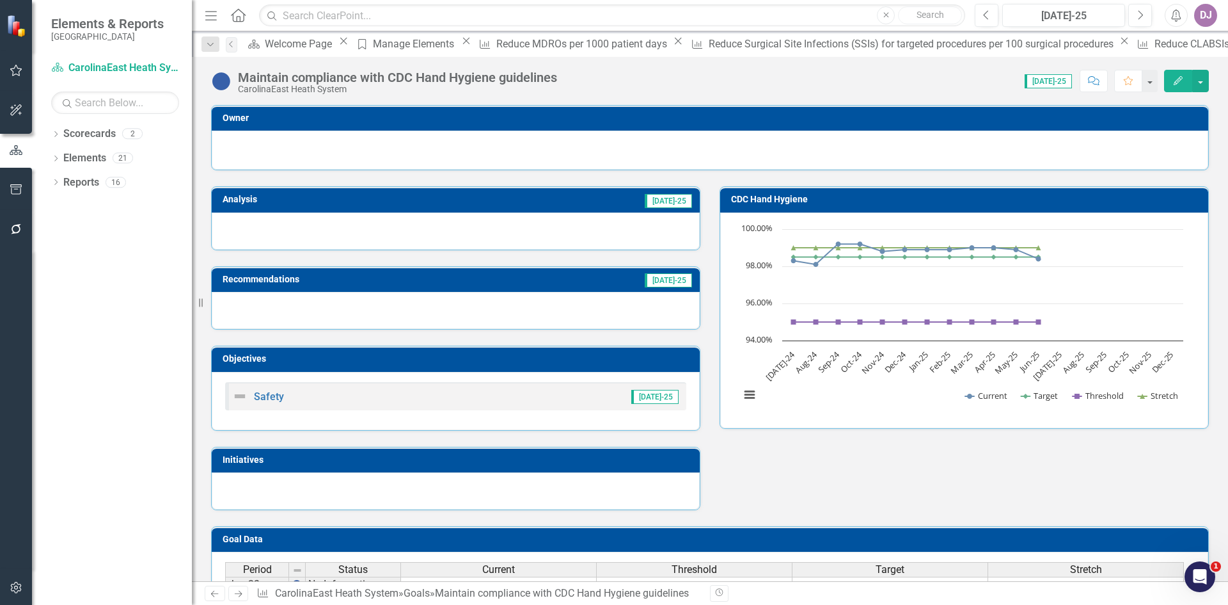
click at [1173, 83] on icon "Edit" at bounding box center [1179, 80] width 12 height 9
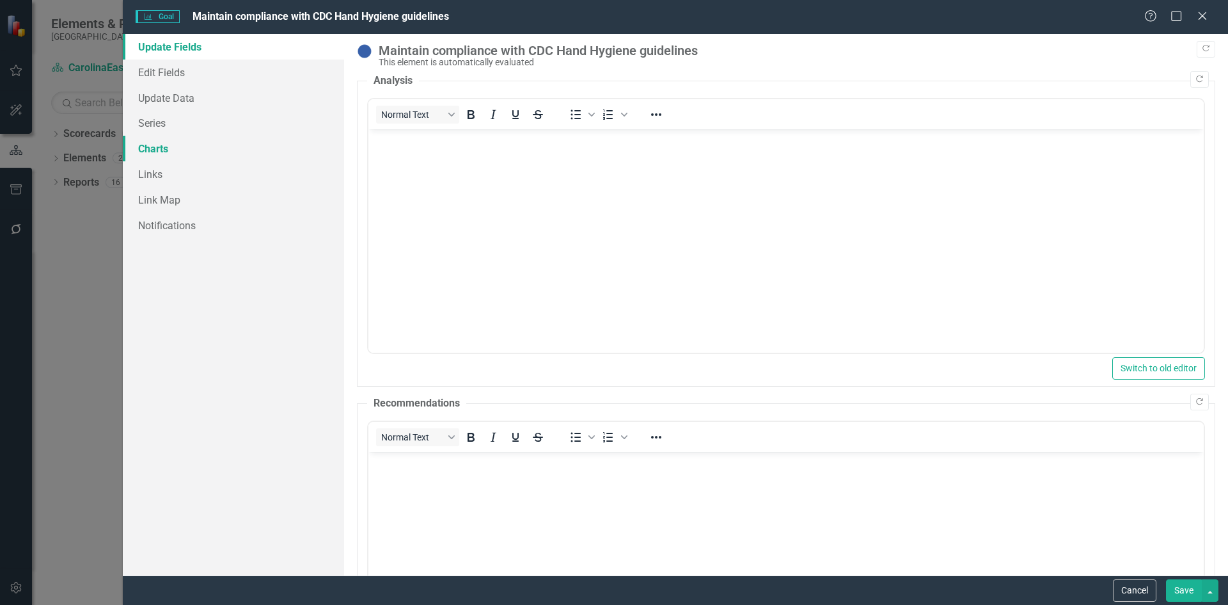
click at [154, 148] on link "Charts" at bounding box center [233, 149] width 221 height 26
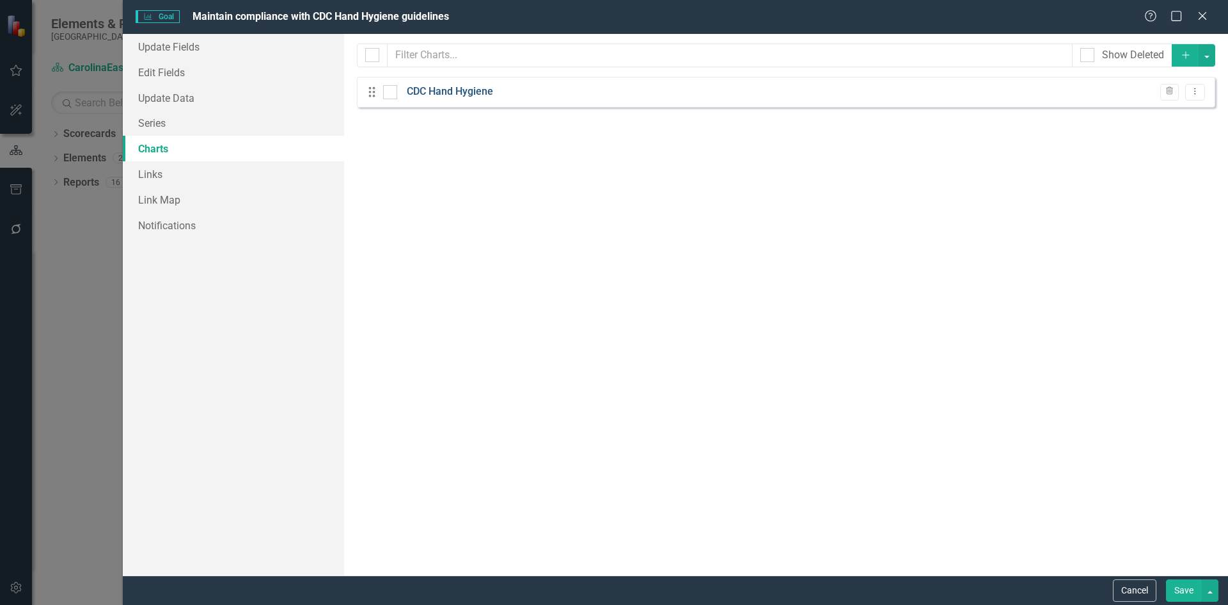
click at [428, 93] on link "CDC Hand Hygiene" at bounding box center [450, 91] width 86 height 15
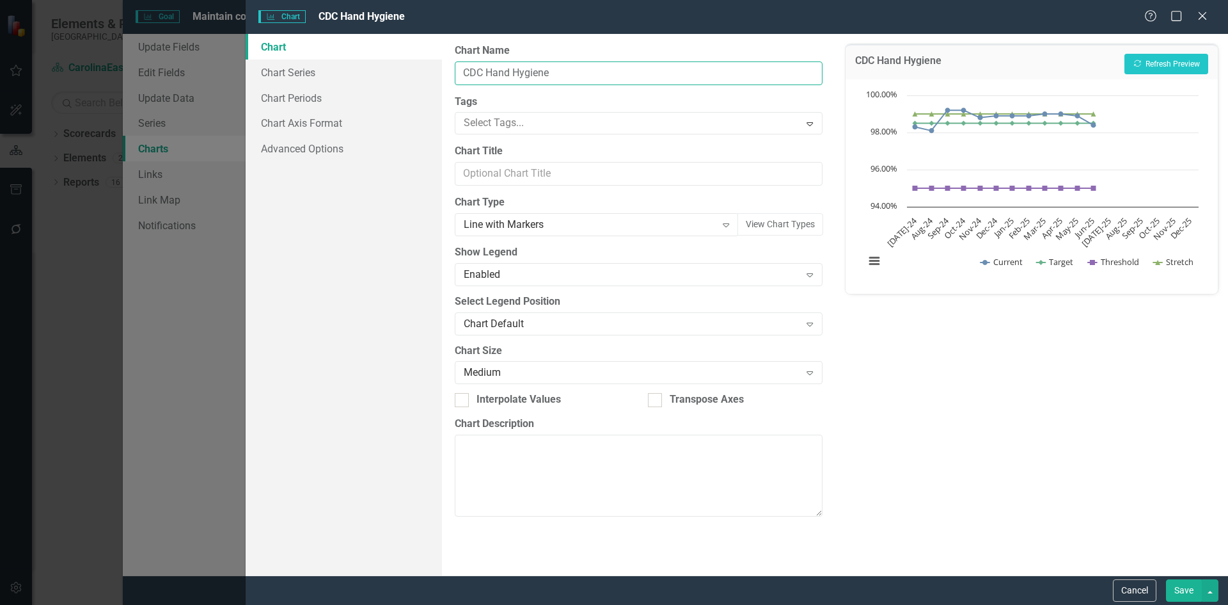
click at [463, 69] on input "CDC Hand Hygiene" at bounding box center [638, 73] width 367 height 24
type input "Maintain compliance with CDC Hand Hygiene"
click at [1182, 586] on button "Save" at bounding box center [1184, 590] width 36 height 22
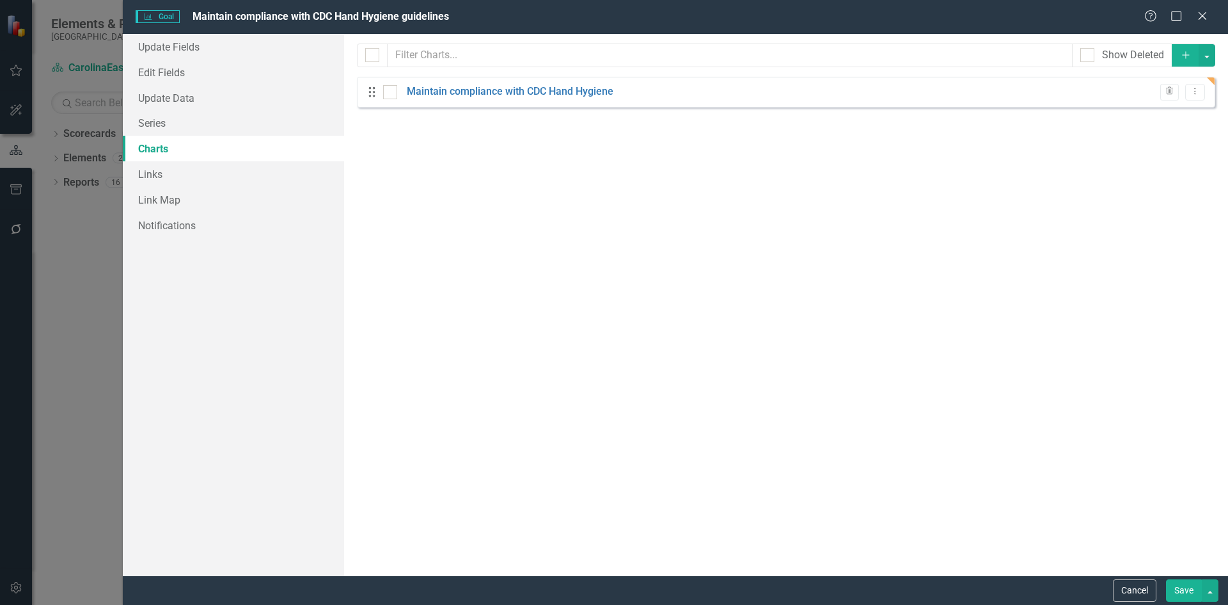
click at [1192, 592] on button "Save" at bounding box center [1184, 590] width 36 height 22
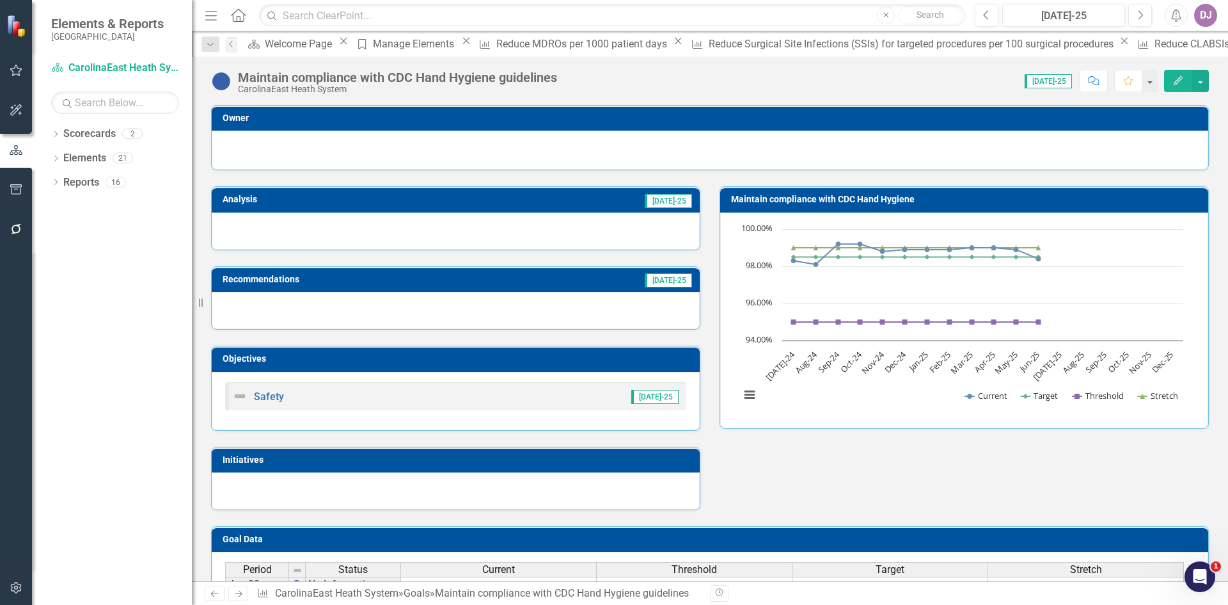
click at [1125, 149] on div at bounding box center [710, 148] width 970 height 15
click at [1179, 76] on icon "Edit" at bounding box center [1179, 80] width 12 height 9
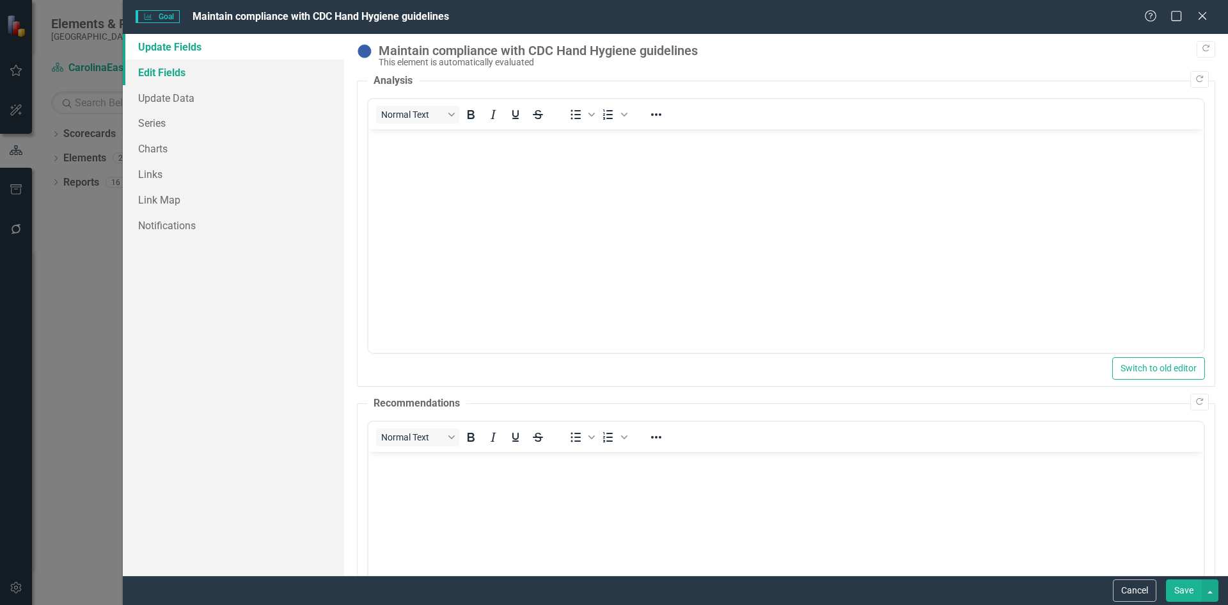
click at [161, 76] on link "Edit Fields" at bounding box center [233, 72] width 221 height 26
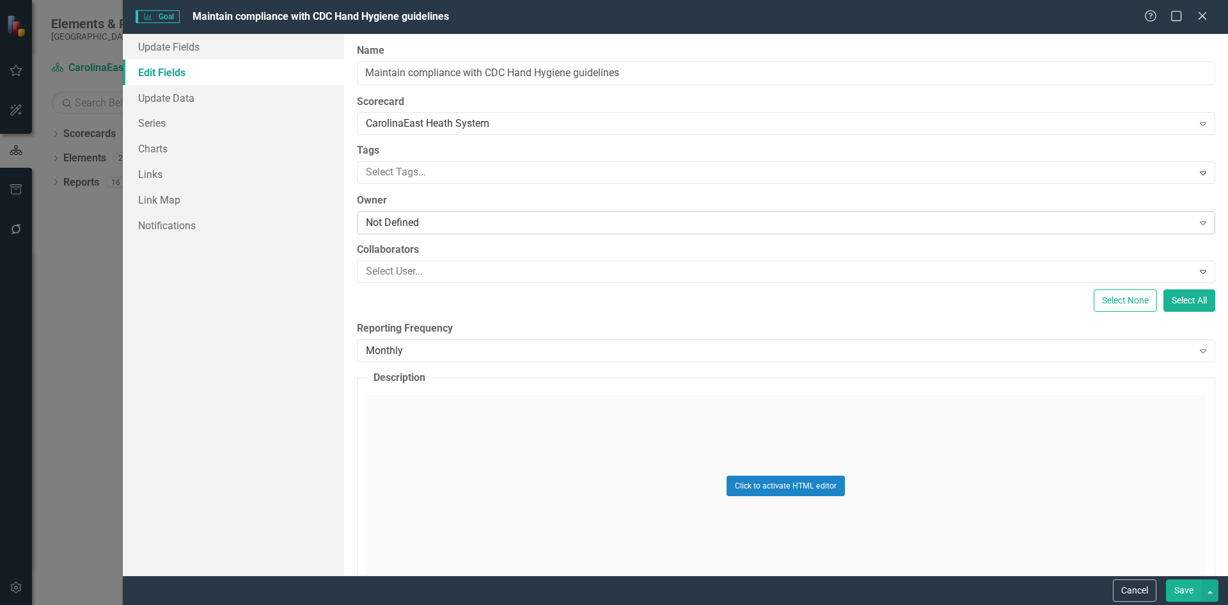
click at [418, 225] on div "Not Defined" at bounding box center [779, 223] width 827 height 15
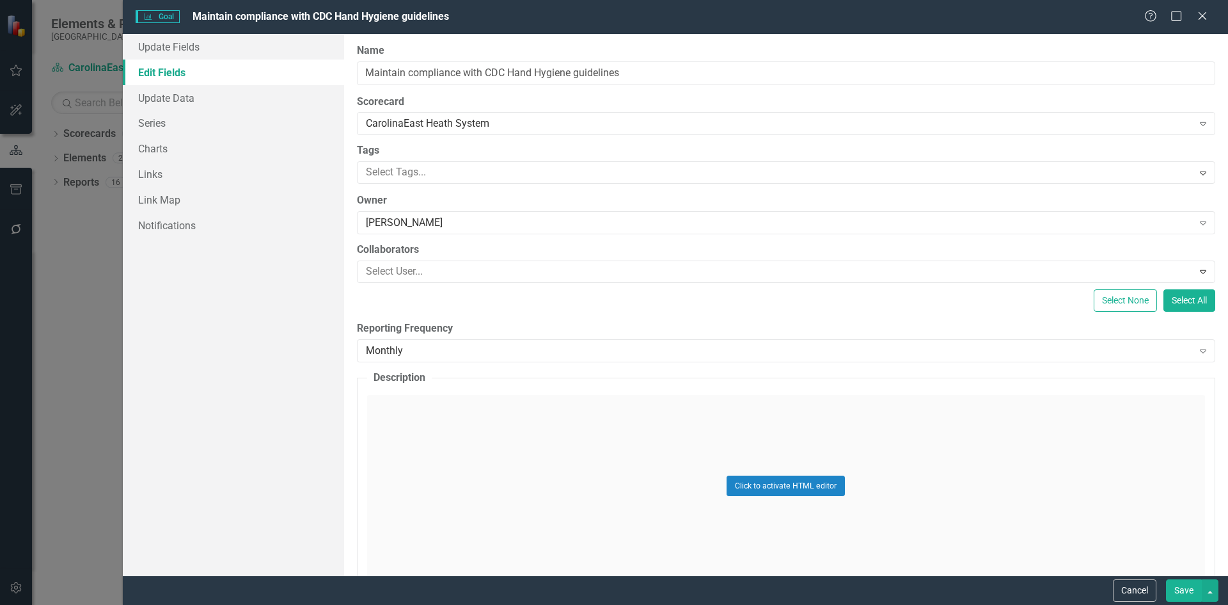
click at [1180, 591] on button "Save" at bounding box center [1184, 590] width 36 height 22
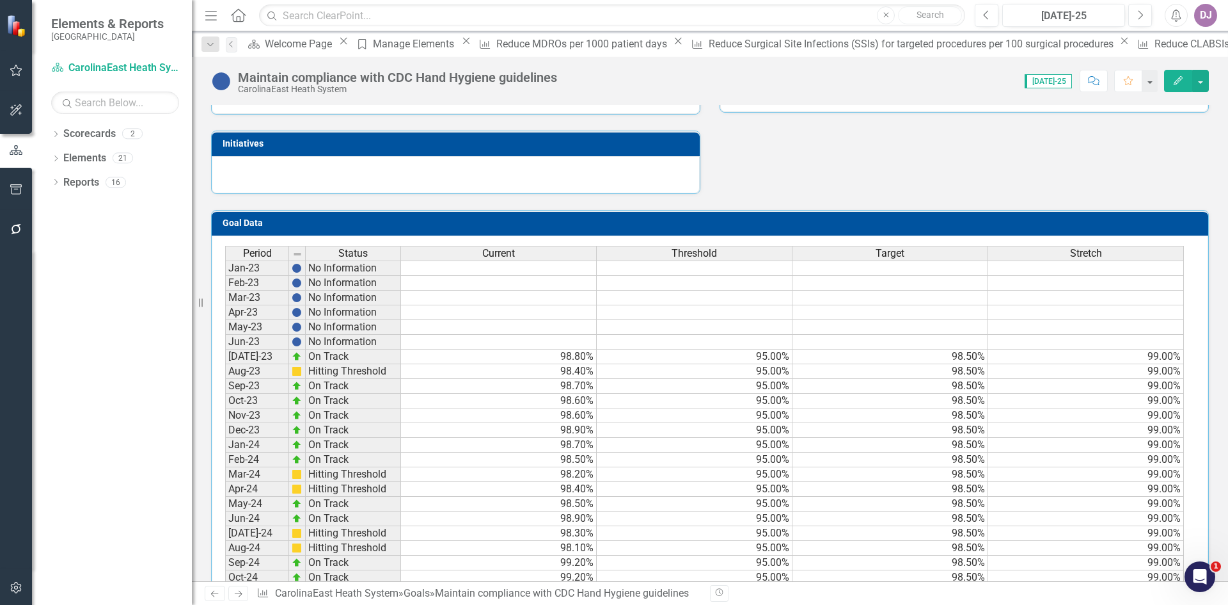
scroll to position [562, 0]
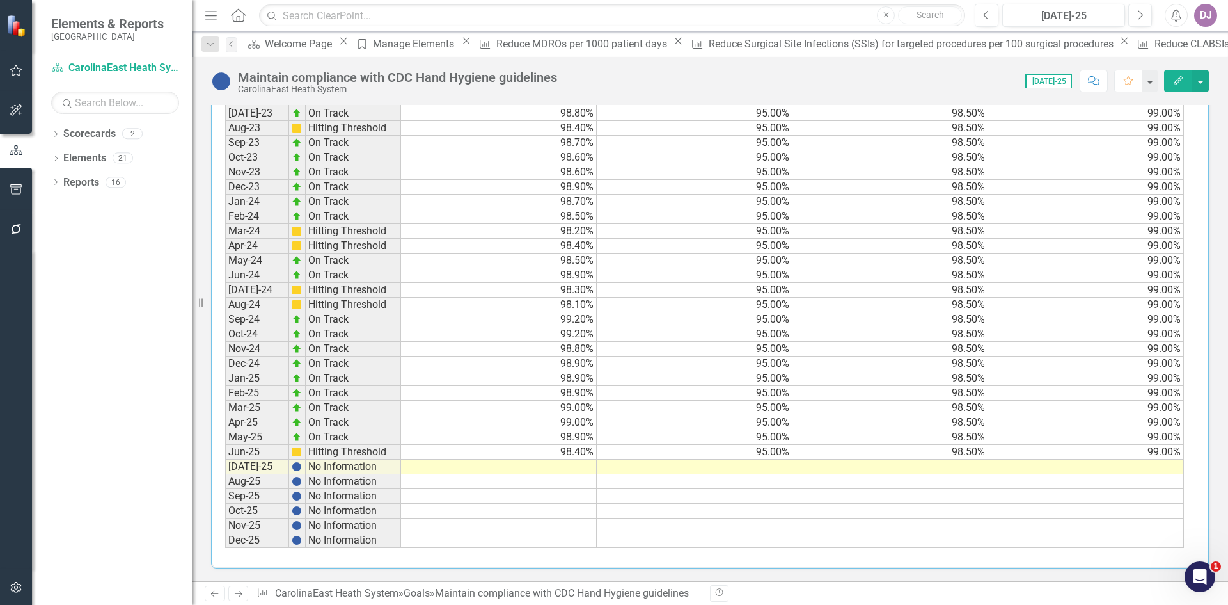
click at [765, 452] on td "95.00%" at bounding box center [695, 452] width 196 height 15
drag, startPoint x: 791, startPoint y: 457, endPoint x: 794, endPoint y: 470, distance: 12.4
click at [225, 470] on div "Period Status Current Threshold Target Stretch Jan-23 No Information Feb-23 No …" at bounding box center [225, 275] width 0 height 545
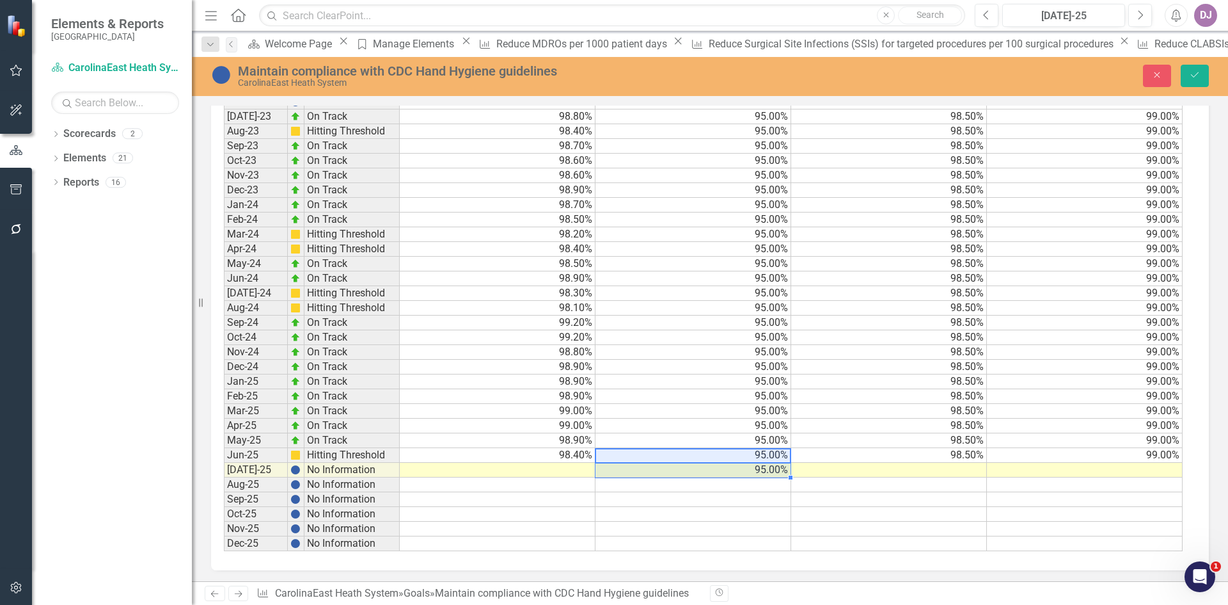
scroll to position [566, 0]
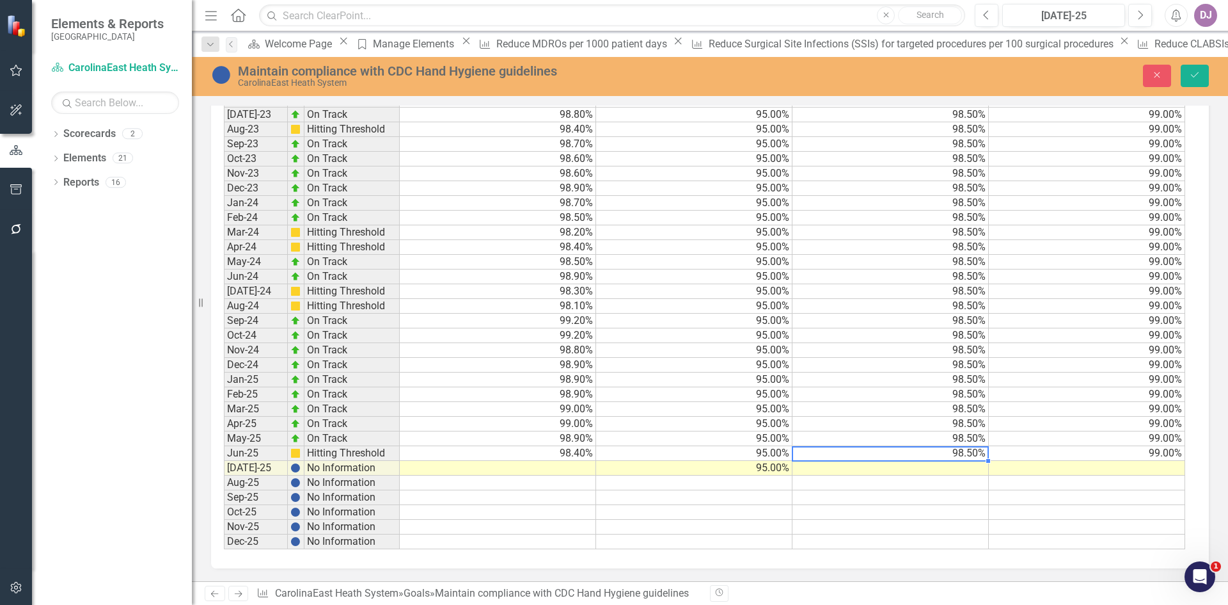
click at [959, 448] on td "98.50%" at bounding box center [891, 453] width 196 height 15
drag, startPoint x: 986, startPoint y: 460, endPoint x: 988, endPoint y: 472, distance: 12.2
click at [224, 472] on div "Period Status Current Threshold Target Stretch Jan-23 No Information Feb-23 No …" at bounding box center [224, 276] width 0 height 545
click at [1171, 448] on td "99.00%" at bounding box center [1087, 453] width 196 height 15
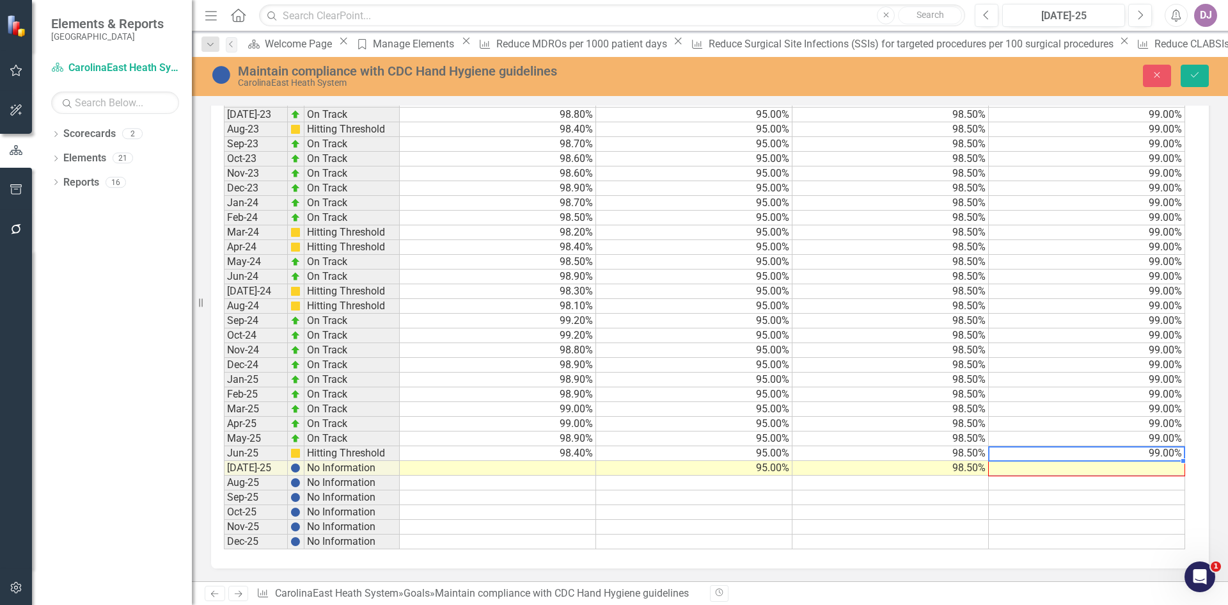
drag, startPoint x: 1184, startPoint y: 458, endPoint x: 1184, endPoint y: 467, distance: 9.0
click at [224, 467] on div "Period Status Current Threshold Target Stretch Jan-23 No Information Feb-23 No …" at bounding box center [224, 276] width 0 height 545
type textarea "99"
click at [573, 473] on td at bounding box center [498, 468] width 196 height 15
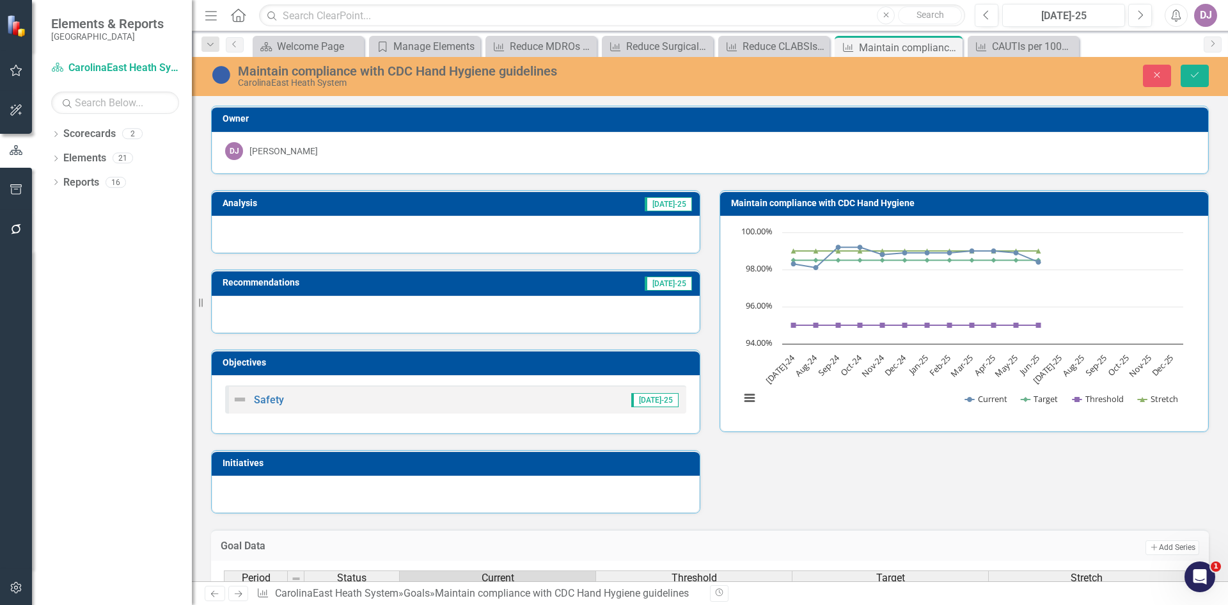
scroll to position [566, 0]
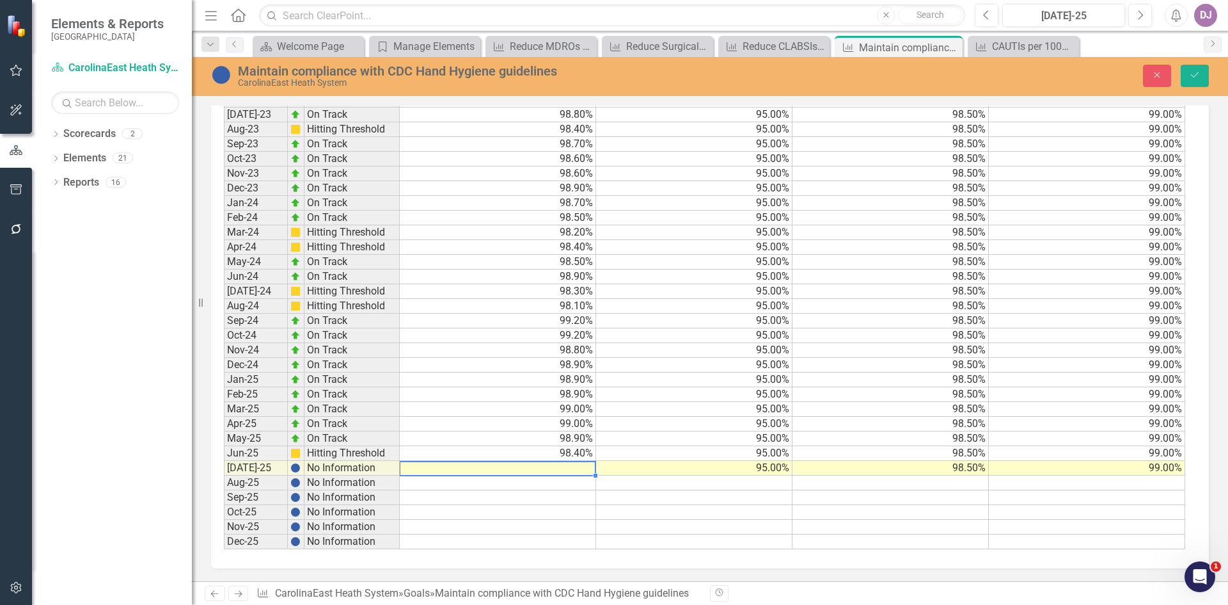
click at [578, 468] on td at bounding box center [498, 468] width 196 height 15
click at [579, 468] on td at bounding box center [498, 468] width 196 height 15
type textarea "99.4"
click at [1195, 83] on button "Save" at bounding box center [1195, 76] width 28 height 22
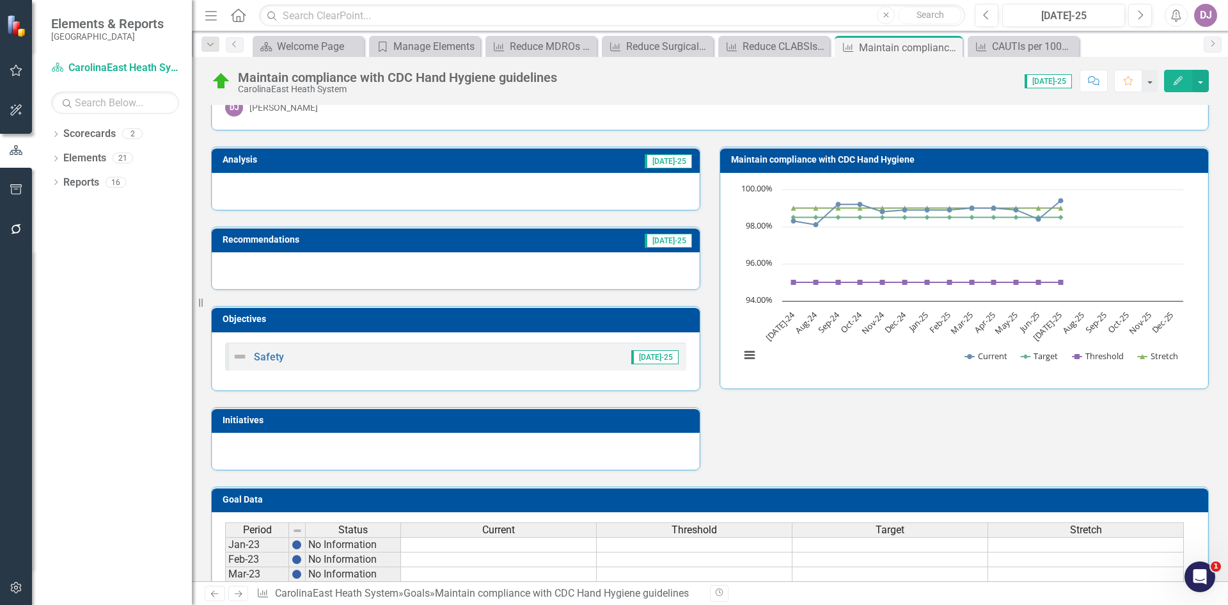
scroll to position [0, 0]
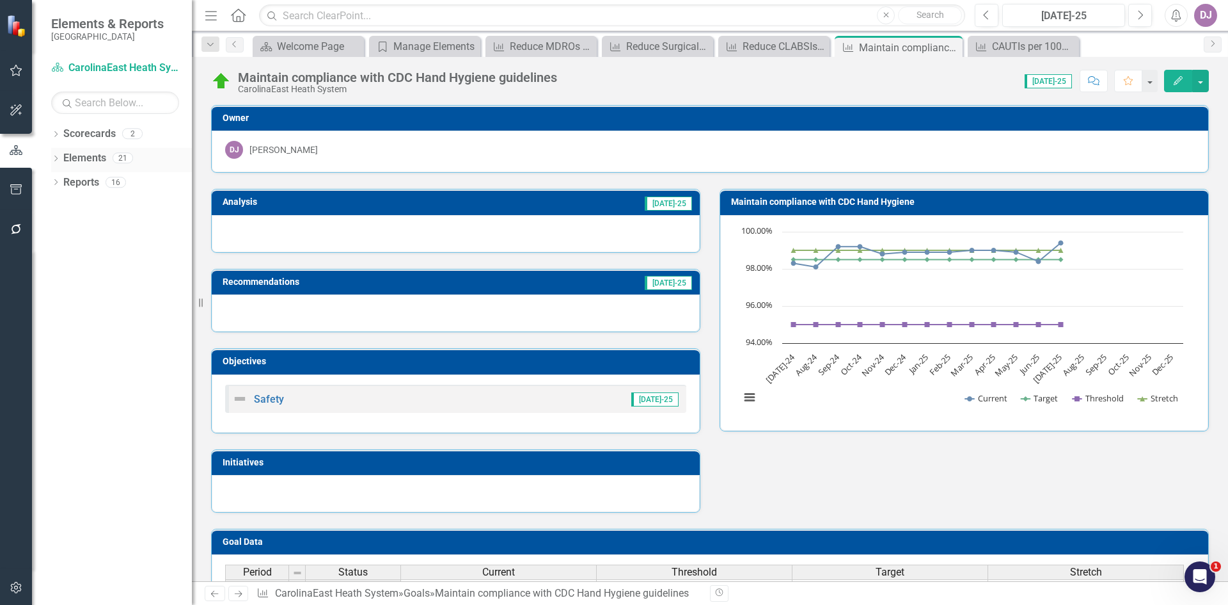
click at [95, 160] on link "Elements" at bounding box center [84, 158] width 43 height 15
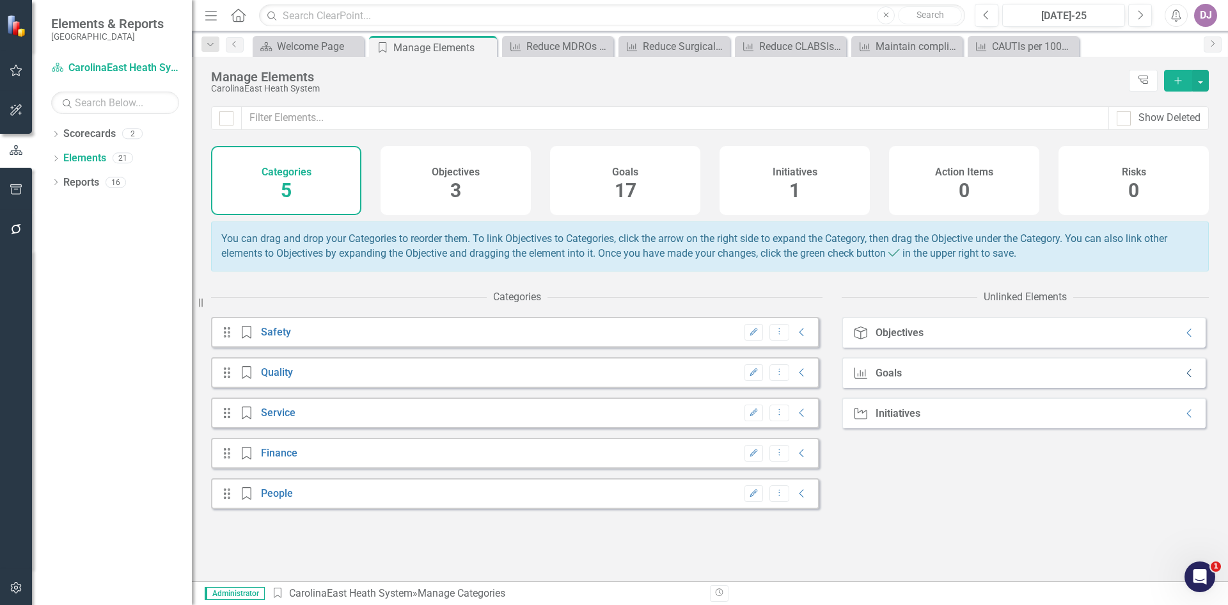
click at [1184, 378] on icon "Collapse" at bounding box center [1190, 373] width 13 height 10
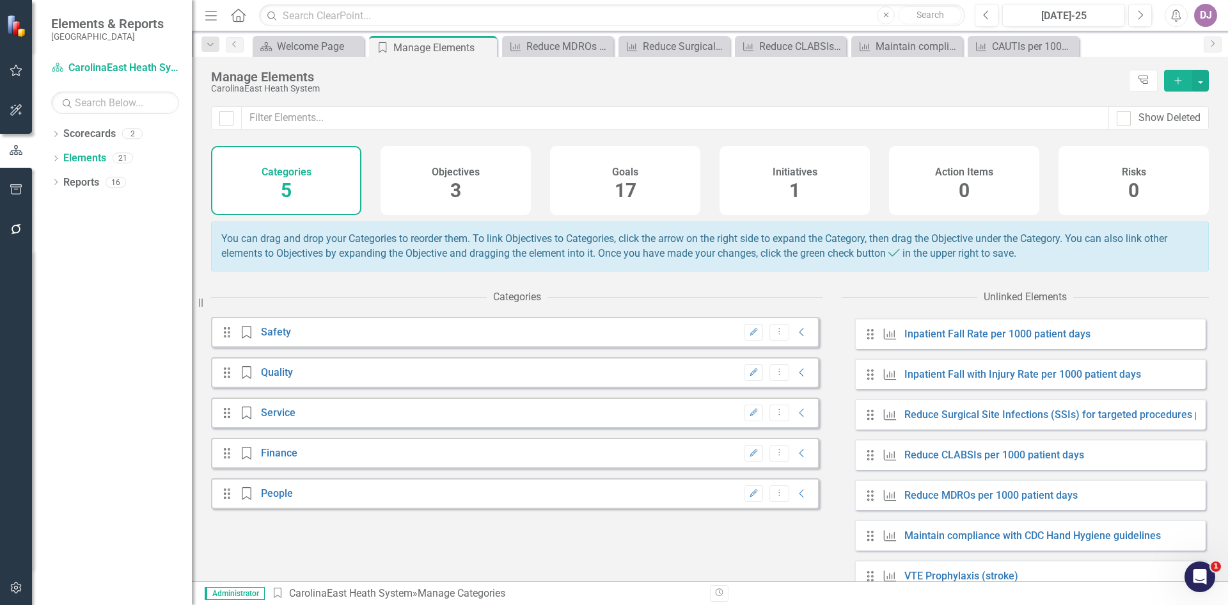
scroll to position [85, 0]
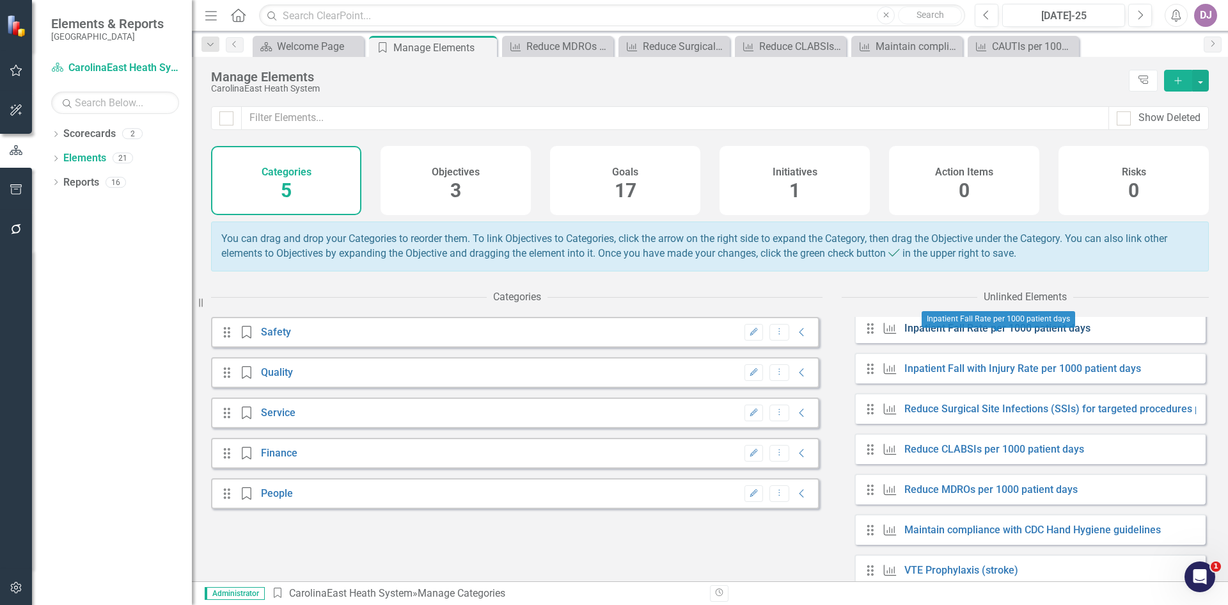
click at [1027, 334] on link "Inpatient Fall Rate per 1000 patient days" at bounding box center [998, 328] width 186 height 12
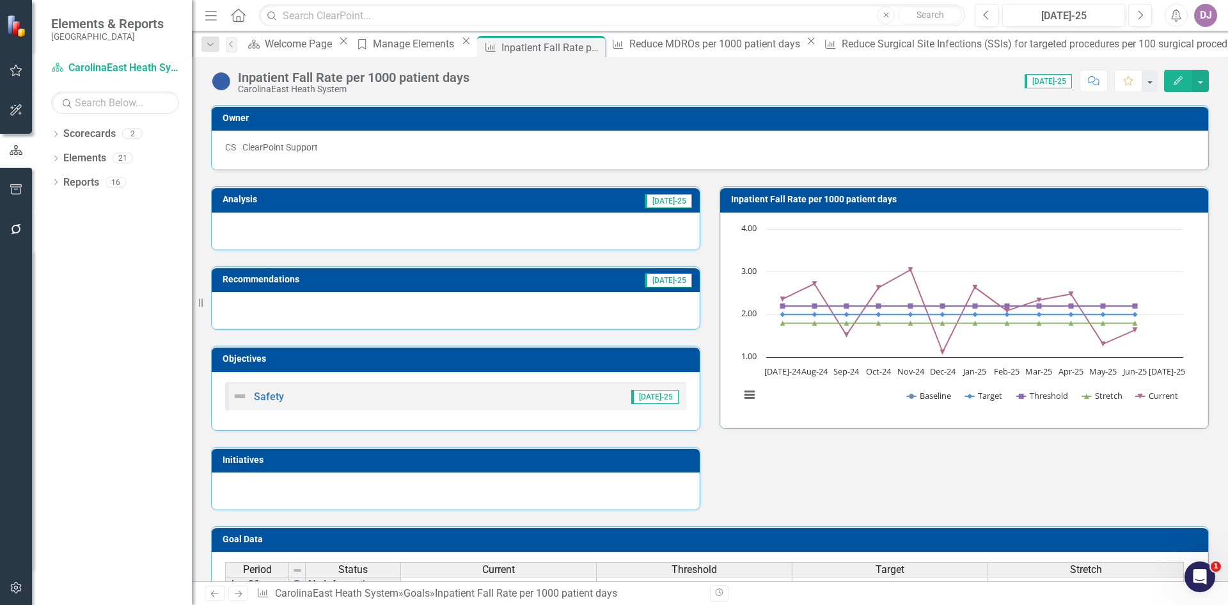
scroll to position [3, 0]
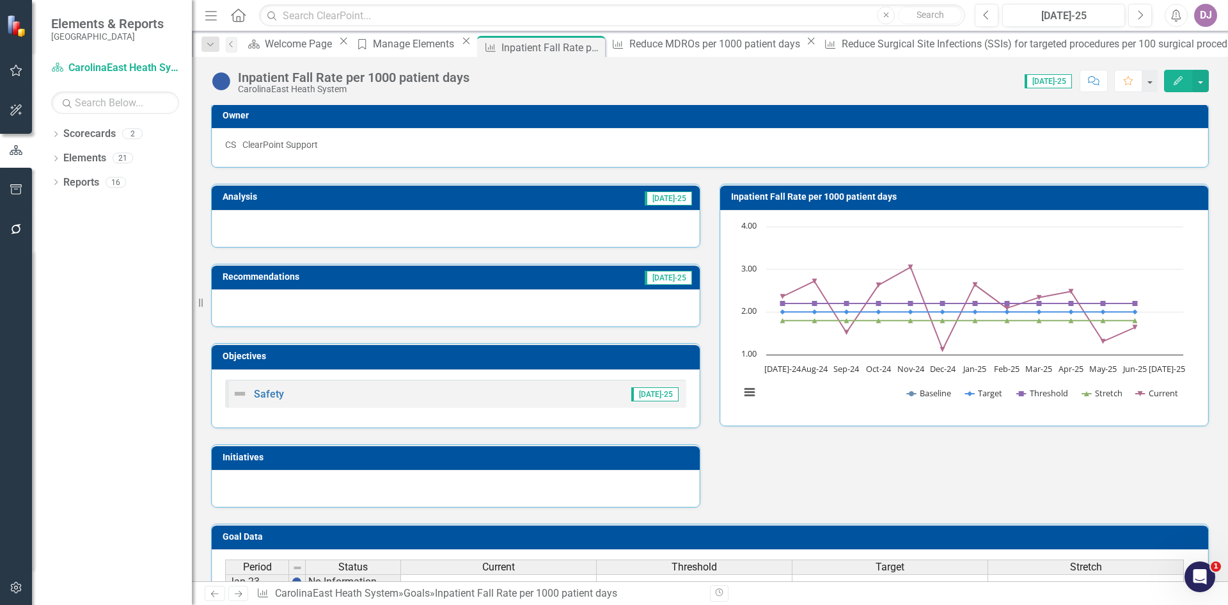
click at [1180, 86] on button "Edit" at bounding box center [1178, 81] width 28 height 22
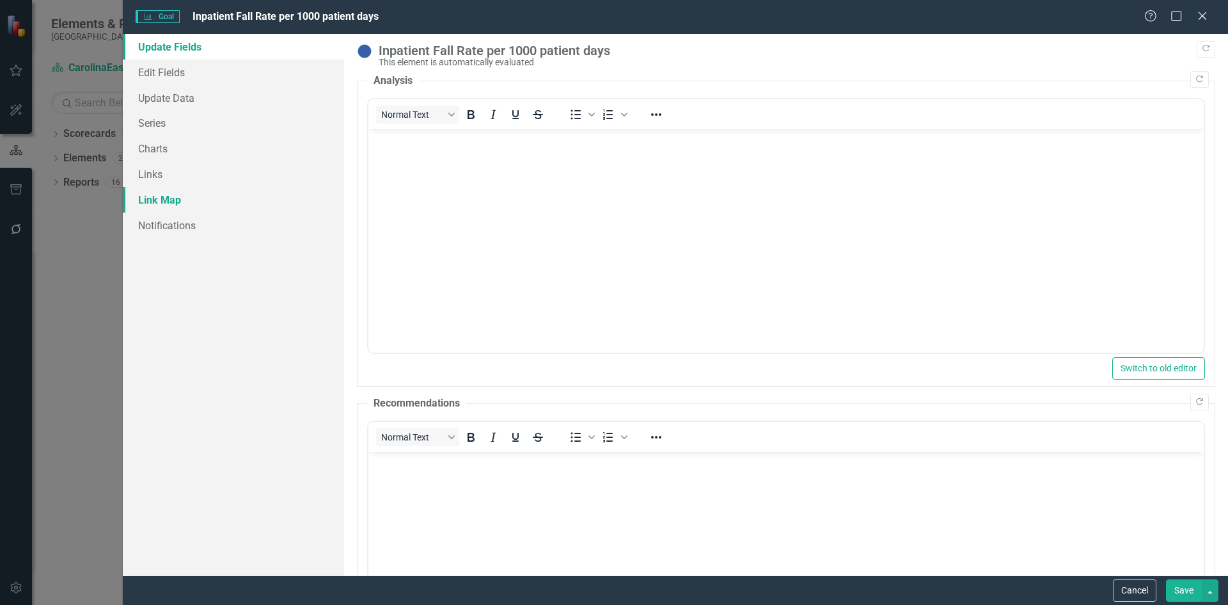
scroll to position [0, 0]
click at [161, 147] on link "Charts" at bounding box center [233, 149] width 221 height 26
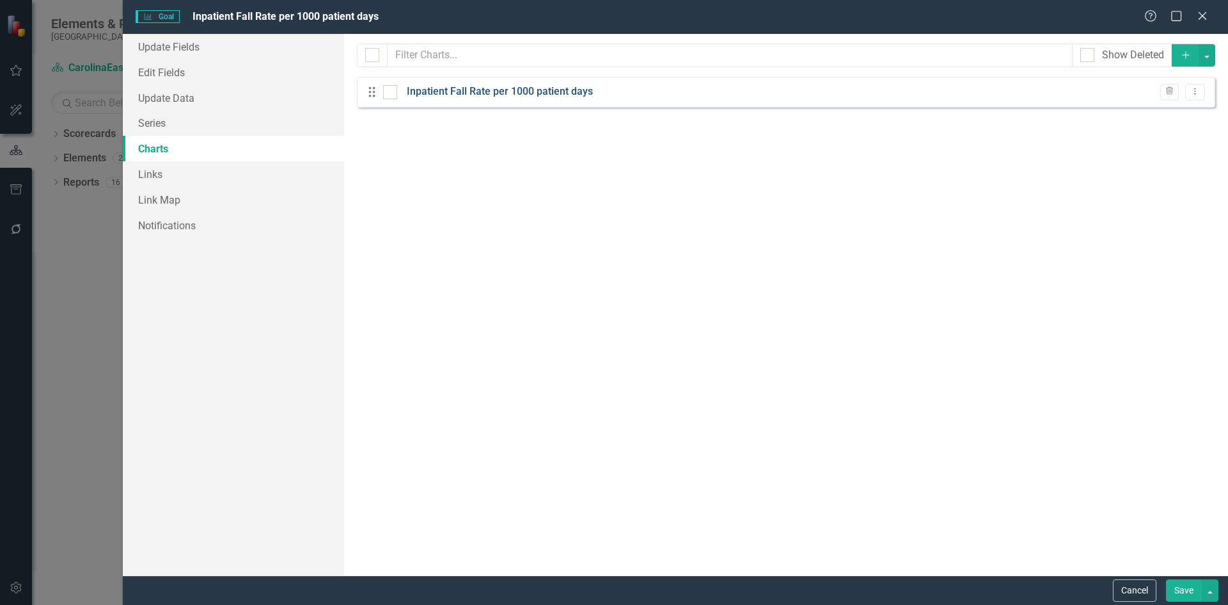
click at [456, 87] on link "Inpatient Fall Rate per 1000 patient days" at bounding box center [500, 91] width 186 height 15
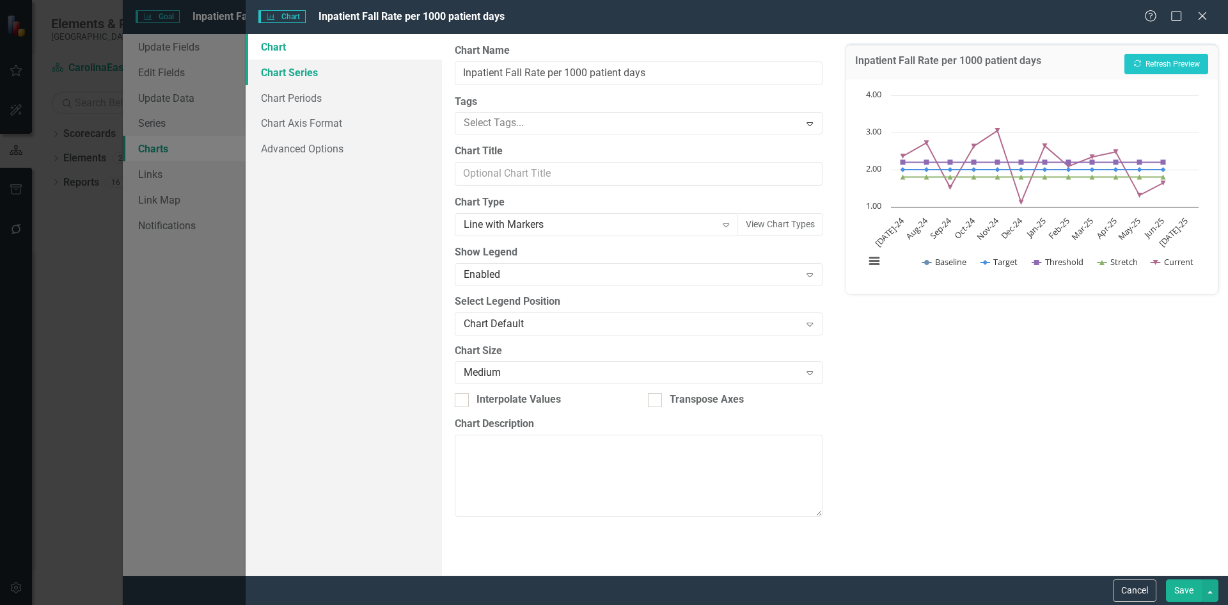
click at [300, 72] on link "Chart Series" at bounding box center [344, 72] width 196 height 26
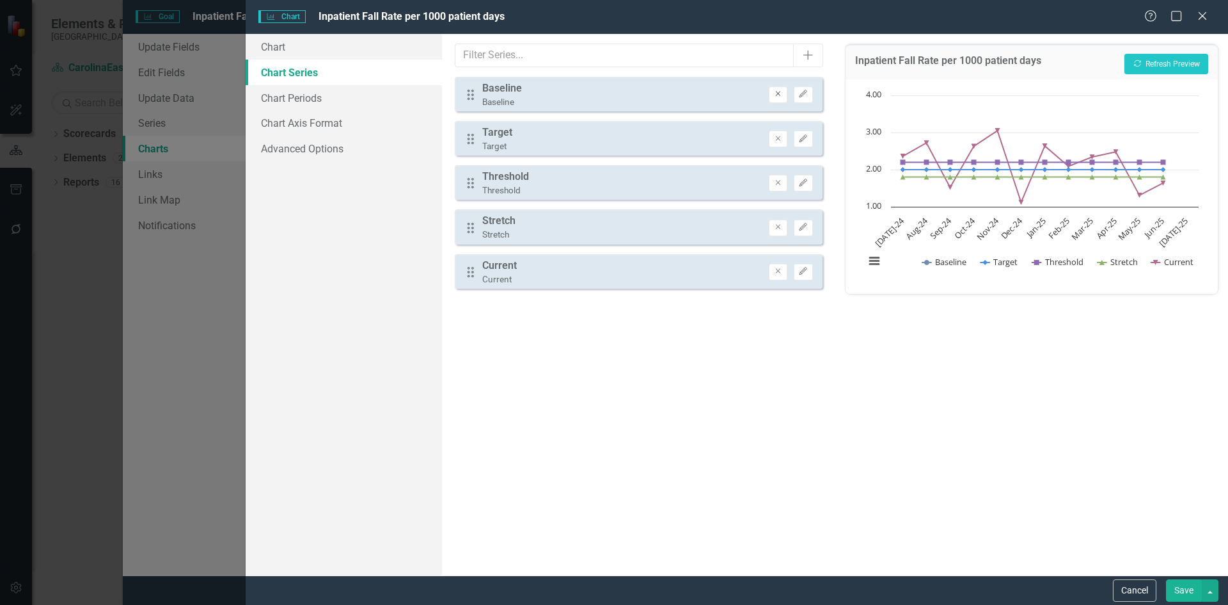
click at [779, 98] on icon "Remove" at bounding box center [778, 94] width 10 height 8
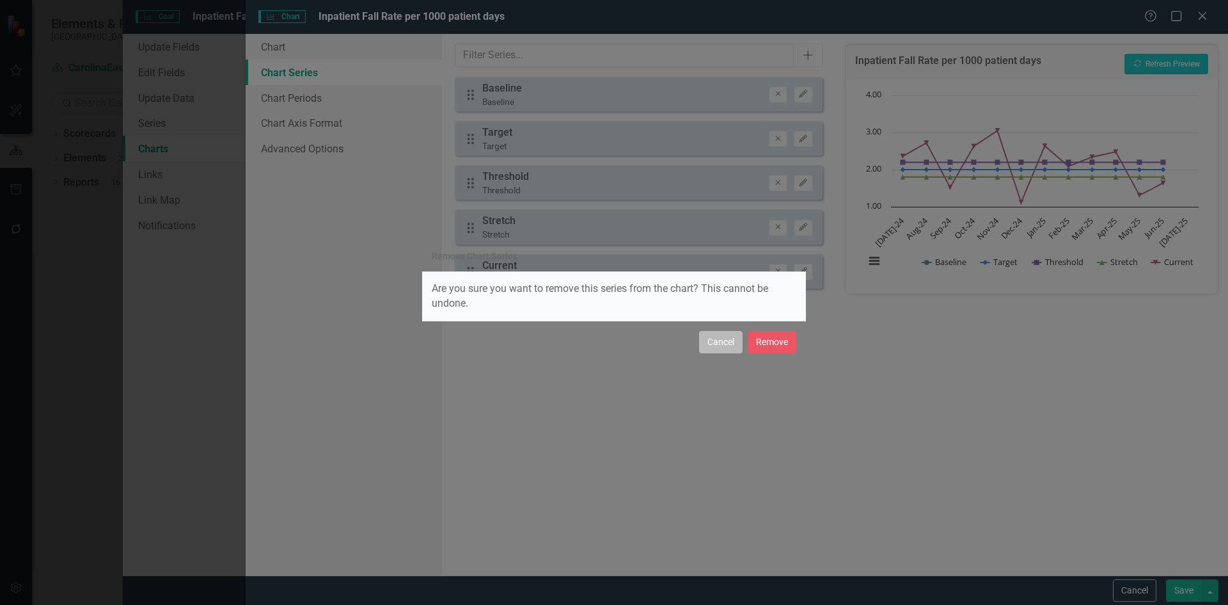
click at [724, 350] on button "Cancel" at bounding box center [721, 342] width 44 height 22
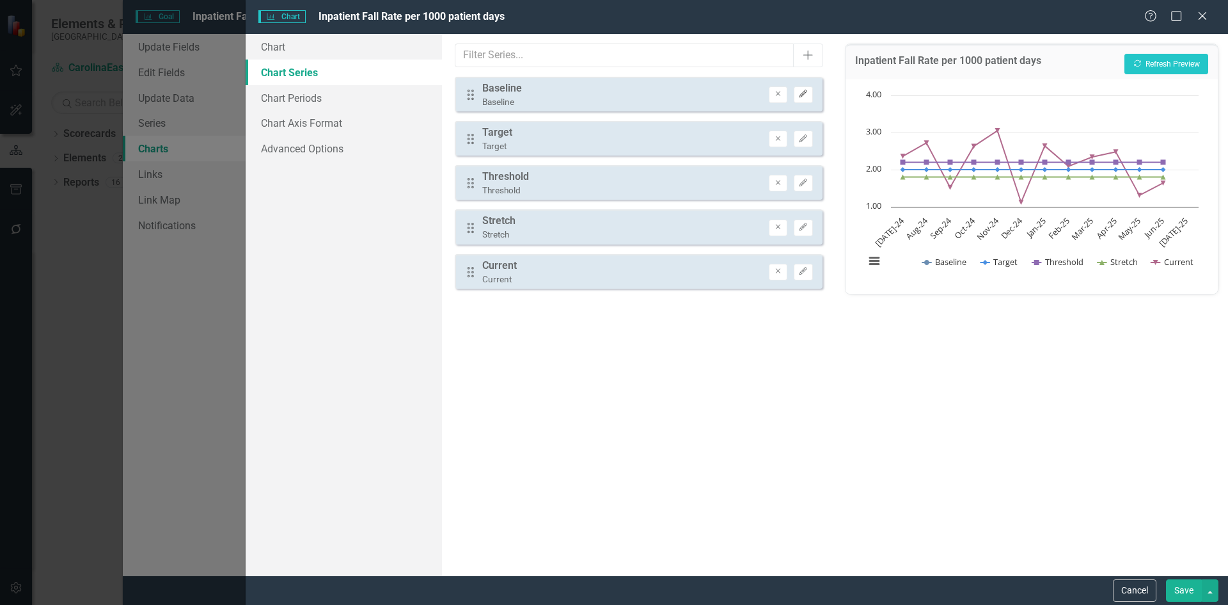
click at [804, 97] on icon "Edit" at bounding box center [803, 94] width 10 height 8
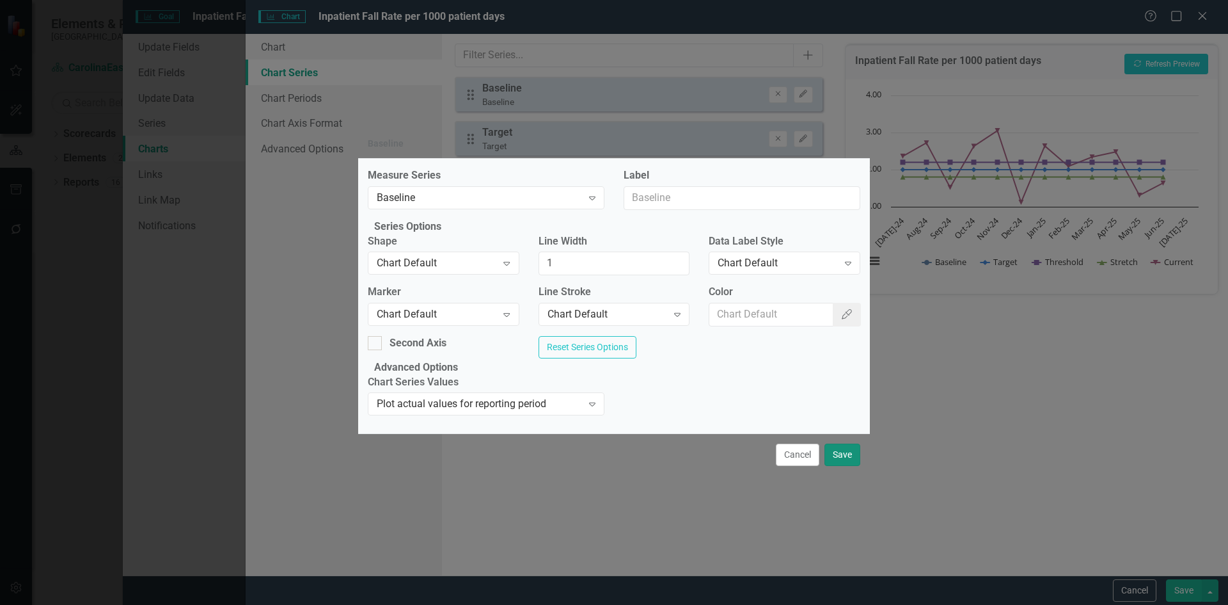
click at [848, 466] on button "Save" at bounding box center [843, 454] width 36 height 22
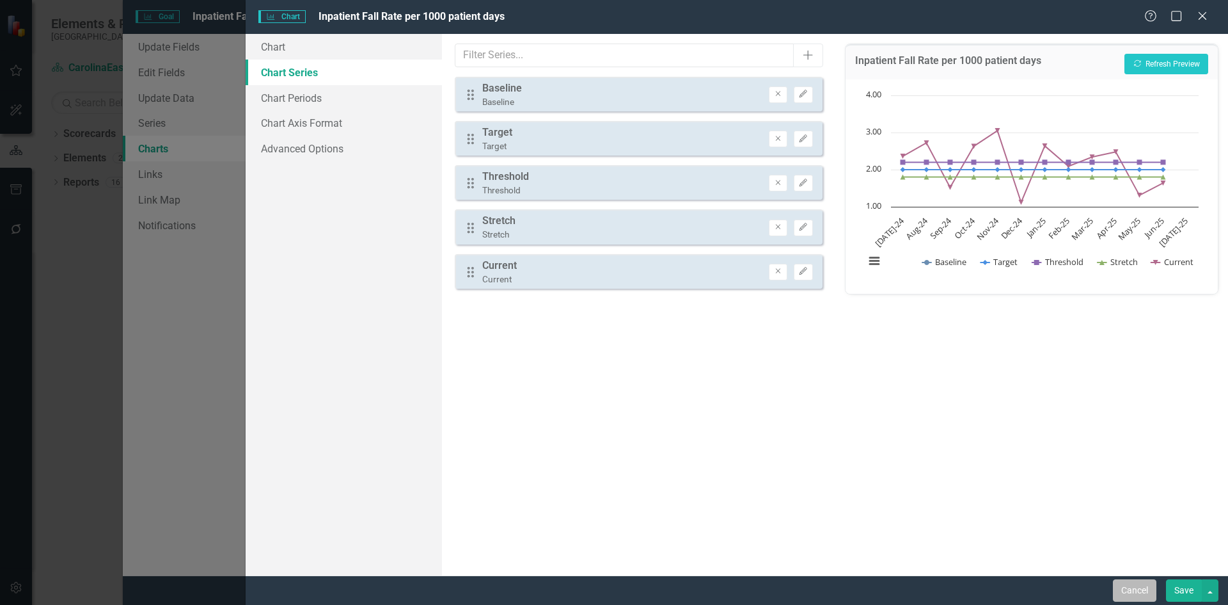
click at [1129, 587] on button "Cancel" at bounding box center [1135, 590] width 44 height 22
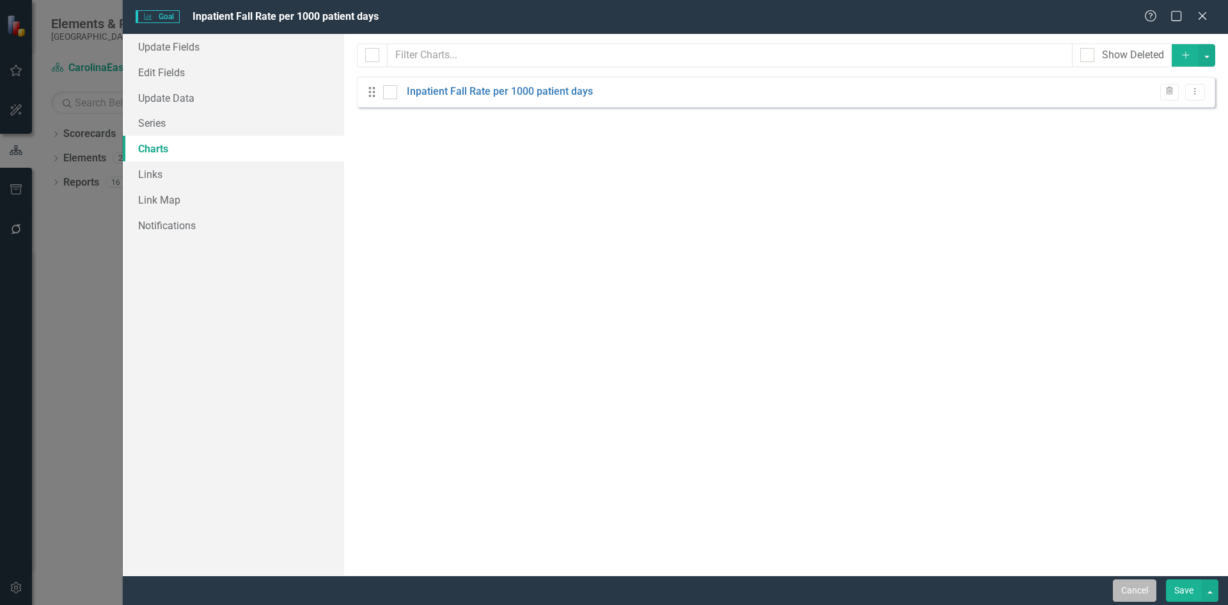
click at [1136, 591] on button "Cancel" at bounding box center [1135, 590] width 44 height 22
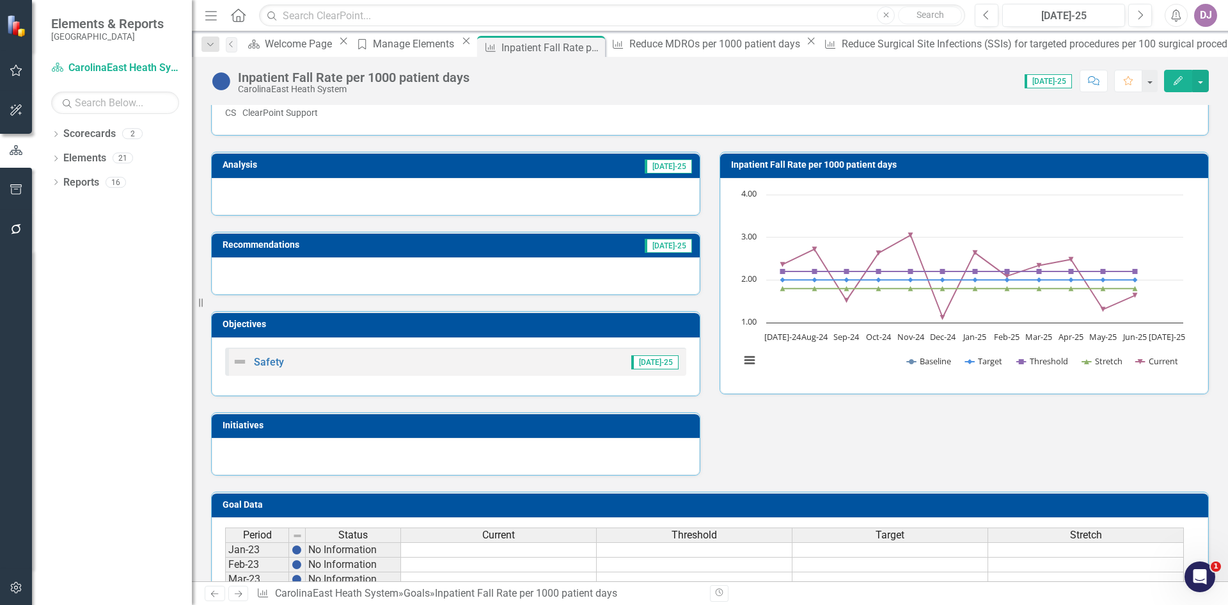
scroll to position [8, 0]
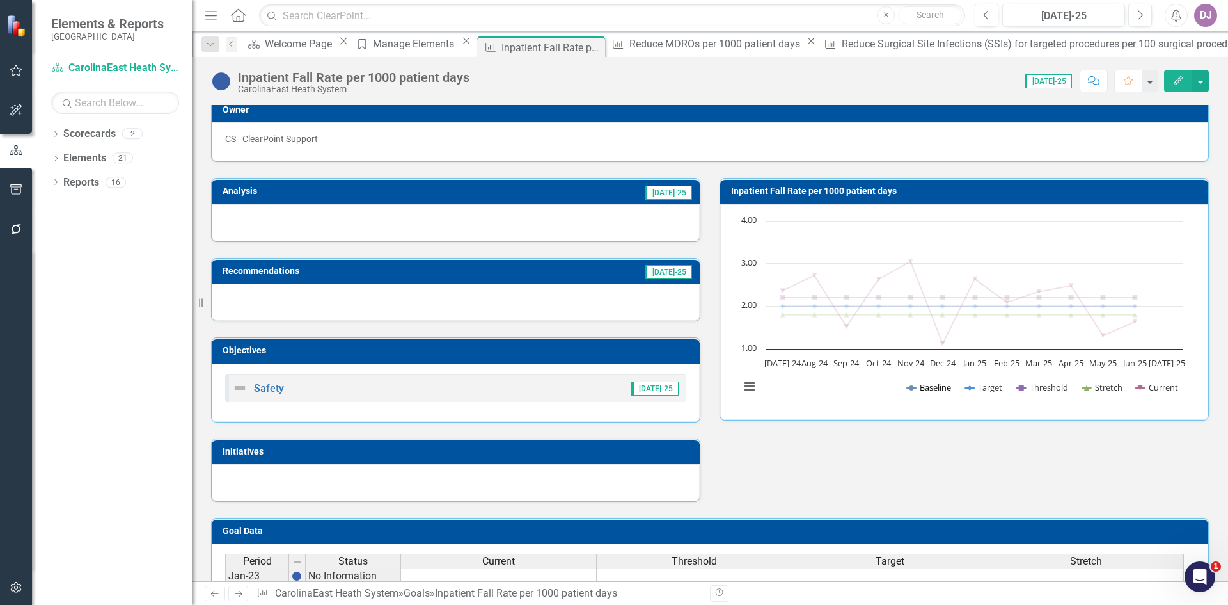
click at [924, 390] on button "Show Baseline" at bounding box center [929, 387] width 45 height 12
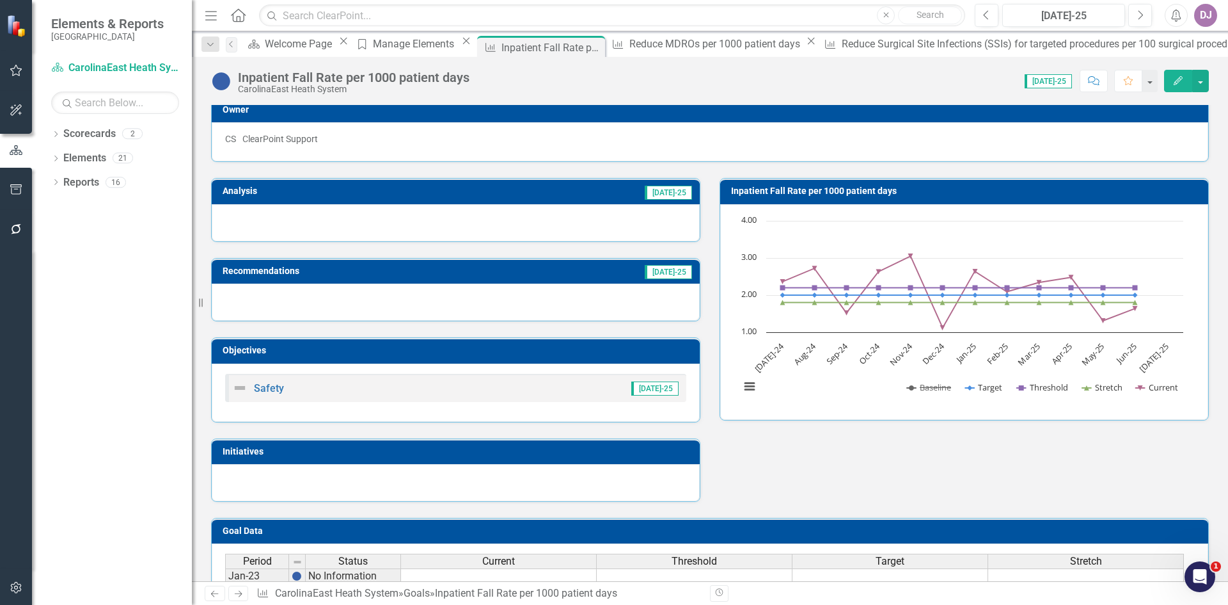
click at [924, 390] on button "Show Baseline" at bounding box center [929, 387] width 45 height 12
click at [1180, 86] on button "Edit" at bounding box center [1178, 81] width 28 height 22
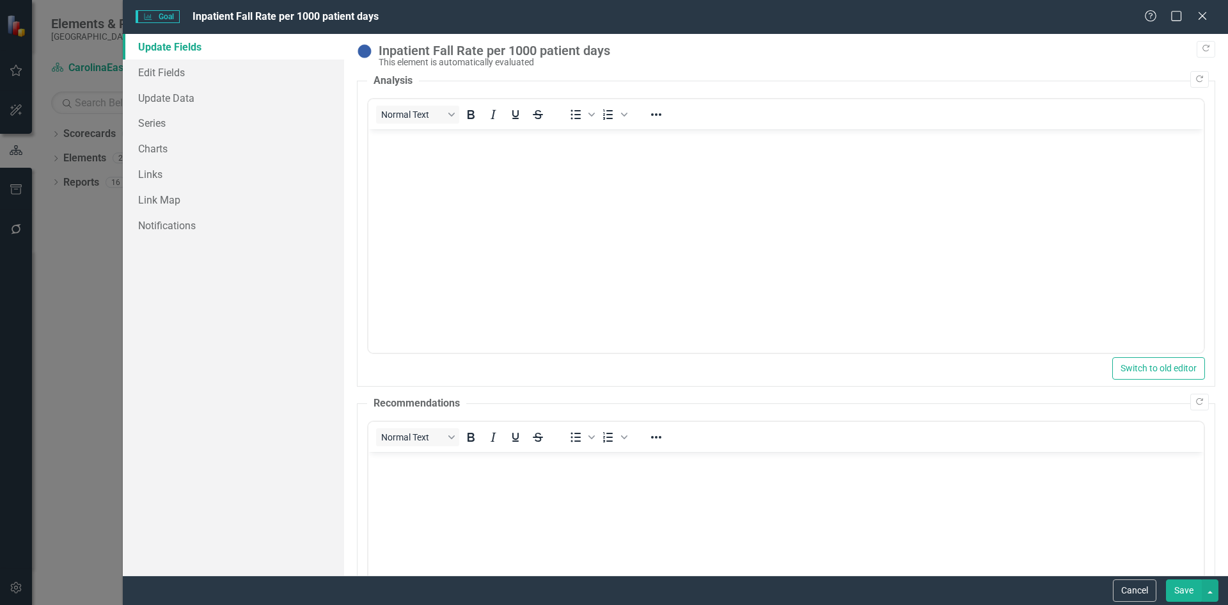
scroll to position [0, 0]
click at [150, 150] on link "Charts" at bounding box center [233, 149] width 221 height 26
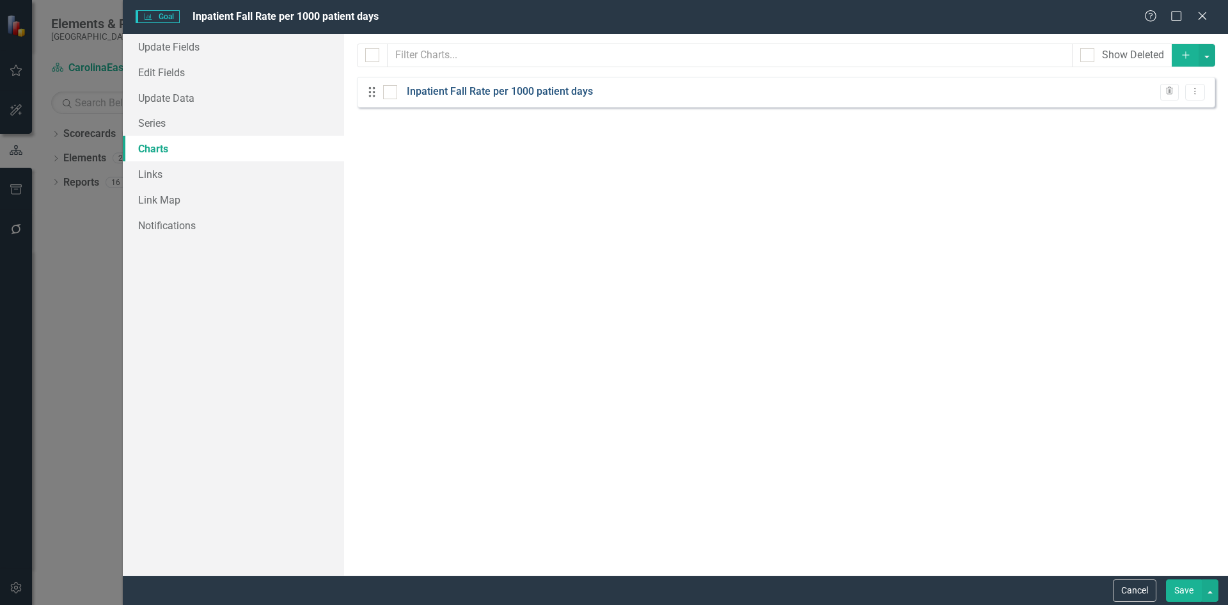
click at [450, 90] on link "Inpatient Fall Rate per 1000 patient days" at bounding box center [500, 91] width 186 height 15
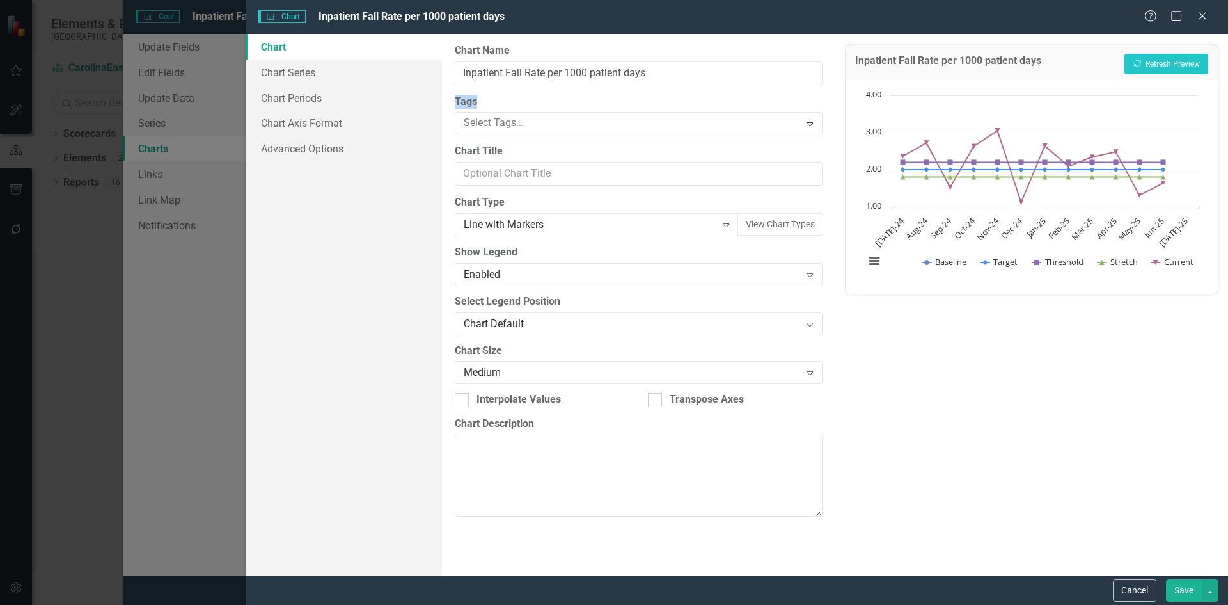
click at [450, 90] on div "Charts Chart Inpatient Fall Rate per 1000 patient days Help Maximize Close Char…" at bounding box center [614, 302] width 1228 height 605
click at [299, 75] on link "Chart Series" at bounding box center [344, 72] width 196 height 26
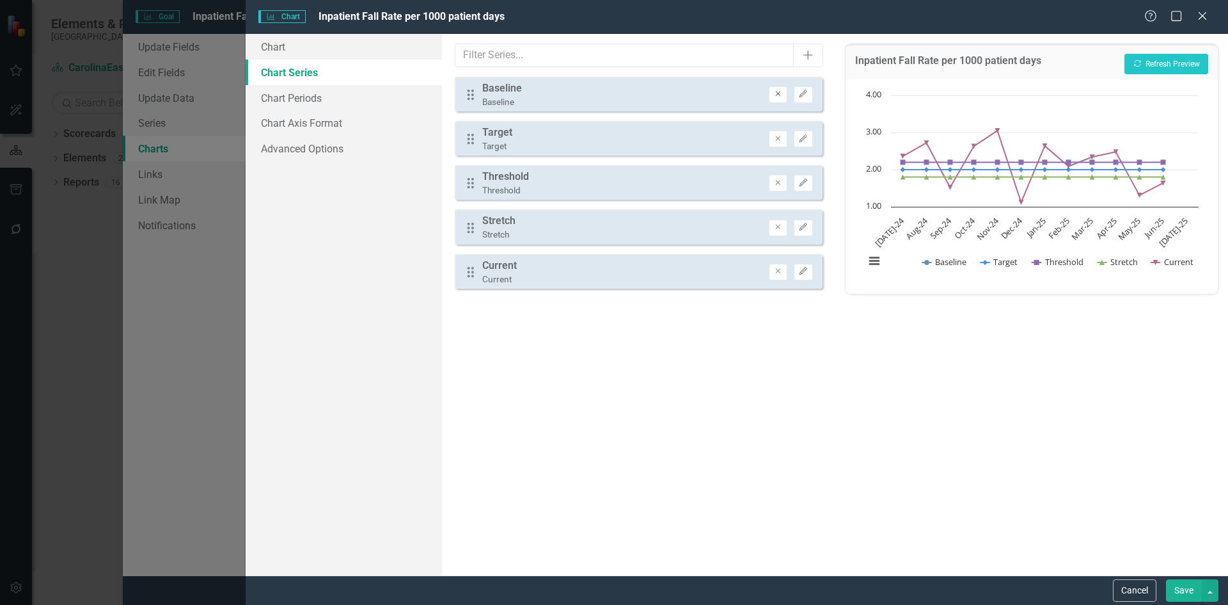
click at [775, 96] on icon "Remove" at bounding box center [778, 94] width 10 height 8
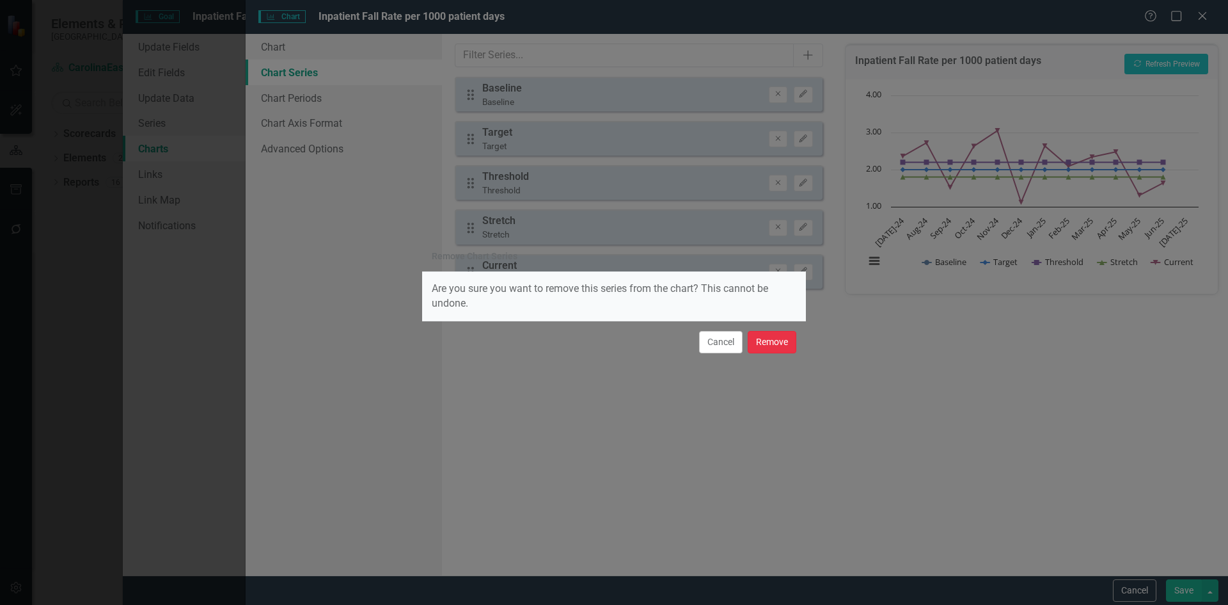
click at [775, 347] on button "Remove" at bounding box center [772, 342] width 49 height 22
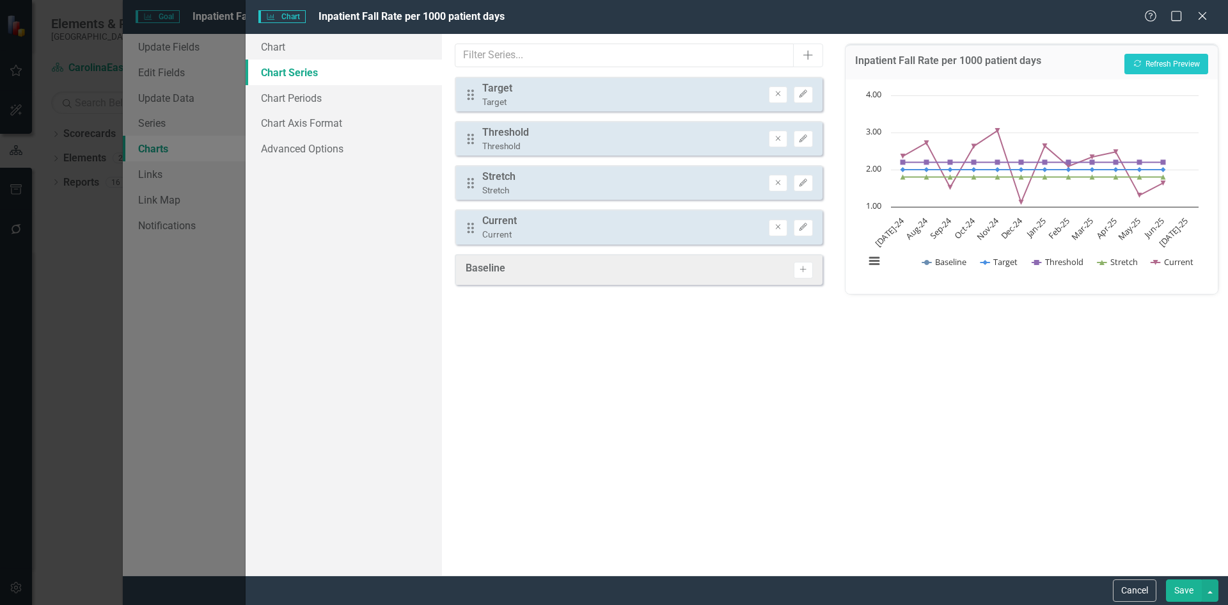
click at [1179, 593] on button "Save" at bounding box center [1184, 590] width 36 height 22
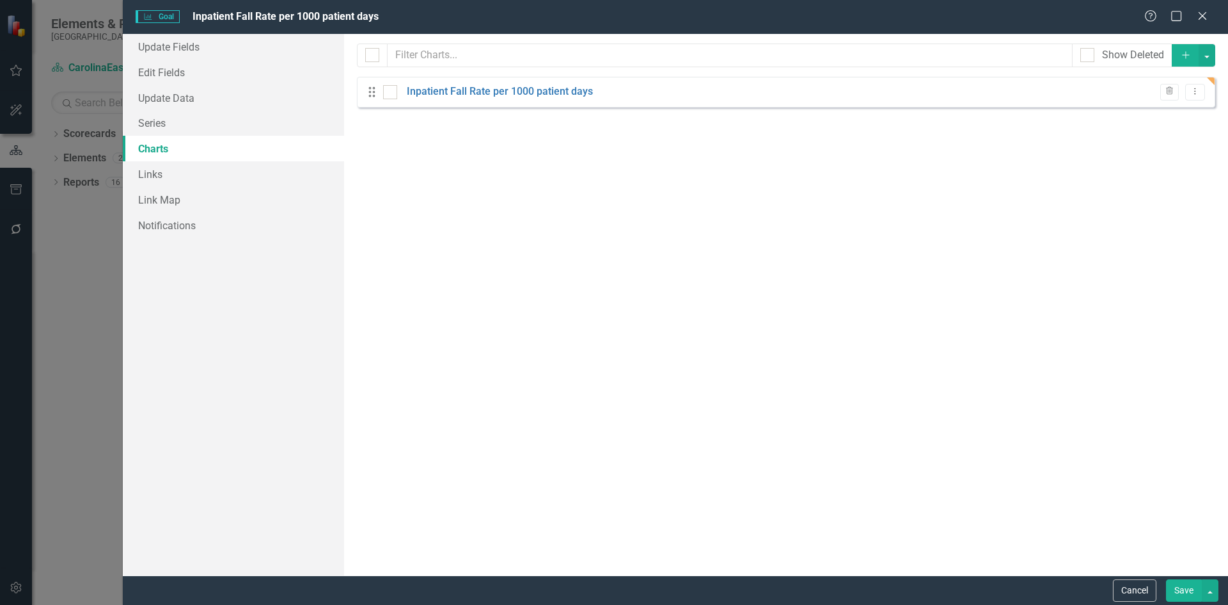
click at [1173, 593] on button "Save" at bounding box center [1184, 590] width 36 height 22
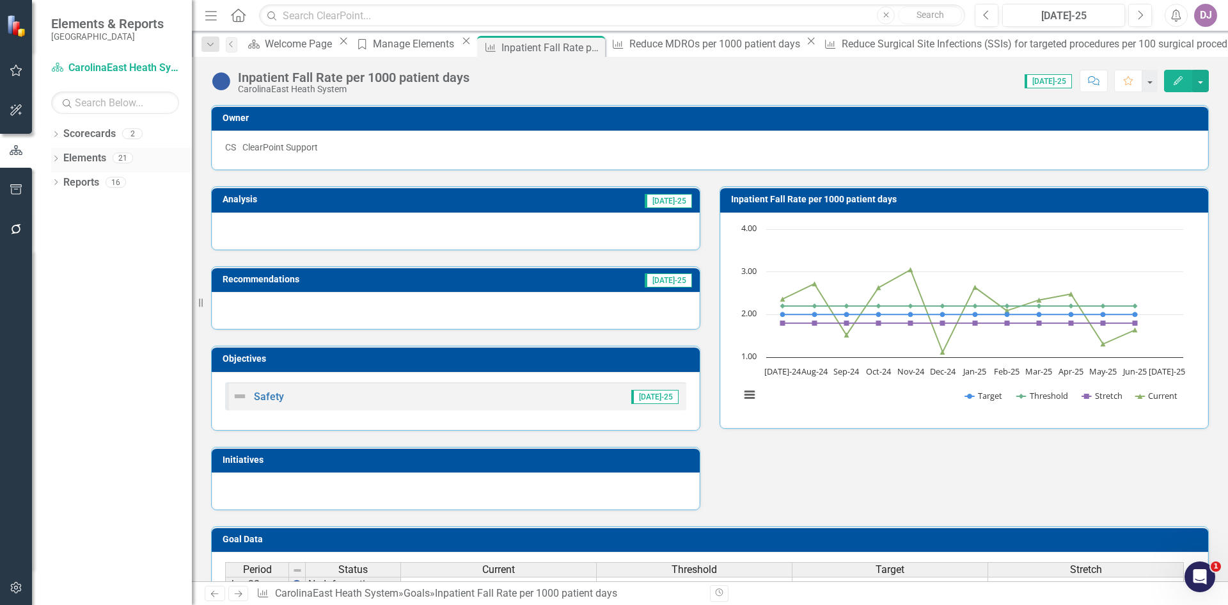
click at [96, 158] on link "Elements" at bounding box center [84, 158] width 43 height 15
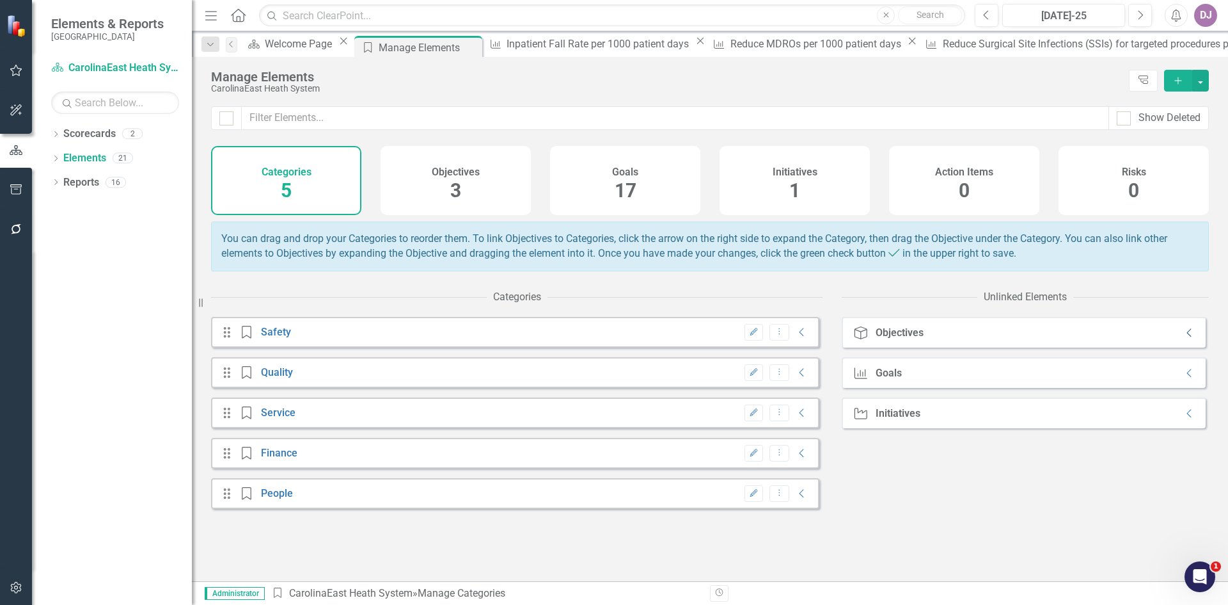
click at [1184, 338] on icon "Collapse" at bounding box center [1190, 333] width 13 height 10
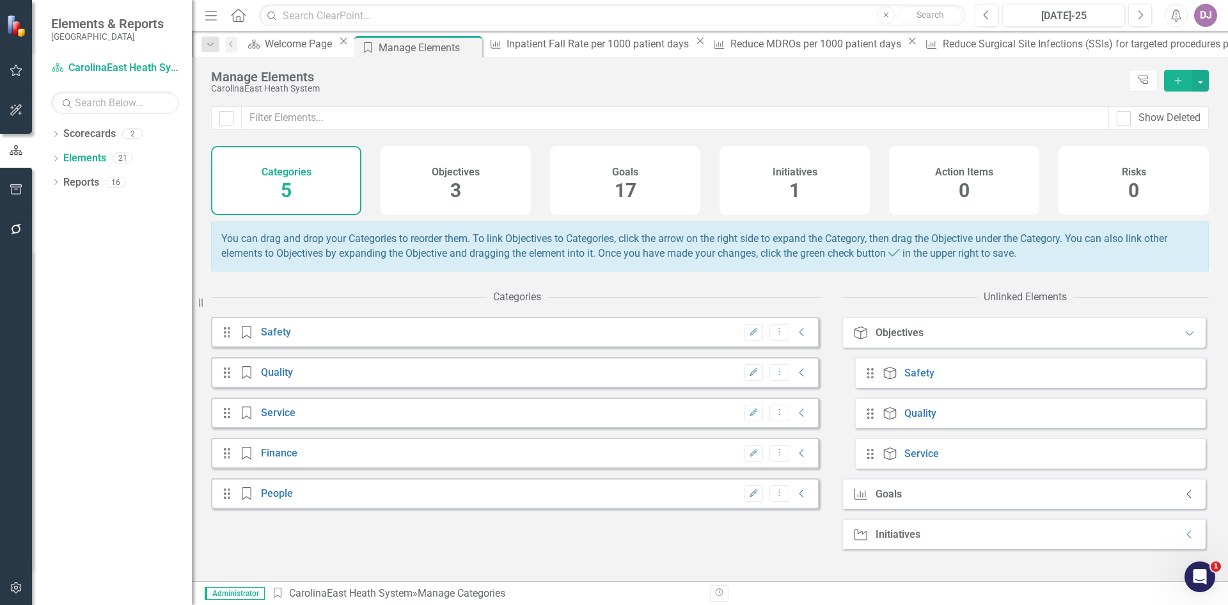
click at [1184, 499] on icon "Collapse" at bounding box center [1190, 494] width 13 height 10
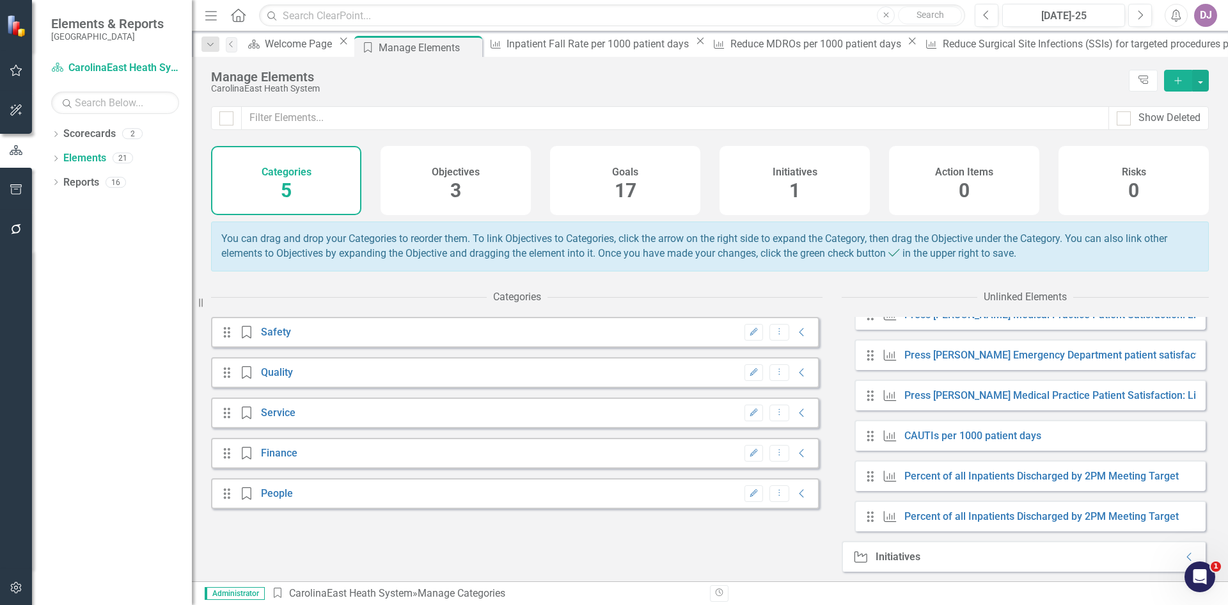
scroll to position [672, 0]
click at [1117, 474] on link "Percent of all Inpatients Discharged by 2PM Meeting Target" at bounding box center [1042, 476] width 274 height 12
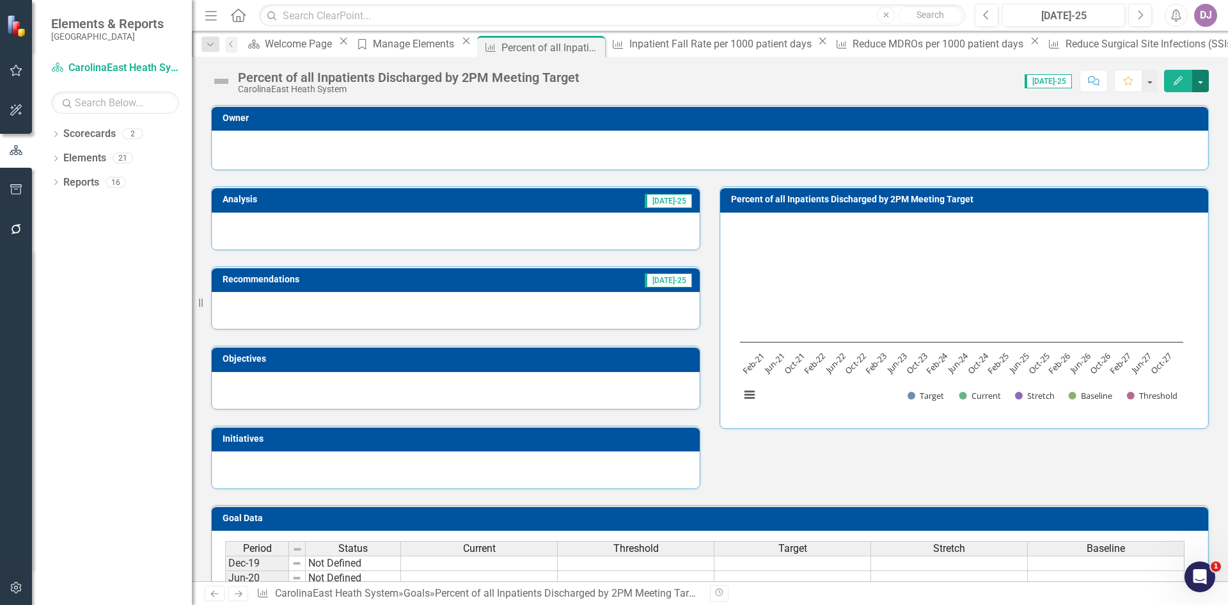
click at [1201, 84] on button "button" at bounding box center [1200, 81] width 17 height 22
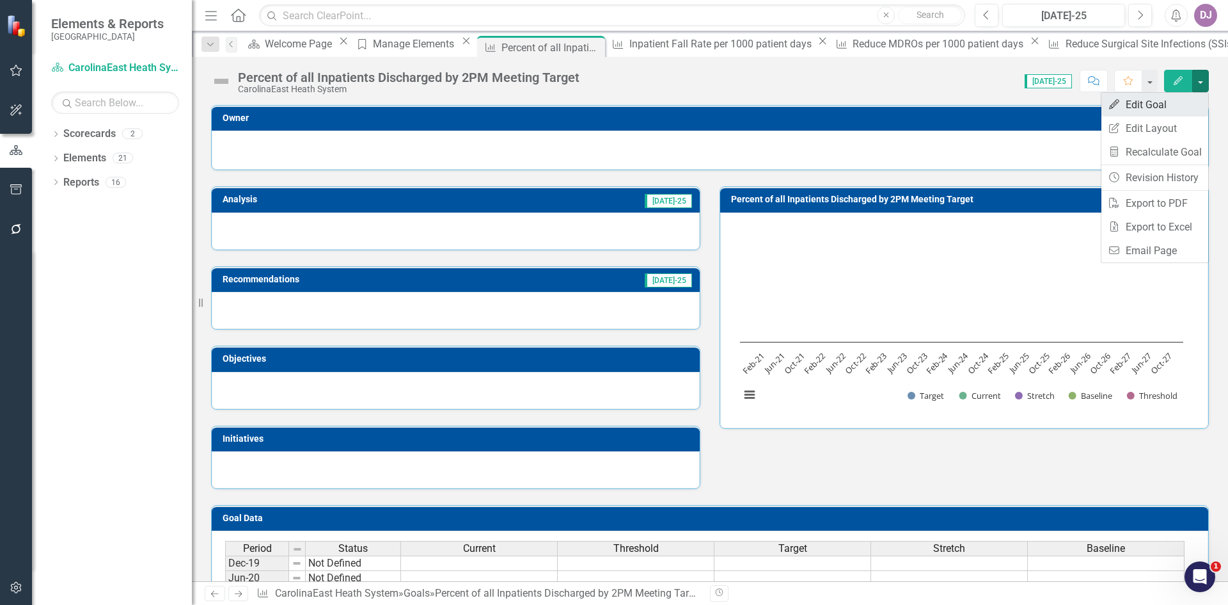
click at [1157, 106] on link "Edit Edit Goal" at bounding box center [1155, 105] width 107 height 24
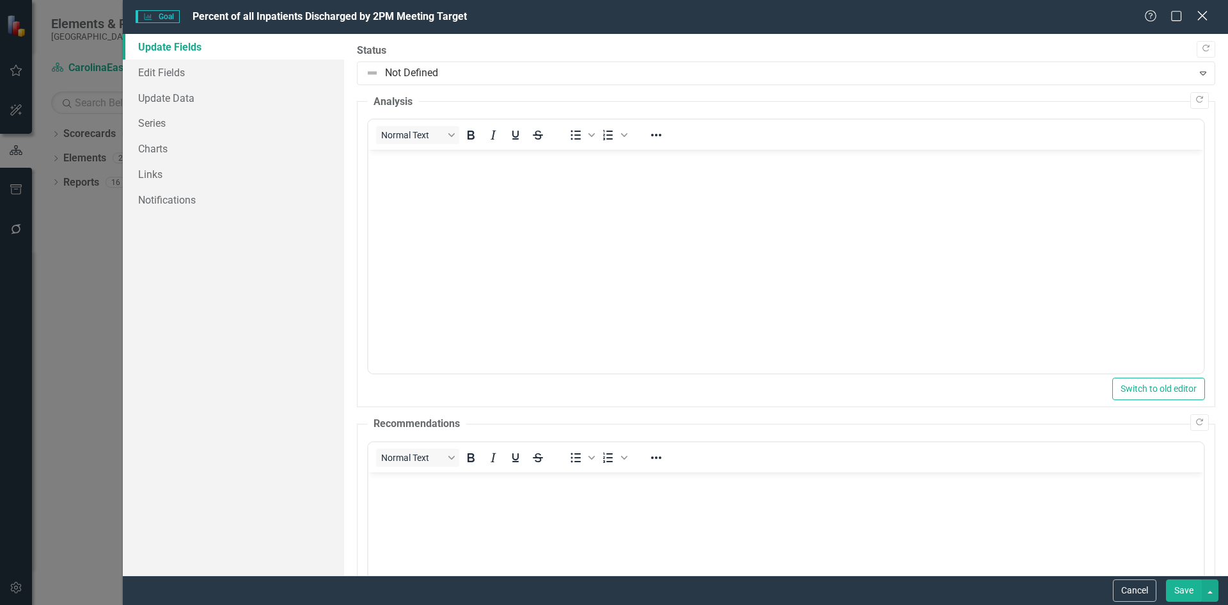
click at [1206, 18] on icon "Close" at bounding box center [1202, 16] width 16 height 12
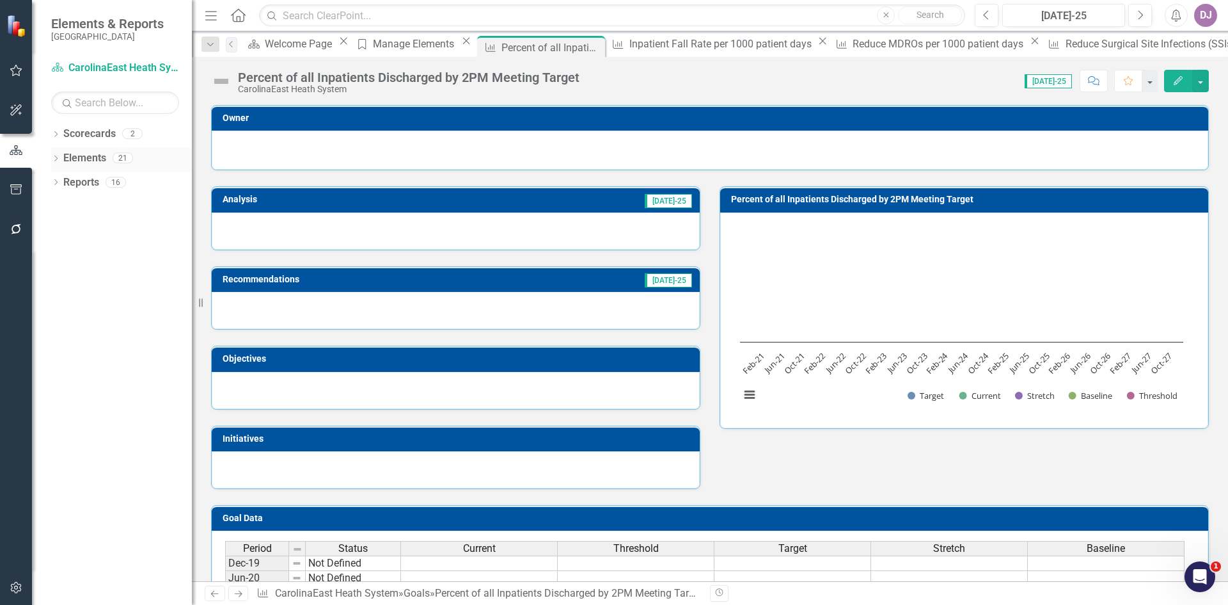
click at [78, 158] on link "Elements" at bounding box center [84, 158] width 43 height 15
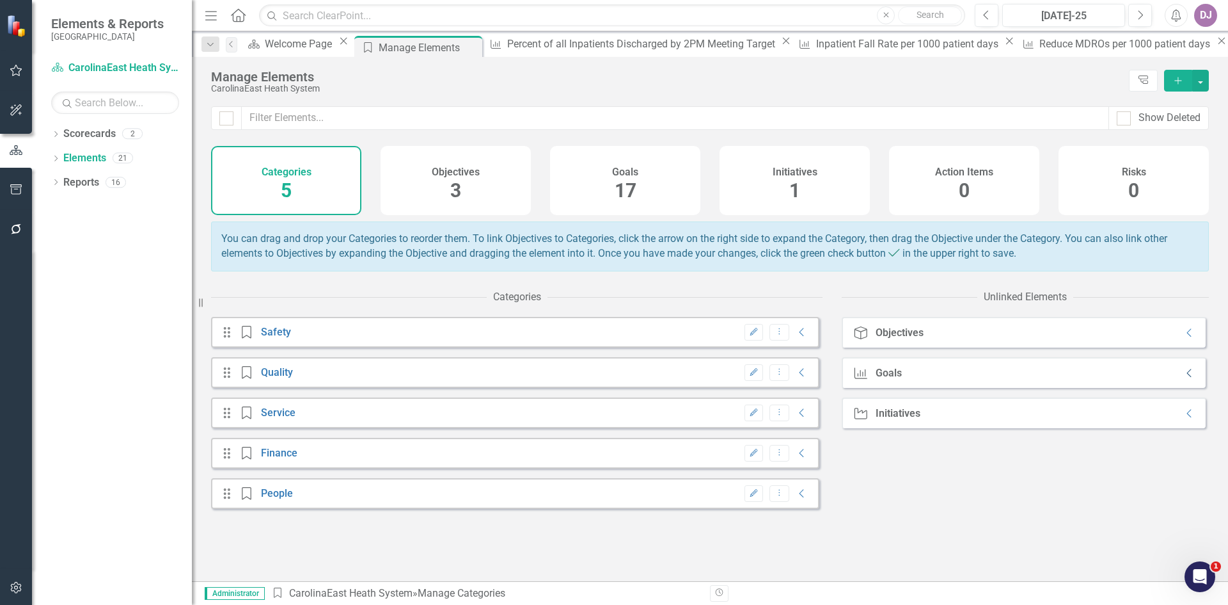
click at [1184, 378] on icon "Collapse" at bounding box center [1190, 373] width 13 height 10
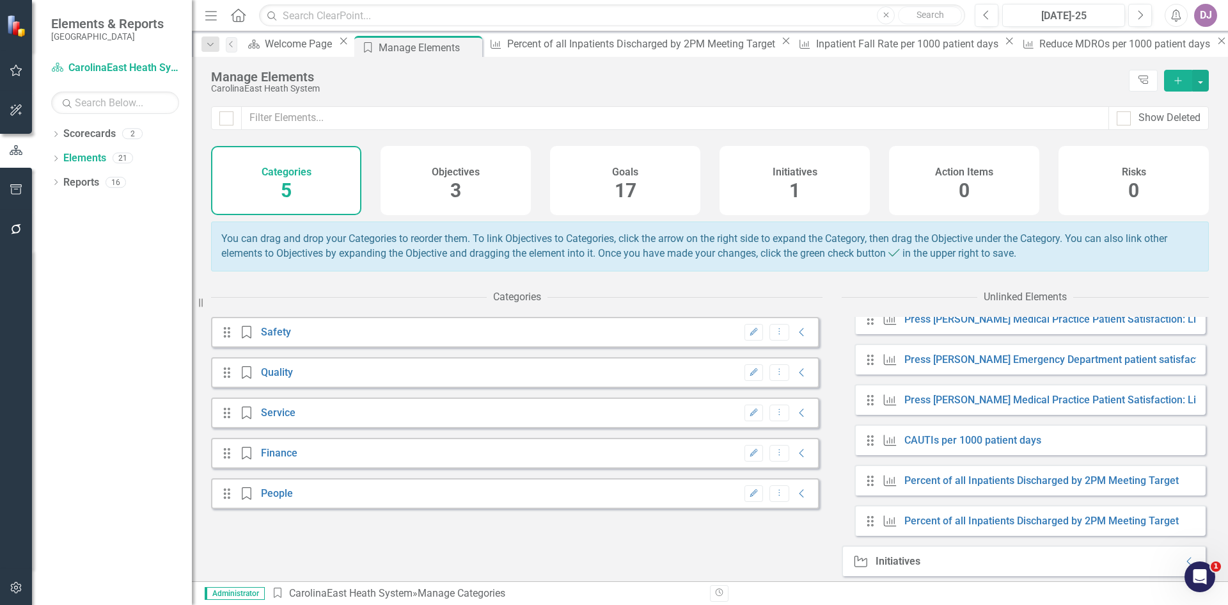
scroll to position [551, 0]
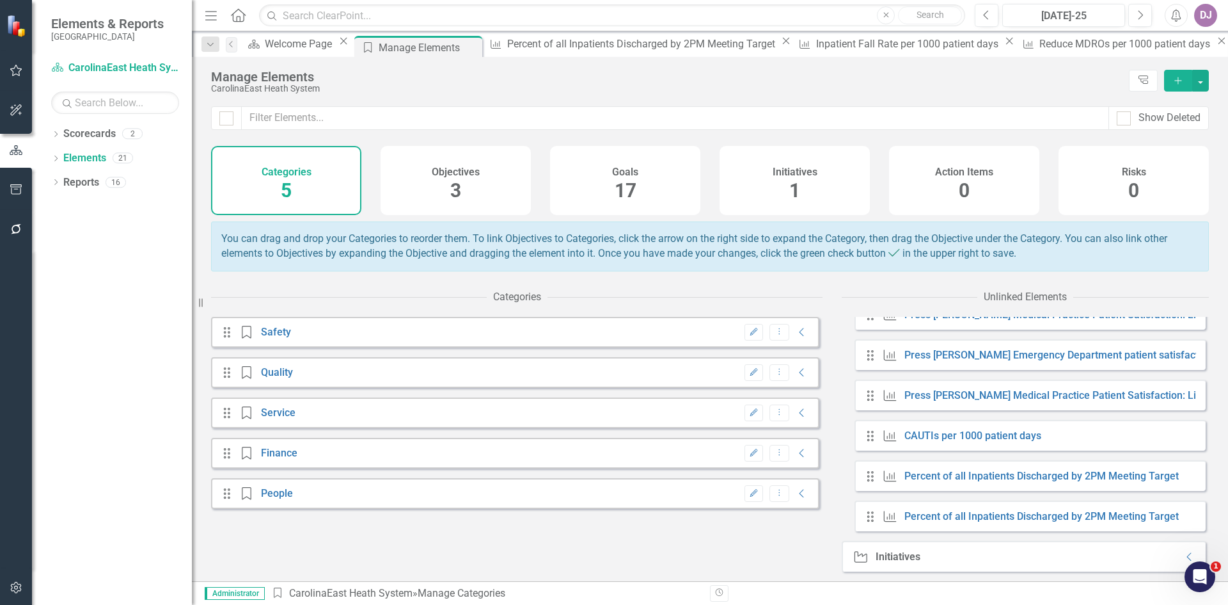
click at [868, 479] on icon at bounding box center [870, 476] width 6 height 10
click at [871, 479] on icon "Drag" at bounding box center [870, 476] width 17 height 13
click at [894, 480] on icon "Goal" at bounding box center [890, 476] width 17 height 13
click at [908, 475] on link "Percent of all Inpatients Discharged by 2PM Meeting Target" at bounding box center [1042, 476] width 274 height 12
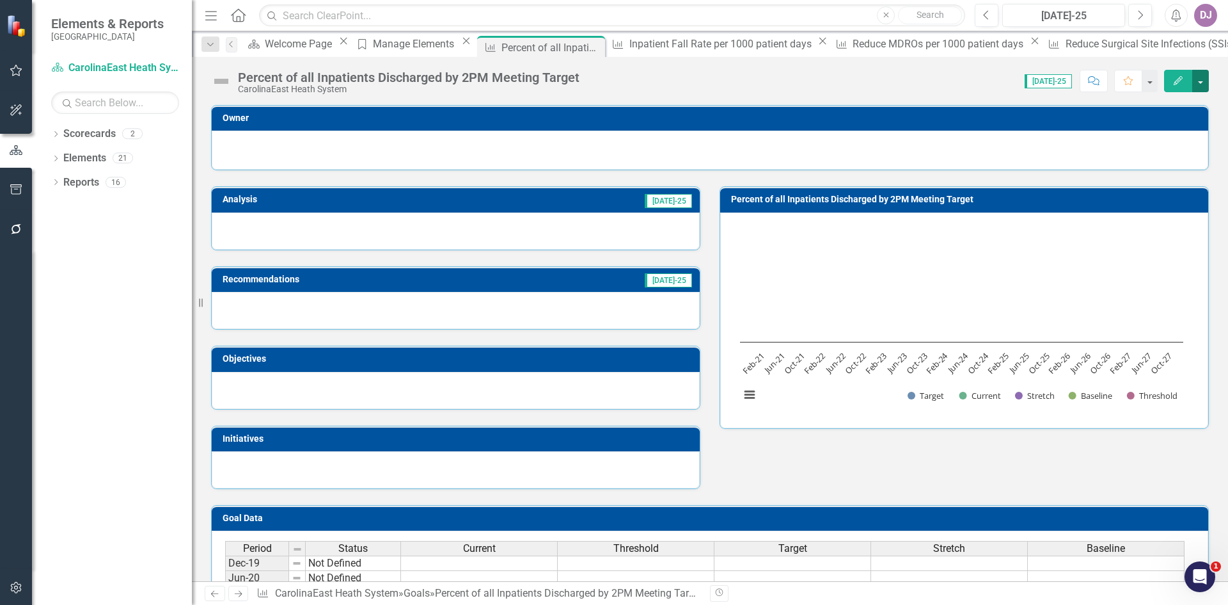
click at [1205, 87] on button "button" at bounding box center [1200, 81] width 17 height 22
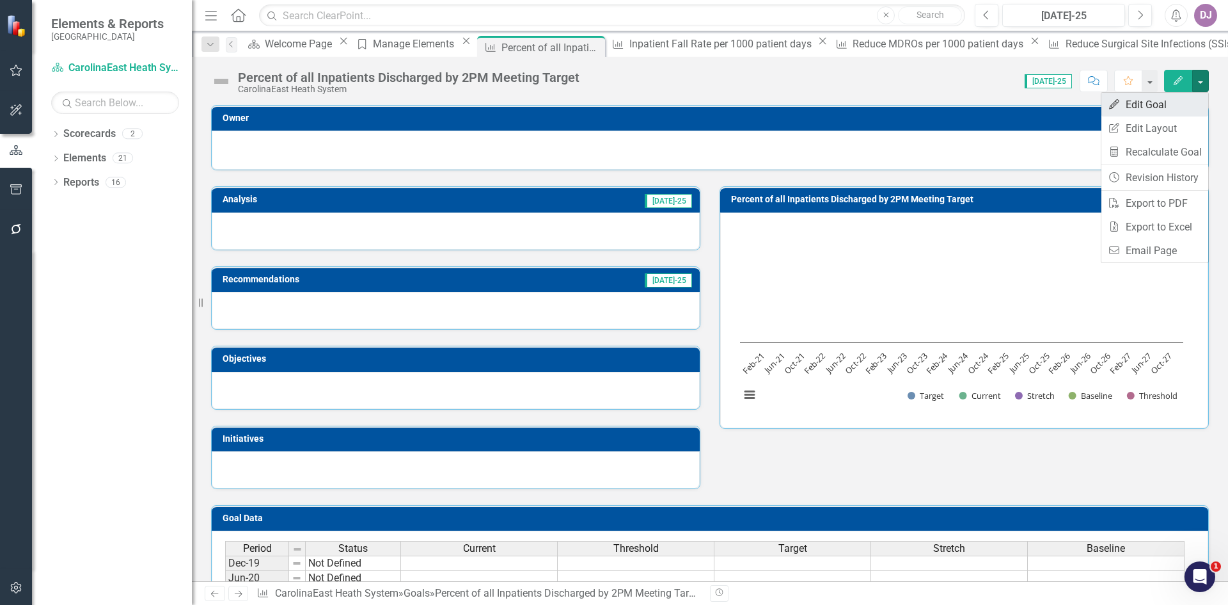
click at [1155, 107] on link "Edit Edit Goal" at bounding box center [1155, 105] width 107 height 24
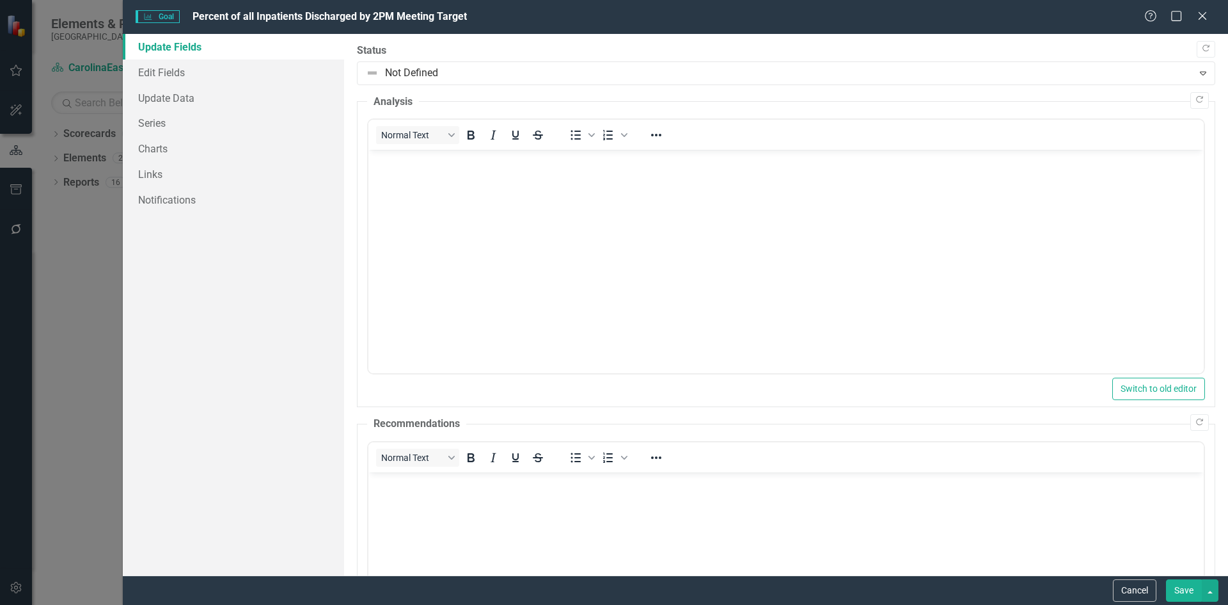
click at [172, 47] on link "Update Fields" at bounding box center [233, 47] width 221 height 26
click at [168, 73] on link "Edit Fields" at bounding box center [233, 72] width 221 height 26
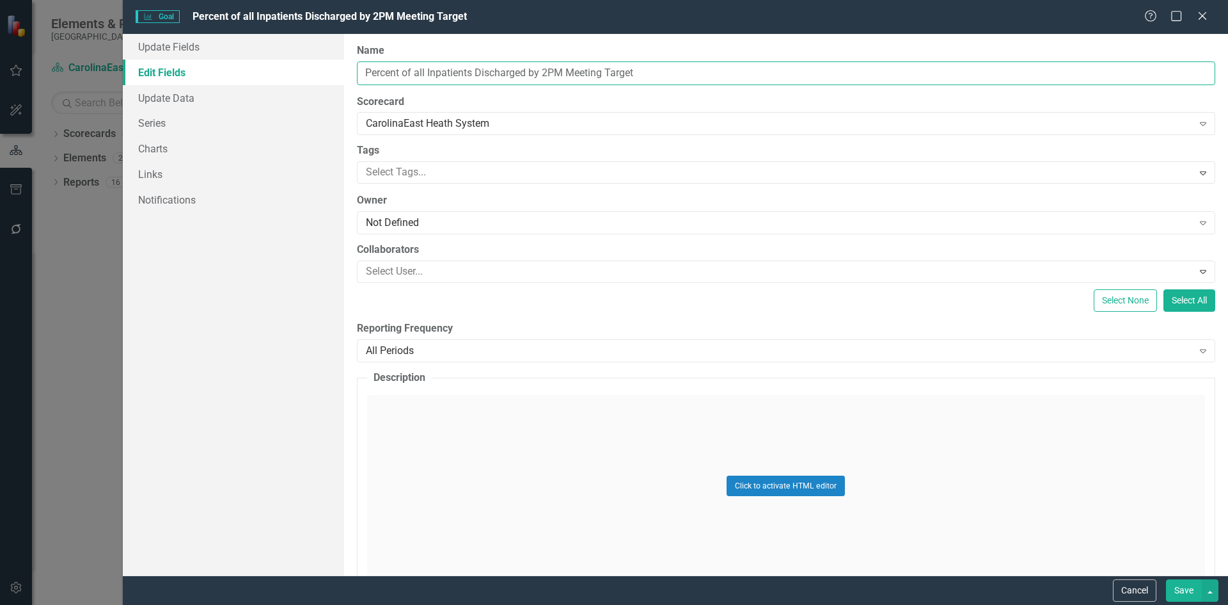
drag, startPoint x: 644, startPoint y: 72, endPoint x: 359, endPoint y: 86, distance: 285.0
click at [359, 86] on div "ClearPoint Can Do More! How ClearPoint Can Help Close Enterprise plans can auto…" at bounding box center [786, 304] width 884 height 541
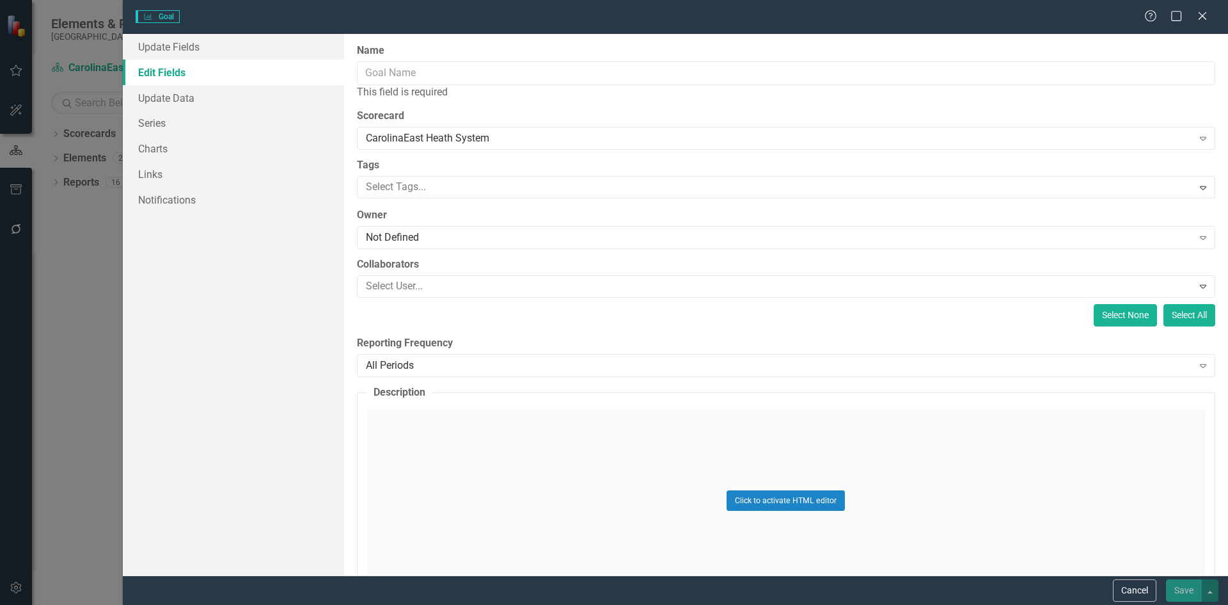
click at [1107, 319] on button "Select None" at bounding box center [1125, 315] width 63 height 22
click at [385, 72] on input "Name" at bounding box center [786, 73] width 859 height 24
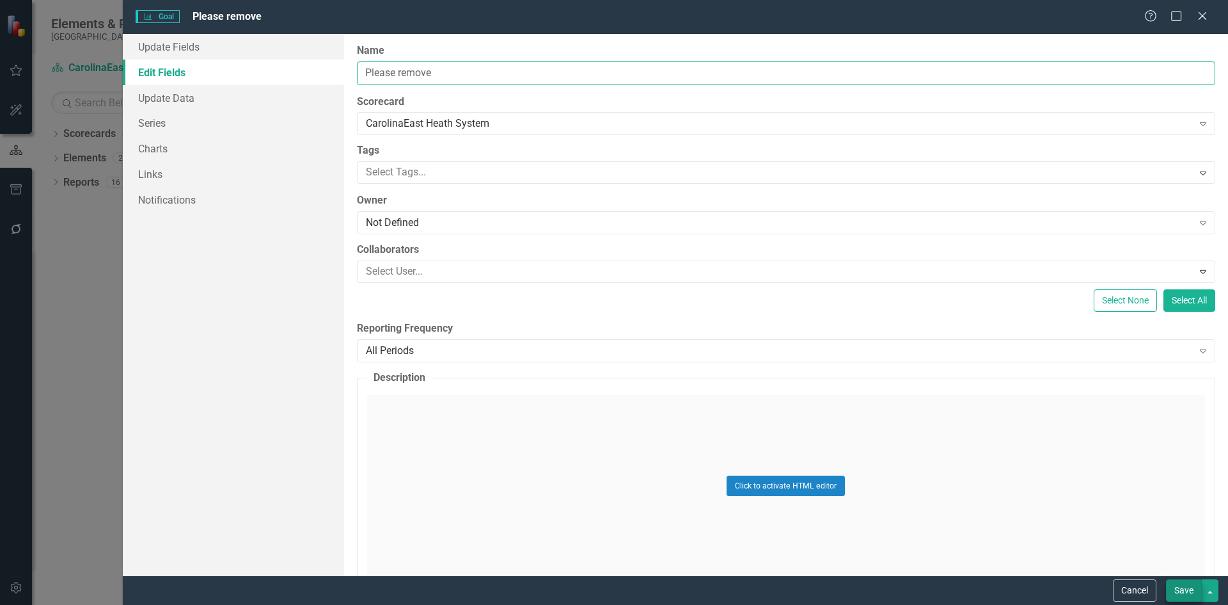
type input "Please remove"
click at [1184, 593] on button "Save" at bounding box center [1184, 590] width 36 height 22
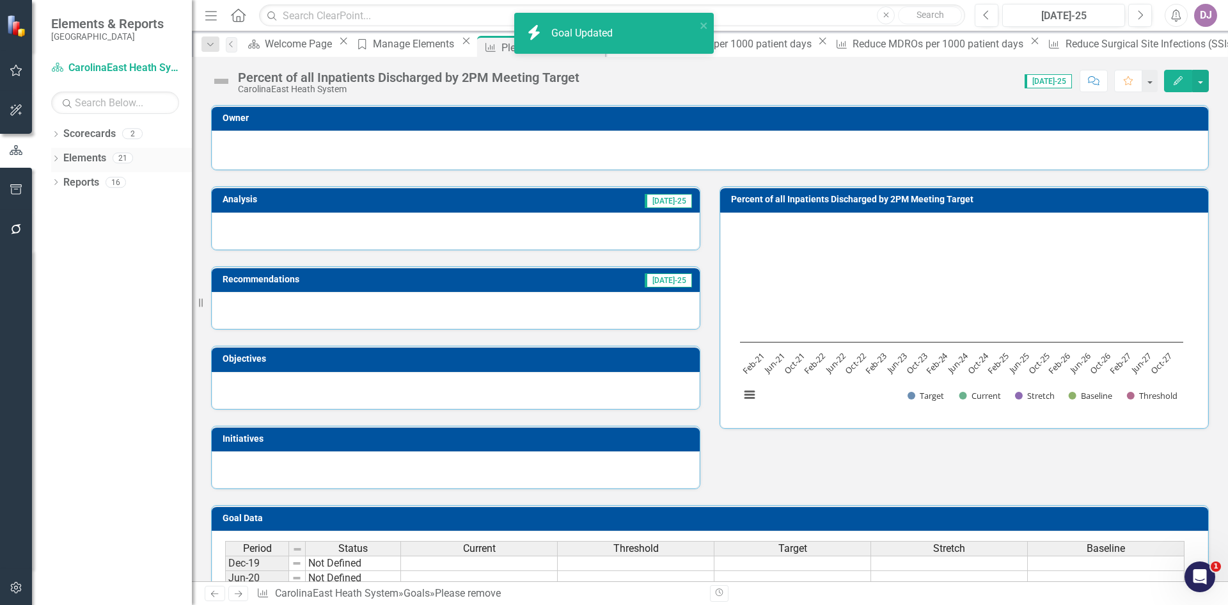
click at [84, 159] on link "Elements" at bounding box center [84, 158] width 43 height 15
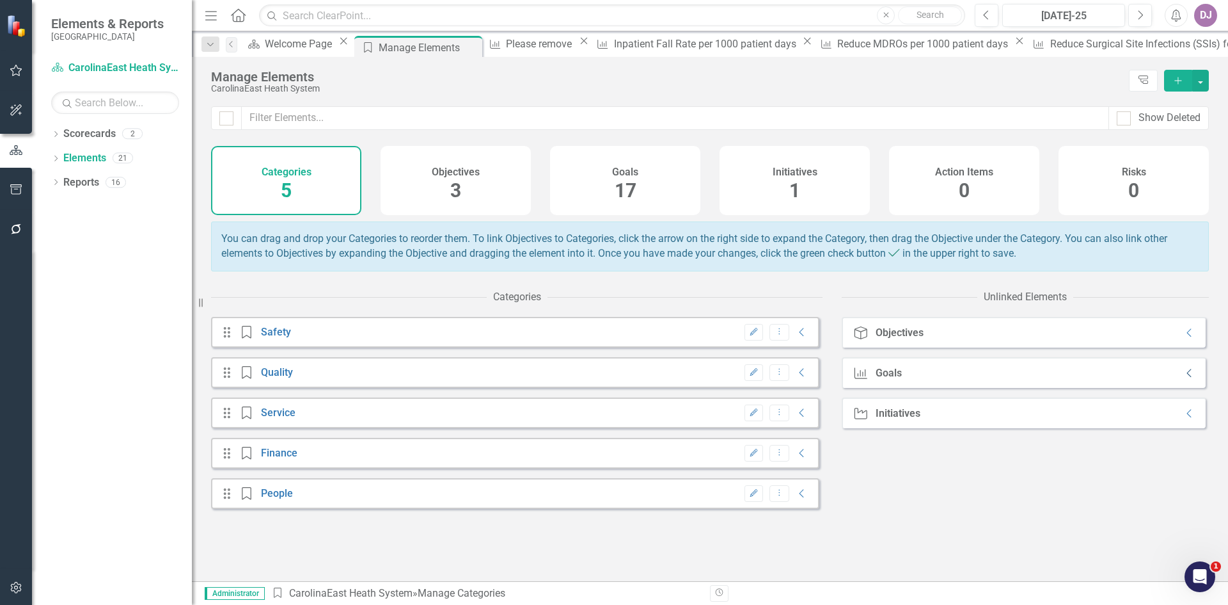
click at [1184, 378] on icon "Collapse" at bounding box center [1190, 373] width 13 height 10
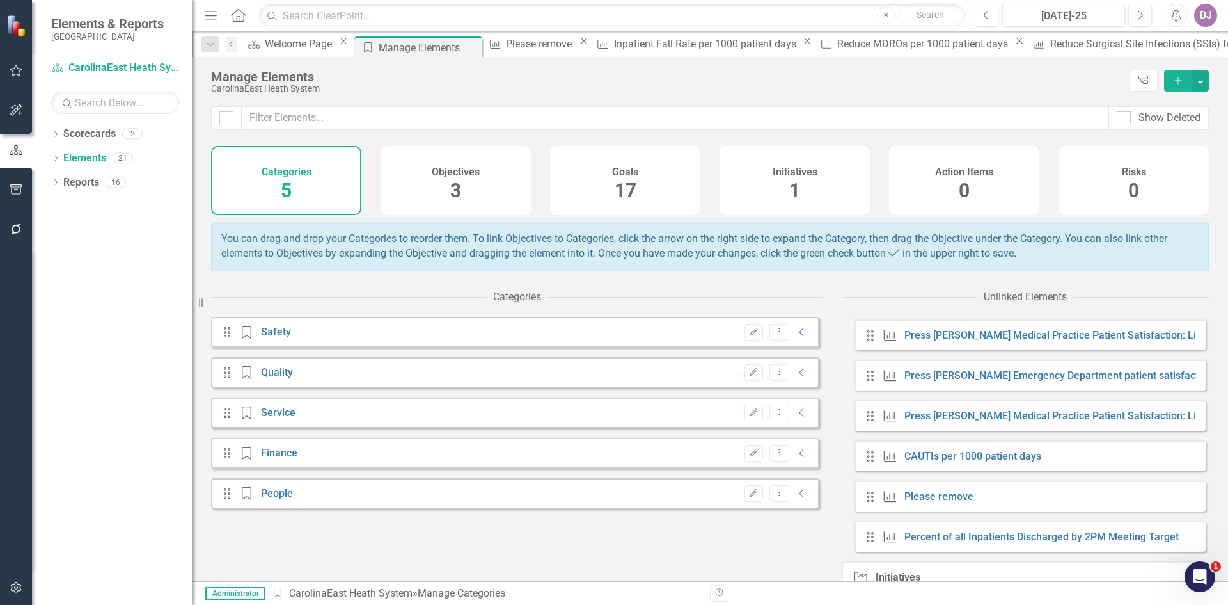
scroll to position [551, 0]
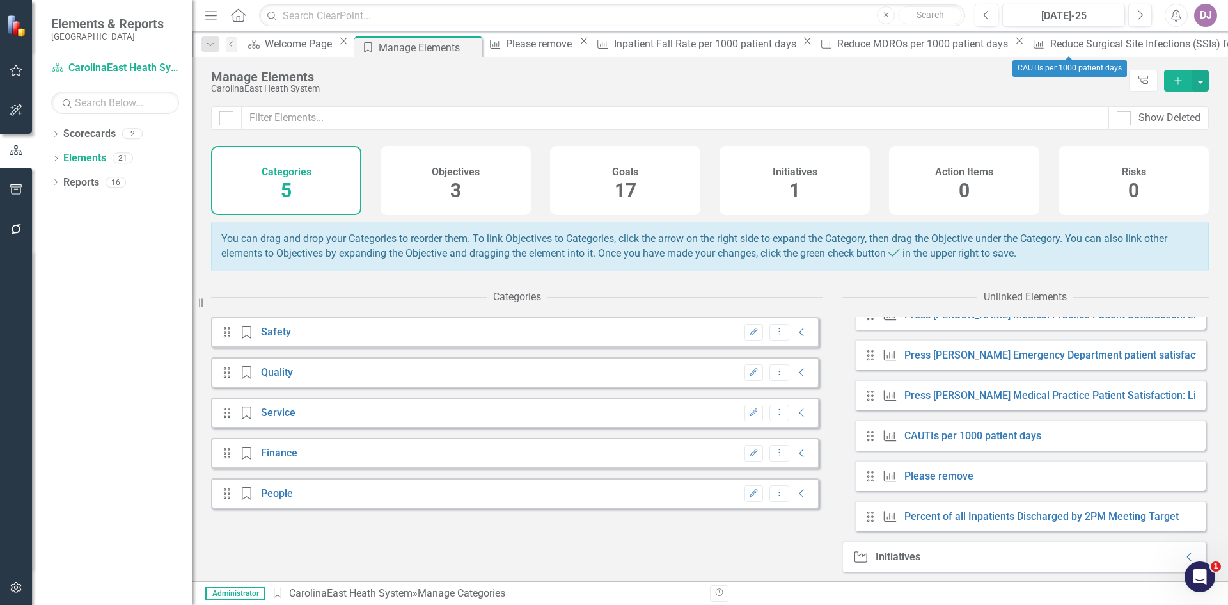
drag, startPoint x: 1105, startPoint y: 44, endPoint x: 1086, endPoint y: 43, distance: 18.6
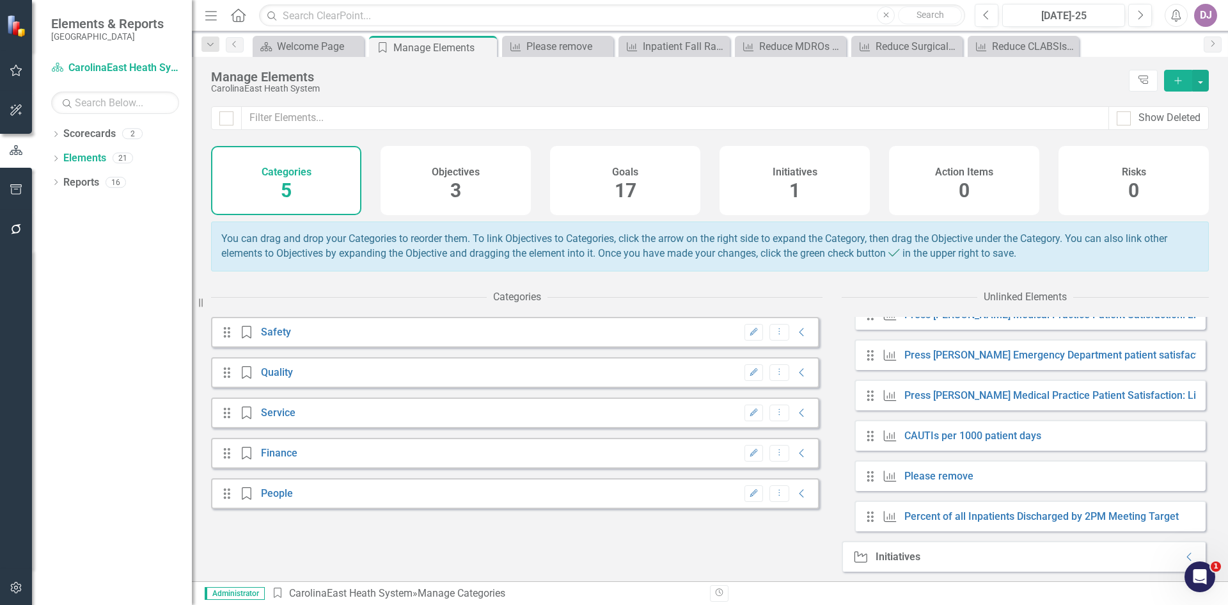
click at [1082, 47] on div "Scorecard Welcome Page Close Category Manage Elements Pin Close Goal Please rem…" at bounding box center [723, 46] width 947 height 20
click at [1073, 47] on icon "Close" at bounding box center [1067, 47] width 13 height 10
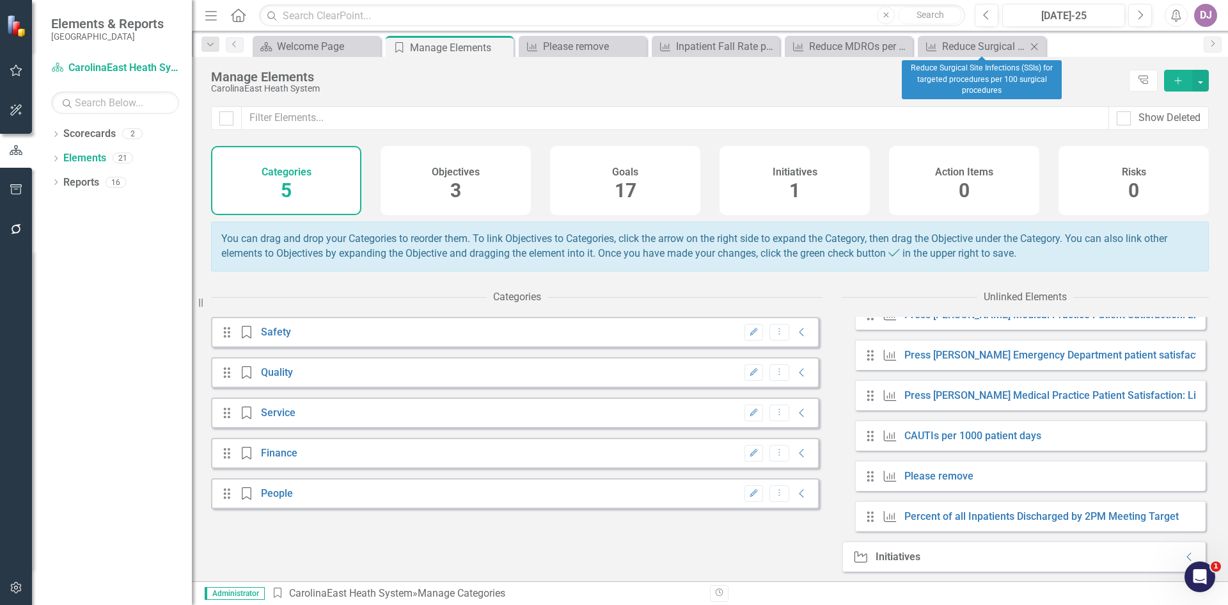
click at [1035, 47] on icon at bounding box center [1034, 46] width 7 height 7
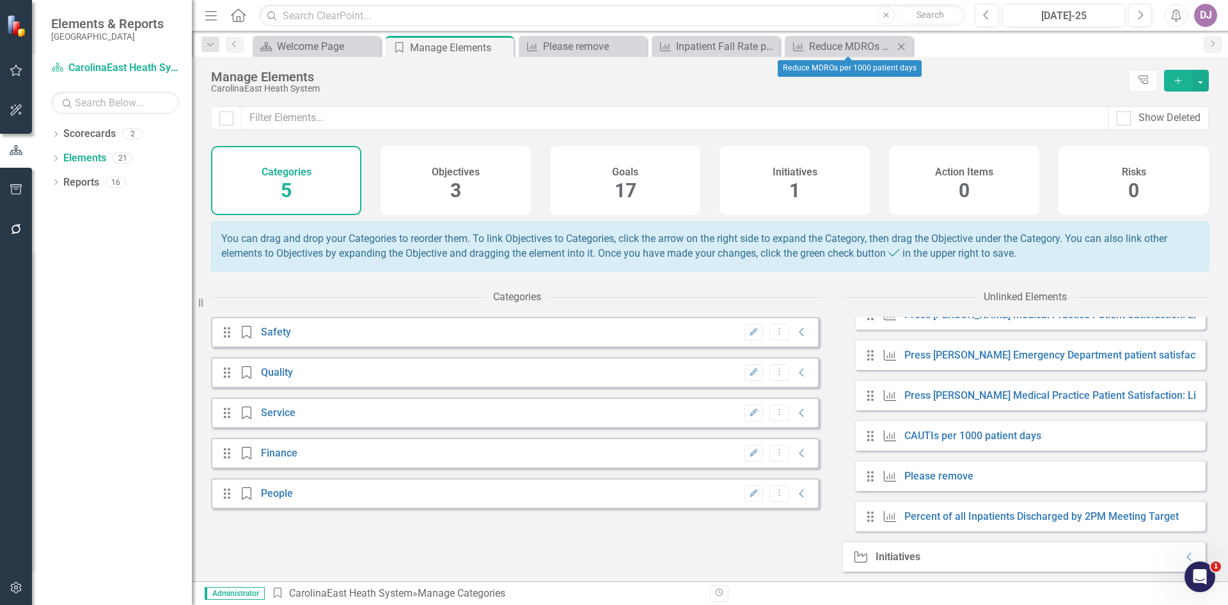
drag, startPoint x: 898, startPoint y: 40, endPoint x: 892, endPoint y: 47, distance: 9.0
click at [900, 43] on div "Close" at bounding box center [902, 46] width 16 height 16
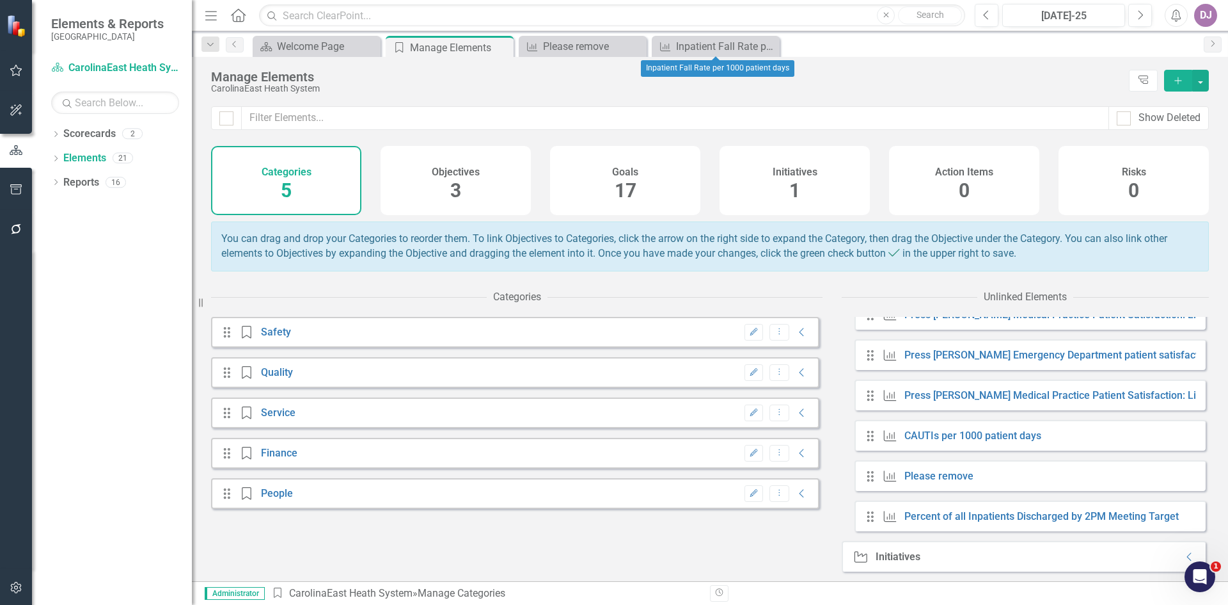
drag, startPoint x: 771, startPoint y: 45, endPoint x: 718, endPoint y: 57, distance: 54.3
click at [0, 0] on icon "Close" at bounding box center [0, 0] width 0 height 0
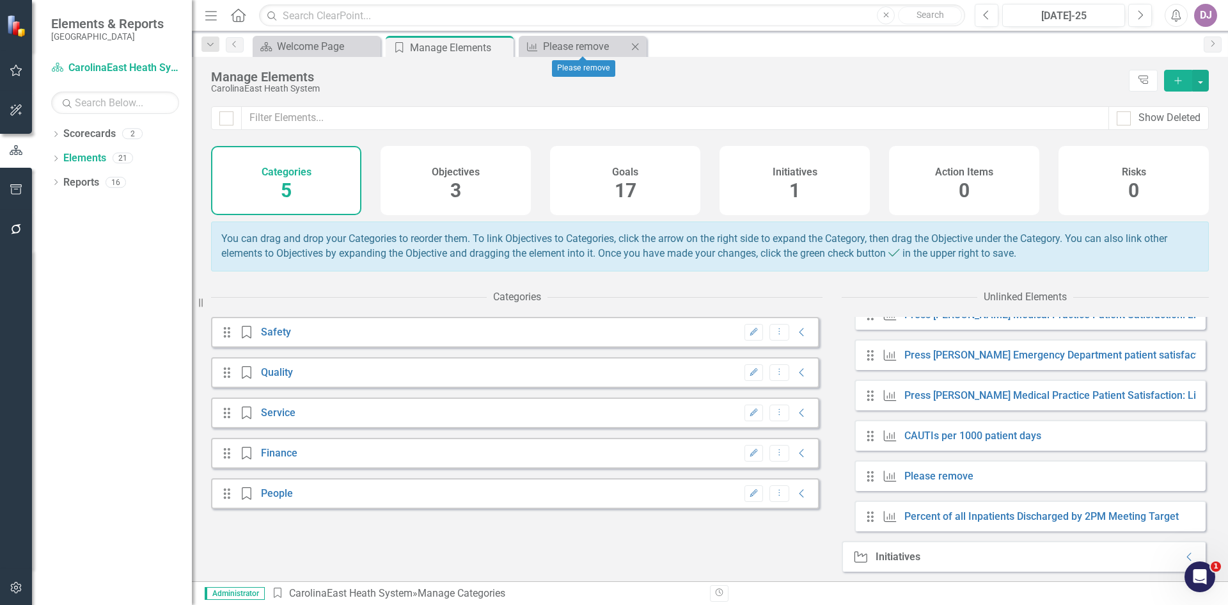
click at [638, 49] on icon at bounding box center [635, 46] width 7 height 7
click at [84, 187] on link "Reports" at bounding box center [81, 182] width 36 height 15
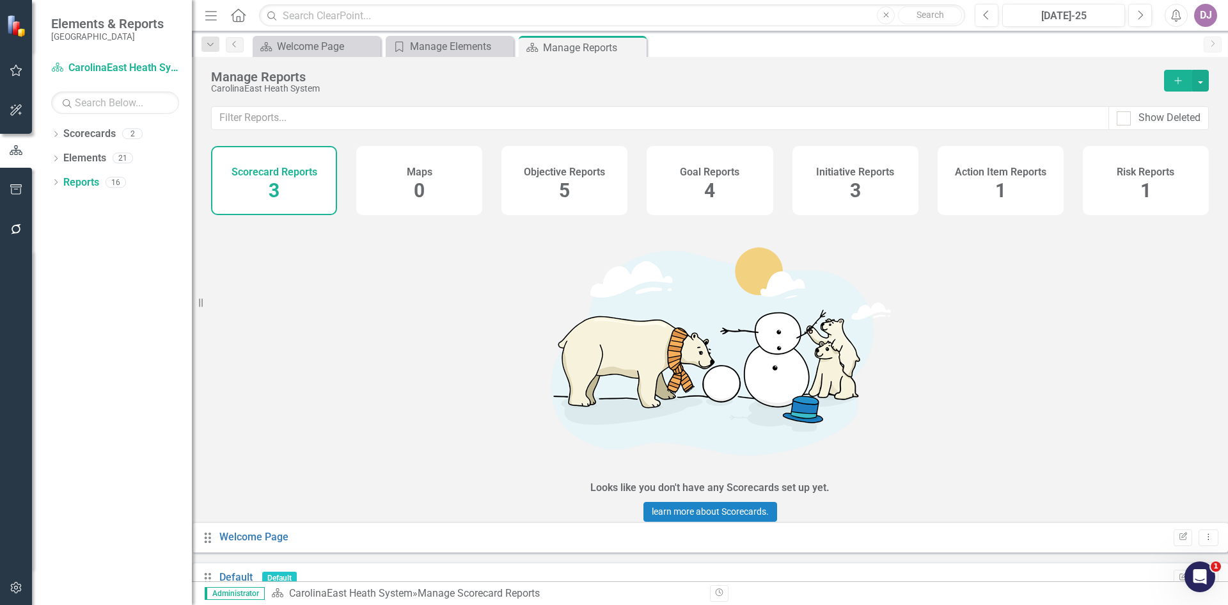
click at [273, 195] on span "3" at bounding box center [274, 190] width 11 height 22
click at [272, 604] on link "Category View" at bounding box center [252, 617] width 67 height 12
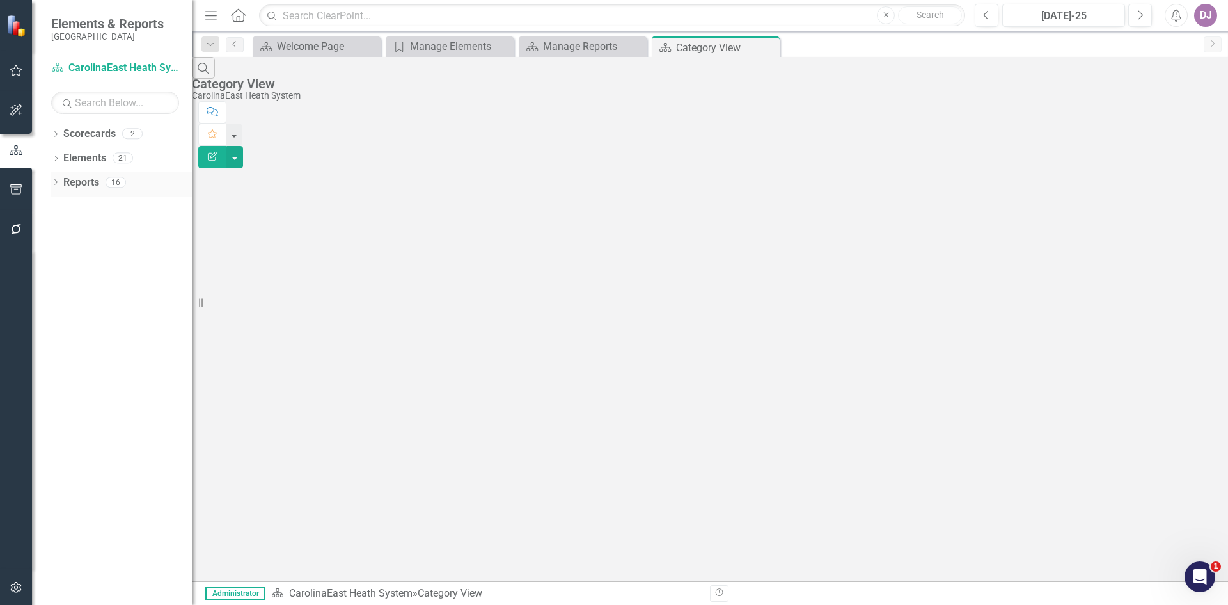
click at [79, 185] on link "Reports" at bounding box center [81, 182] width 36 height 15
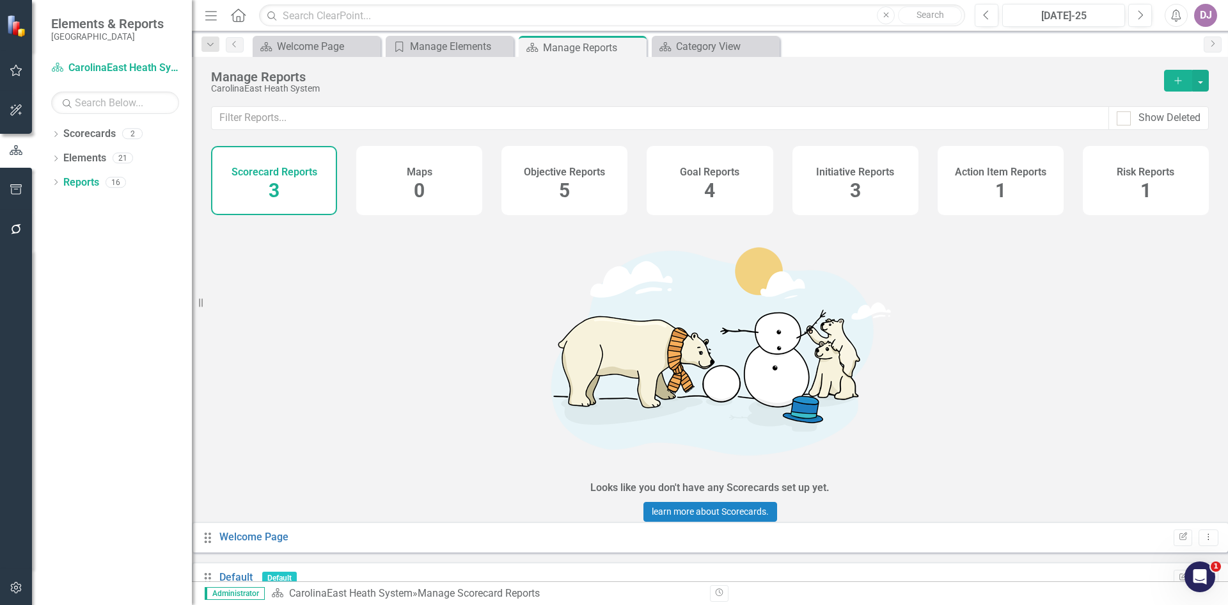
click at [711, 189] on span "4" at bounding box center [709, 190] width 11 height 22
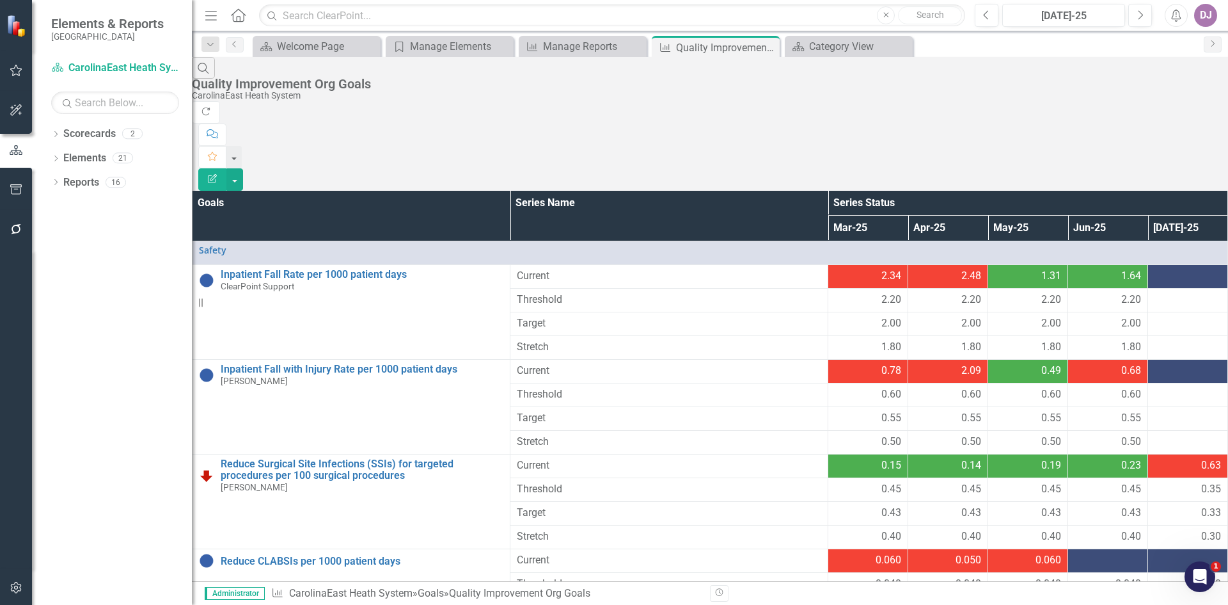
scroll to position [312, 0]
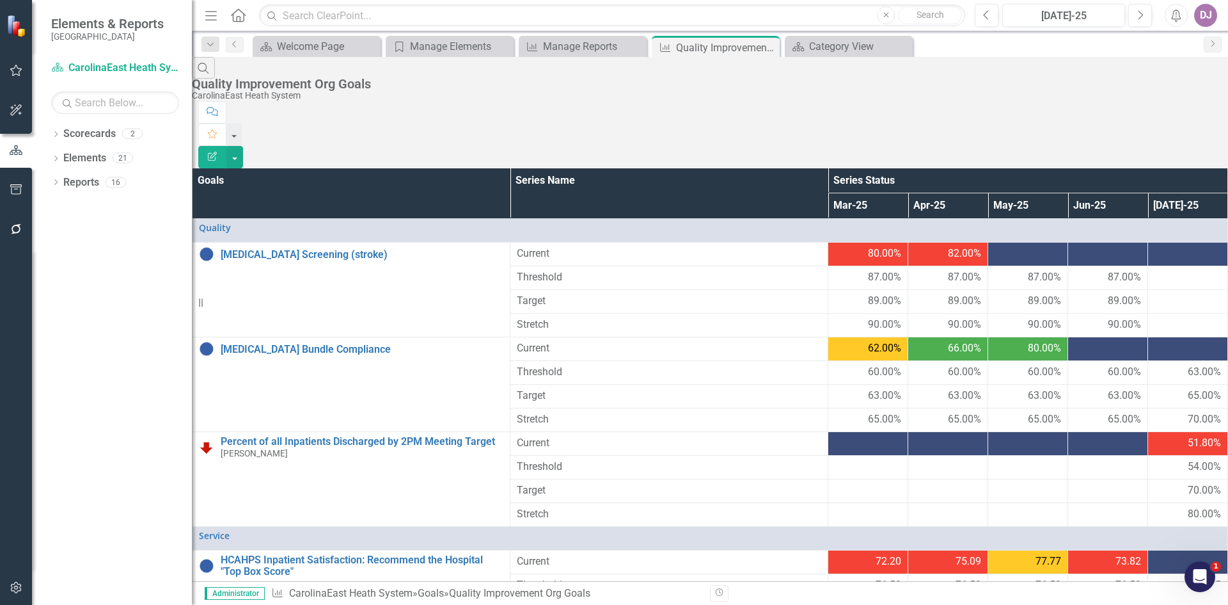
scroll to position [241, 0]
drag, startPoint x: 807, startPoint y: 96, endPoint x: 899, endPoint y: 73, distance: 94.3
click at [899, 73] on div "Search Quality Improvement Org Goals CarolinaEast Heath System" at bounding box center [710, 79] width 1036 height 44
click at [243, 146] on button "button" at bounding box center [234, 157] width 17 height 22
click at [1178, 125] on link "PDF Export to PDF" at bounding box center [1157, 130] width 101 height 24
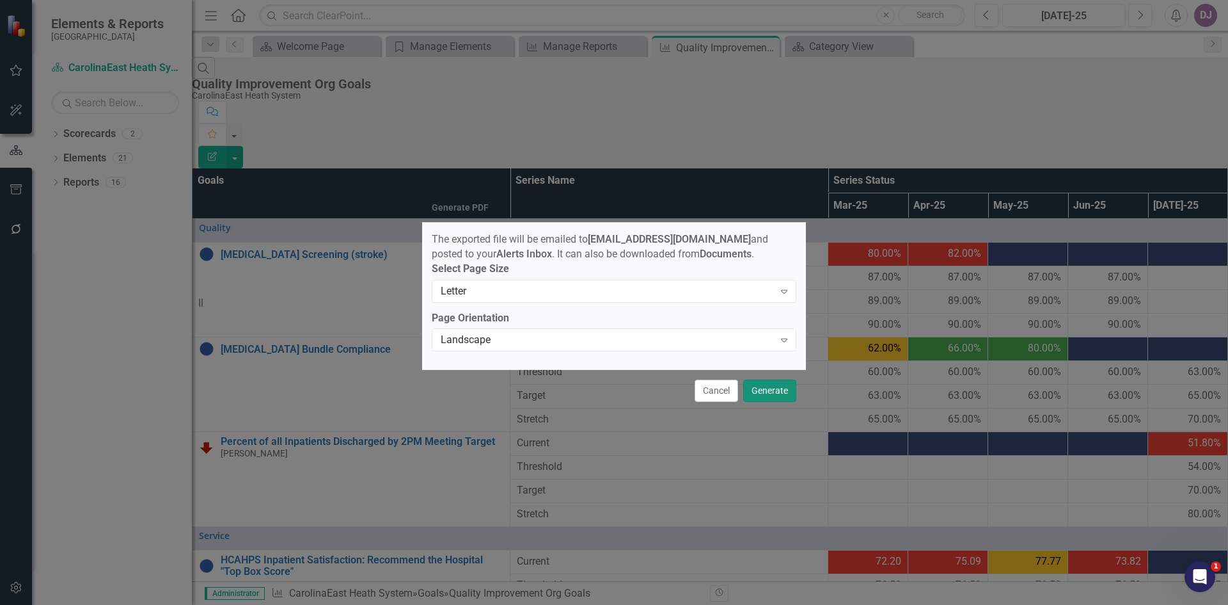
click at [773, 395] on button "Generate" at bounding box center [769, 390] width 53 height 22
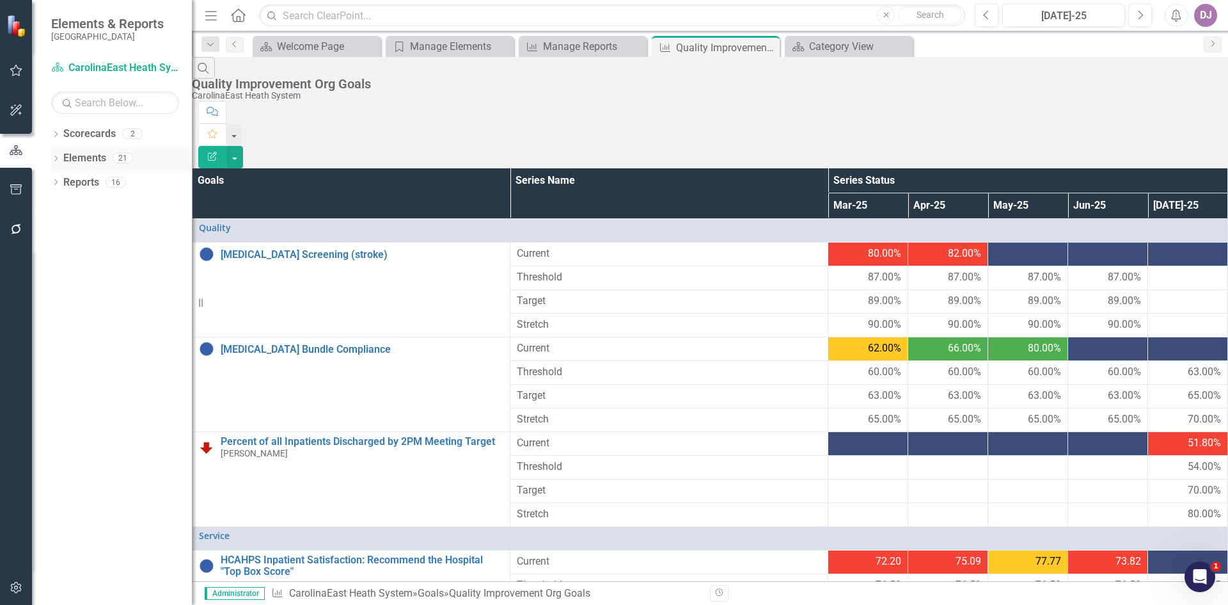
click at [85, 157] on link "Elements" at bounding box center [84, 158] width 43 height 15
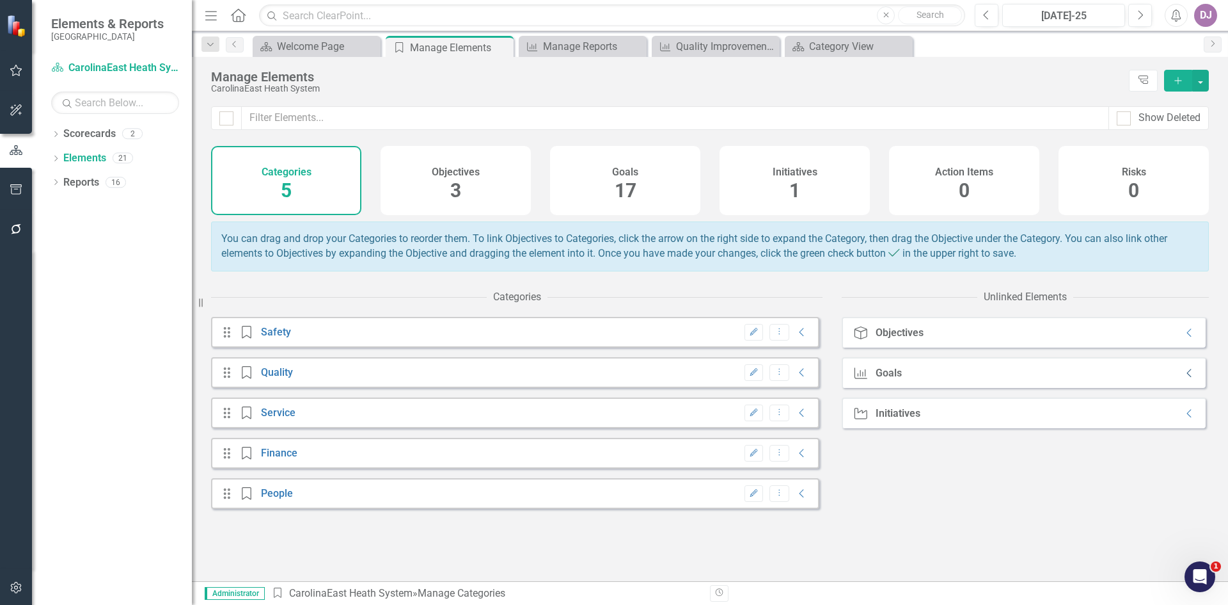
click at [1184, 378] on icon "Collapse" at bounding box center [1190, 373] width 13 height 10
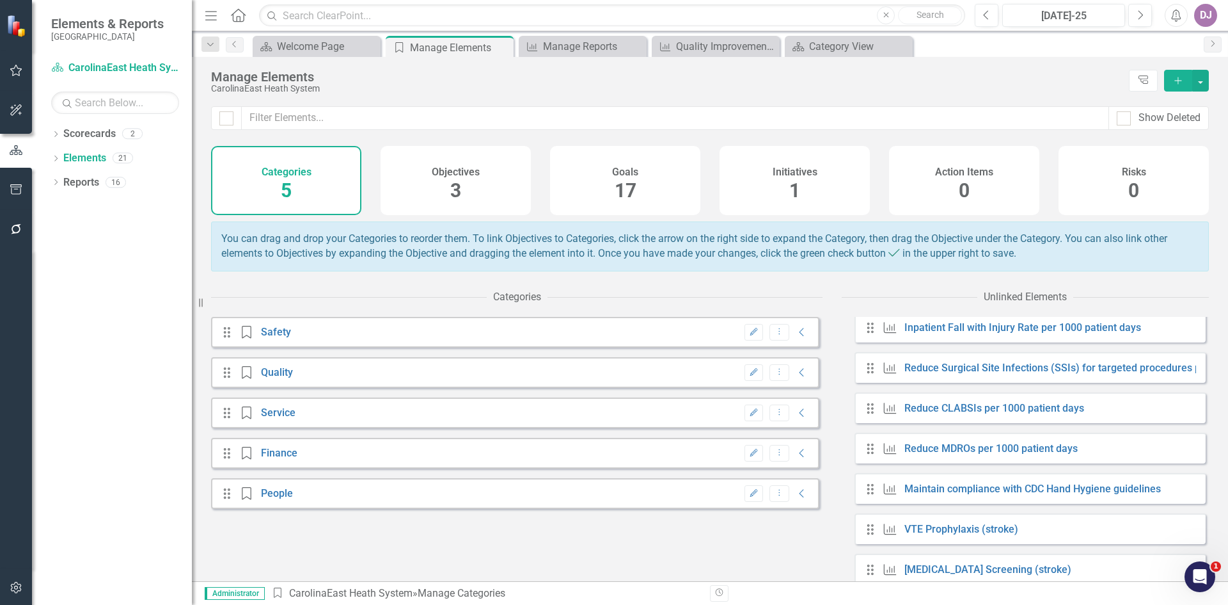
scroll to position [134, 0]
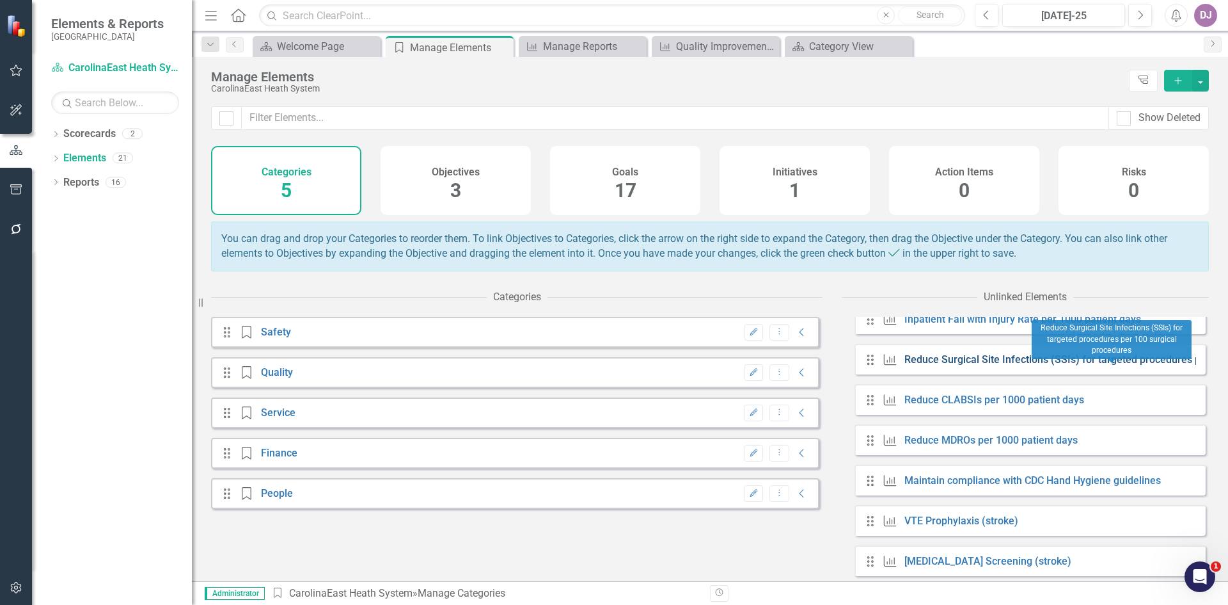
click at [1125, 365] on link "Reduce Surgical Site Infections (SSIs) for targeted procedures per 100 surgical…" at bounding box center [1115, 359] width 420 height 12
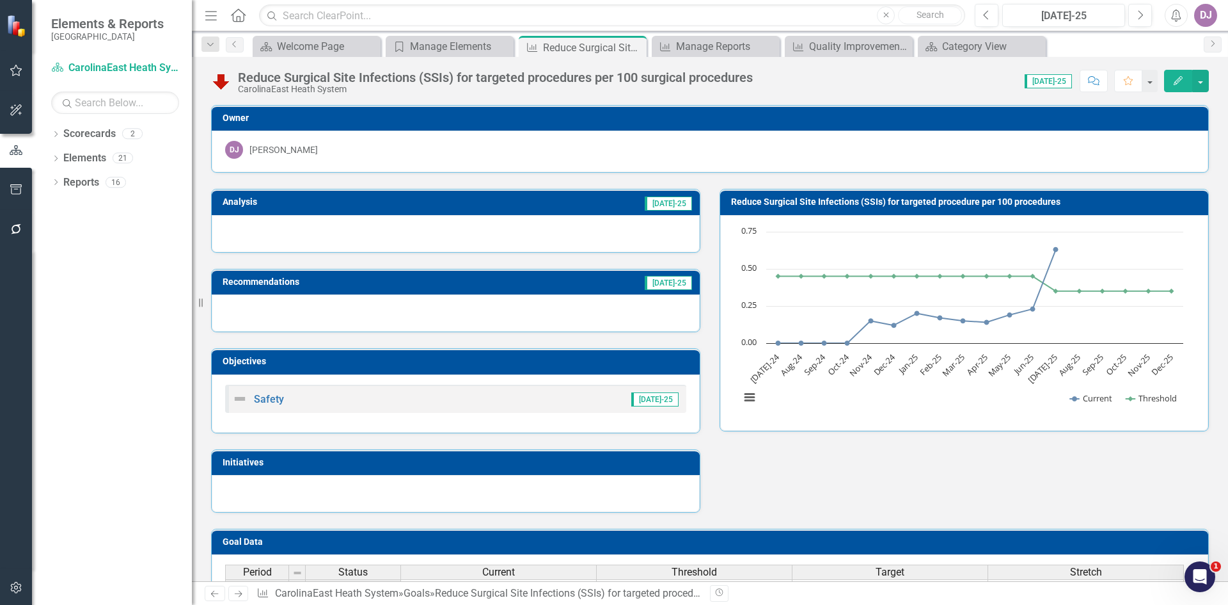
click at [1176, 82] on icon "button" at bounding box center [1178, 80] width 9 height 9
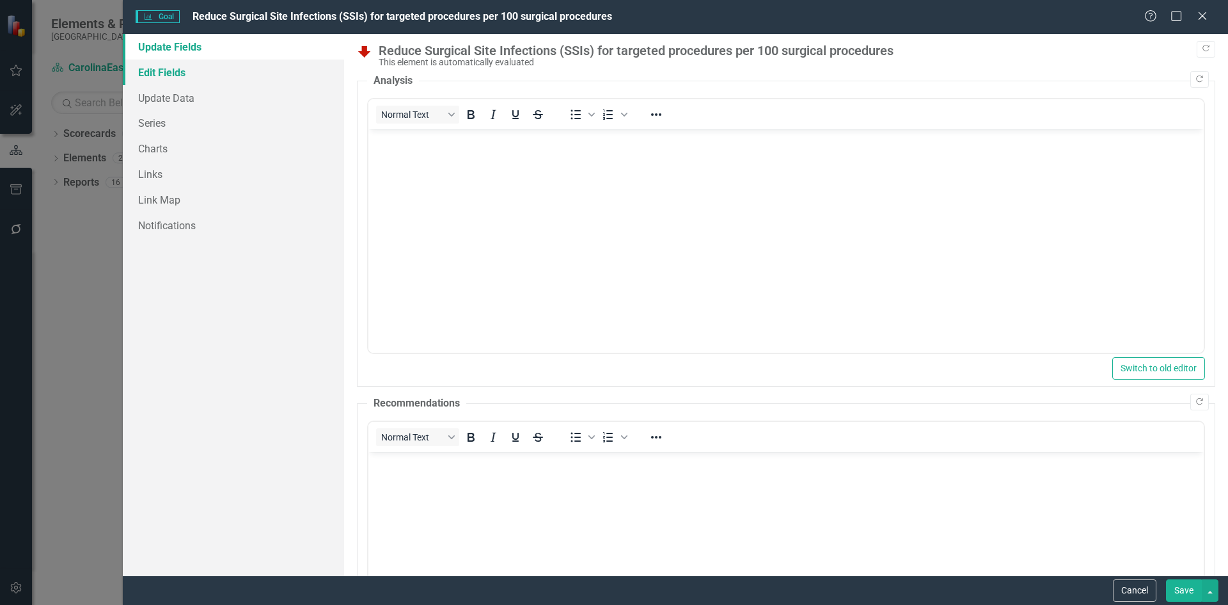
click at [183, 78] on link "Edit Fields" at bounding box center [233, 72] width 221 height 26
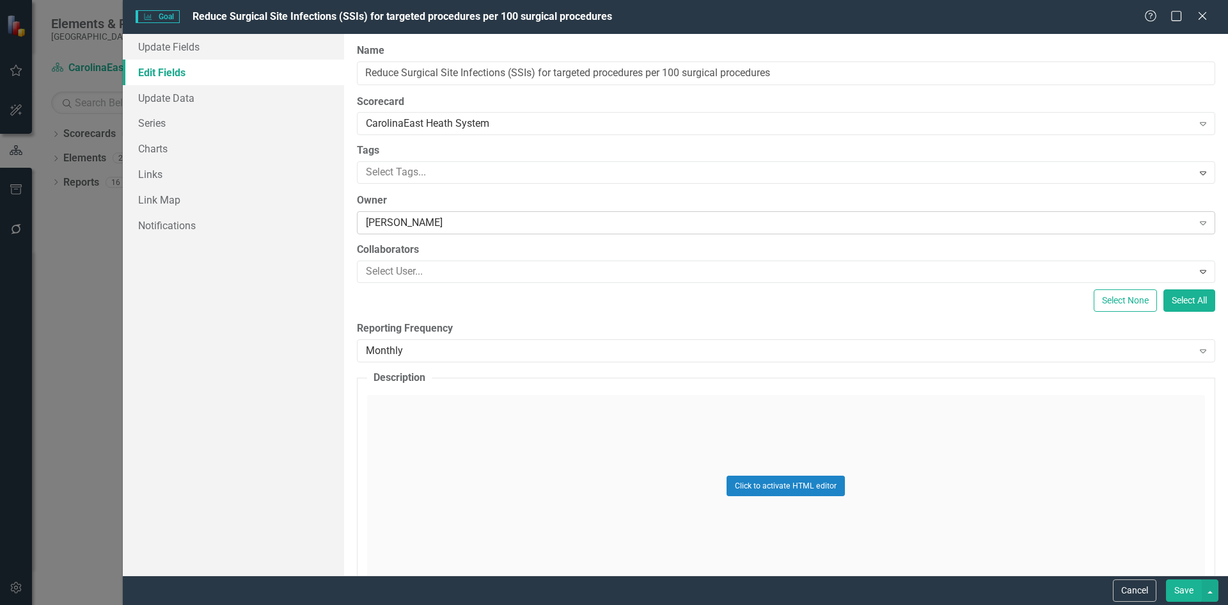
click at [441, 223] on div "[PERSON_NAME]" at bounding box center [779, 223] width 827 height 15
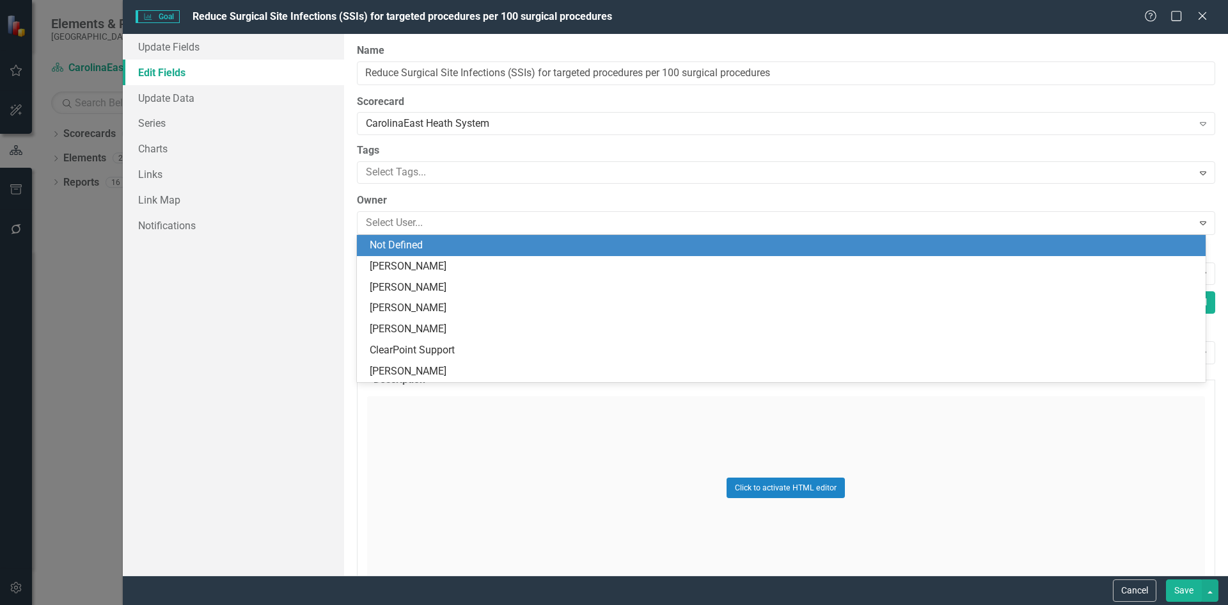
click at [422, 243] on div "Not Defined" at bounding box center [784, 245] width 828 height 15
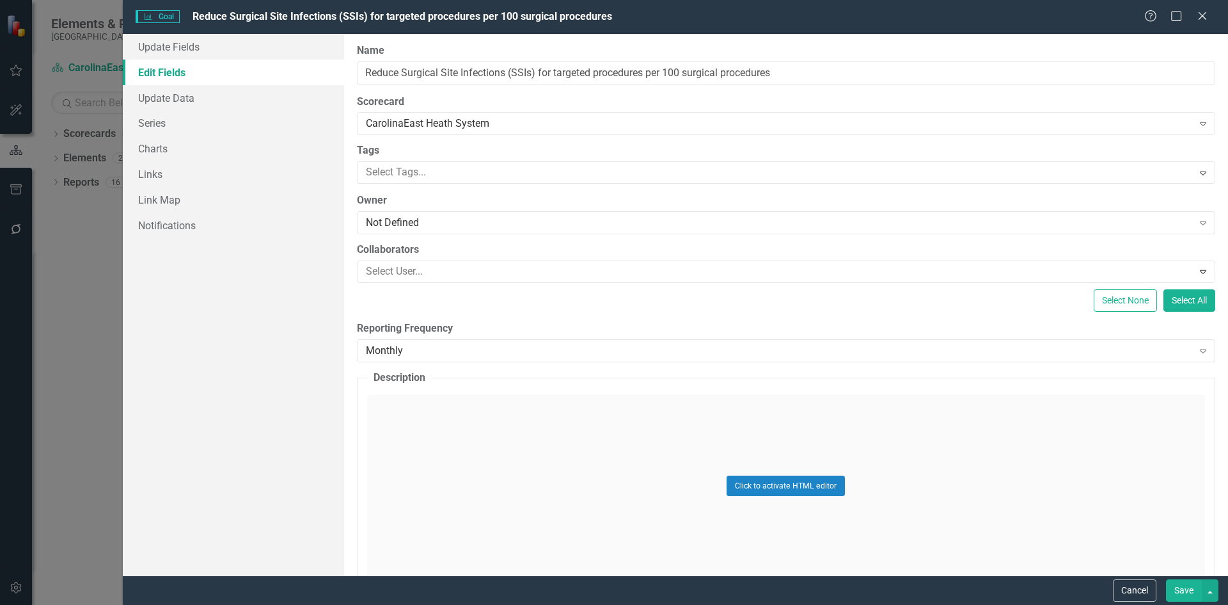
click at [1184, 595] on button "Save" at bounding box center [1184, 590] width 36 height 22
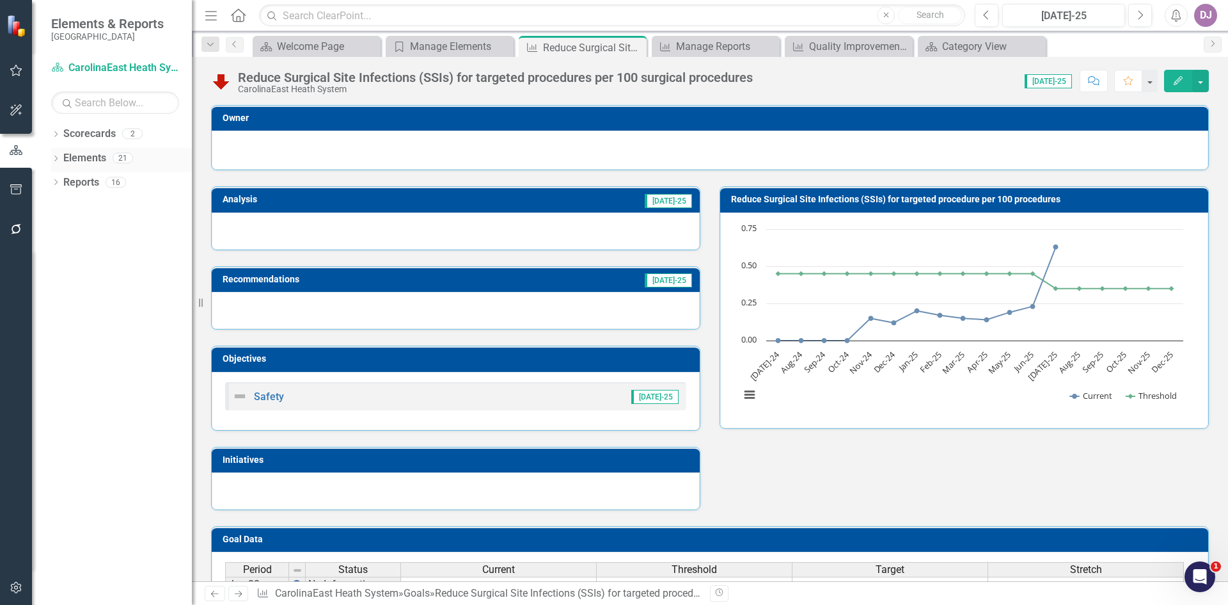
click at [81, 155] on link "Elements" at bounding box center [84, 158] width 43 height 15
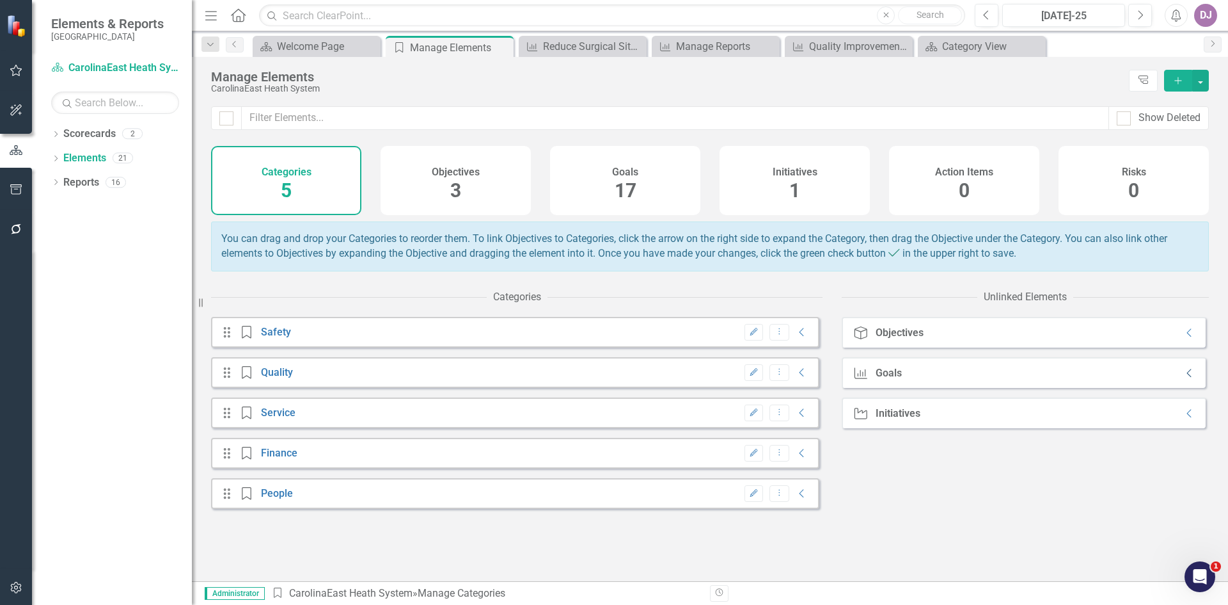
click at [1184, 378] on icon "Collapse" at bounding box center [1190, 373] width 13 height 10
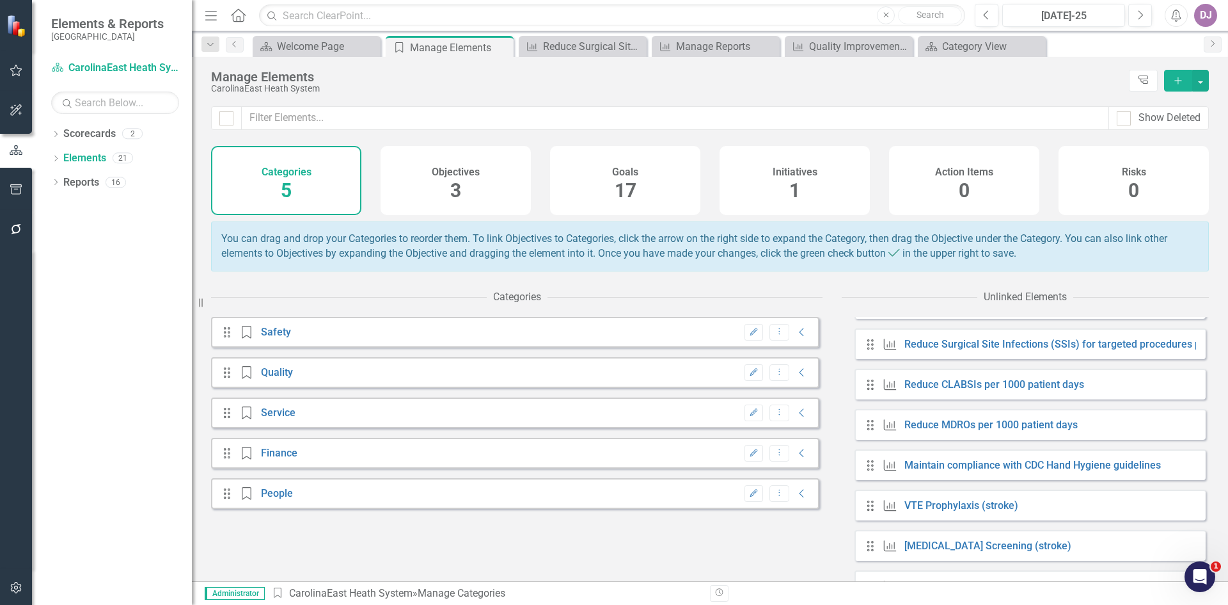
scroll to position [162, 0]
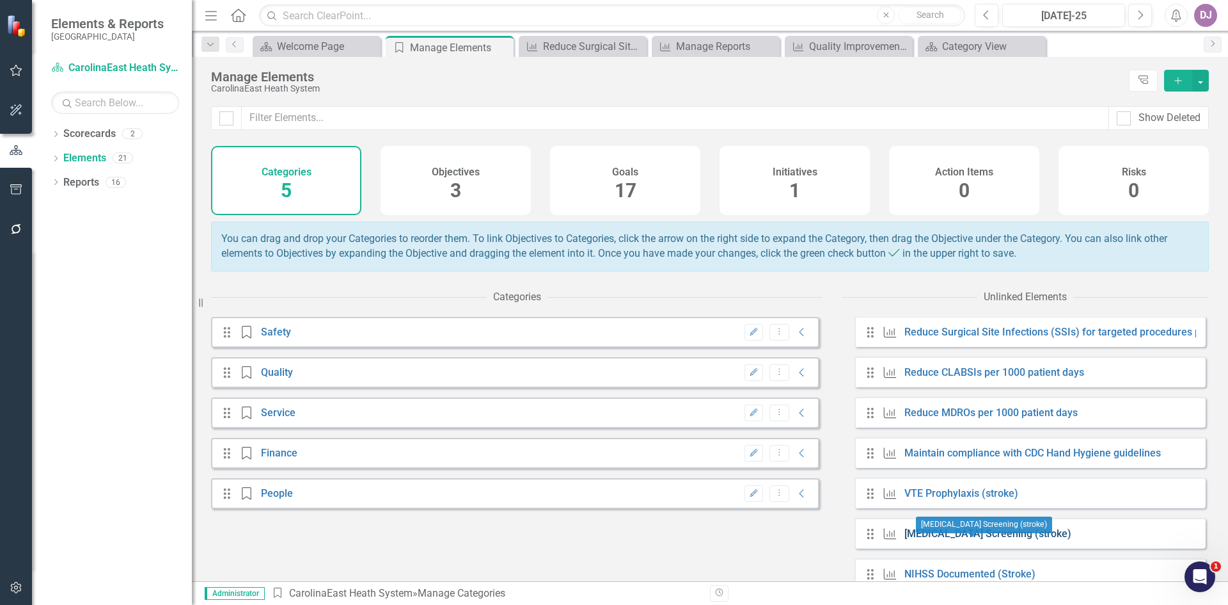
click at [947, 539] on link "[MEDICAL_DATA] Screening (stroke)" at bounding box center [988, 533] width 167 height 12
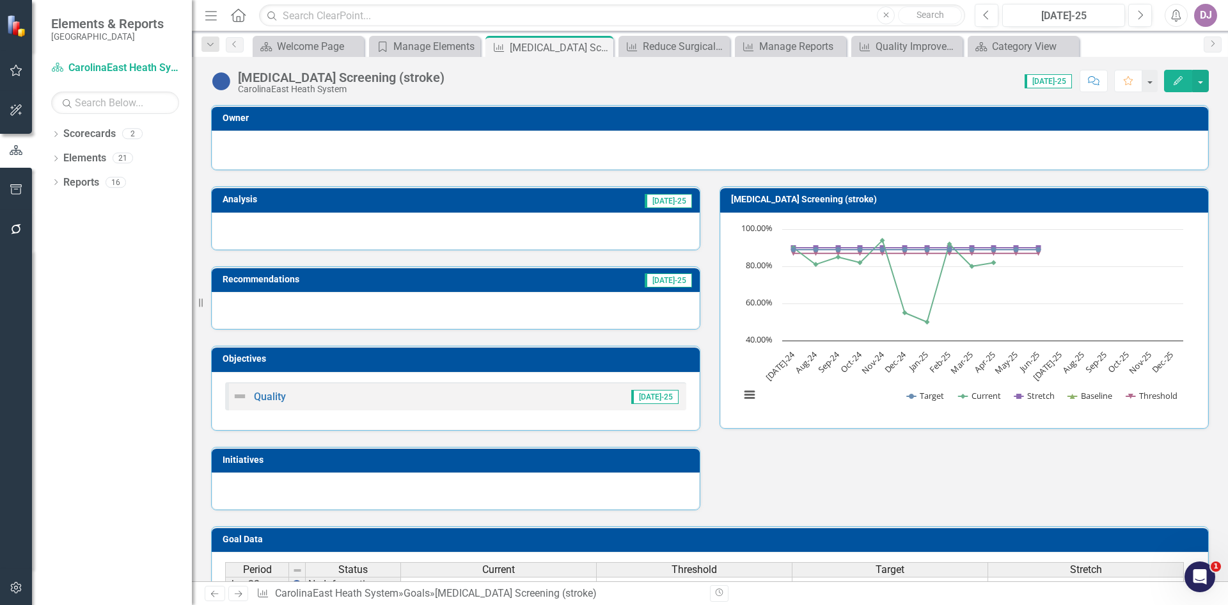
click at [1171, 86] on button "Edit" at bounding box center [1178, 81] width 28 height 22
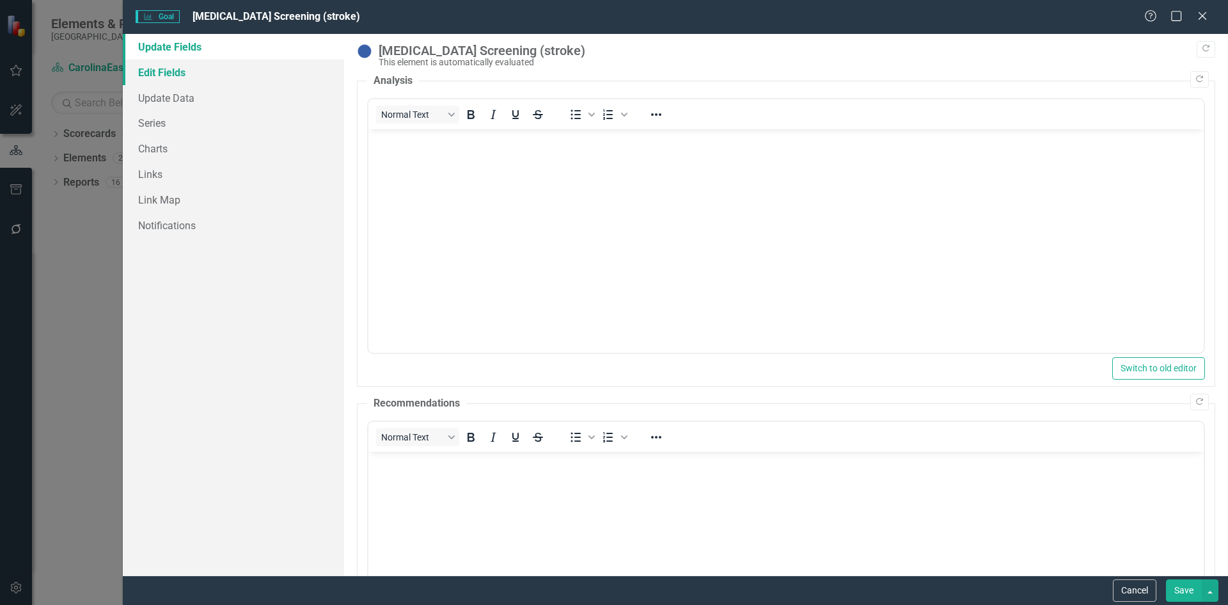
click at [173, 72] on link "Edit Fields" at bounding box center [233, 72] width 221 height 26
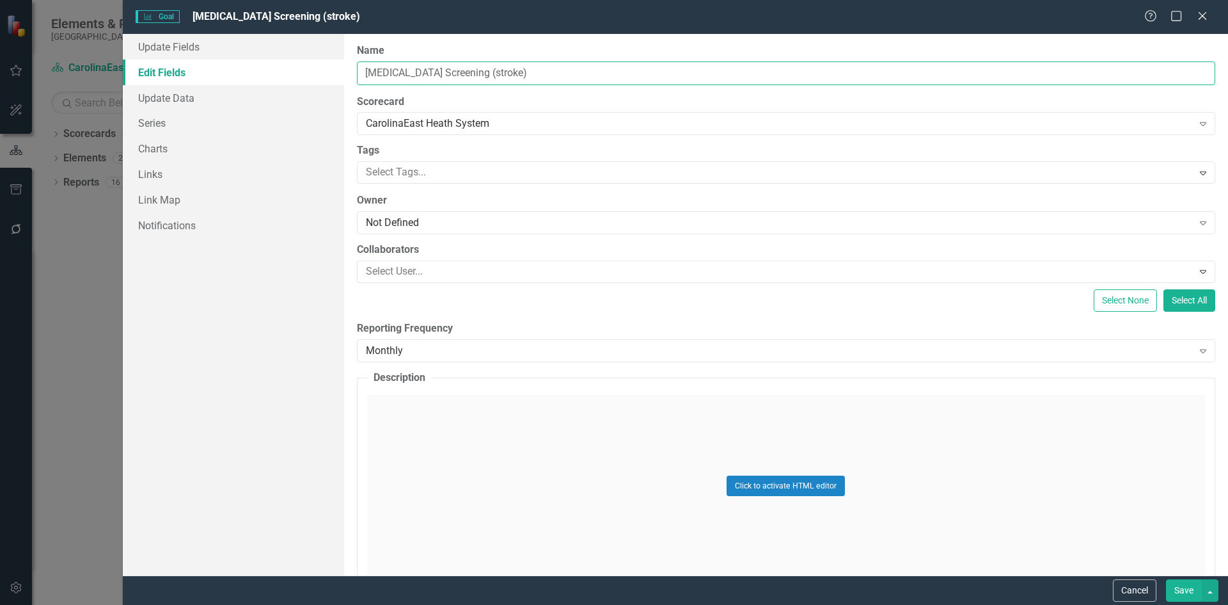
click at [365, 72] on input "[MEDICAL_DATA] Screening (stroke)" at bounding box center [786, 73] width 859 height 24
type input "Improve [MEDICAL_DATA] Screening (stroke)"
click at [1187, 591] on button "Save" at bounding box center [1184, 590] width 36 height 22
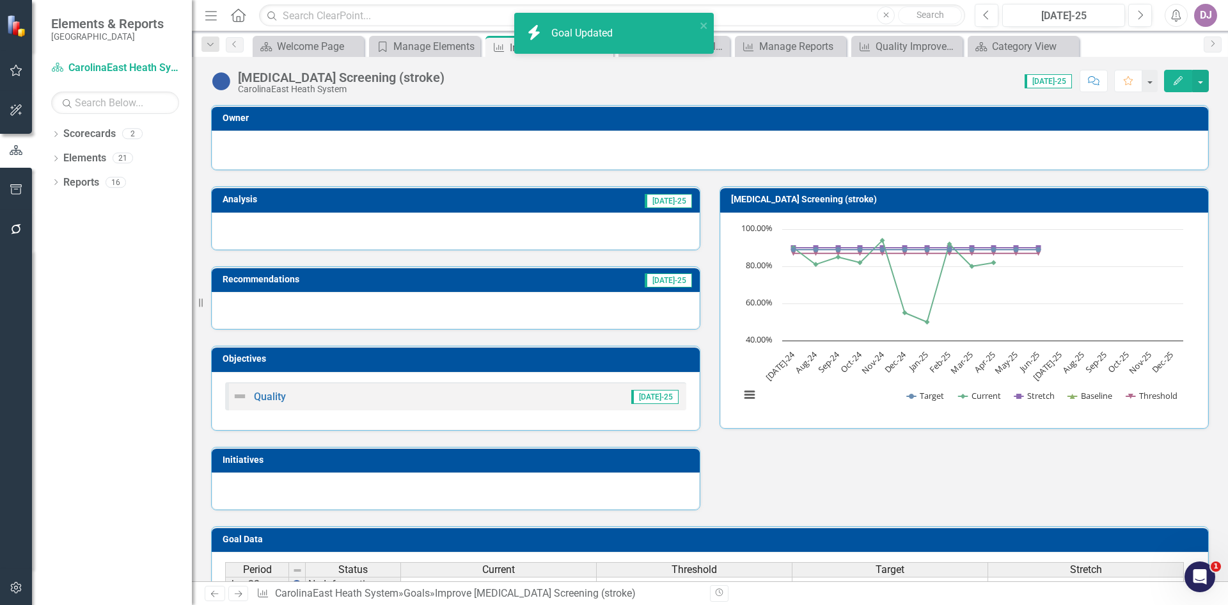
click at [1180, 78] on icon "button" at bounding box center [1178, 80] width 9 height 9
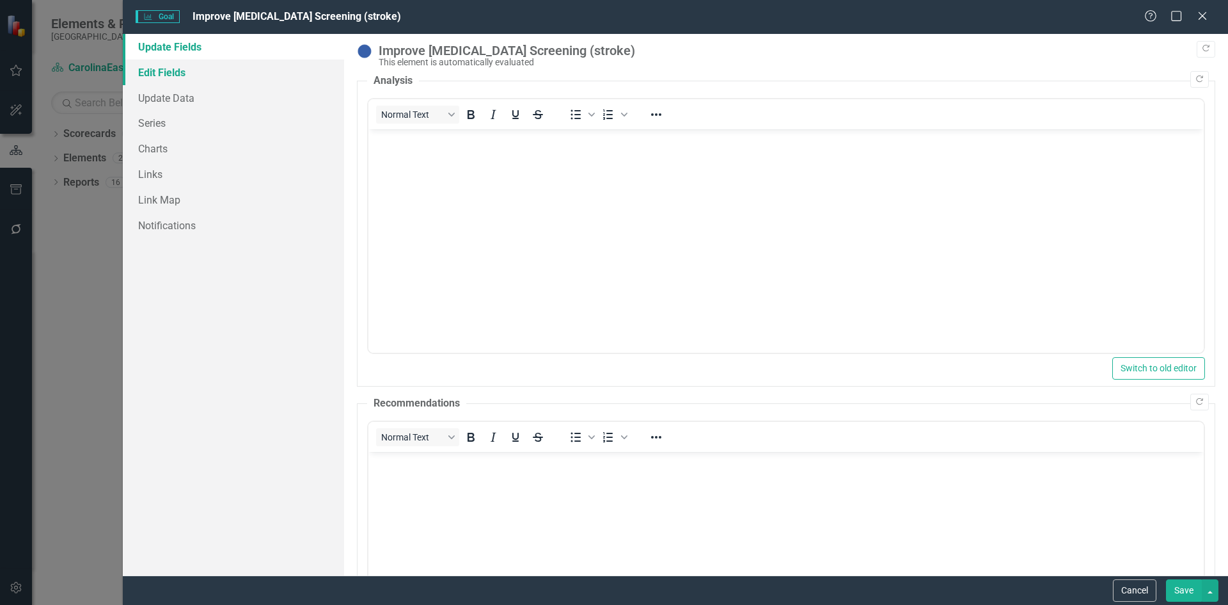
click at [170, 74] on link "Edit Fields" at bounding box center [233, 72] width 221 height 26
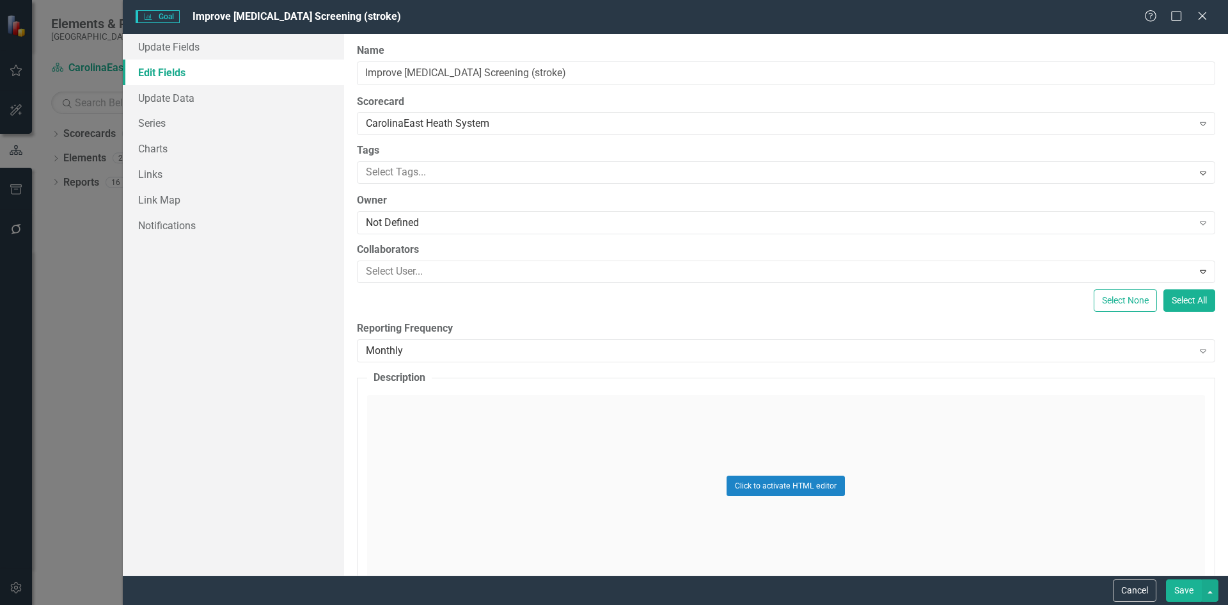
click at [1178, 592] on button "Save" at bounding box center [1184, 590] width 36 height 22
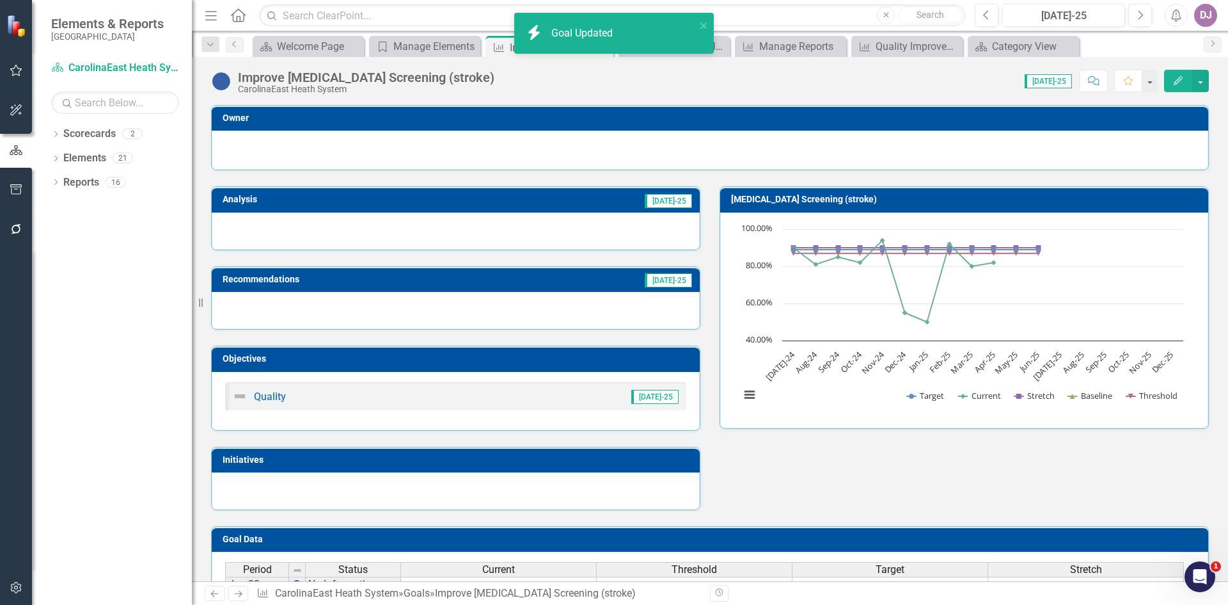
click at [1178, 83] on icon "button" at bounding box center [1178, 80] width 9 height 9
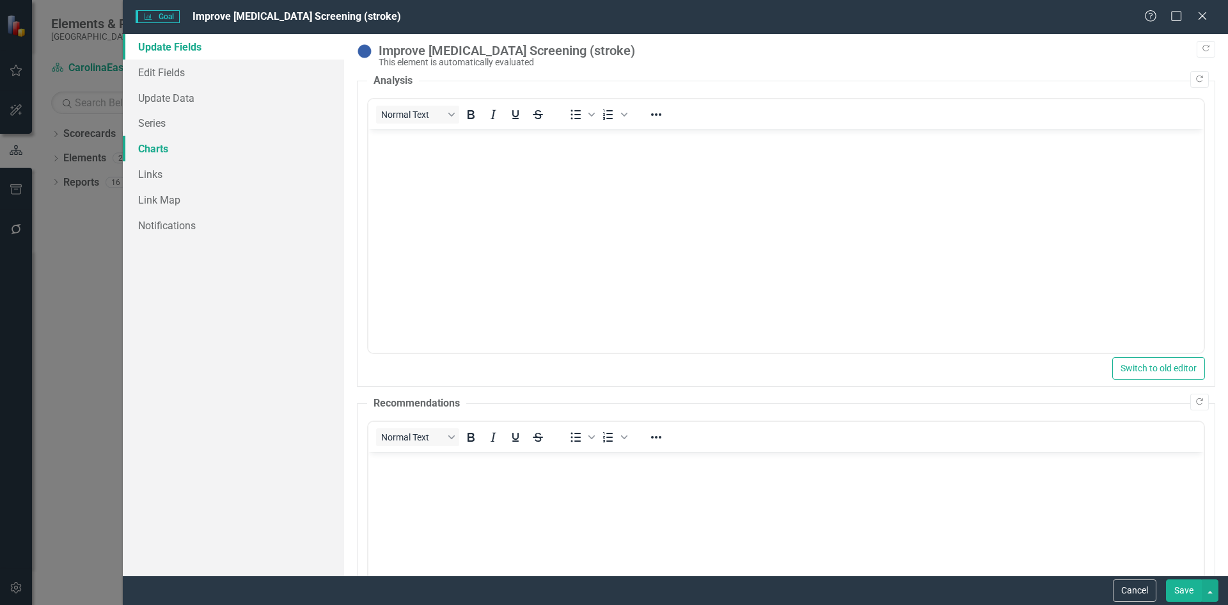
click at [147, 147] on link "Charts" at bounding box center [233, 149] width 221 height 26
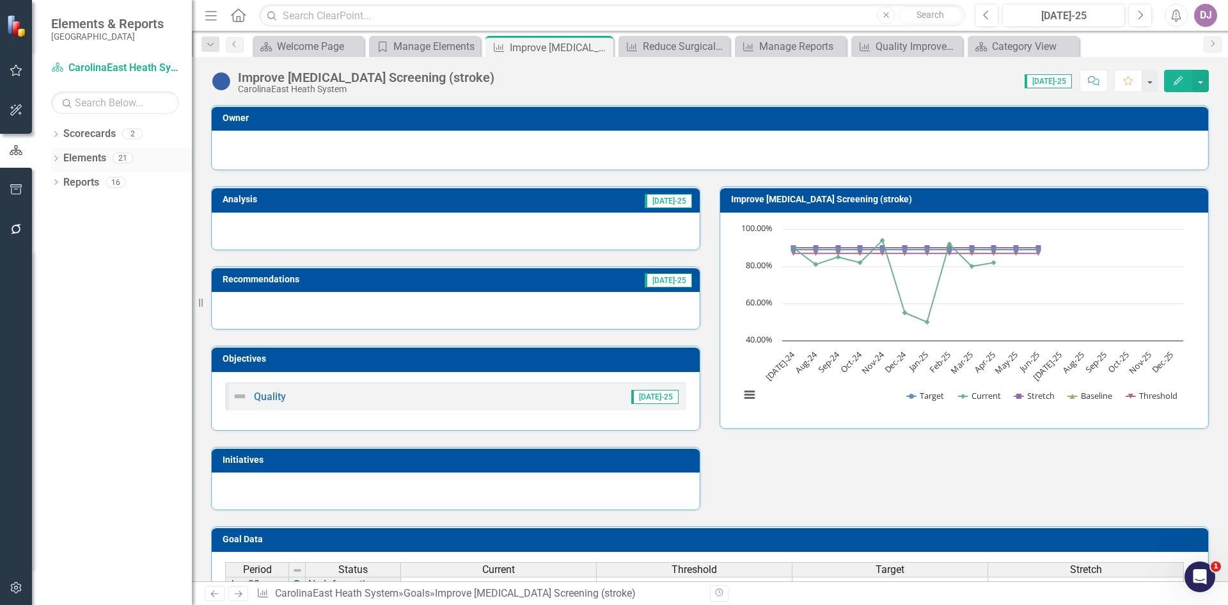
click at [83, 156] on link "Elements" at bounding box center [84, 158] width 43 height 15
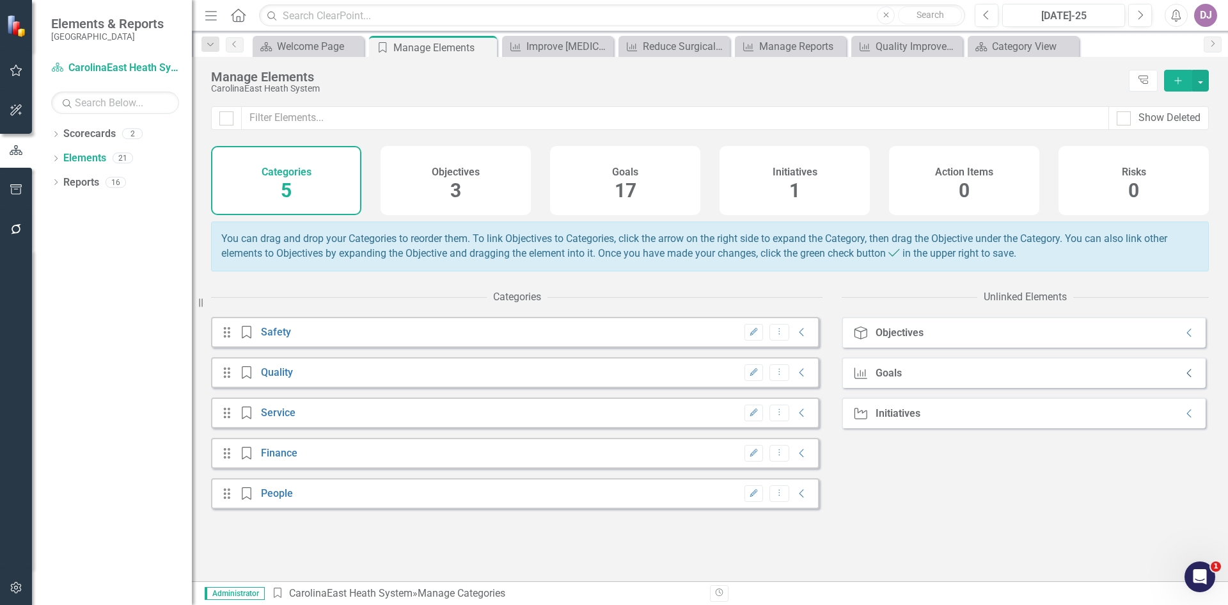
click at [1185, 378] on icon "Collapse" at bounding box center [1190, 373] width 13 height 10
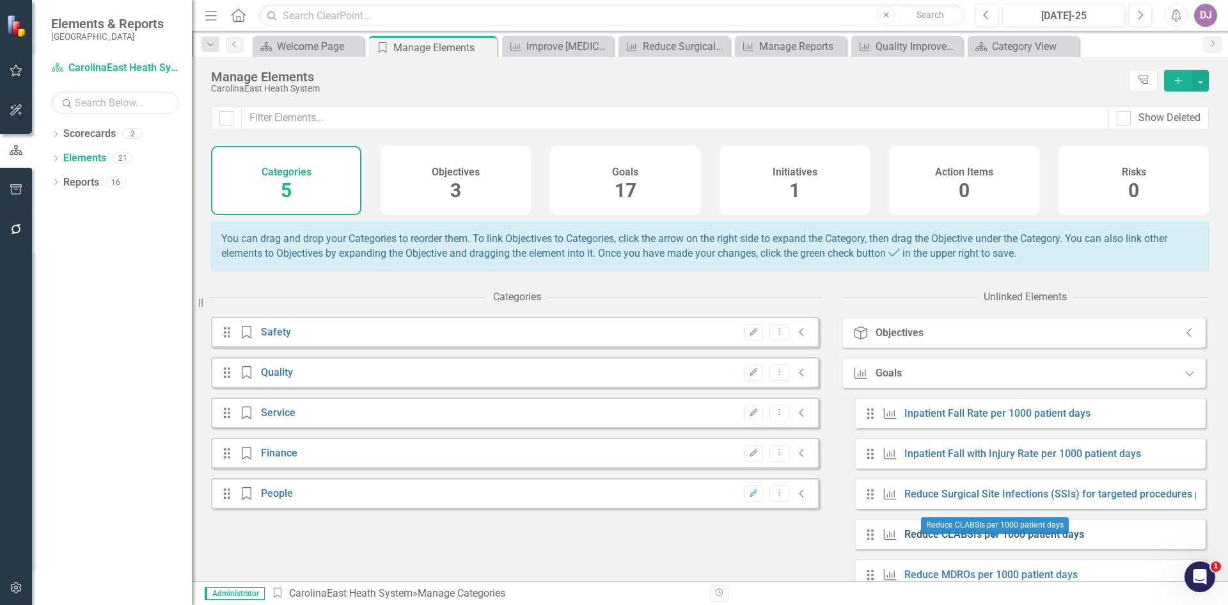
click at [1061, 540] on link "Reduce CLABSIs per 1000 patient days" at bounding box center [995, 534] width 180 height 12
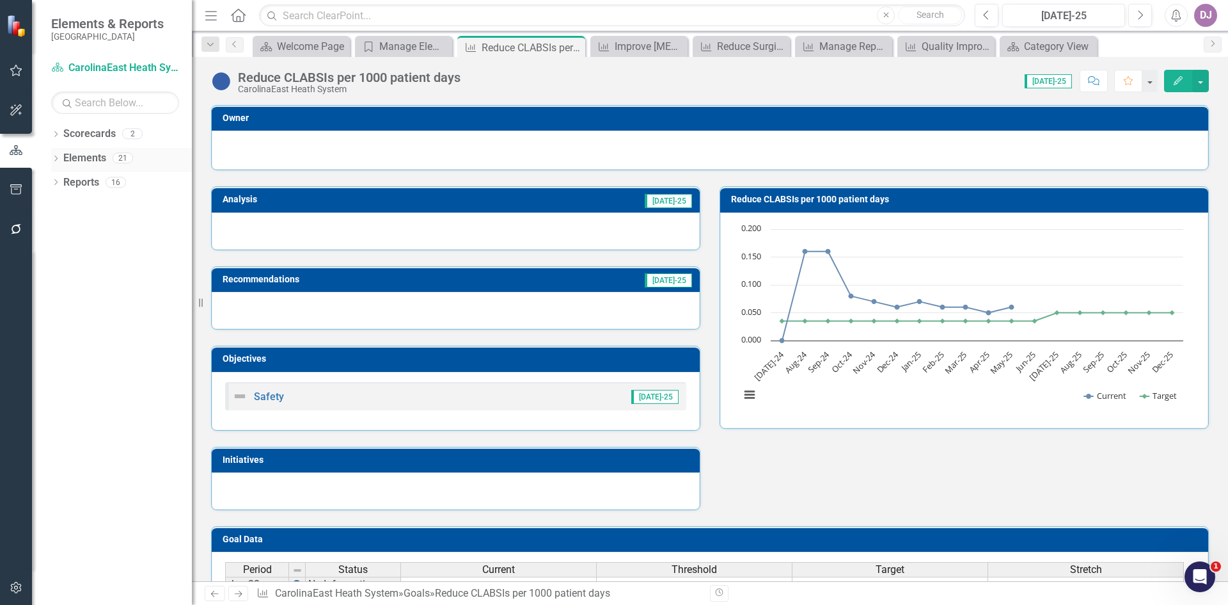
click at [95, 156] on link "Elements" at bounding box center [84, 158] width 43 height 15
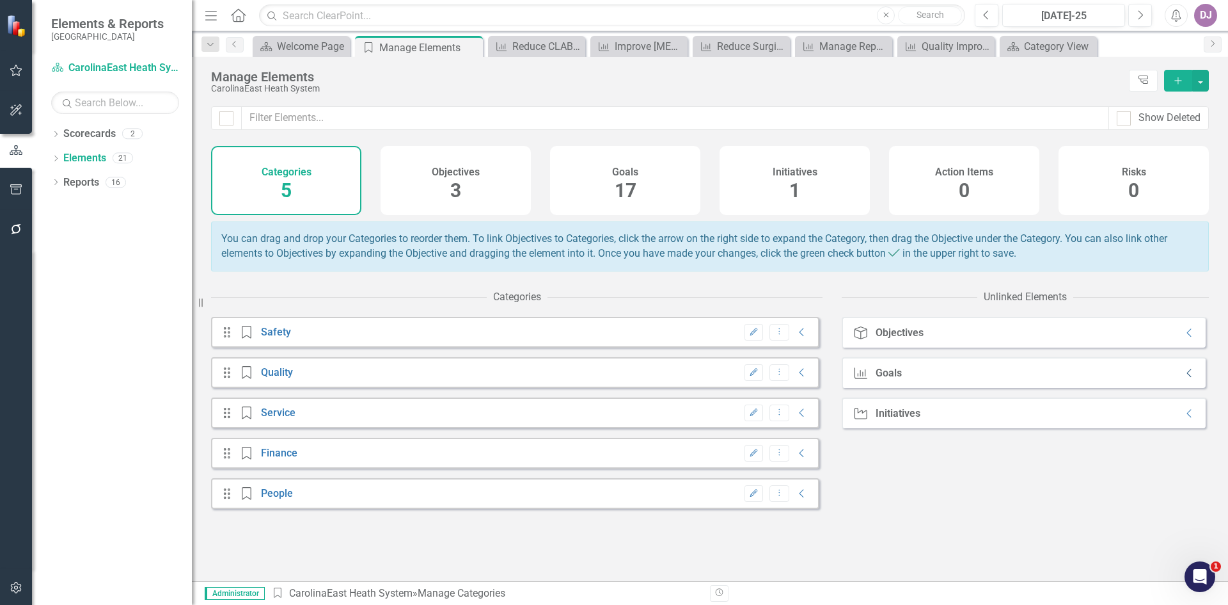
click at [1184, 378] on icon "Collapse" at bounding box center [1190, 373] width 13 height 10
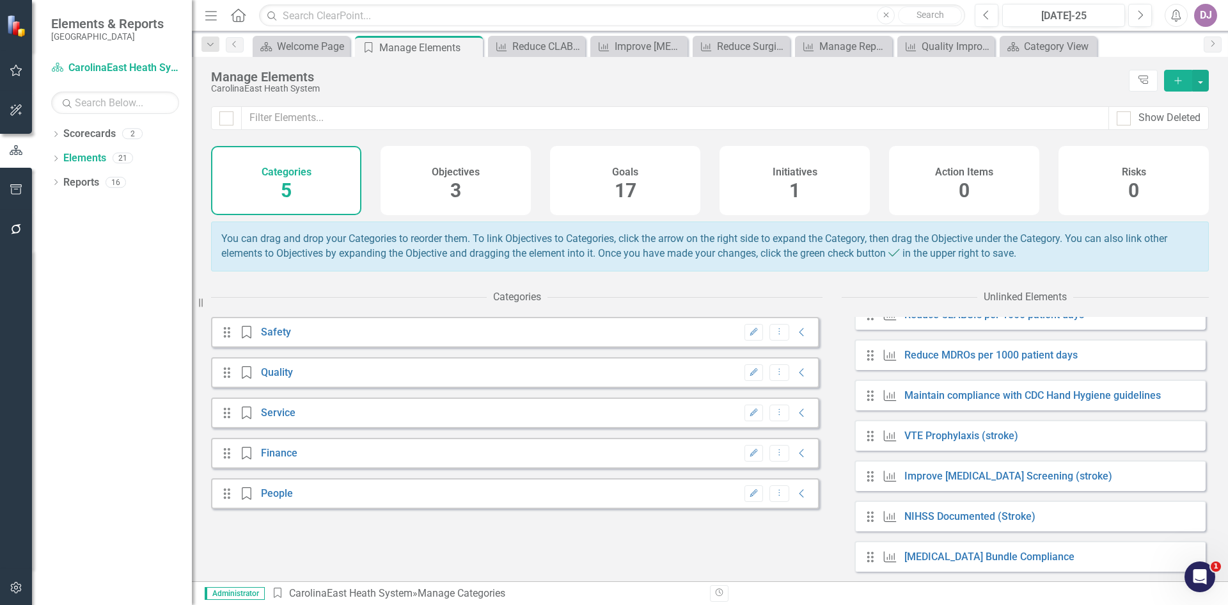
scroll to position [225, 0]
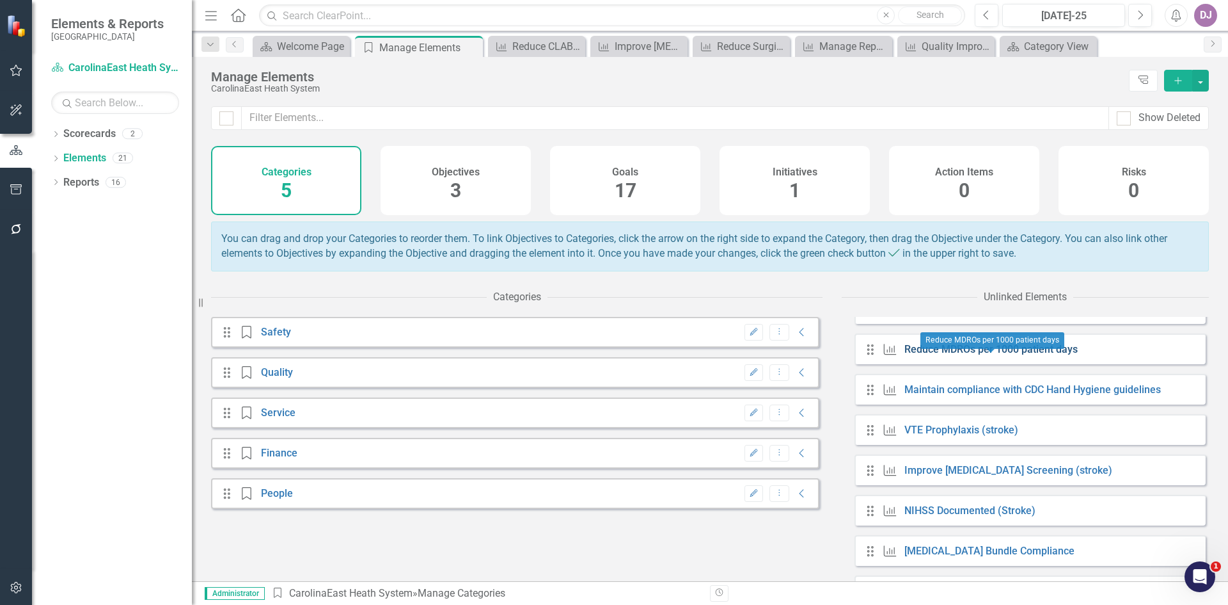
click at [972, 355] on link "Reduce MDROs per 1000 patient days" at bounding box center [991, 349] width 173 height 12
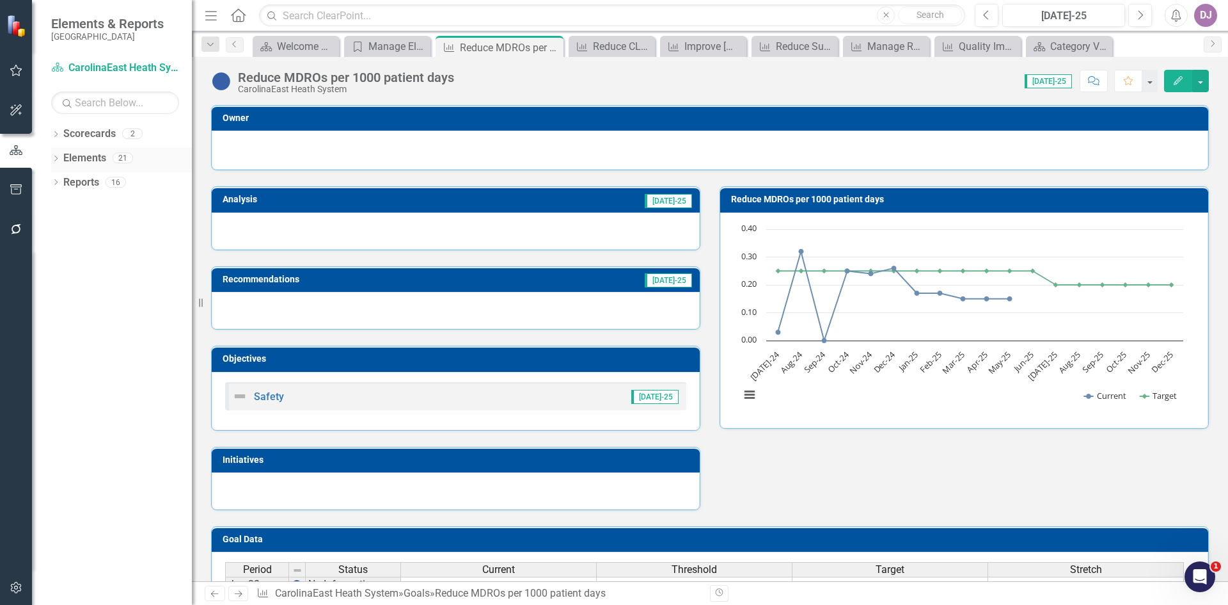
click at [94, 159] on link "Elements" at bounding box center [84, 158] width 43 height 15
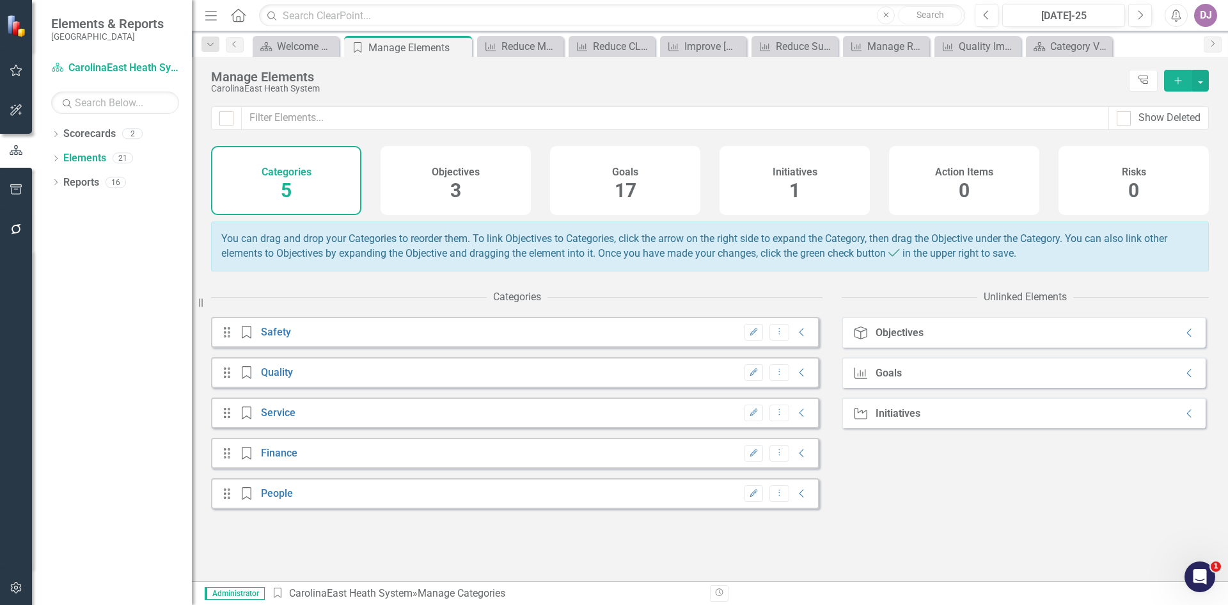
click at [1185, 388] on div "Goal Goals Collapse" at bounding box center [1024, 372] width 364 height 31
click at [1184, 378] on icon "Collapse" at bounding box center [1190, 373] width 13 height 10
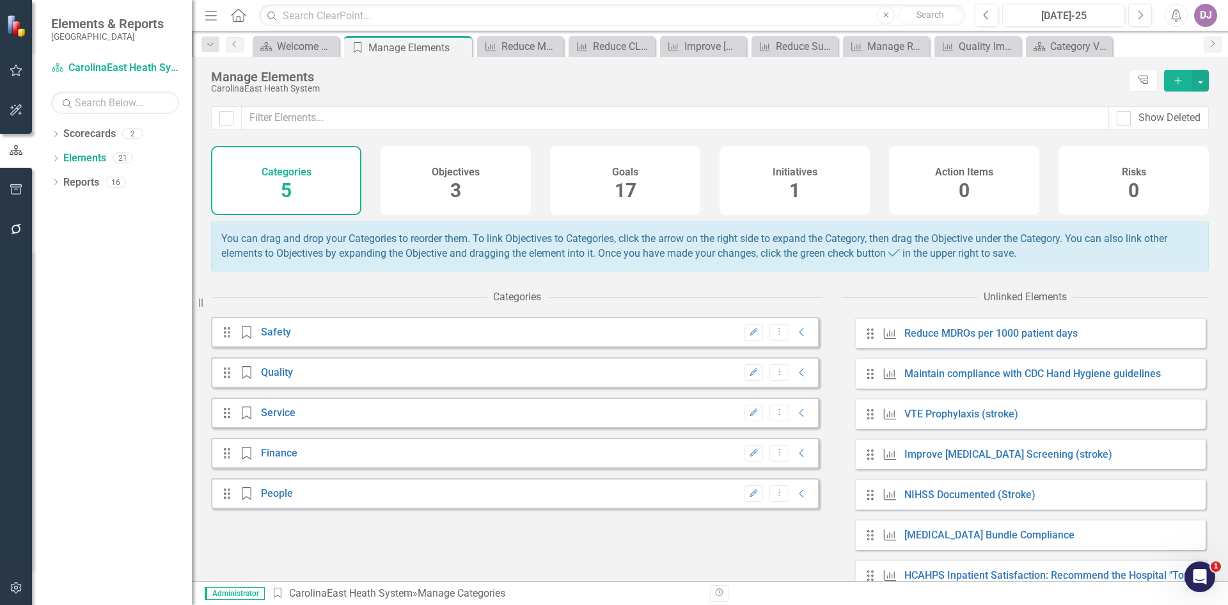
scroll to position [250, 0]
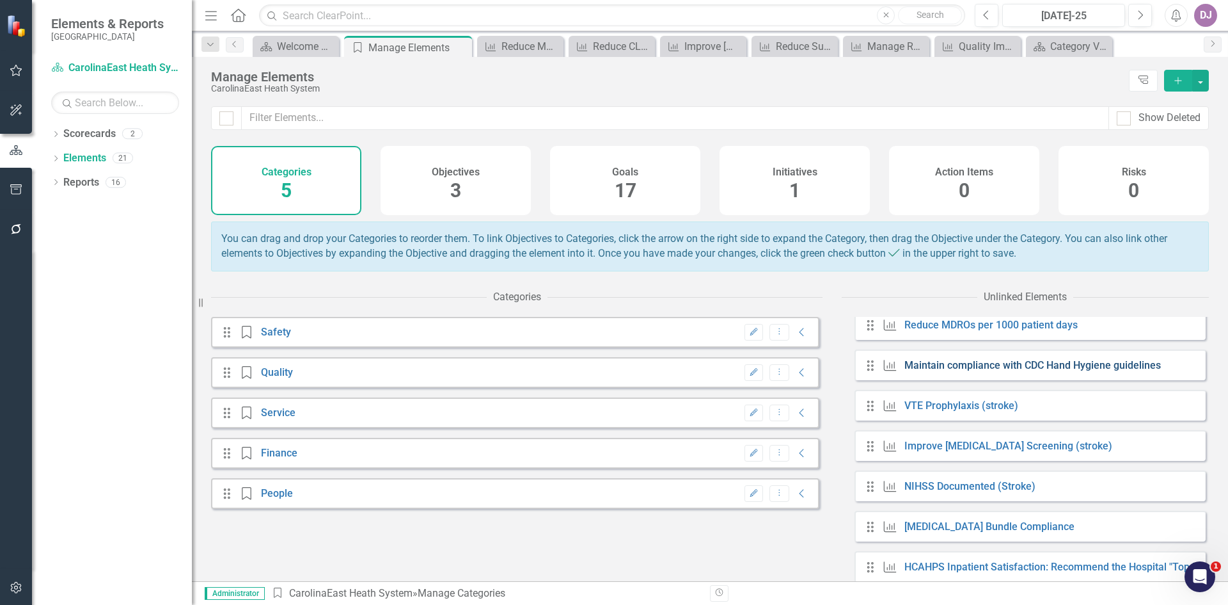
click at [966, 371] on link "Maintain compliance with CDC Hand Hygiene guidelines" at bounding box center [1033, 365] width 257 height 12
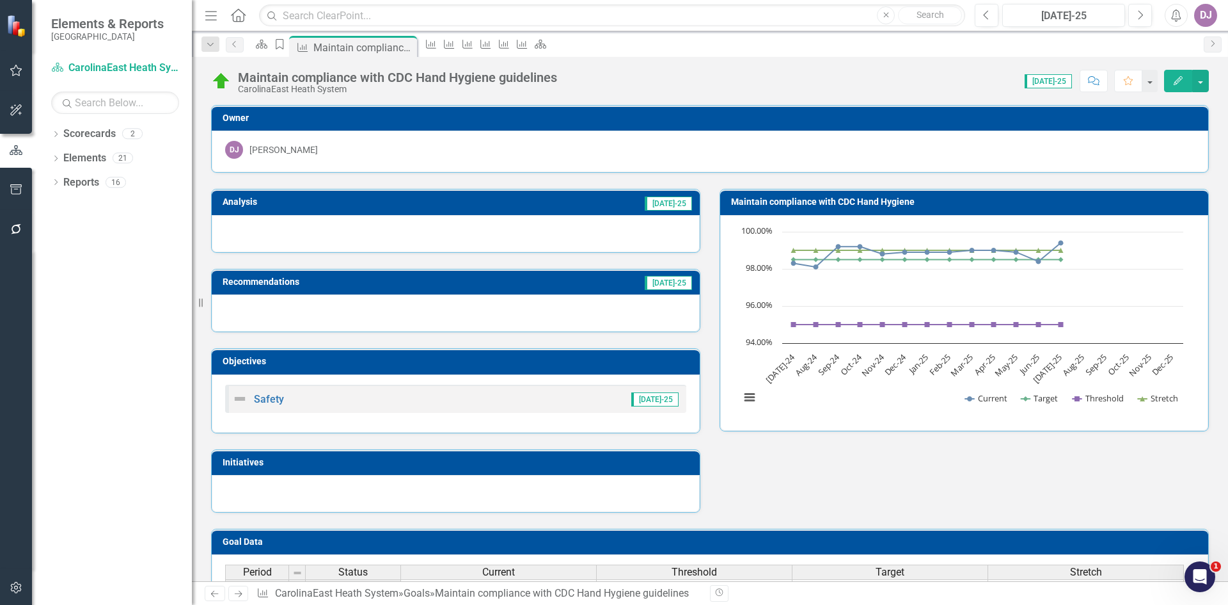
click at [1182, 83] on icon "Edit" at bounding box center [1179, 80] width 12 height 9
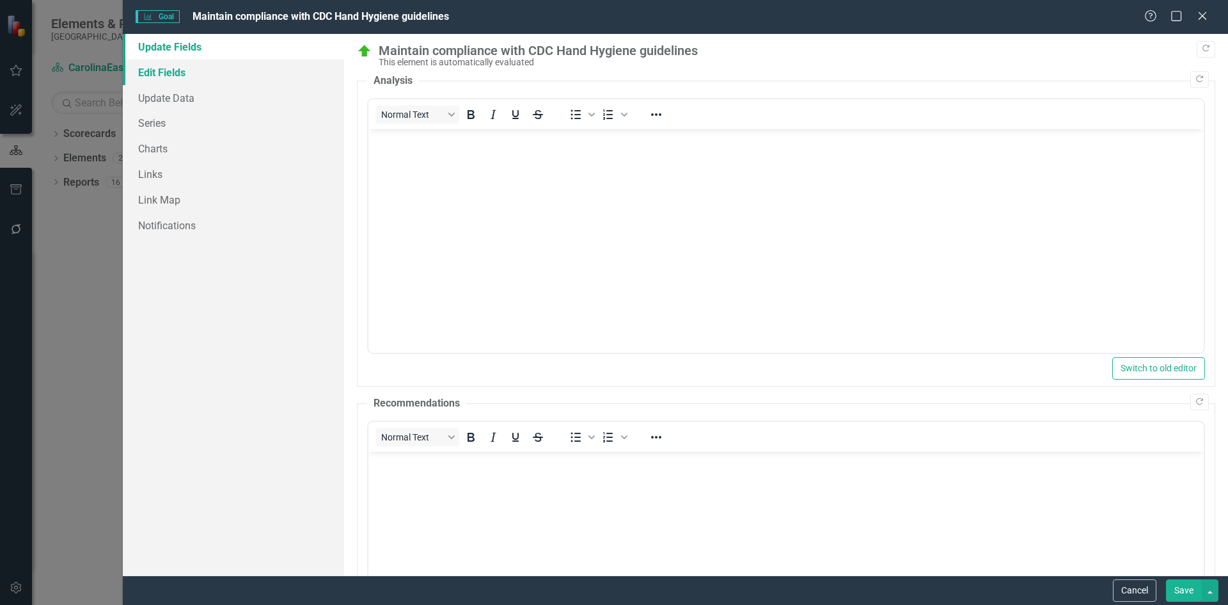
click at [192, 77] on link "Edit Fields" at bounding box center [233, 72] width 221 height 26
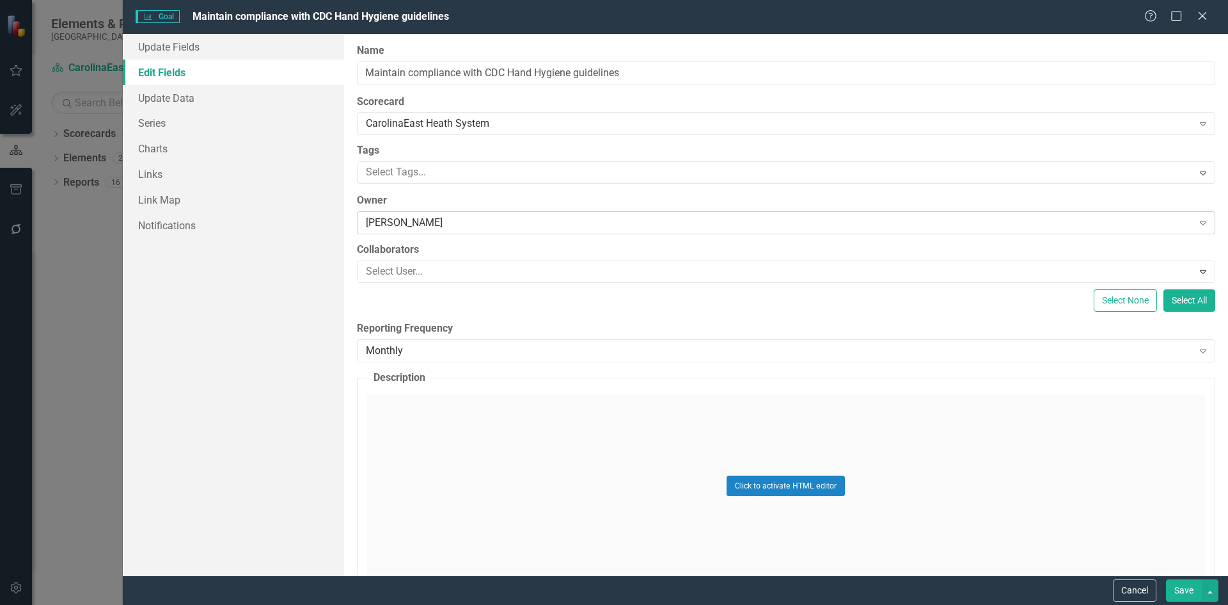
click at [452, 218] on div "[PERSON_NAME]" at bounding box center [779, 223] width 827 height 15
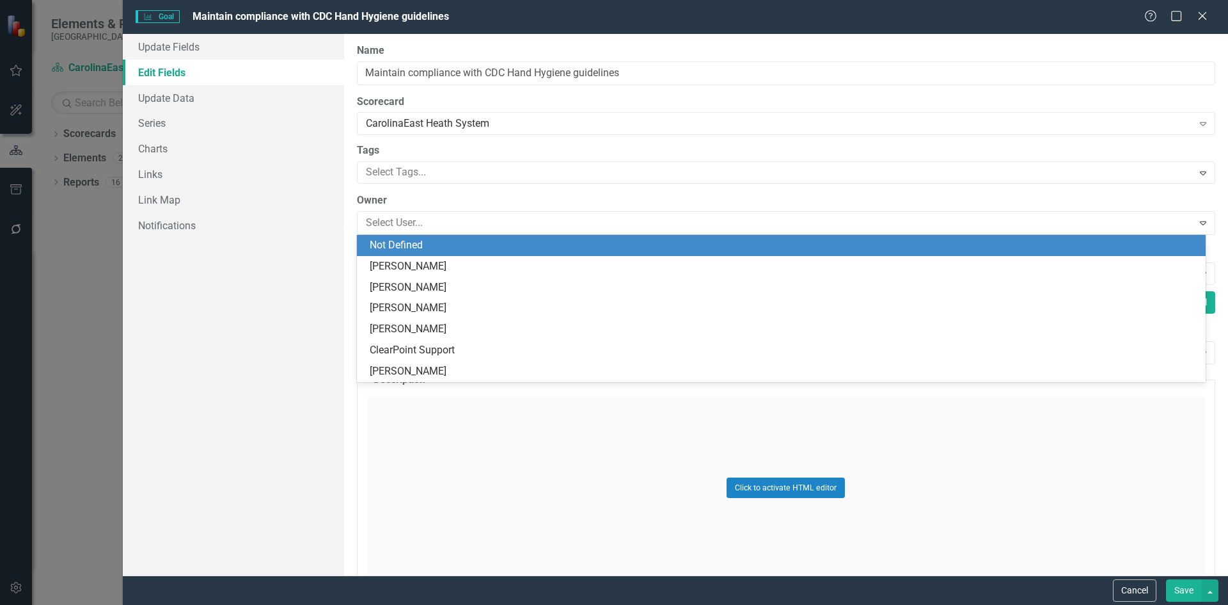
click at [416, 255] on div "Not Defined" at bounding box center [781, 245] width 849 height 21
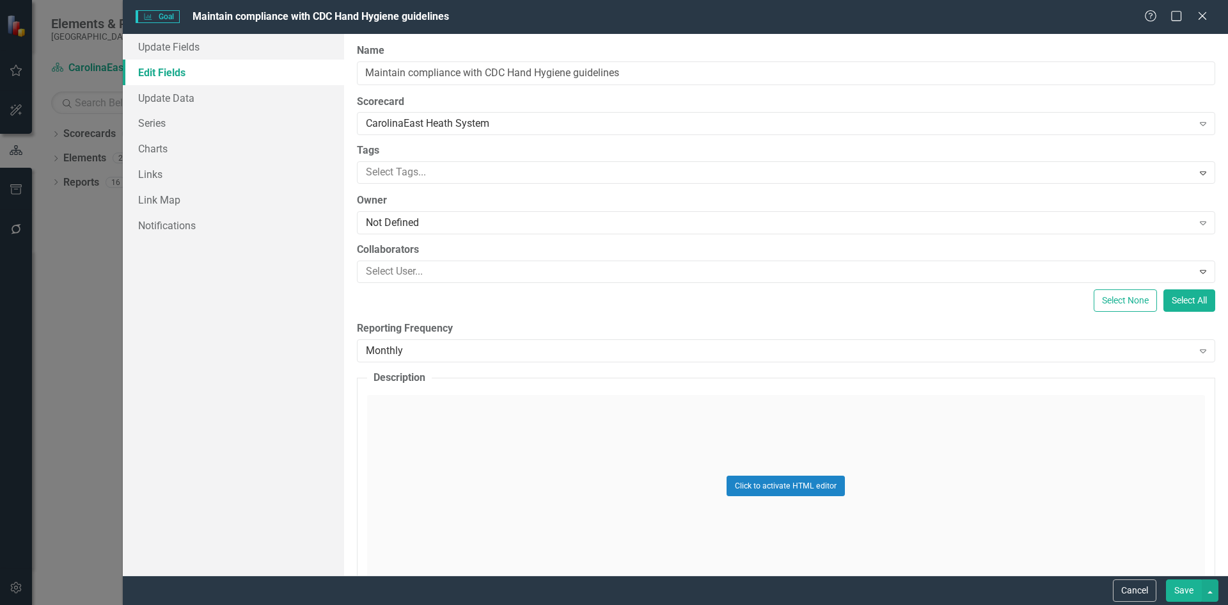
click at [1182, 592] on button "Save" at bounding box center [1184, 590] width 36 height 22
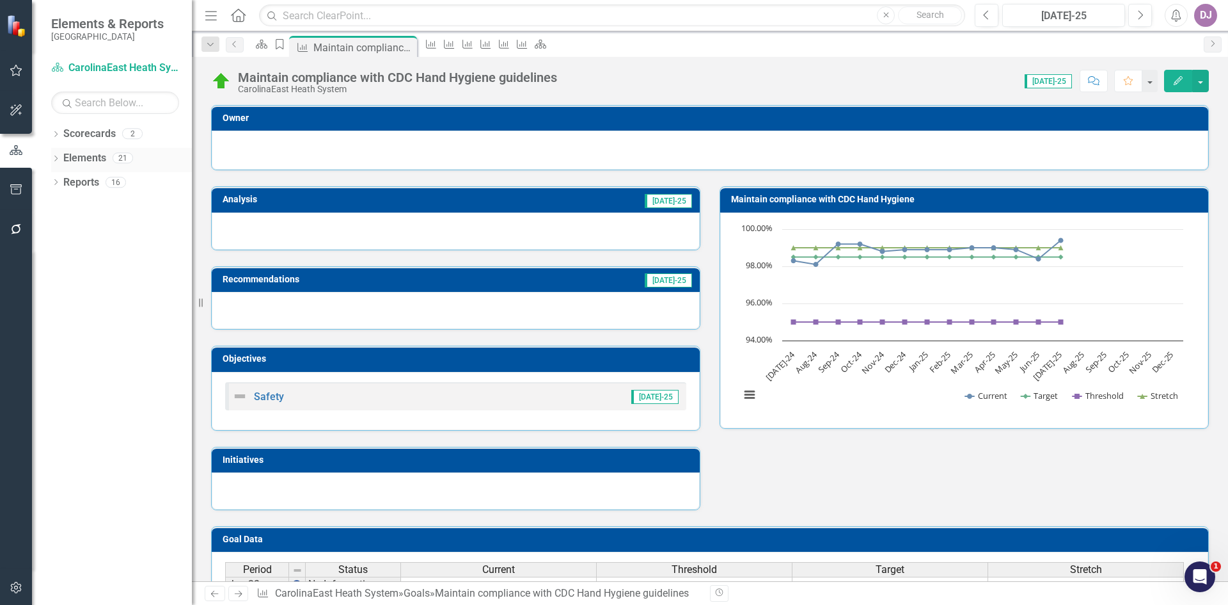
click at [91, 151] on link "Elements" at bounding box center [84, 158] width 43 height 15
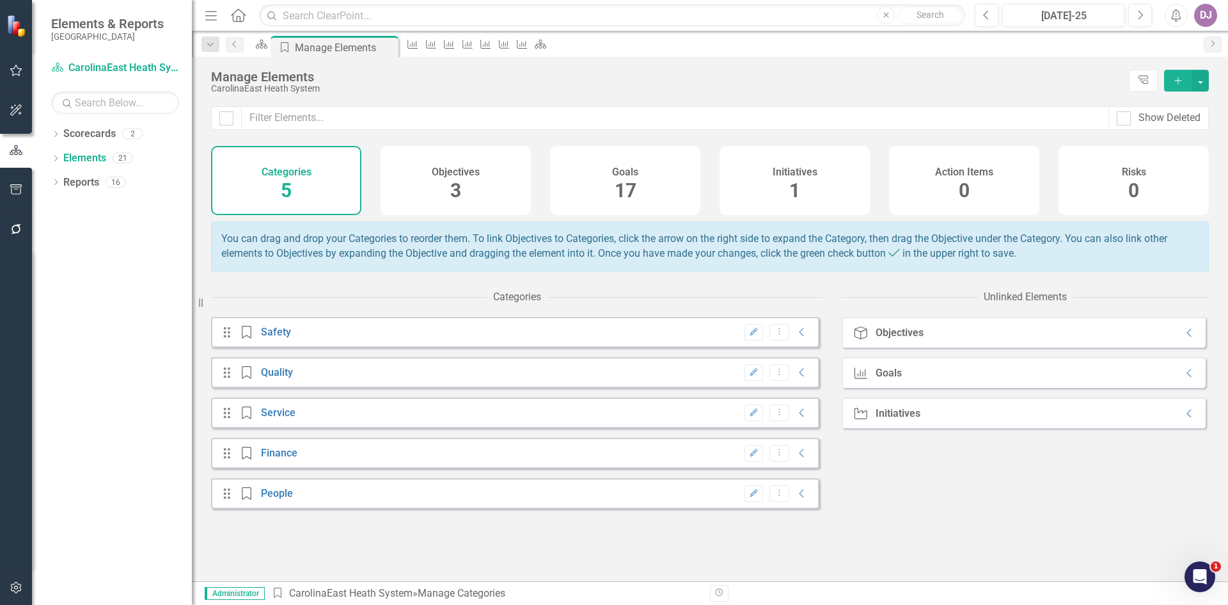
click at [1187, 383] on div "Goal Goals Collapse" at bounding box center [1024, 372] width 364 height 31
click at [1184, 378] on icon "Collapse" at bounding box center [1190, 373] width 13 height 10
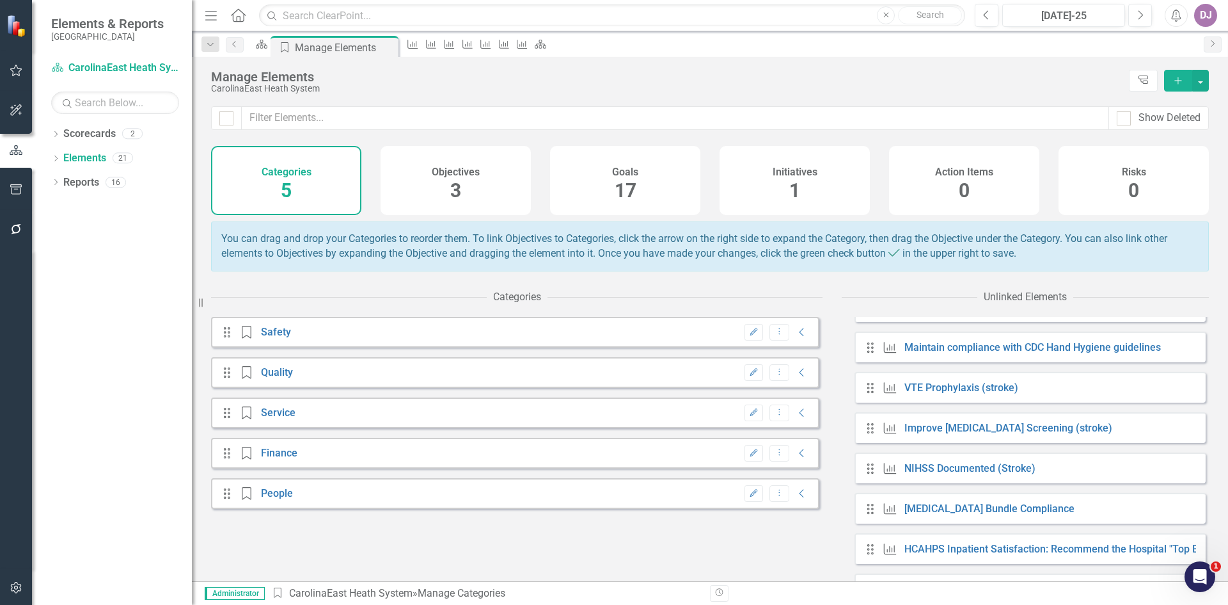
scroll to position [273, 0]
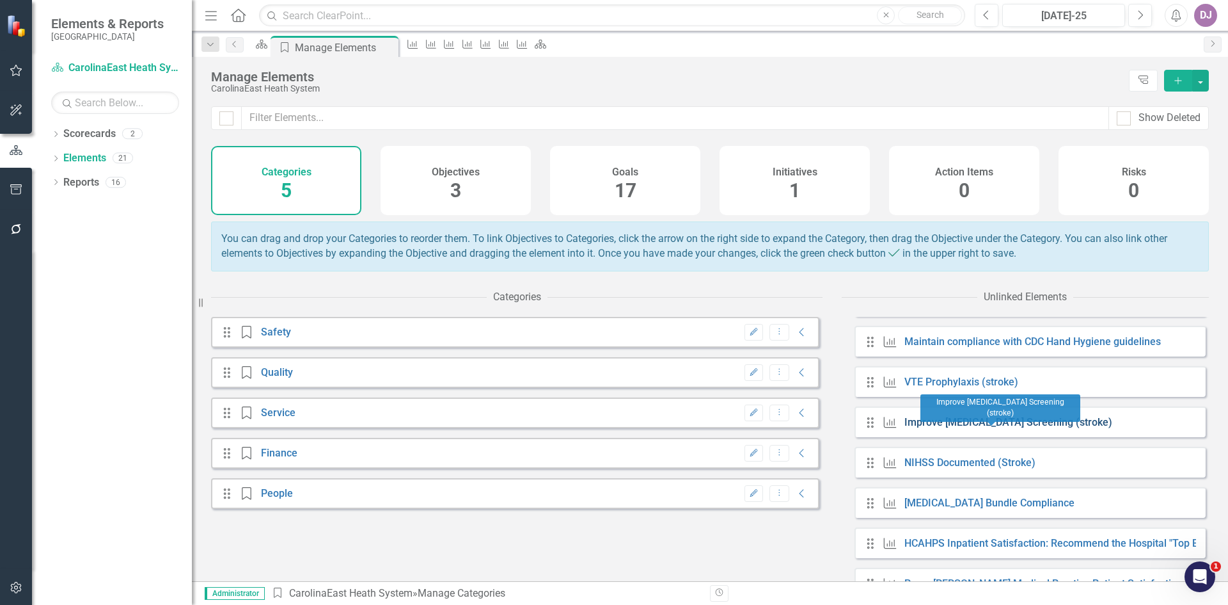
click at [962, 428] on link "Improve [MEDICAL_DATA] Screening (stroke)" at bounding box center [1009, 422] width 208 height 12
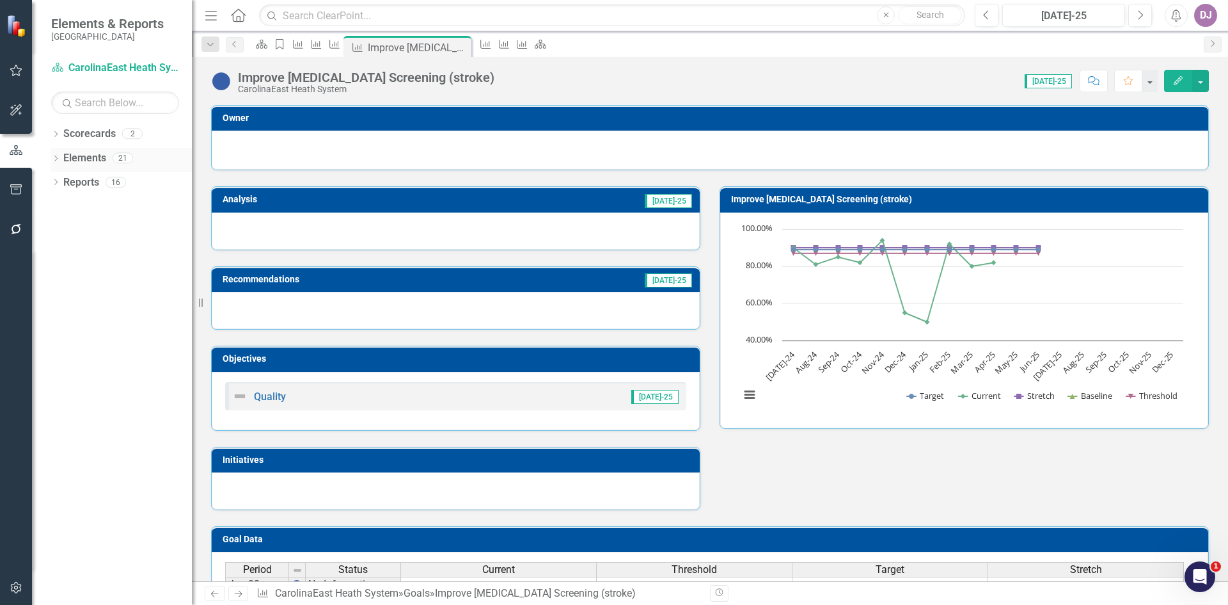
click at [82, 163] on link "Elements" at bounding box center [84, 158] width 43 height 15
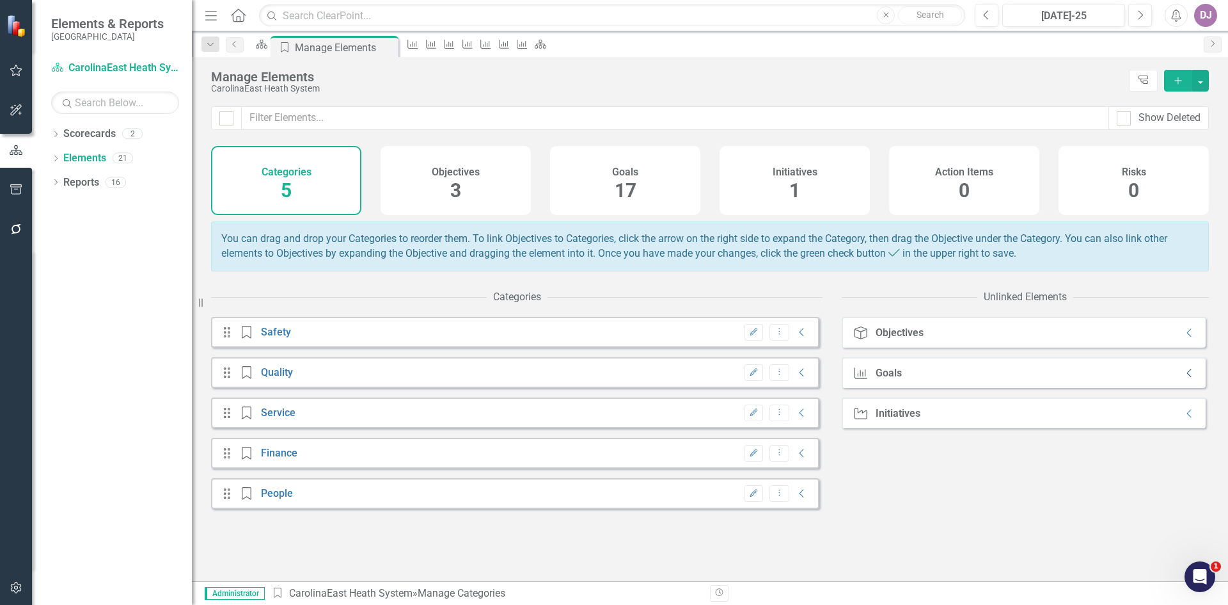
click at [1184, 378] on icon "Collapse" at bounding box center [1190, 373] width 13 height 10
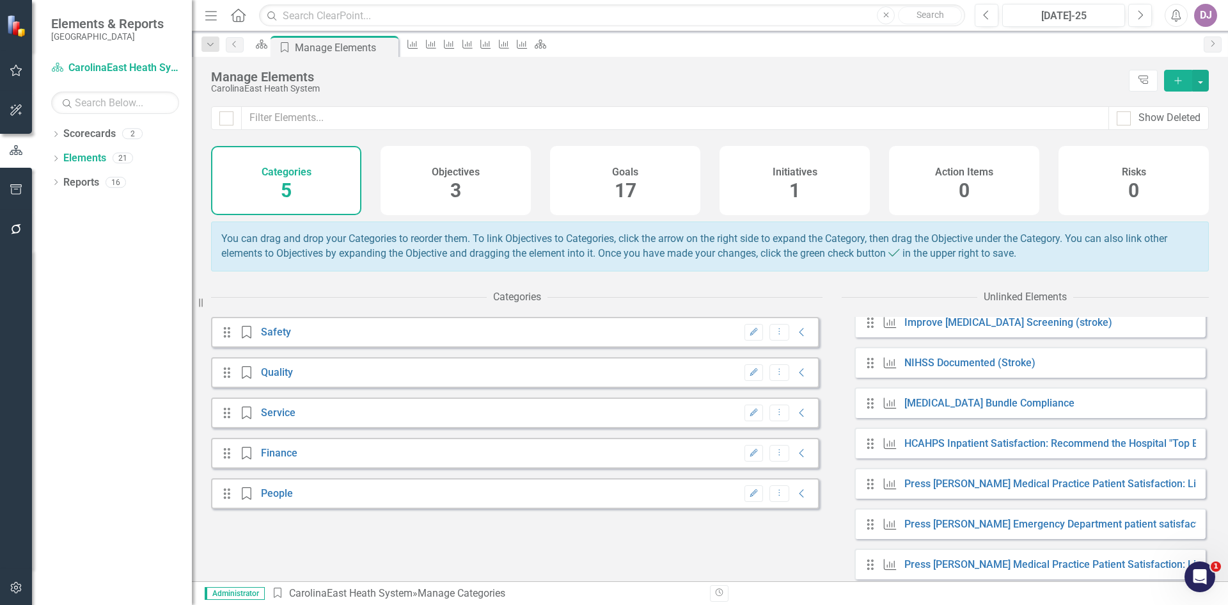
scroll to position [357, 0]
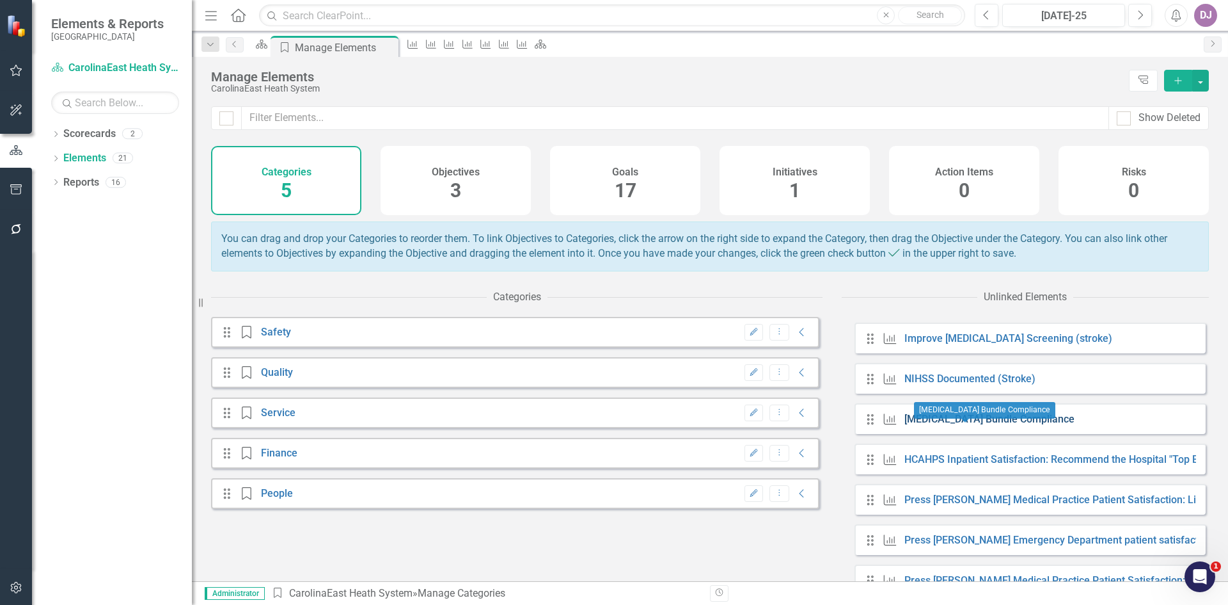
click at [986, 425] on link "[MEDICAL_DATA] Bundle Compliance" at bounding box center [990, 419] width 170 height 12
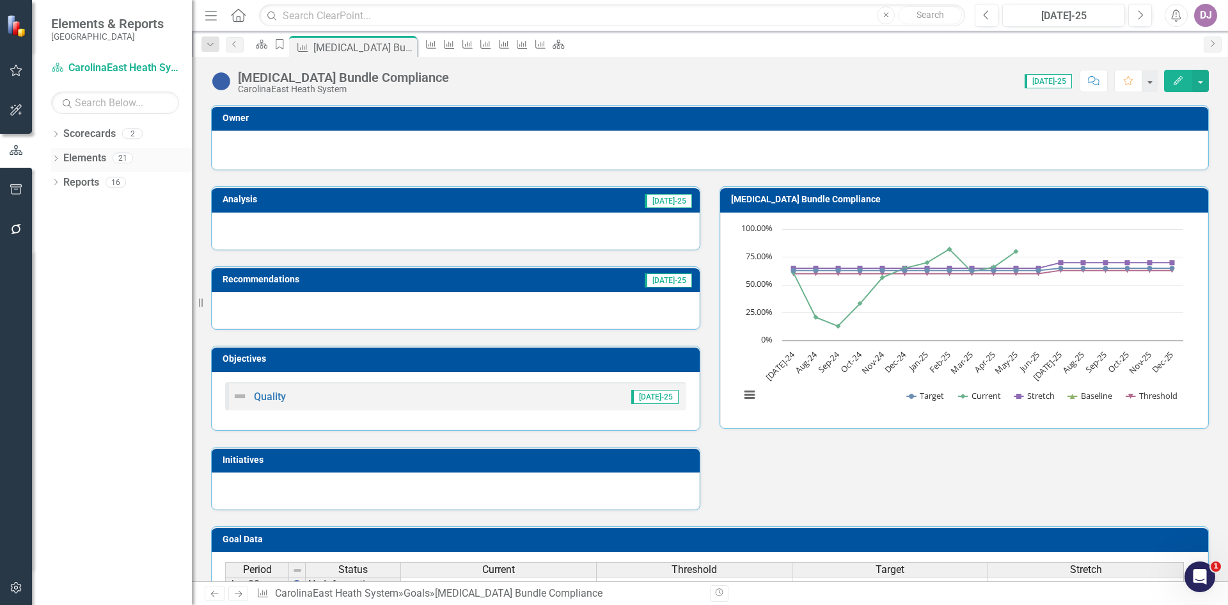
click at [98, 157] on link "Elements" at bounding box center [84, 158] width 43 height 15
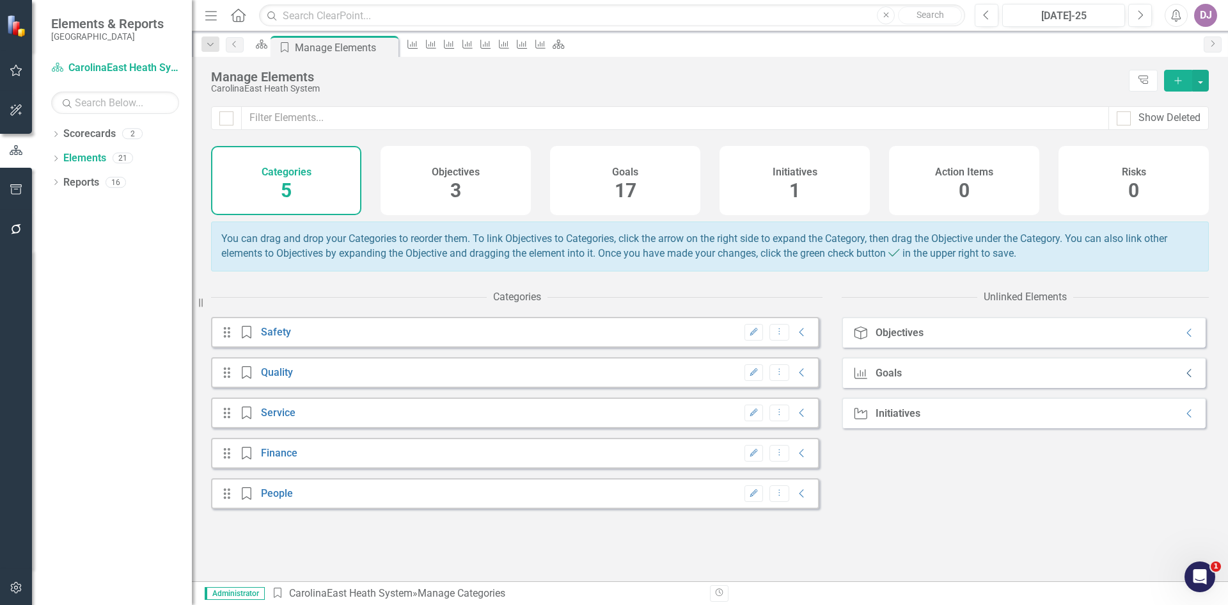
click at [1184, 378] on icon "Collapse" at bounding box center [1190, 373] width 13 height 10
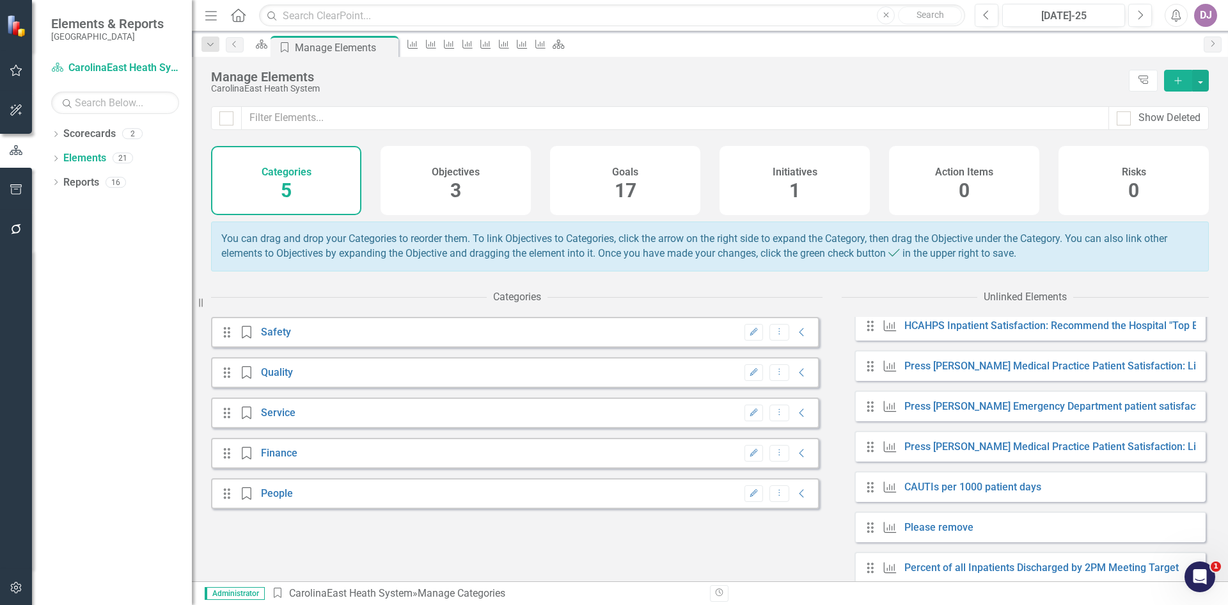
scroll to position [551, 0]
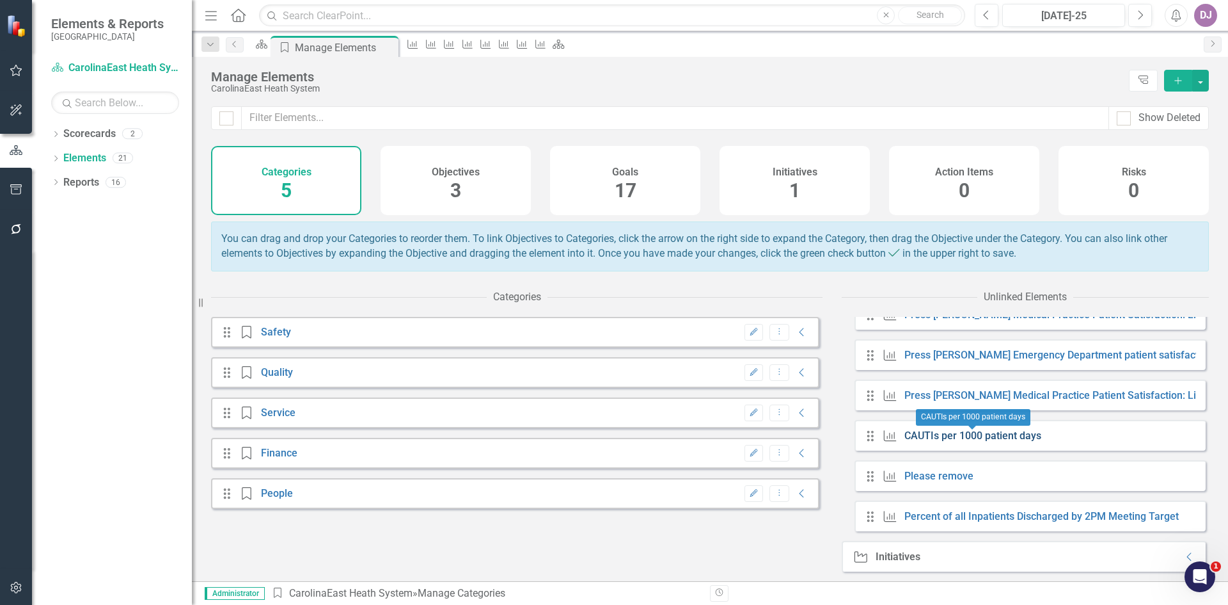
click at [958, 436] on link "CAUTIs per 1000 patient days" at bounding box center [973, 435] width 137 height 12
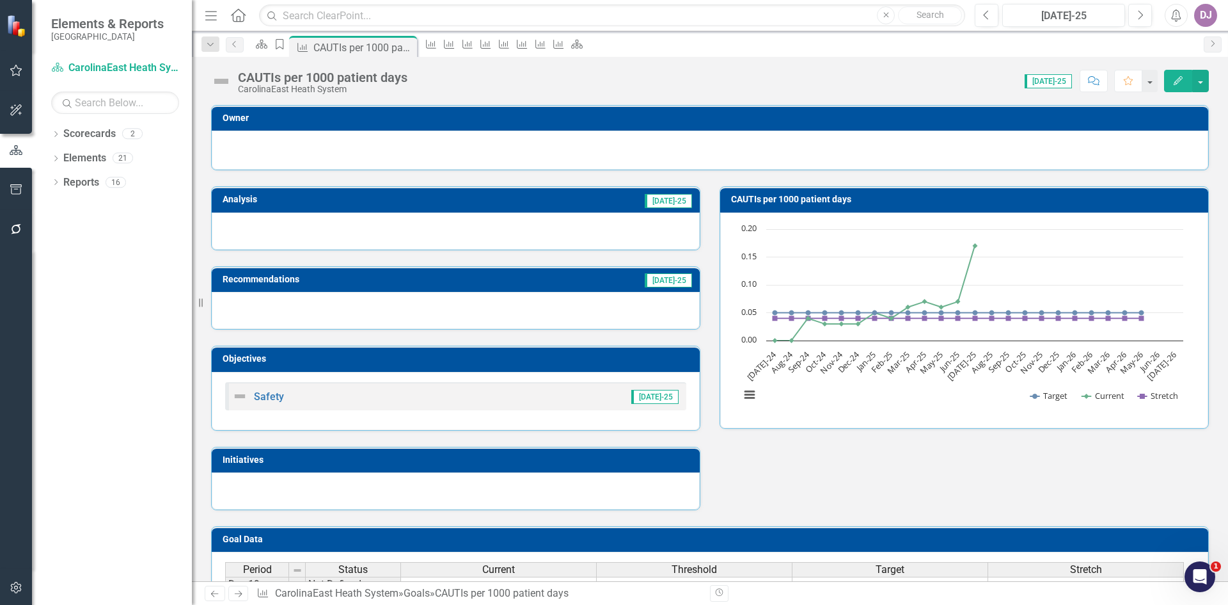
click at [1175, 74] on button "Edit" at bounding box center [1178, 81] width 28 height 22
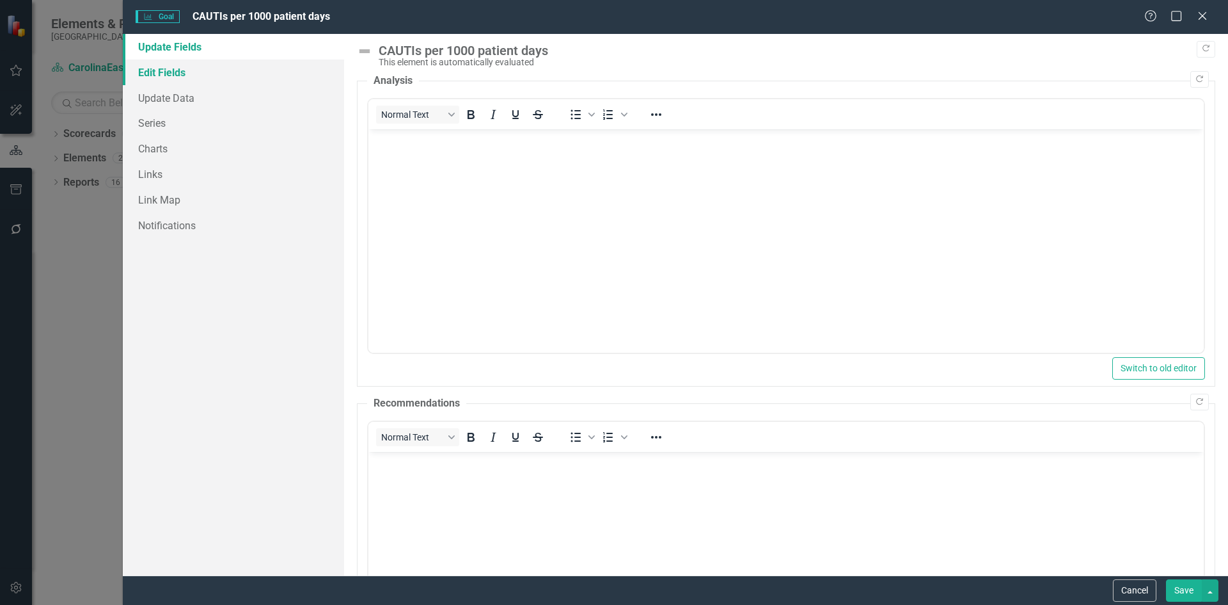
click at [182, 72] on link "Edit Fields" at bounding box center [233, 72] width 221 height 26
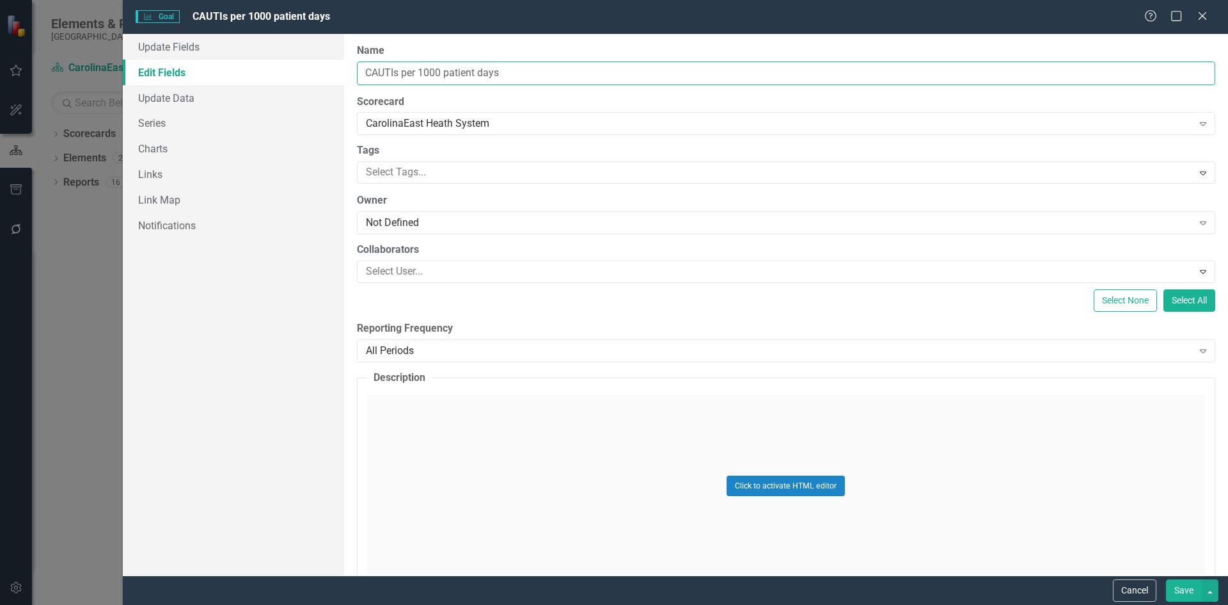
click at [367, 75] on input "CAUTIs per 1000 patient days" at bounding box center [786, 73] width 859 height 24
type input "Reduce CAUTIs per 1000 patient days"
click at [164, 149] on link "Charts" at bounding box center [233, 149] width 221 height 26
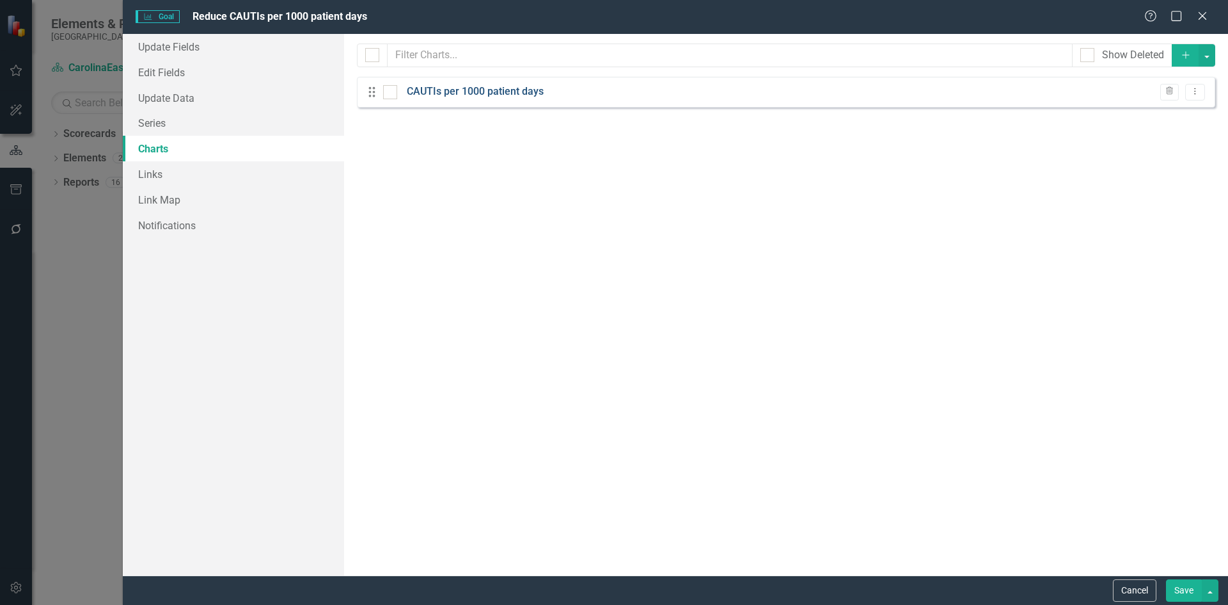
click at [501, 90] on link "CAUTIs per 1000 patient days" at bounding box center [475, 91] width 137 height 15
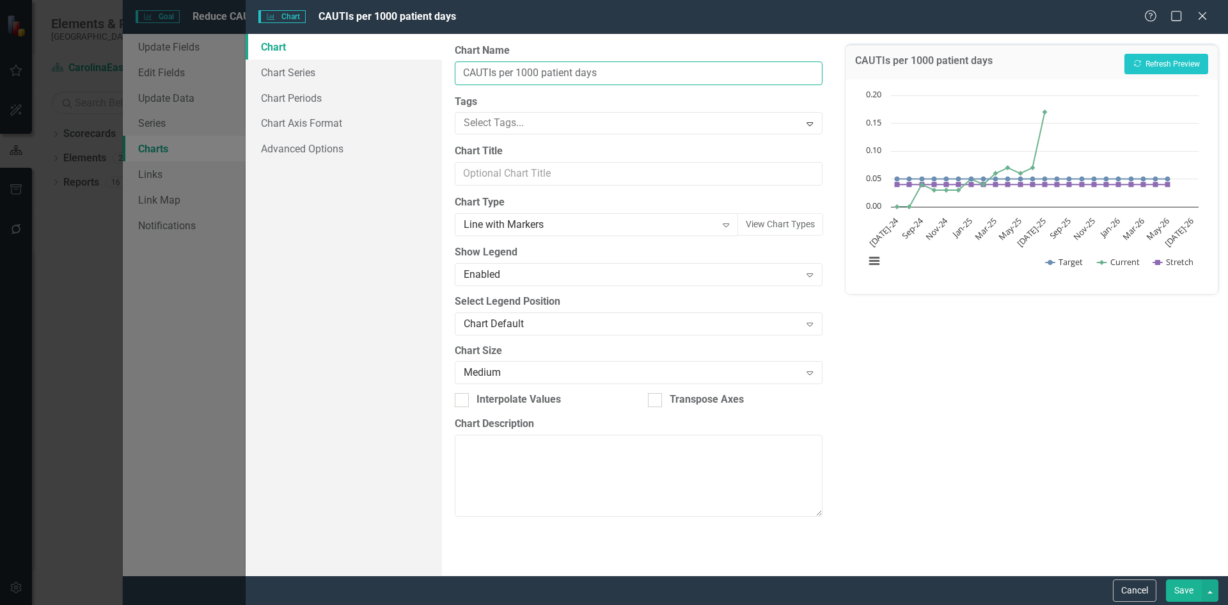
click at [466, 74] on input "CAUTIs per 1000 patient days" at bounding box center [638, 73] width 367 height 24
type input "Reduce CAUTIs per 1000 patient days"
click at [1189, 58] on button "Recalculate Refresh Preview" at bounding box center [1167, 64] width 84 height 20
click at [1182, 594] on button "Save" at bounding box center [1184, 590] width 36 height 22
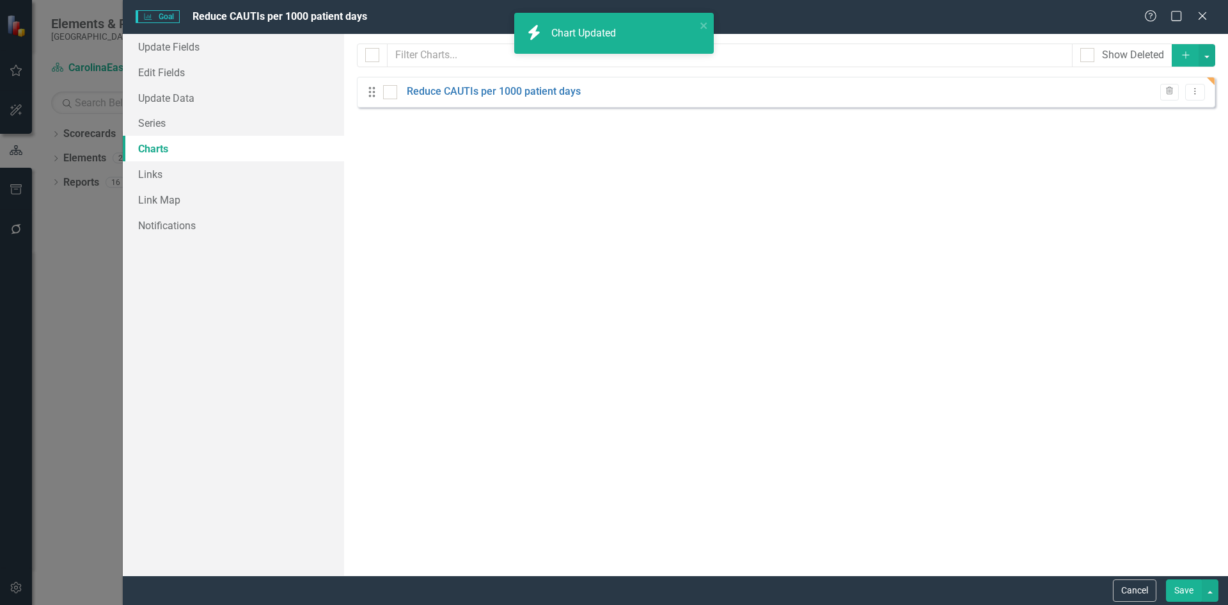
click at [1183, 598] on button "Save" at bounding box center [1184, 590] width 36 height 22
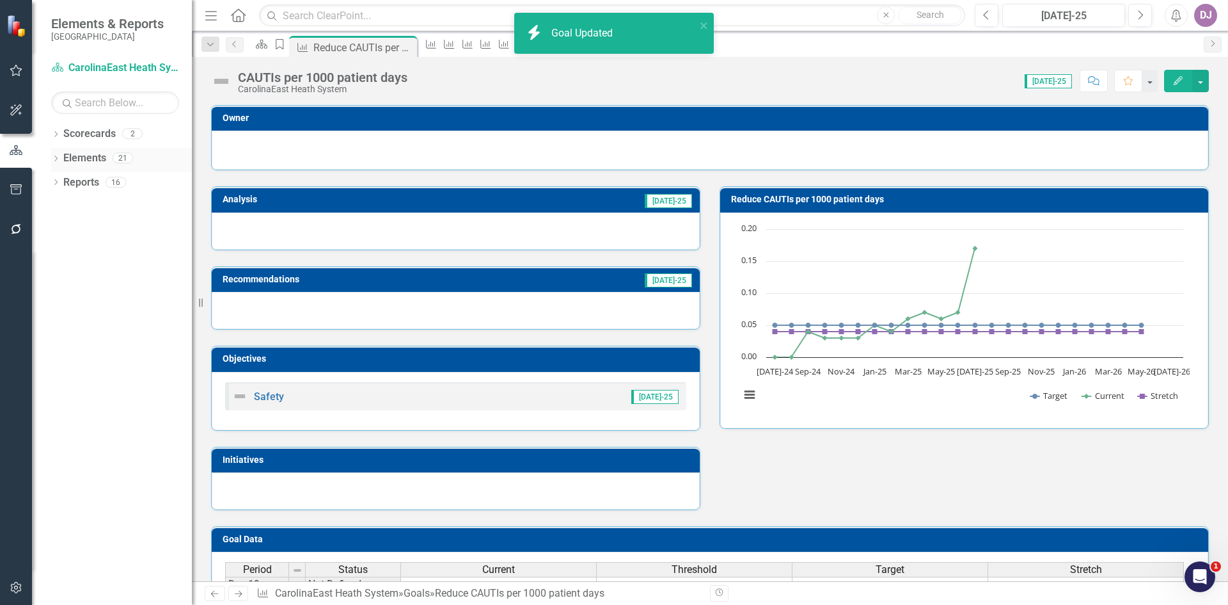
click at [93, 158] on link "Elements" at bounding box center [84, 158] width 43 height 15
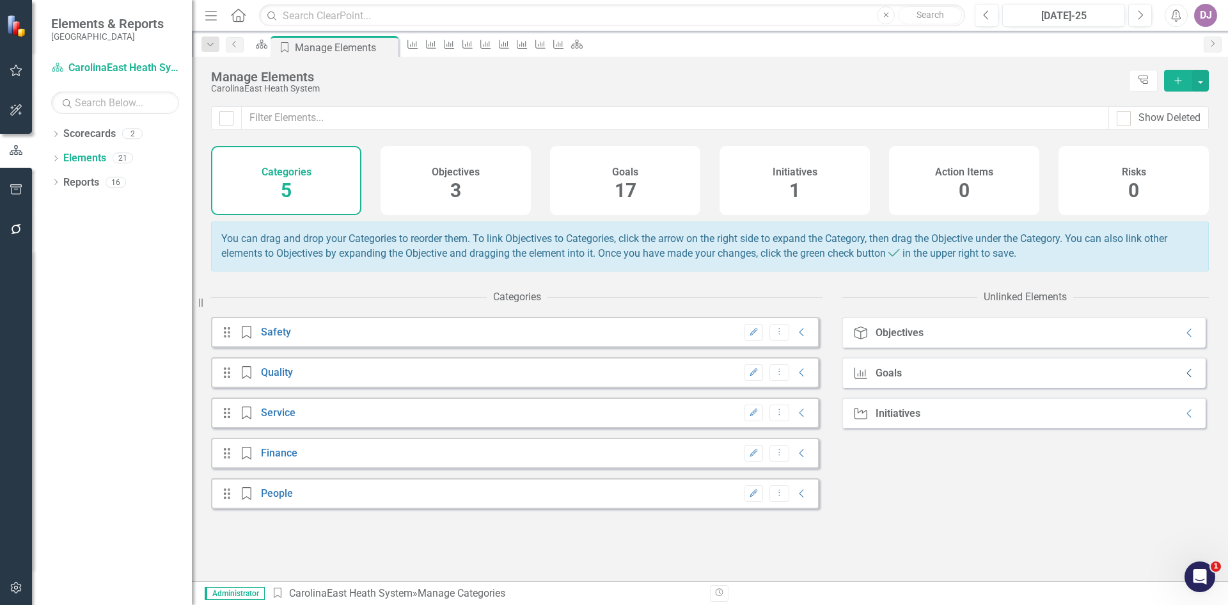
click at [1187, 377] on icon at bounding box center [1189, 373] width 4 height 8
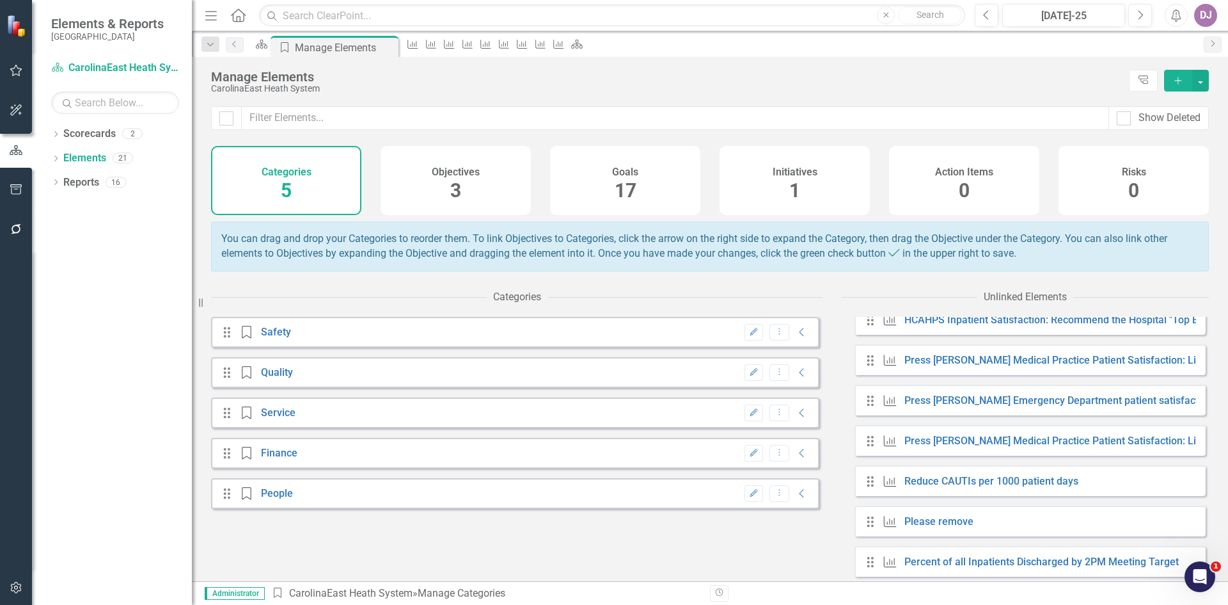
scroll to position [489, 0]
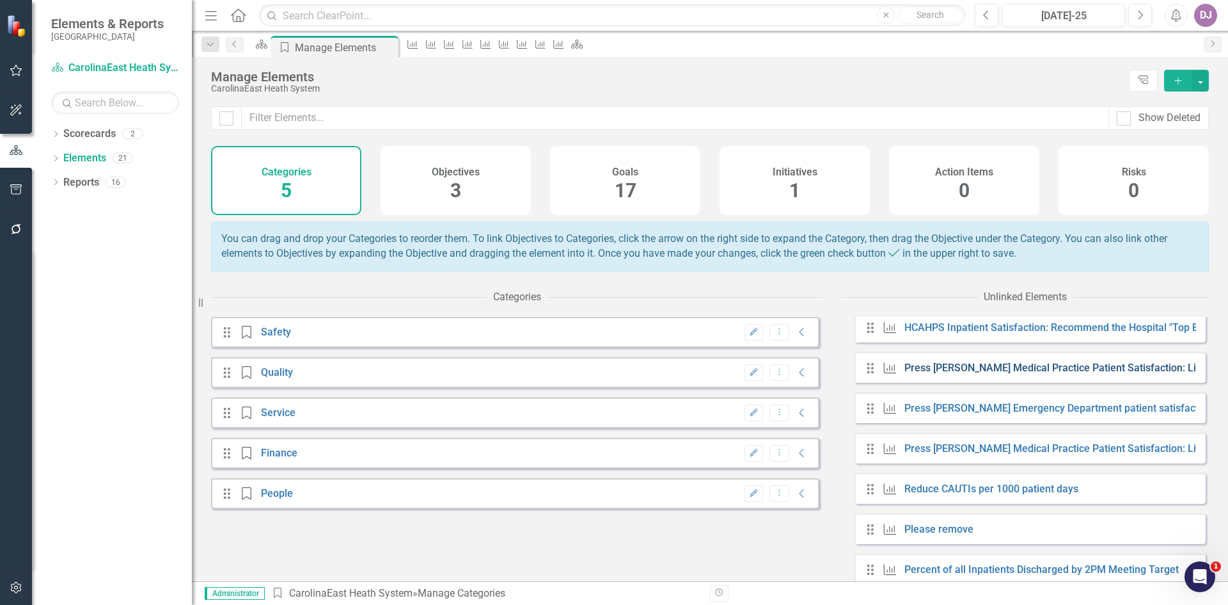
click at [1069, 374] on link "Press [PERSON_NAME] Medical Practice Patient Satisfaction: Likelihood to Recomm…" at bounding box center [1166, 367] width 523 height 12
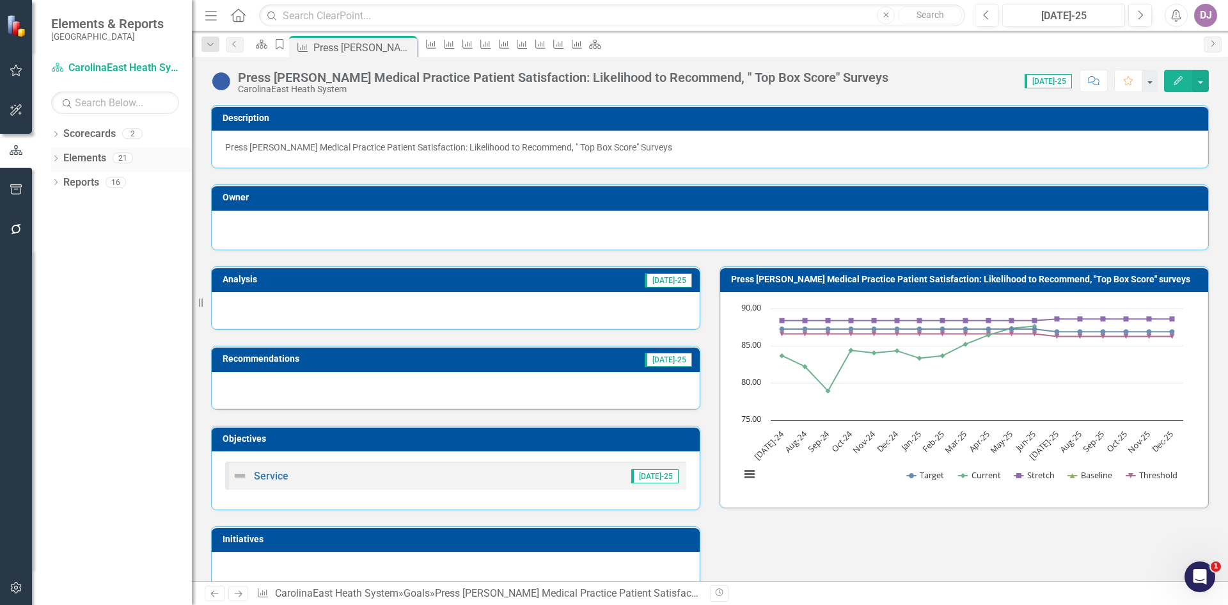
click at [93, 155] on link "Elements" at bounding box center [84, 158] width 43 height 15
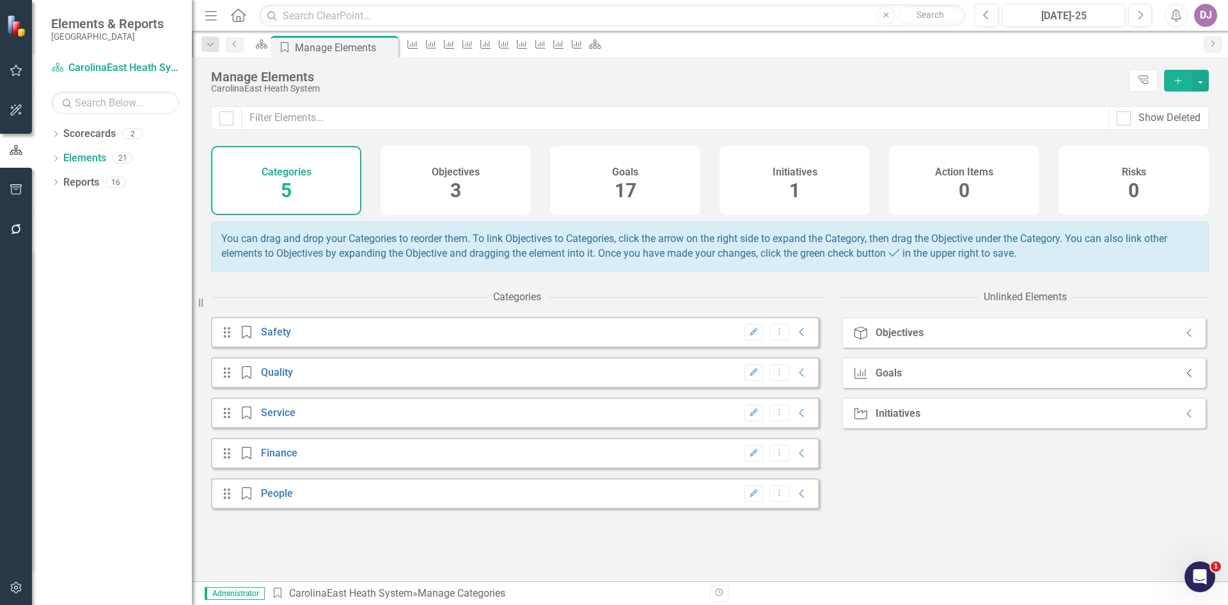
click at [1184, 378] on icon "Collapse" at bounding box center [1190, 373] width 13 height 10
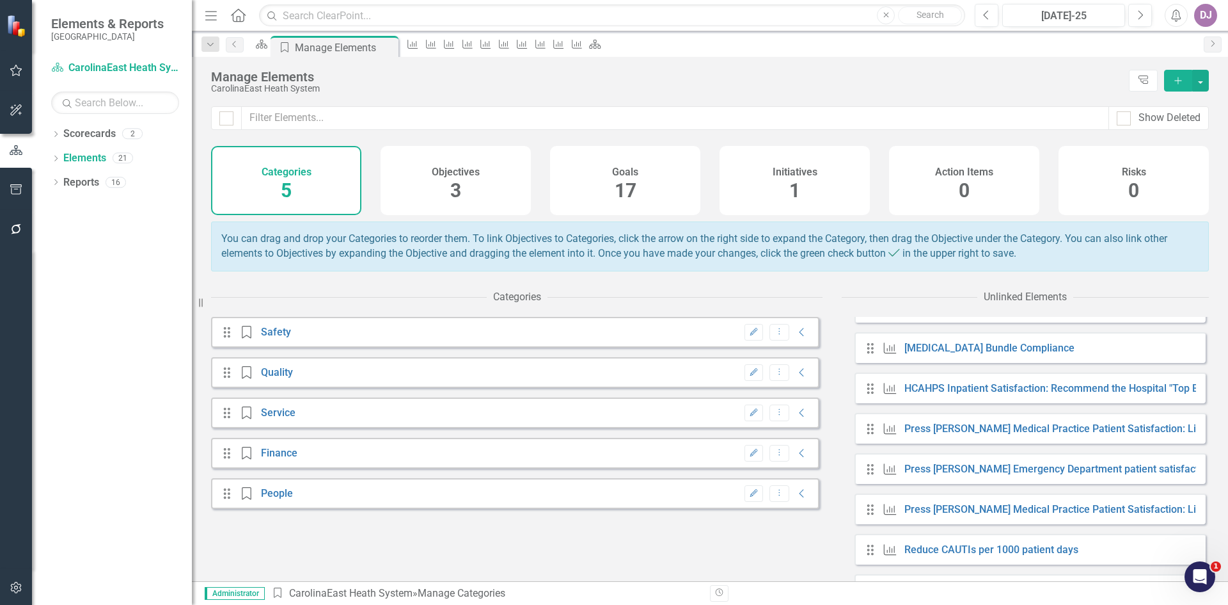
scroll to position [438, 0]
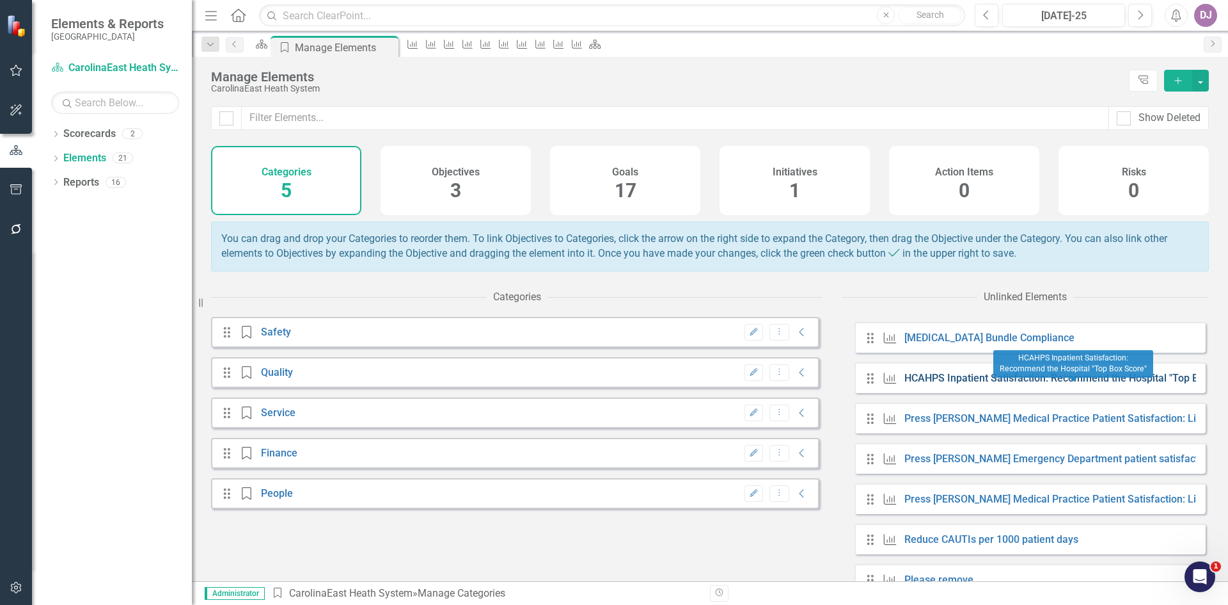
click at [1013, 384] on link "HCAHPS Inpatient Satisfaction: Recommend the Hospital "Top Box Score"" at bounding box center [1074, 378] width 338 height 12
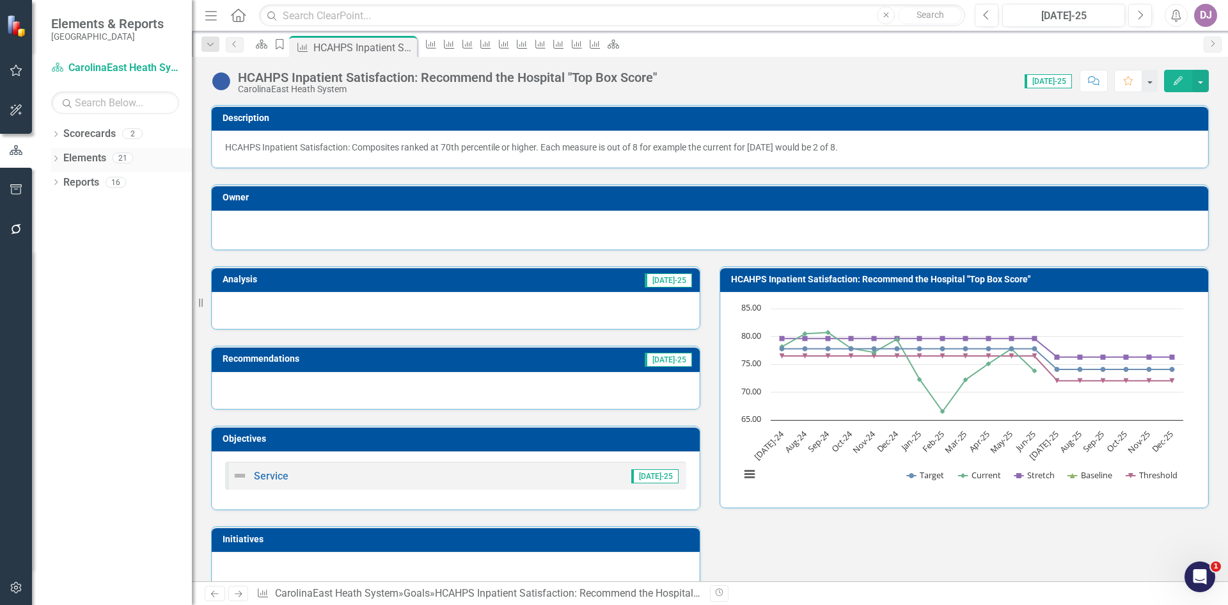
click at [88, 161] on link "Elements" at bounding box center [84, 158] width 43 height 15
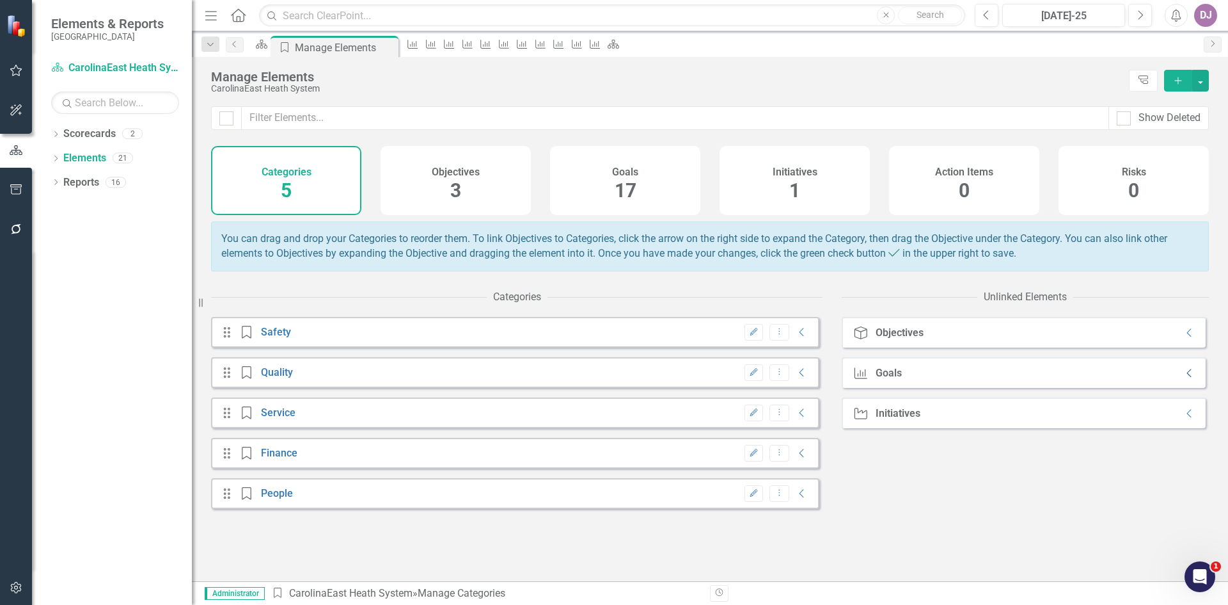
click at [1185, 378] on icon "Collapse" at bounding box center [1190, 373] width 13 height 10
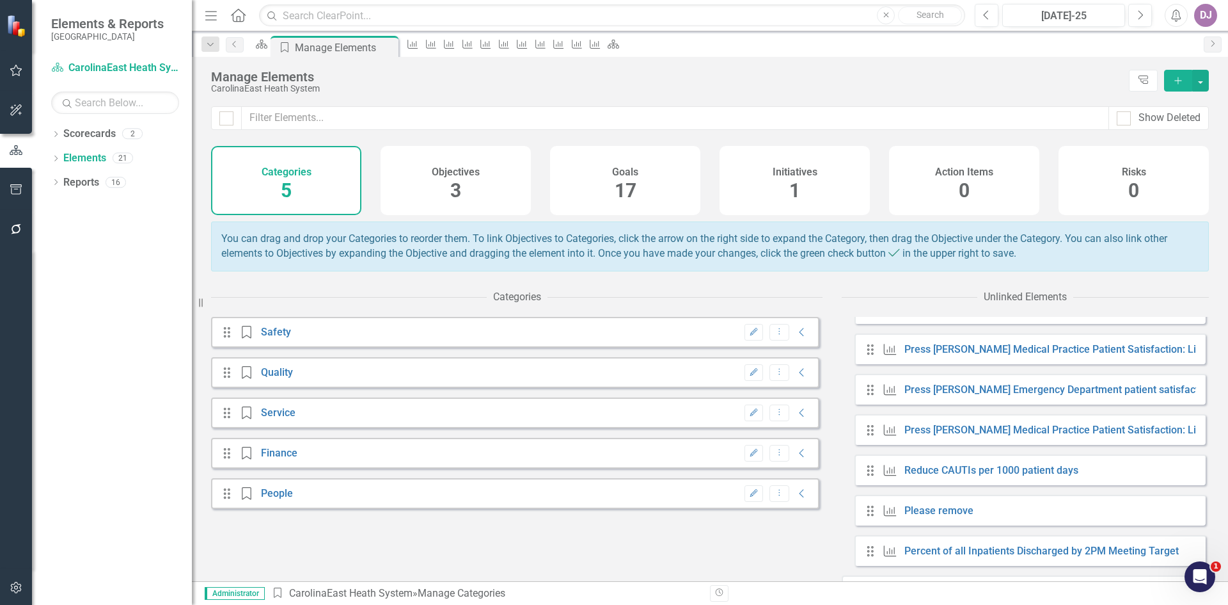
scroll to position [509, 0]
click at [977, 395] on div "Goal Press [PERSON_NAME] Emergency Department patient satisfaction: Overall top…" at bounding box center [1100, 388] width 437 height 13
click at [977, 394] on link "Press [PERSON_NAME] Emergency Department patient satisfaction: Overall top box …" at bounding box center [1110, 388] width 411 height 12
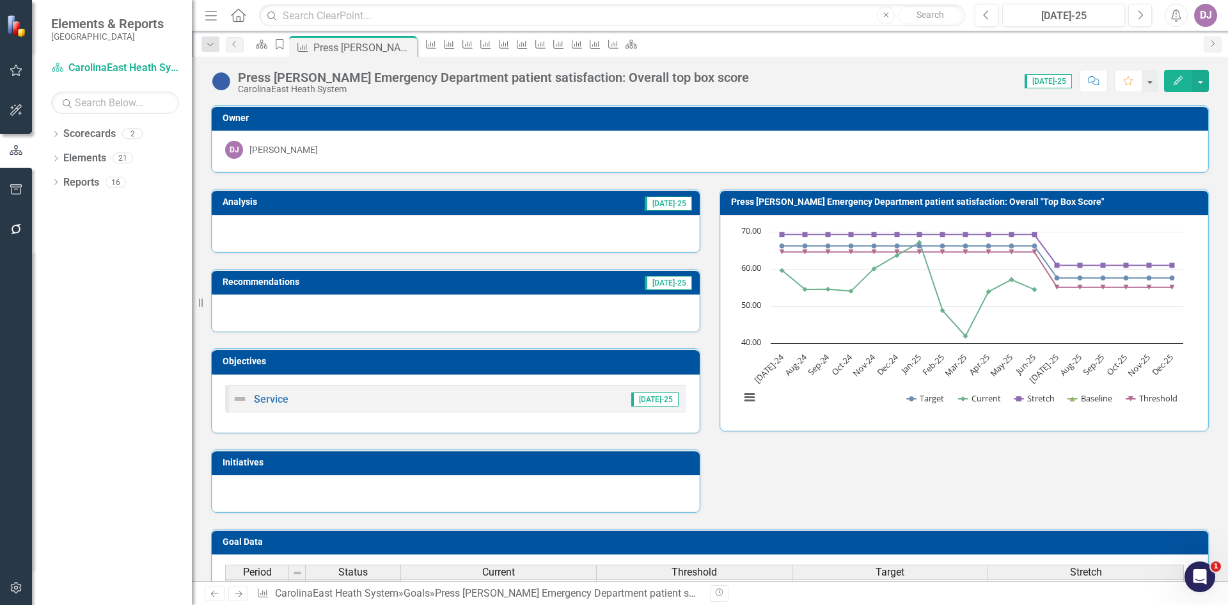
click at [1180, 79] on icon "Edit" at bounding box center [1179, 80] width 12 height 9
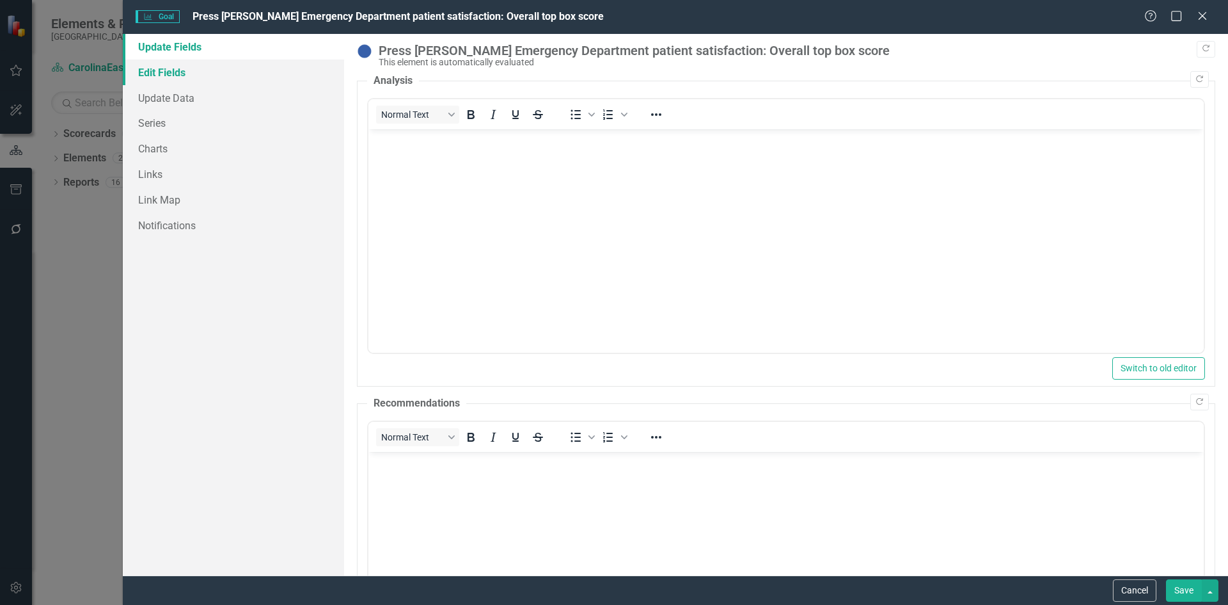
click at [157, 74] on link "Edit Fields" at bounding box center [233, 72] width 221 height 26
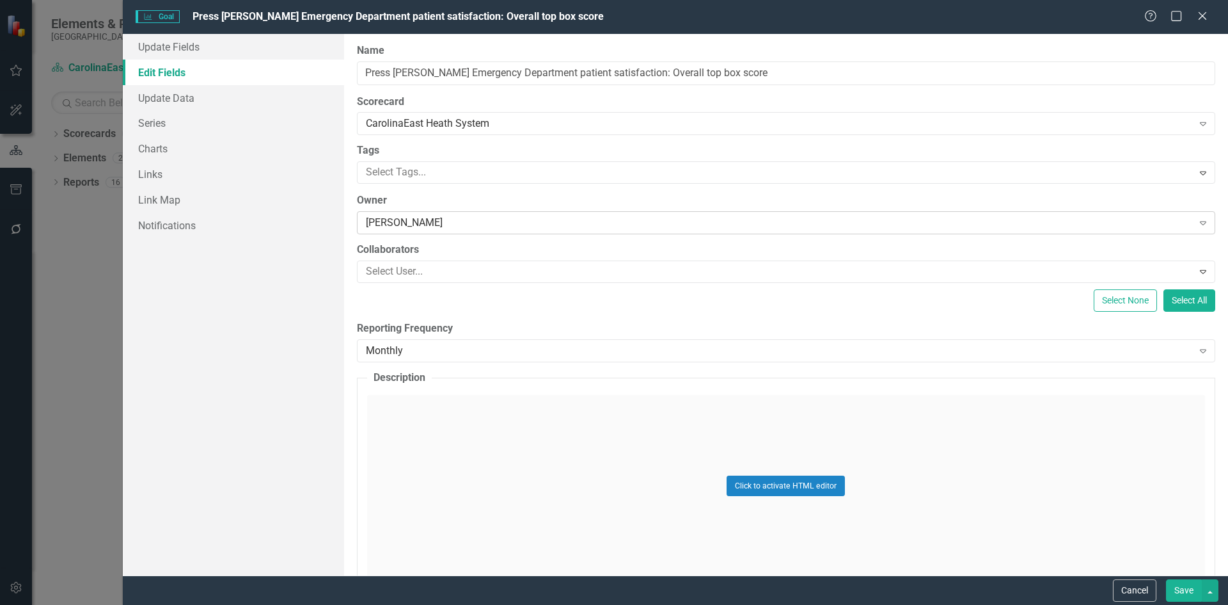
click at [1197, 225] on icon "Expand" at bounding box center [1203, 223] width 13 height 10
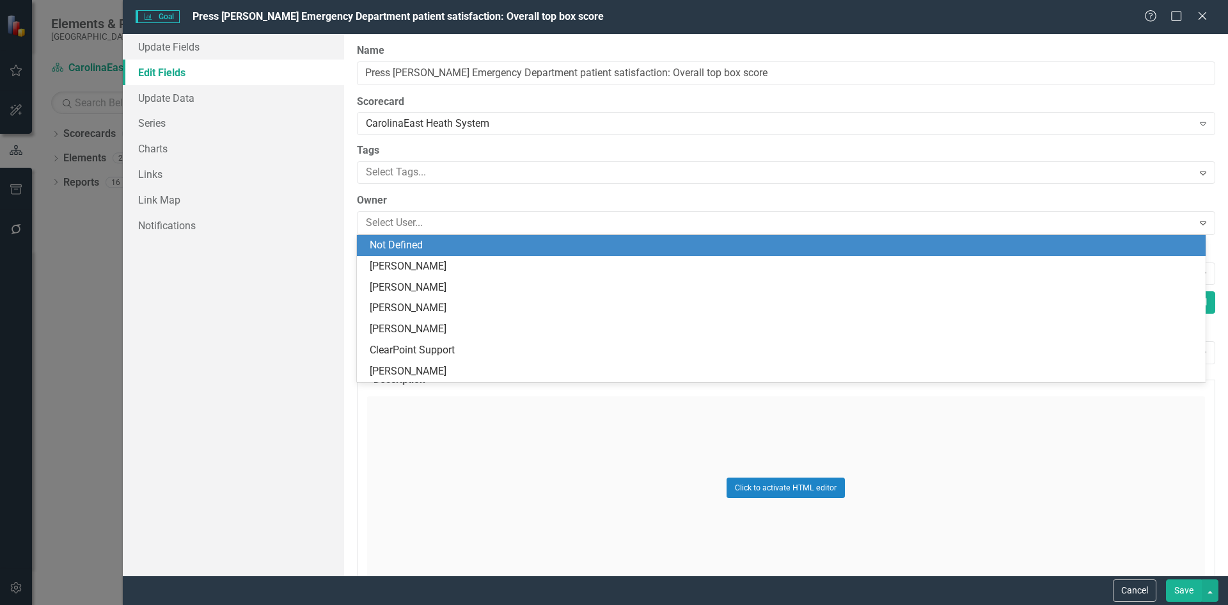
click at [395, 242] on div "Not Defined" at bounding box center [784, 245] width 828 height 15
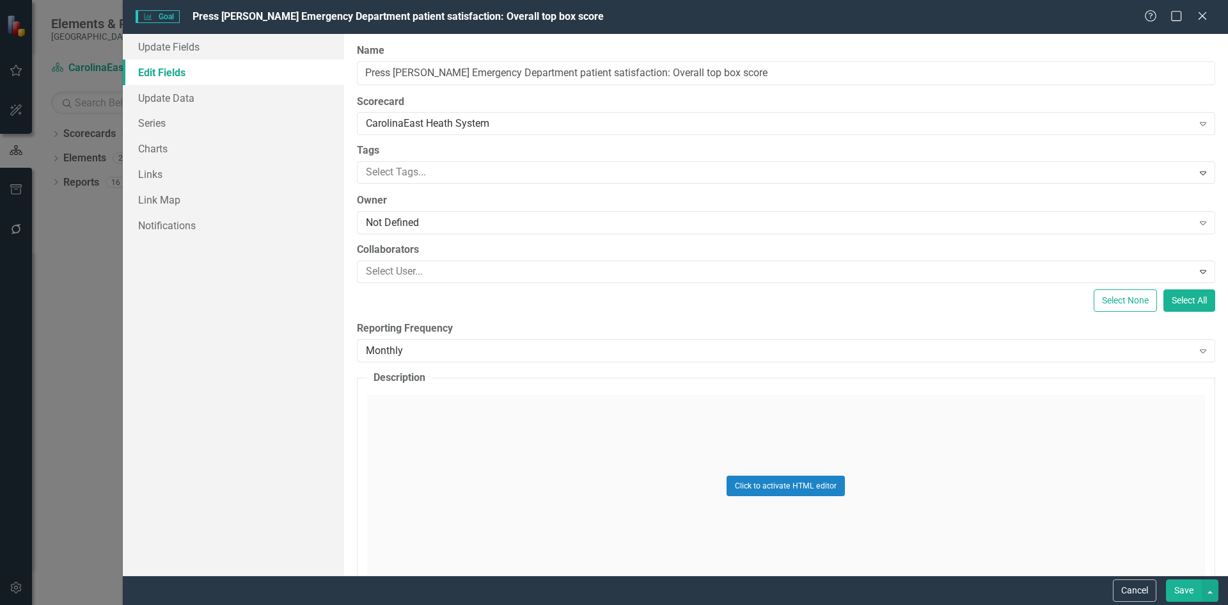
click at [1183, 596] on button "Save" at bounding box center [1184, 590] width 36 height 22
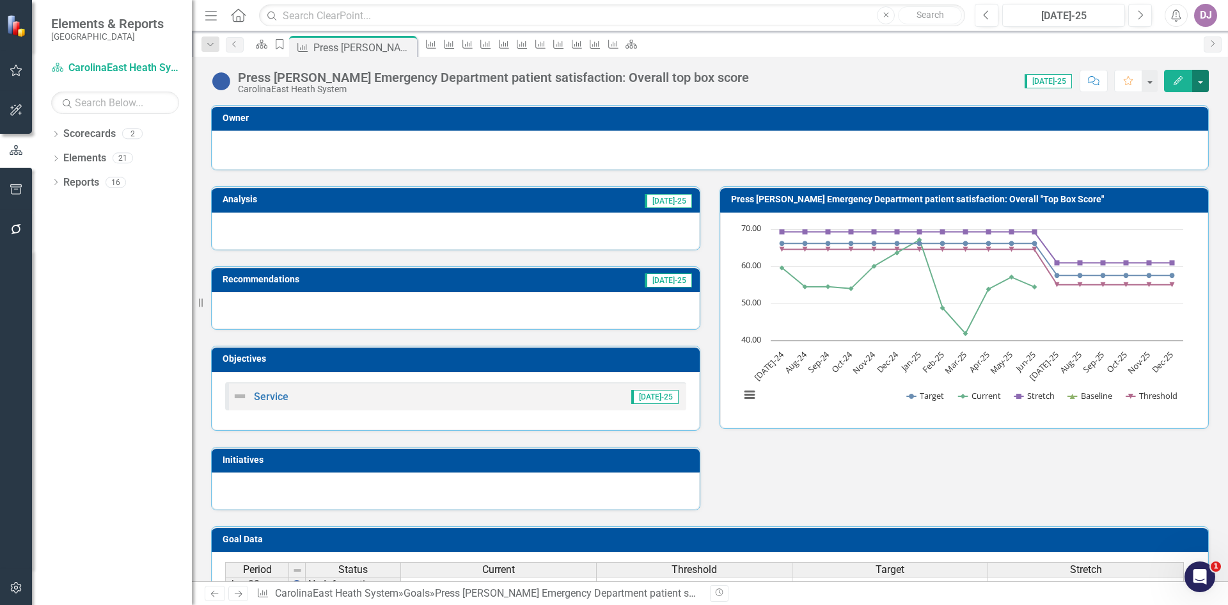
click at [1202, 77] on button "button" at bounding box center [1200, 81] width 17 height 22
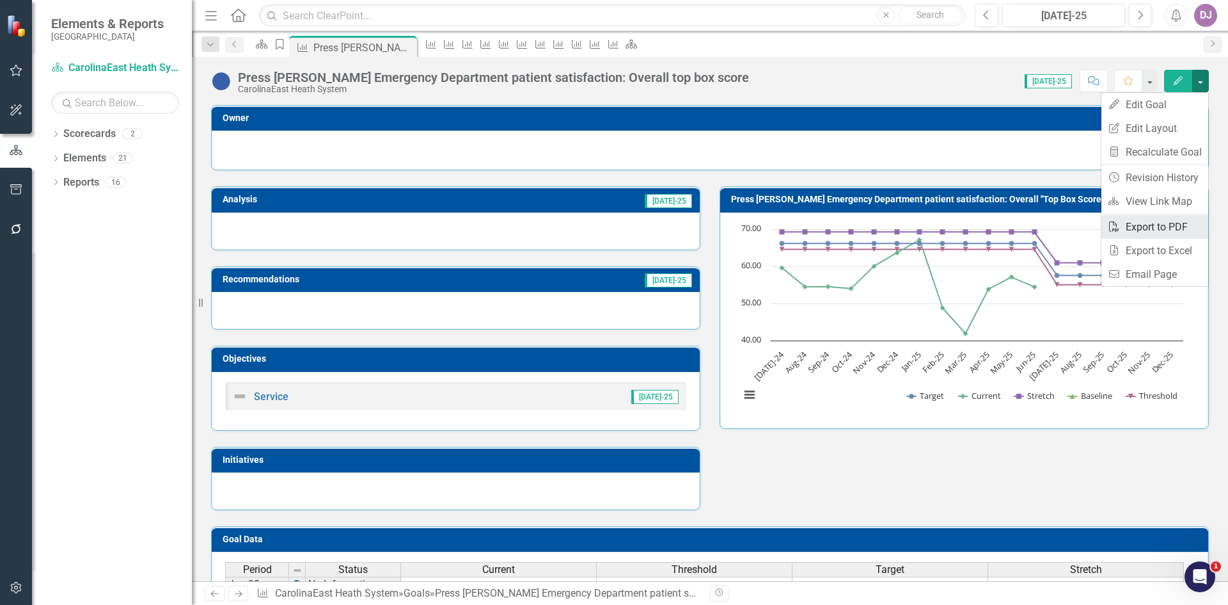
click at [1159, 223] on link "PDF Export to PDF" at bounding box center [1155, 227] width 107 height 24
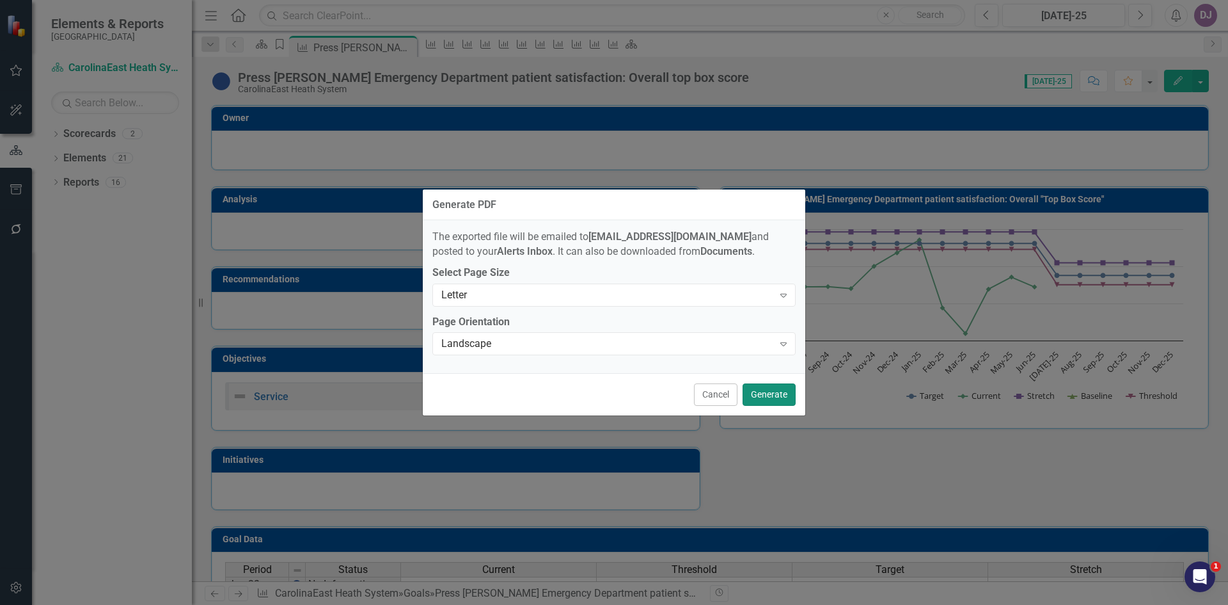
click at [770, 395] on button "Generate" at bounding box center [769, 394] width 53 height 22
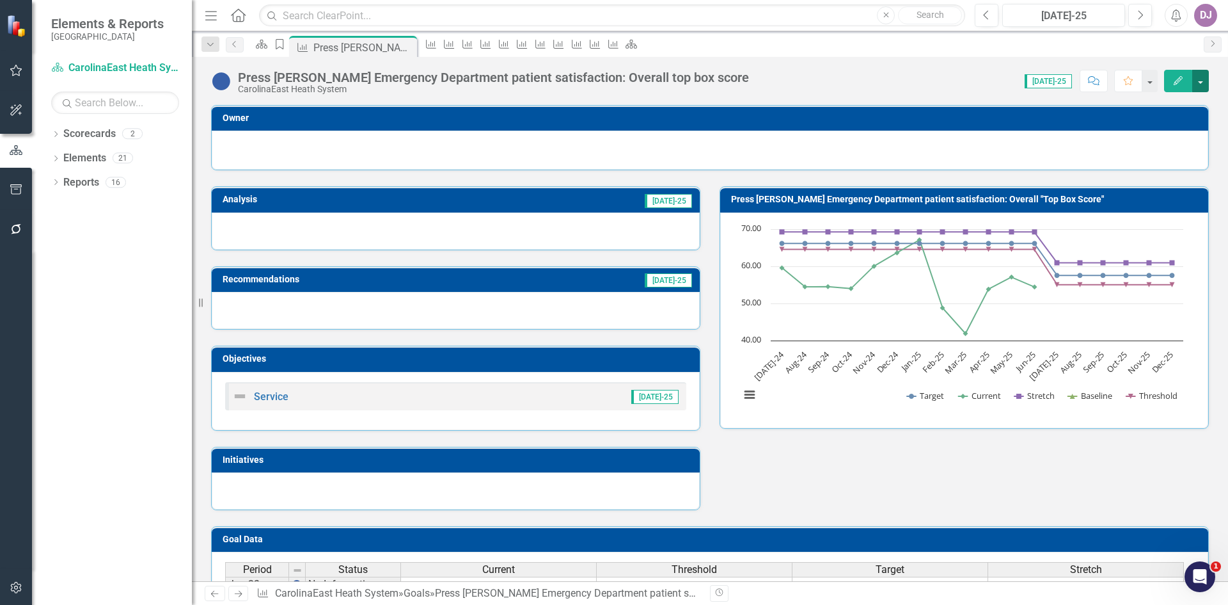
click at [1202, 79] on button "button" at bounding box center [1200, 81] width 17 height 22
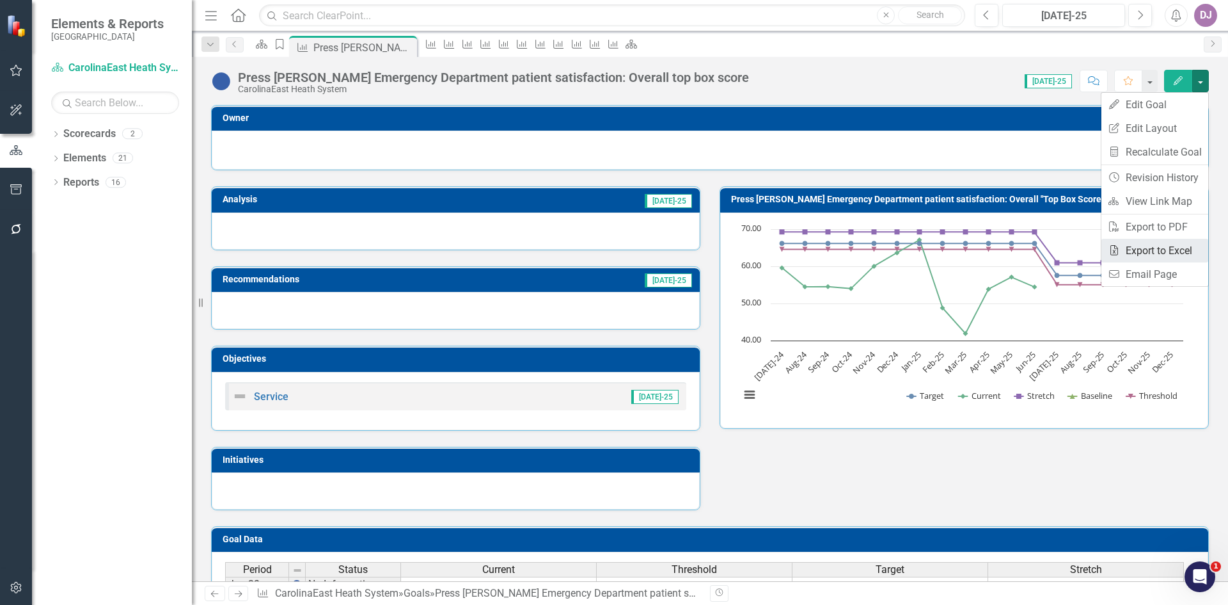
click at [1150, 252] on link "Excel Export to Excel" at bounding box center [1155, 251] width 107 height 24
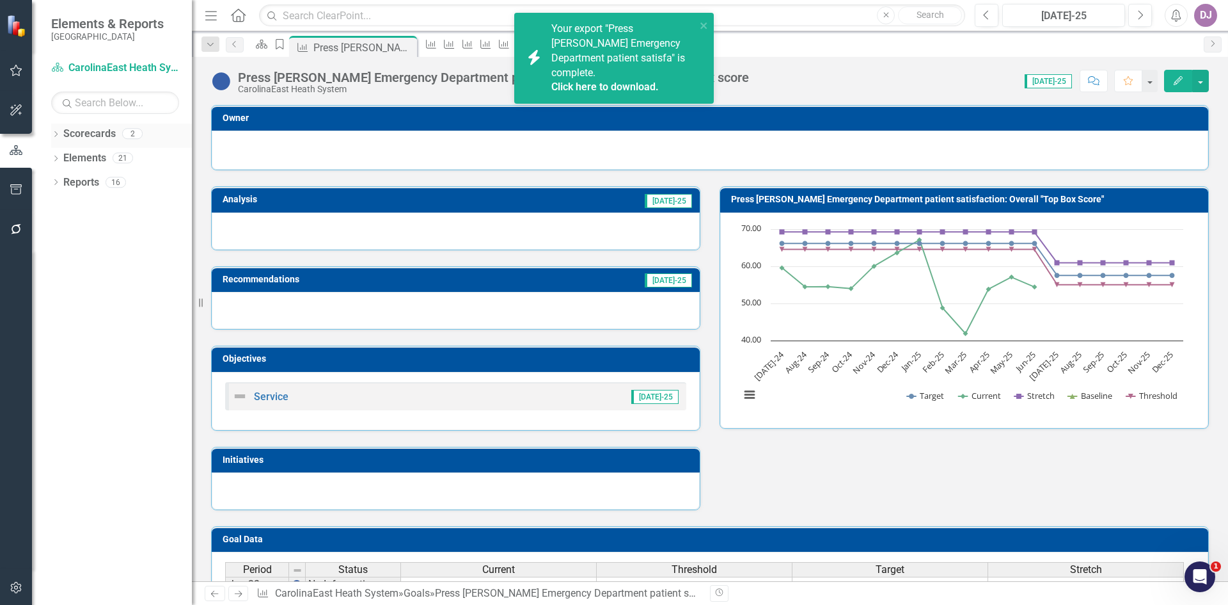
click at [91, 131] on link "Scorecards" at bounding box center [89, 134] width 52 height 15
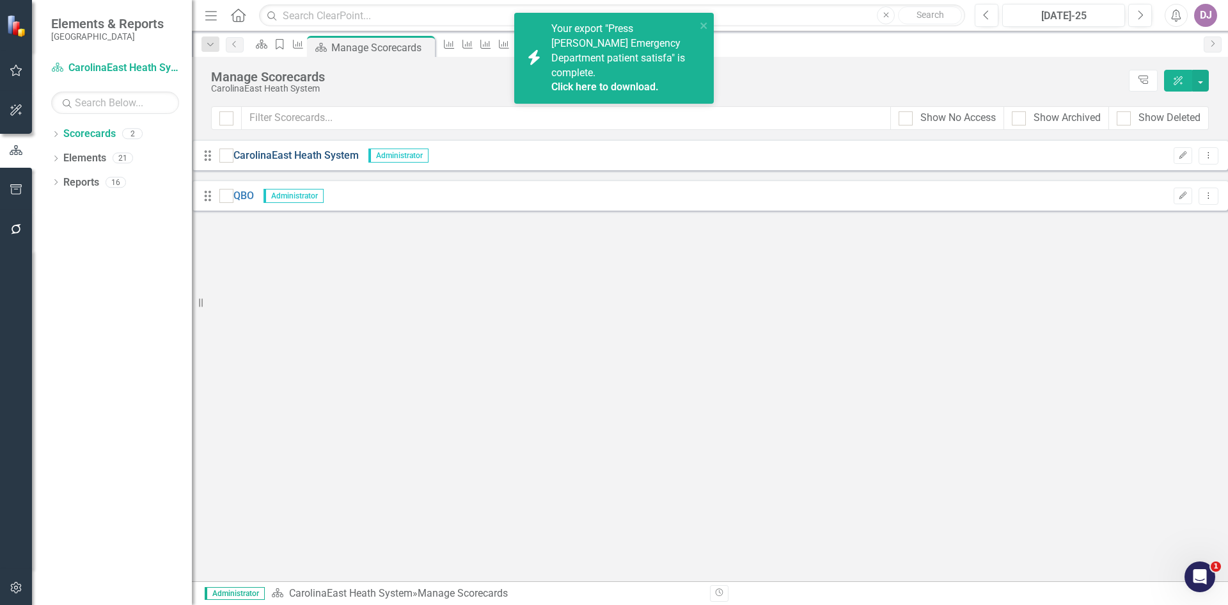
click at [293, 162] on link "CarolinaEast Heath System" at bounding box center [296, 155] width 125 height 15
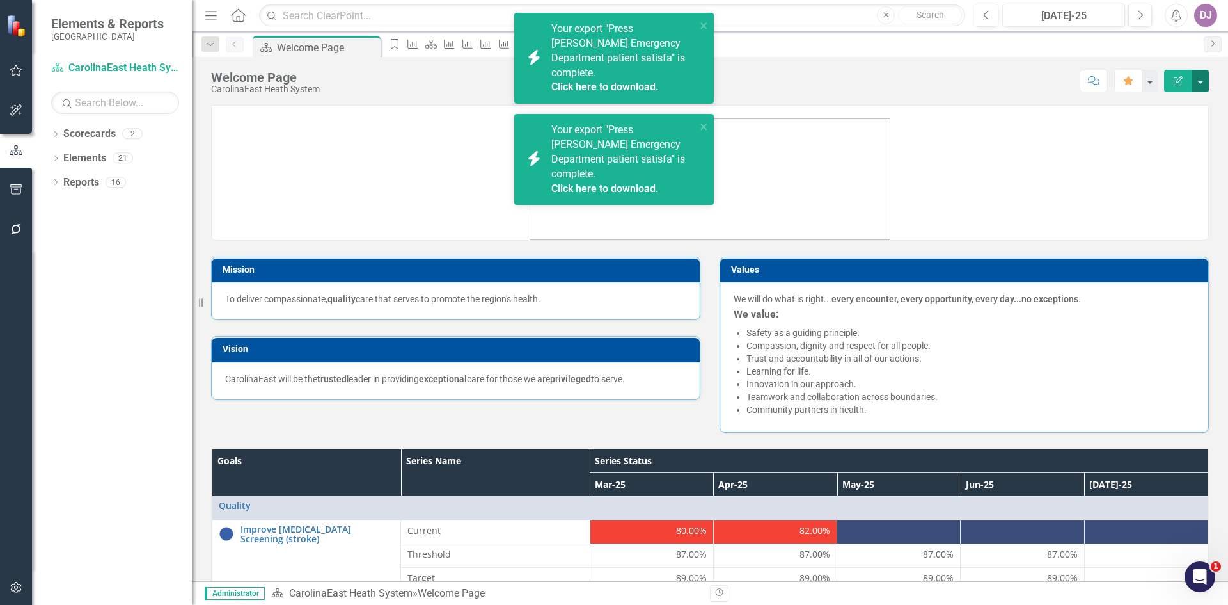
click at [1201, 80] on button "button" at bounding box center [1200, 81] width 17 height 22
click at [1157, 180] on link "PDF Export to PDF" at bounding box center [1157, 180] width 104 height 24
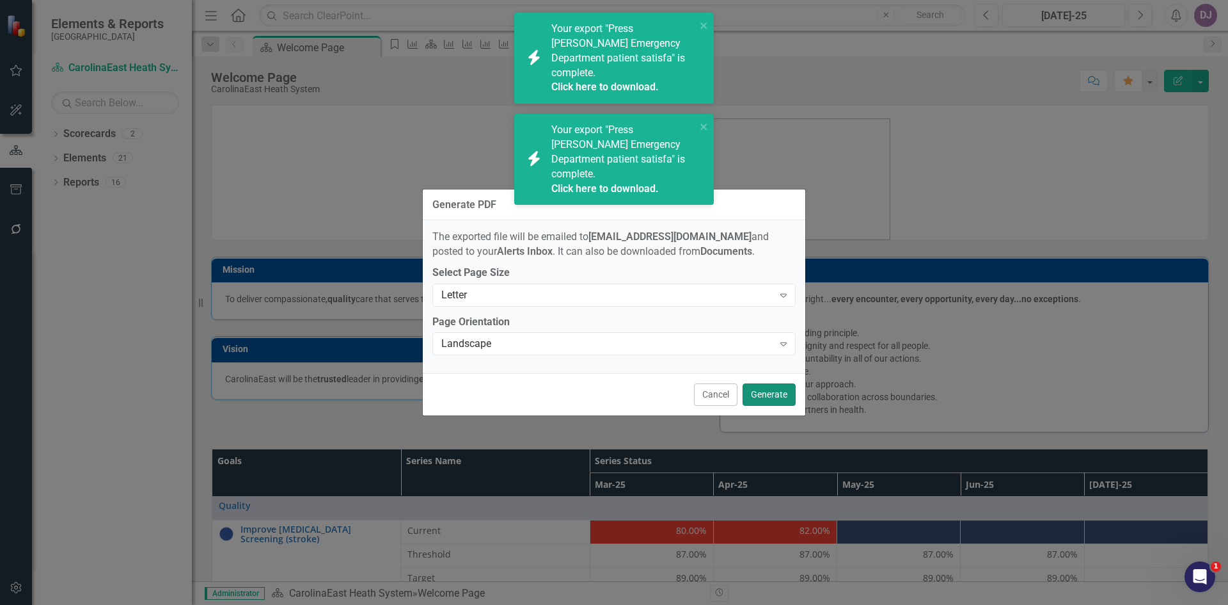
click at [766, 395] on button "Generate" at bounding box center [769, 394] width 53 height 22
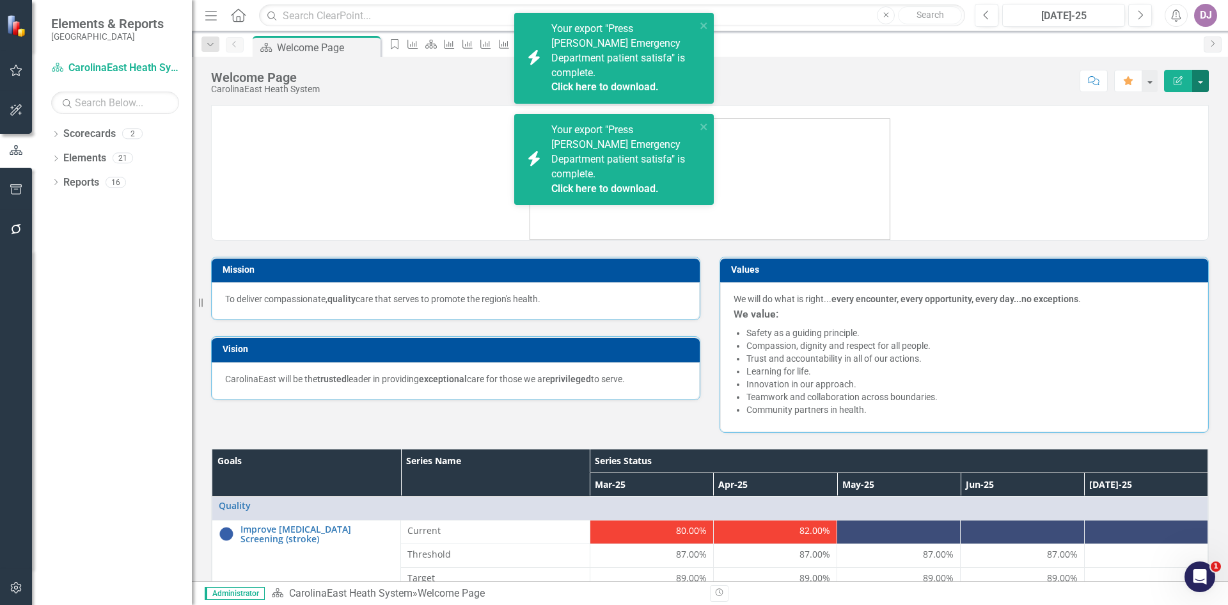
click at [1201, 78] on button "button" at bounding box center [1200, 81] width 17 height 22
click at [1171, 177] on link "PDF Export to PDF" at bounding box center [1157, 180] width 104 height 24
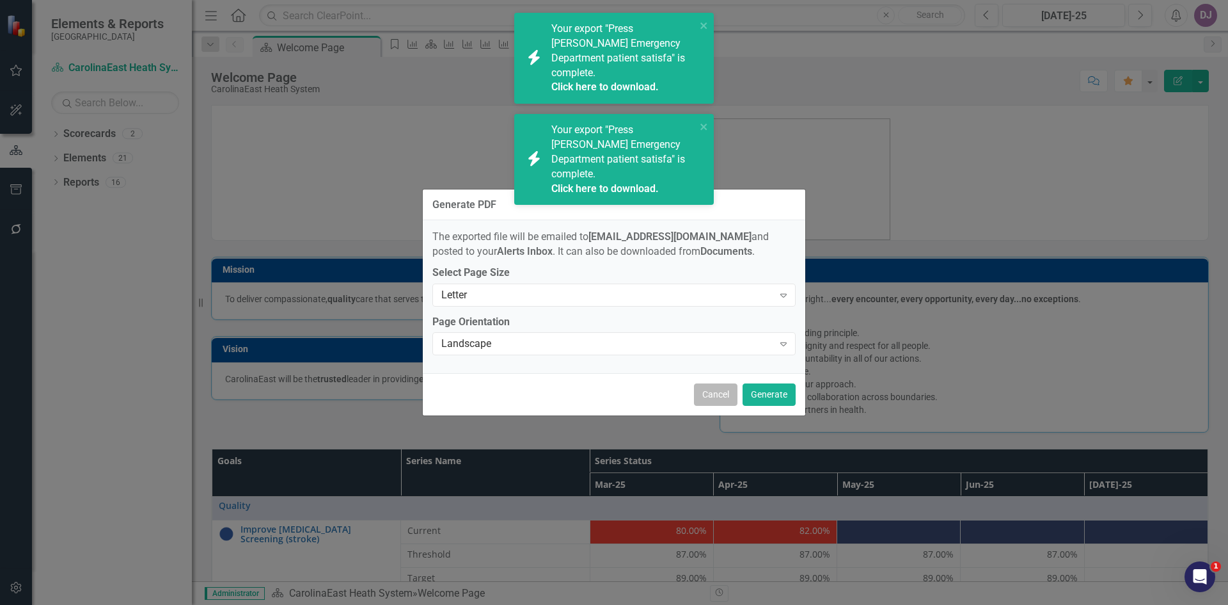
click at [723, 397] on button "Cancel" at bounding box center [716, 394] width 44 height 22
